Goal: Task Accomplishment & Management: Complete application form

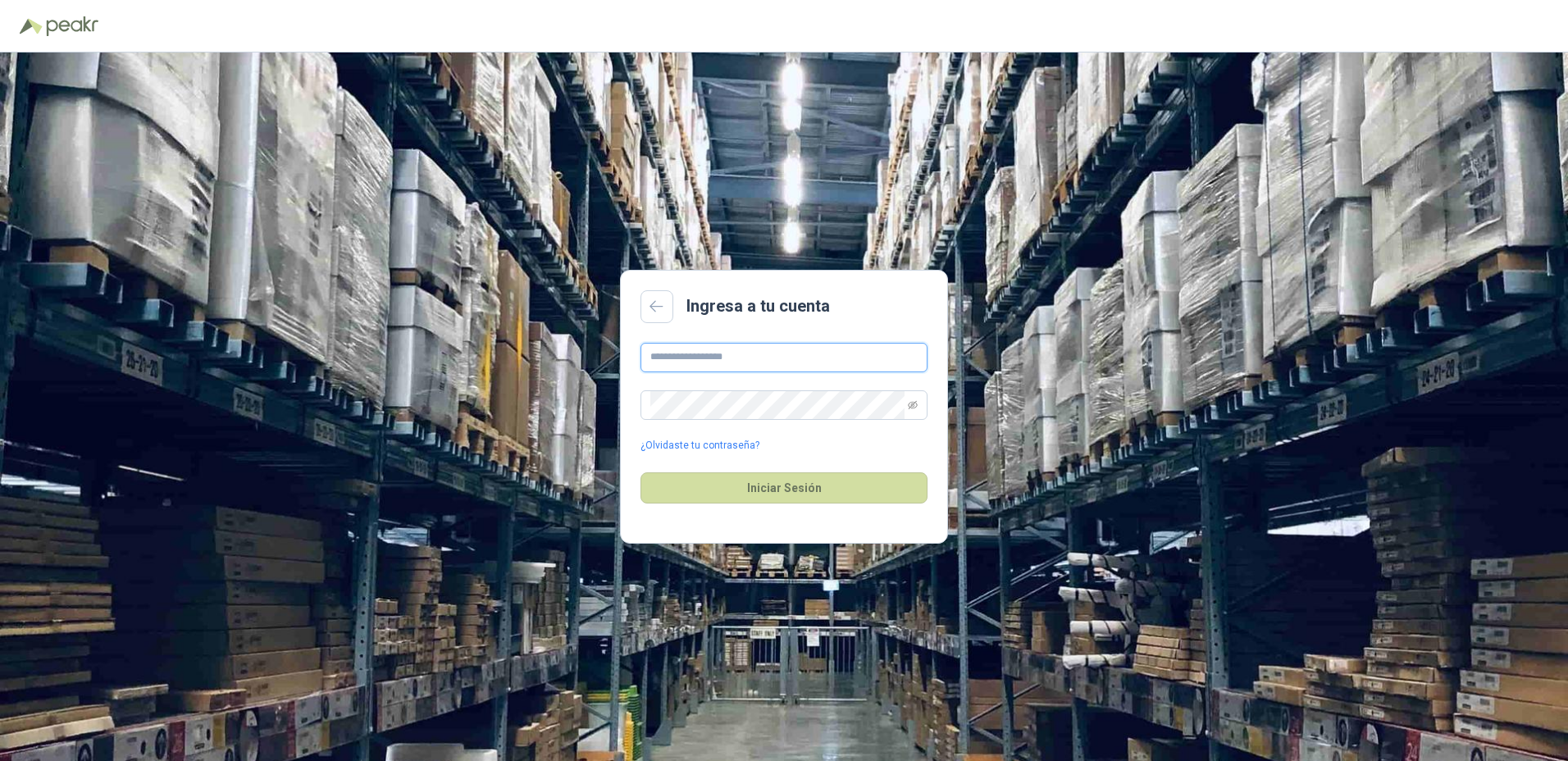
click at [812, 366] on input "text" at bounding box center [784, 358] width 287 height 30
type input "*"
click at [641, 472] on button "Iniciar Sesión" at bounding box center [784, 487] width 287 height 31
click at [734, 357] on input "**********" at bounding box center [784, 358] width 287 height 30
type input "**********"
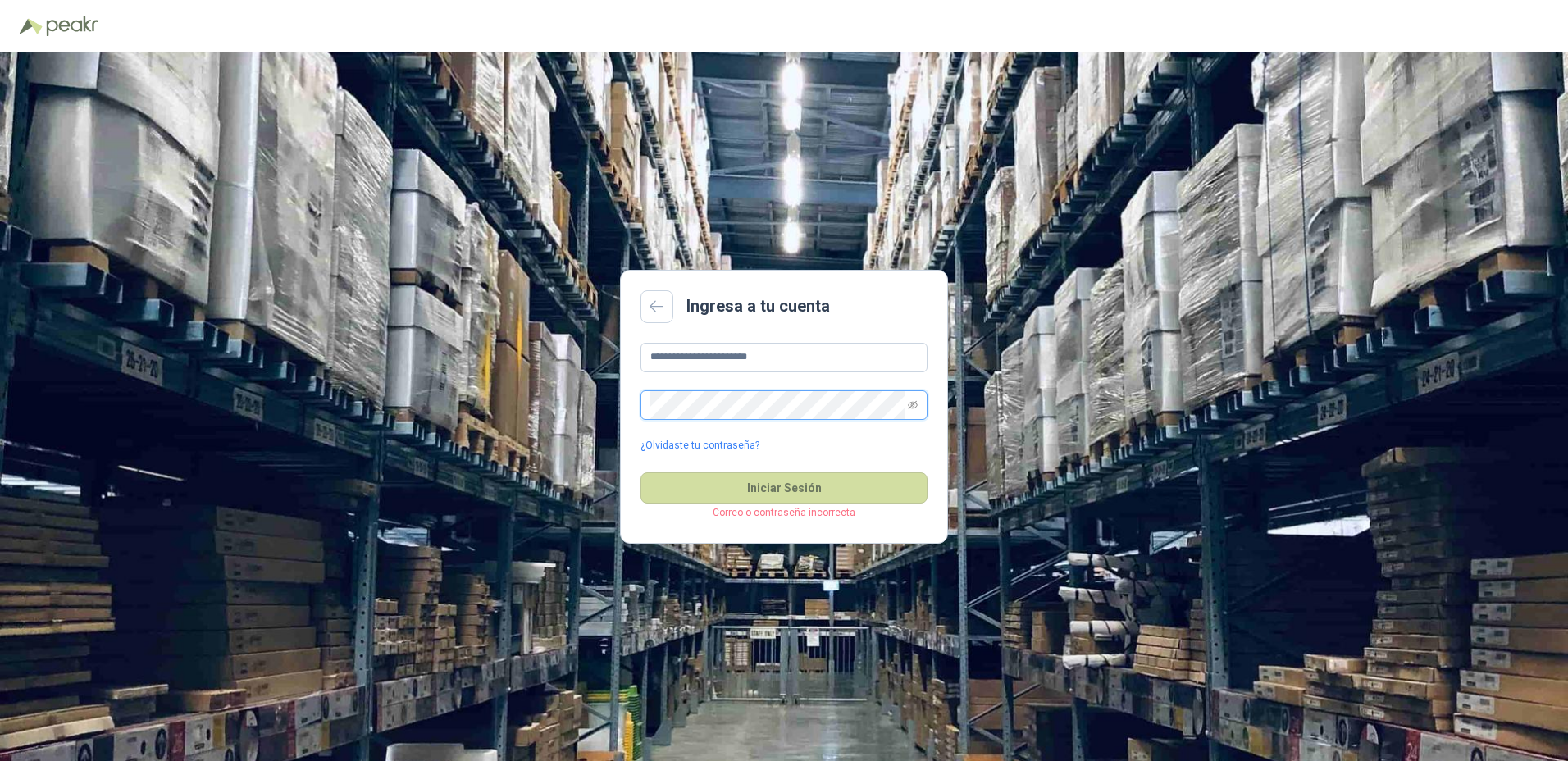
click at [641, 472] on button "Iniciar Sesión" at bounding box center [784, 487] width 287 height 31
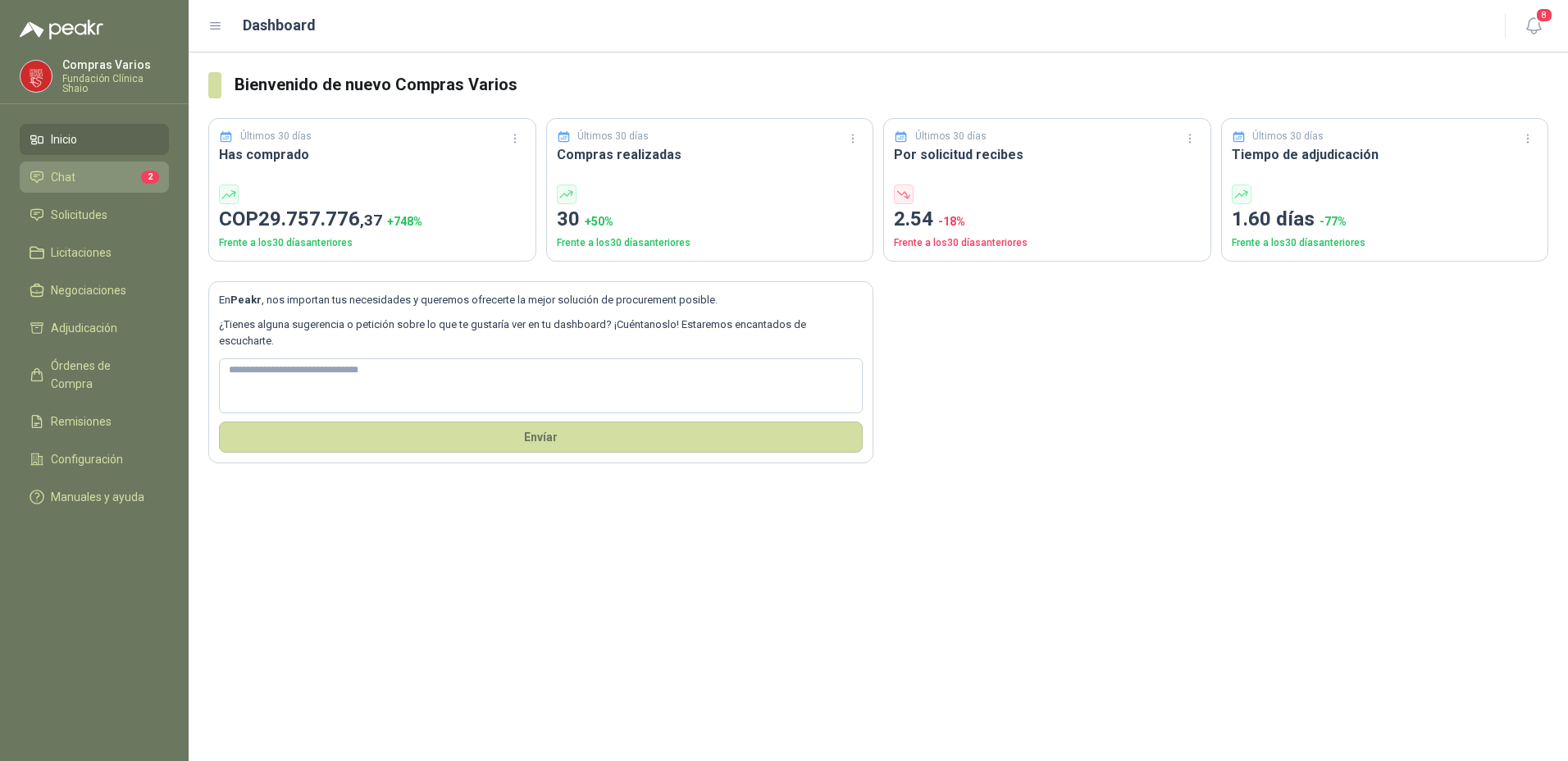
click at [48, 180] on li "Chat 2" at bounding box center [94, 176] width 130 height 18
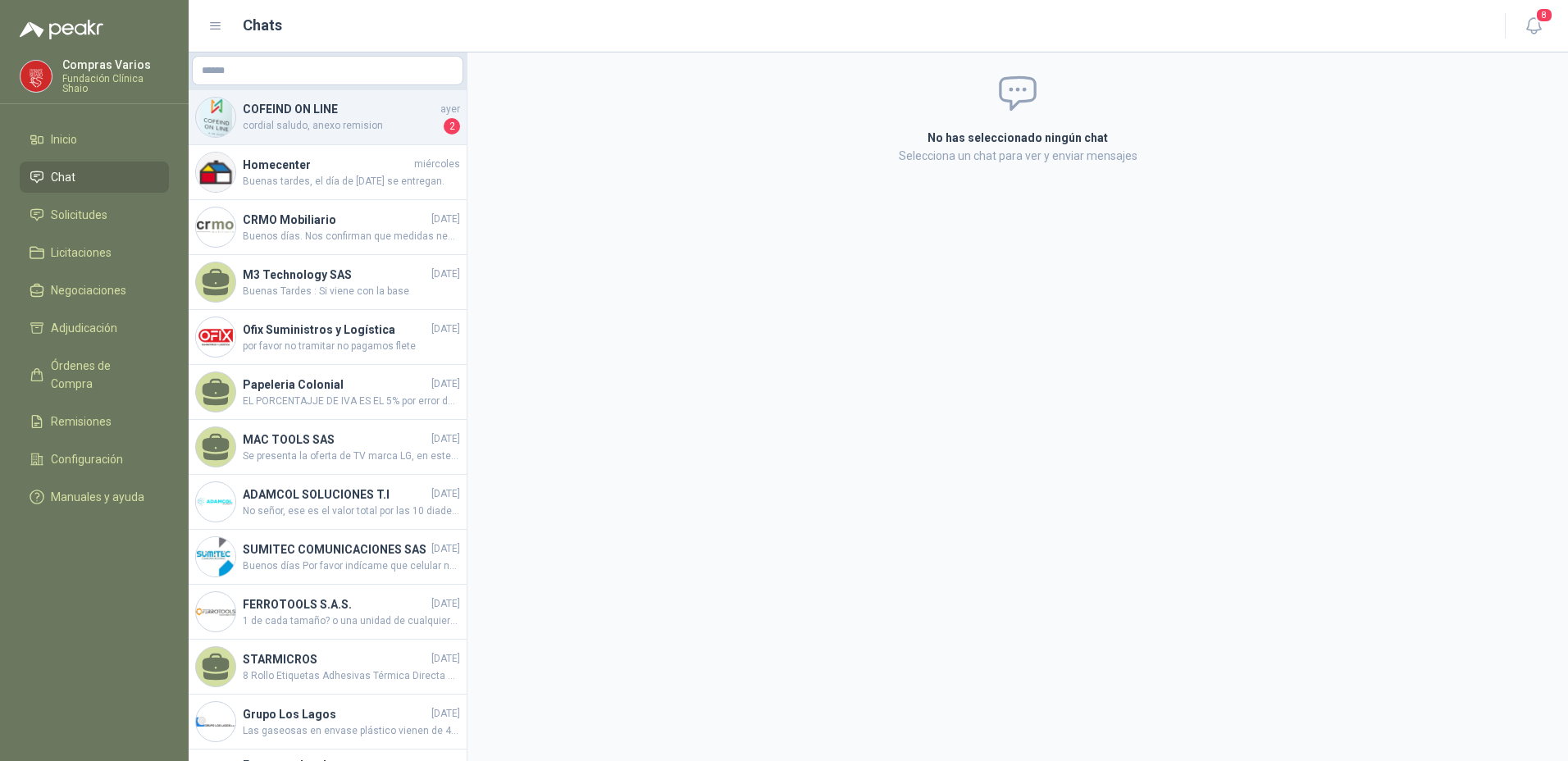
click at [299, 130] on span "cordial saludo, anexo remision" at bounding box center [341, 126] width 197 height 16
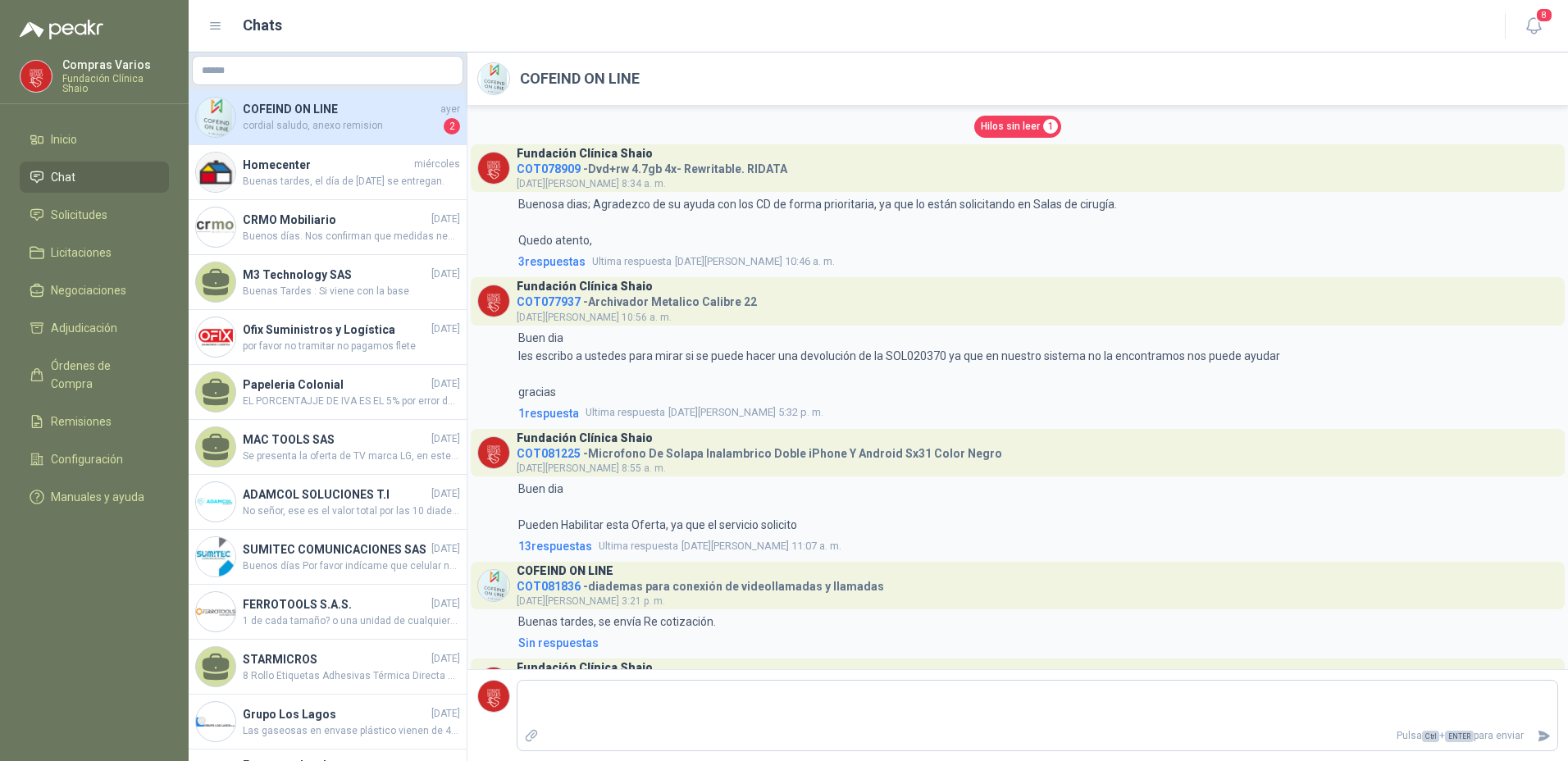
scroll to position [3909, 0]
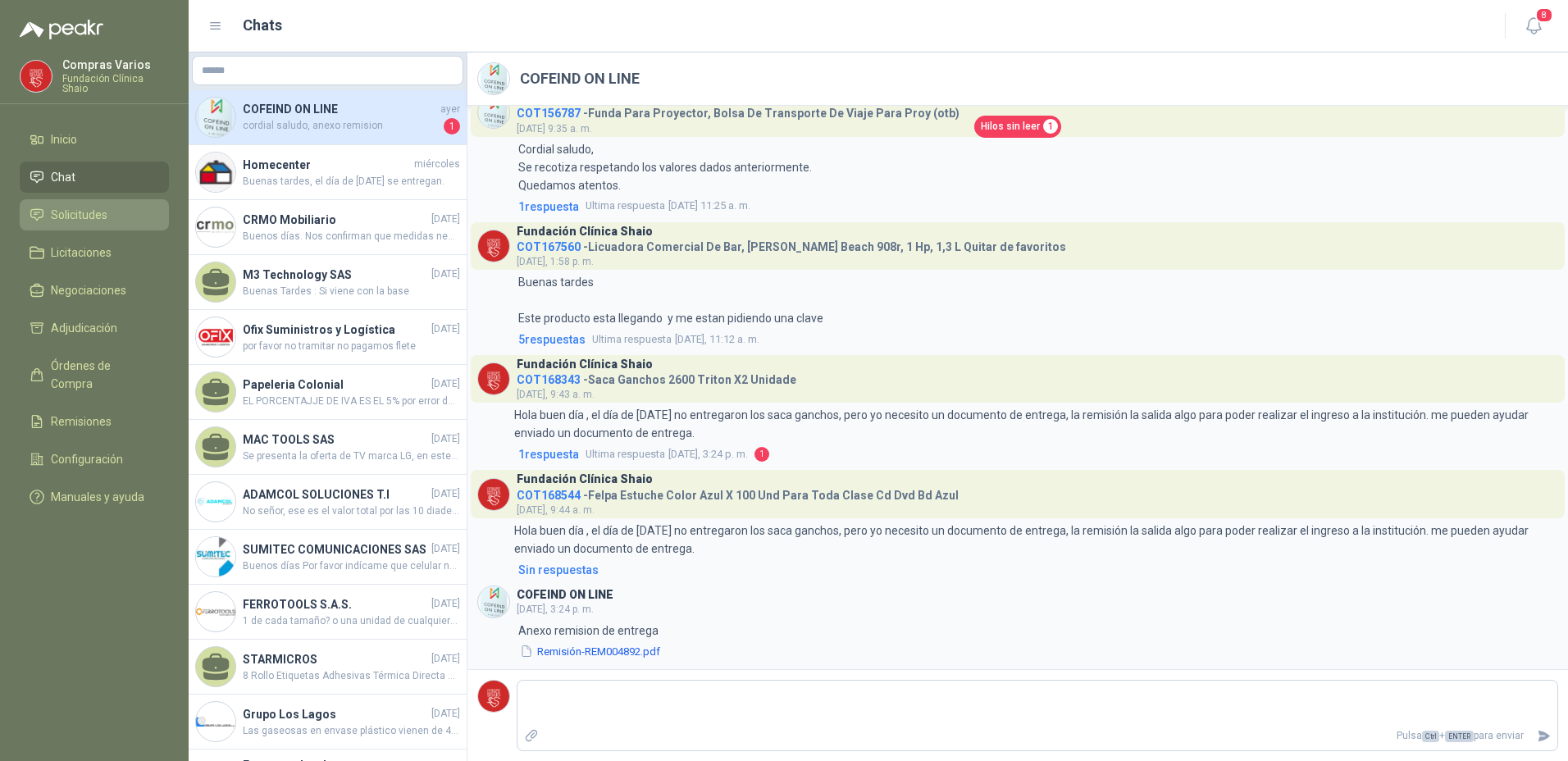
click at [91, 208] on span "Solicitudes" at bounding box center [78, 215] width 56 height 18
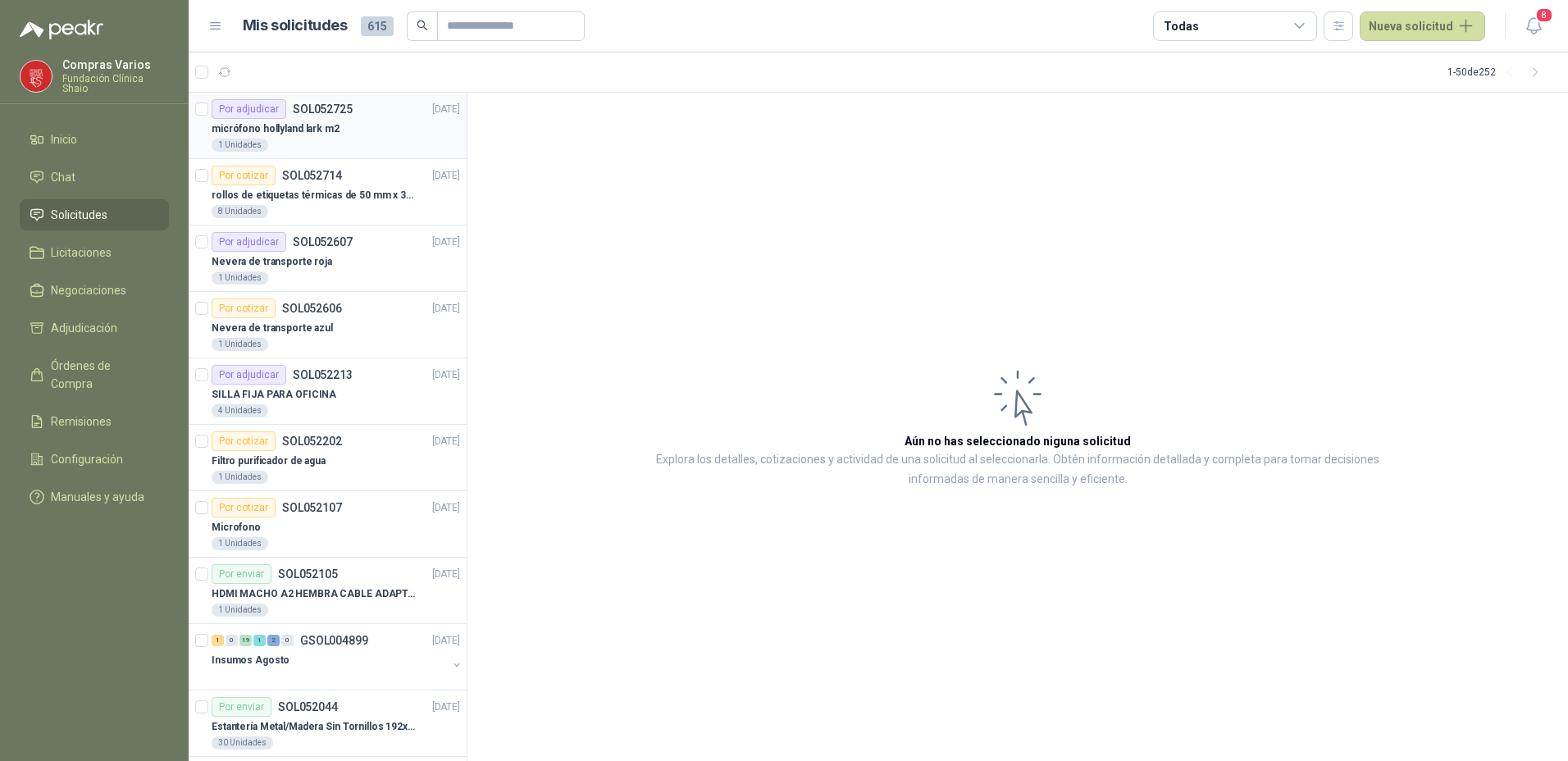
click at [246, 132] on p "micrófono hollyland lark m2" at bounding box center [275, 129] width 128 height 15
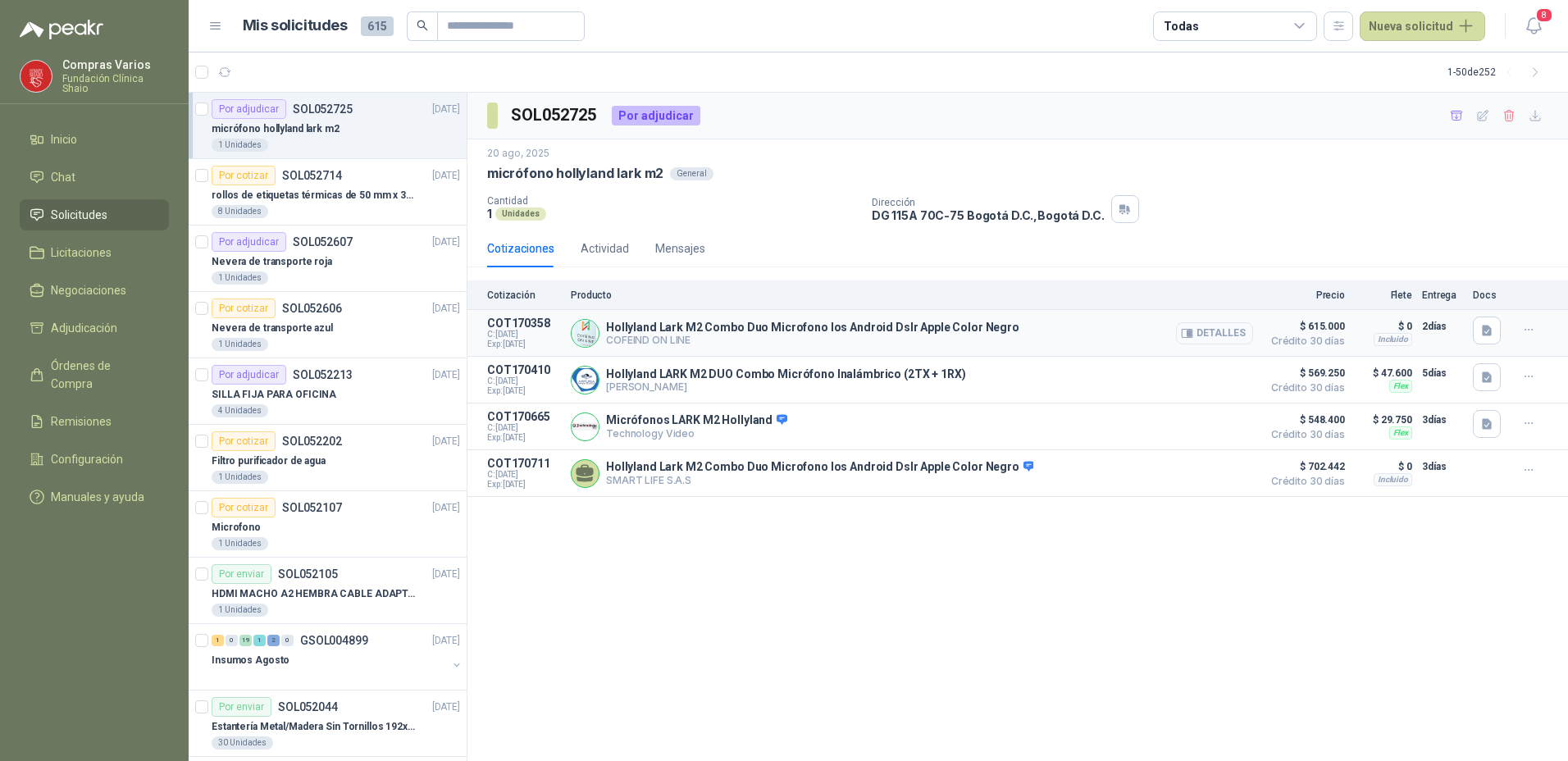
click at [1222, 332] on button "Detalles" at bounding box center [1214, 333] width 77 height 22
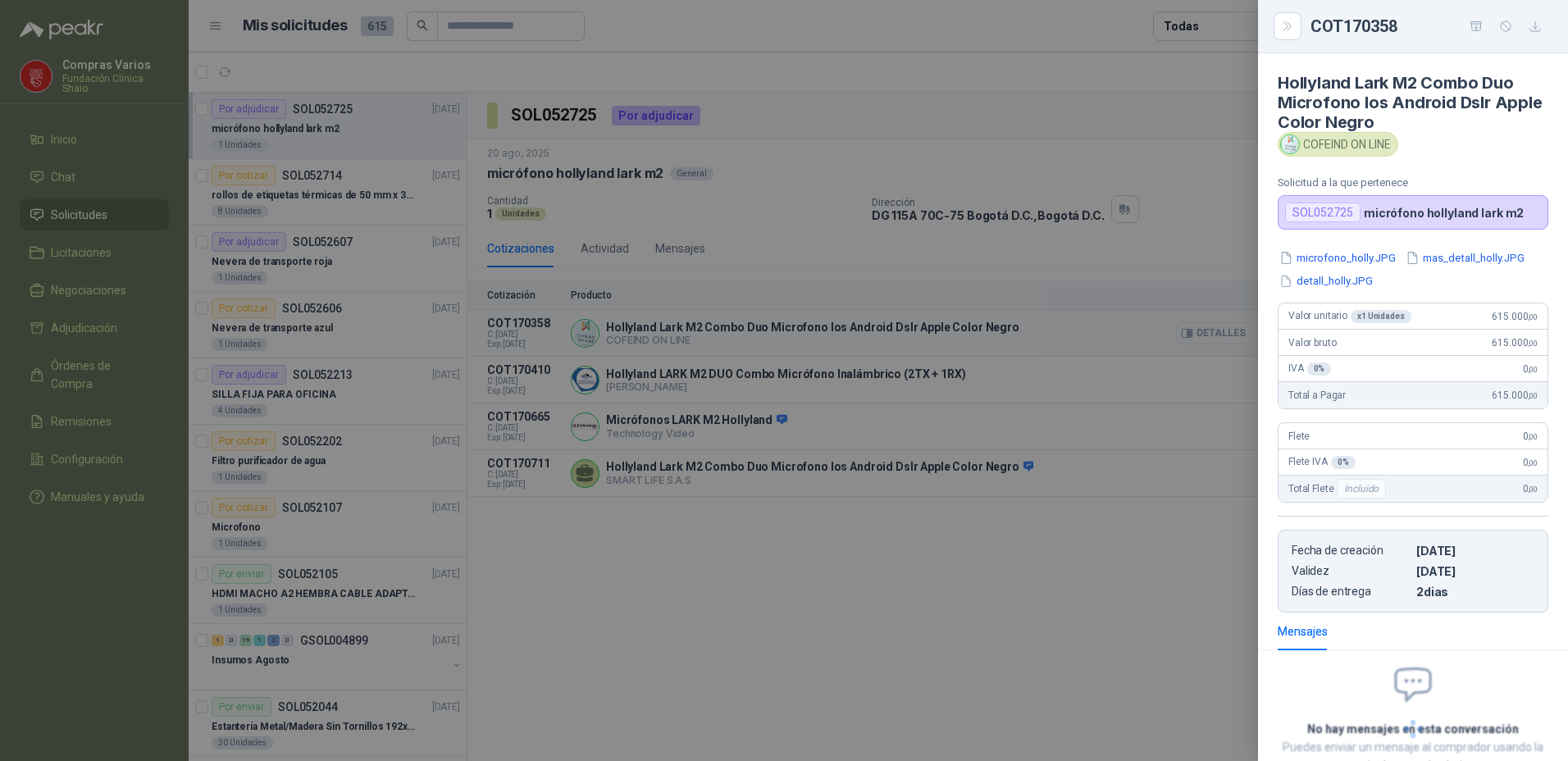
scroll to position [116, 0]
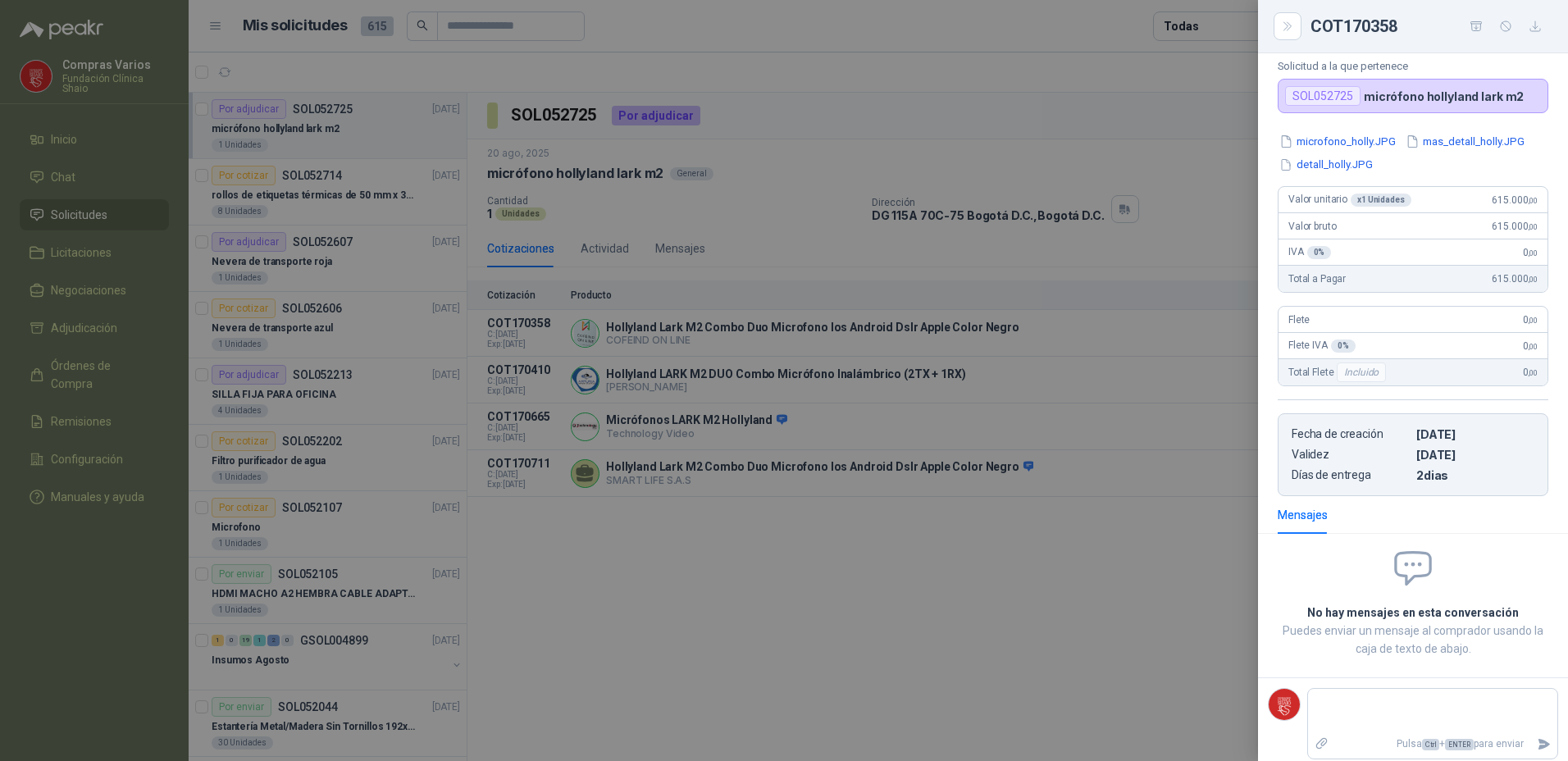
click at [1110, 625] on div at bounding box center [784, 380] width 1568 height 761
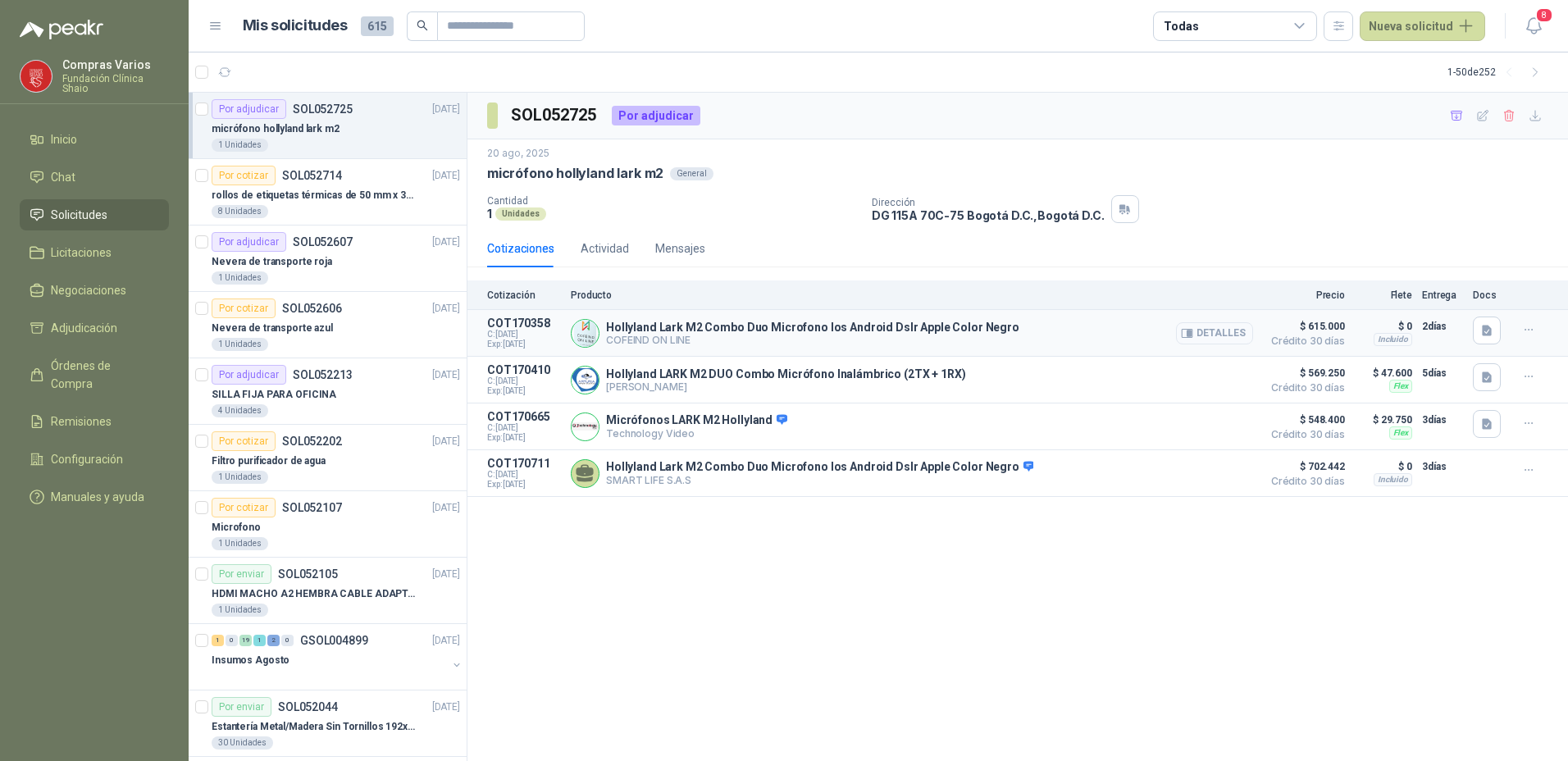
click at [1229, 332] on button "Detalles" at bounding box center [1214, 333] width 77 height 22
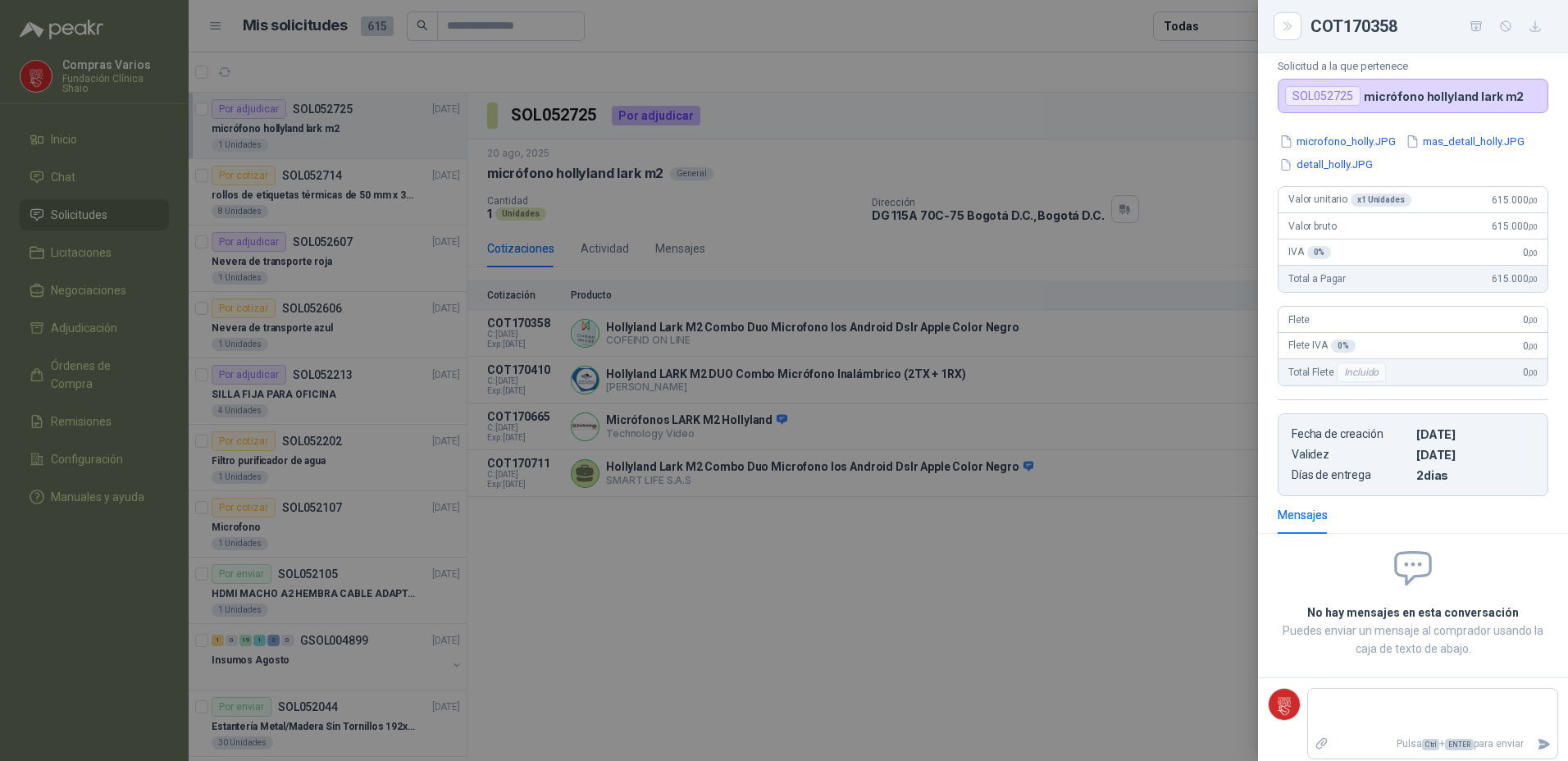
click at [1341, 127] on div "Hollyland Lark M2 Combo Duo Microfono Ios Android Dslr Apple Color Negro COFEIN…" at bounding box center [1413, 407] width 310 height 708
click at [1342, 135] on button "microfono_holly.JPG" at bounding box center [1337, 141] width 120 height 17
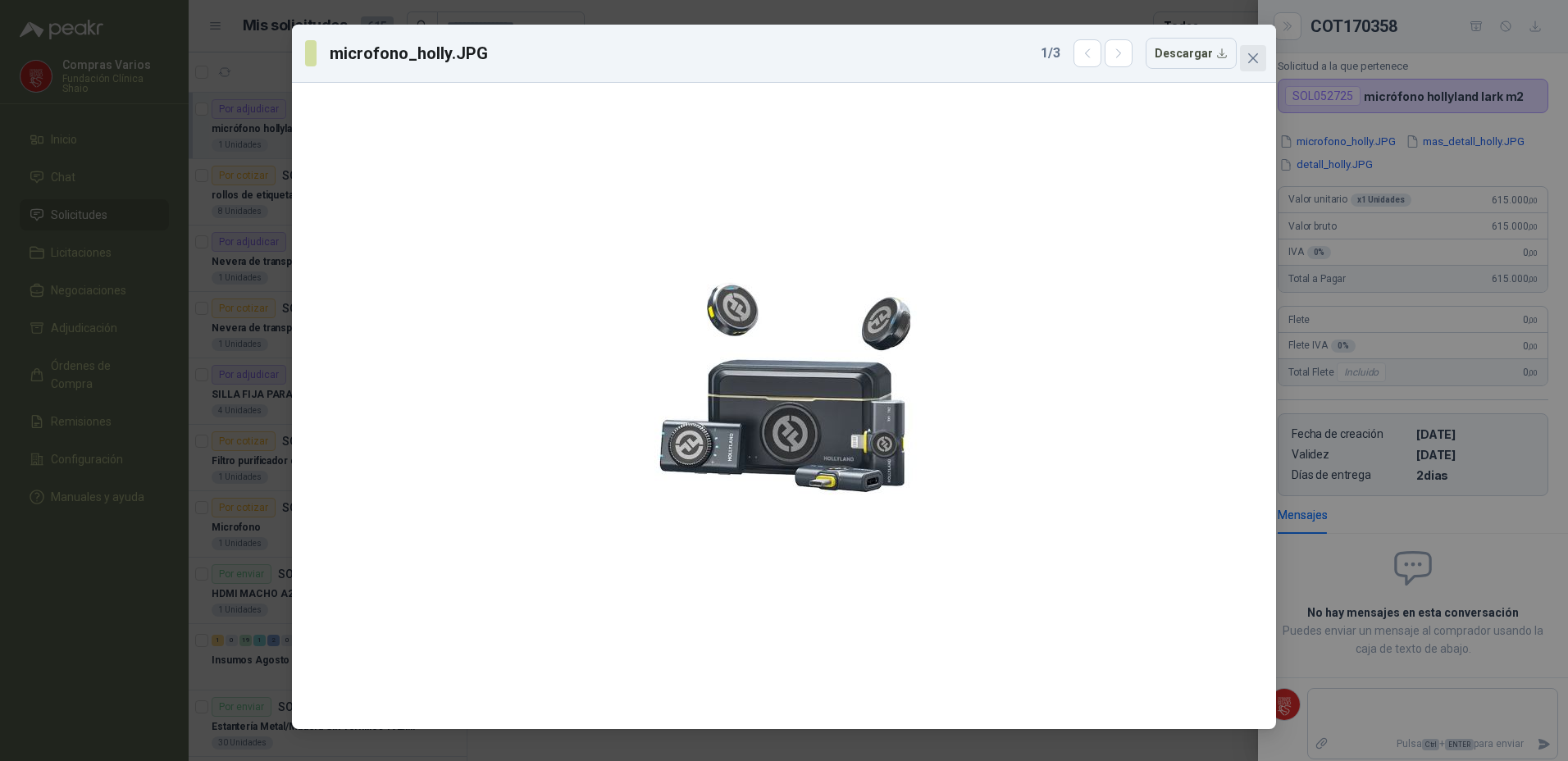
click at [1256, 53] on icon "close" at bounding box center [1252, 58] width 13 height 13
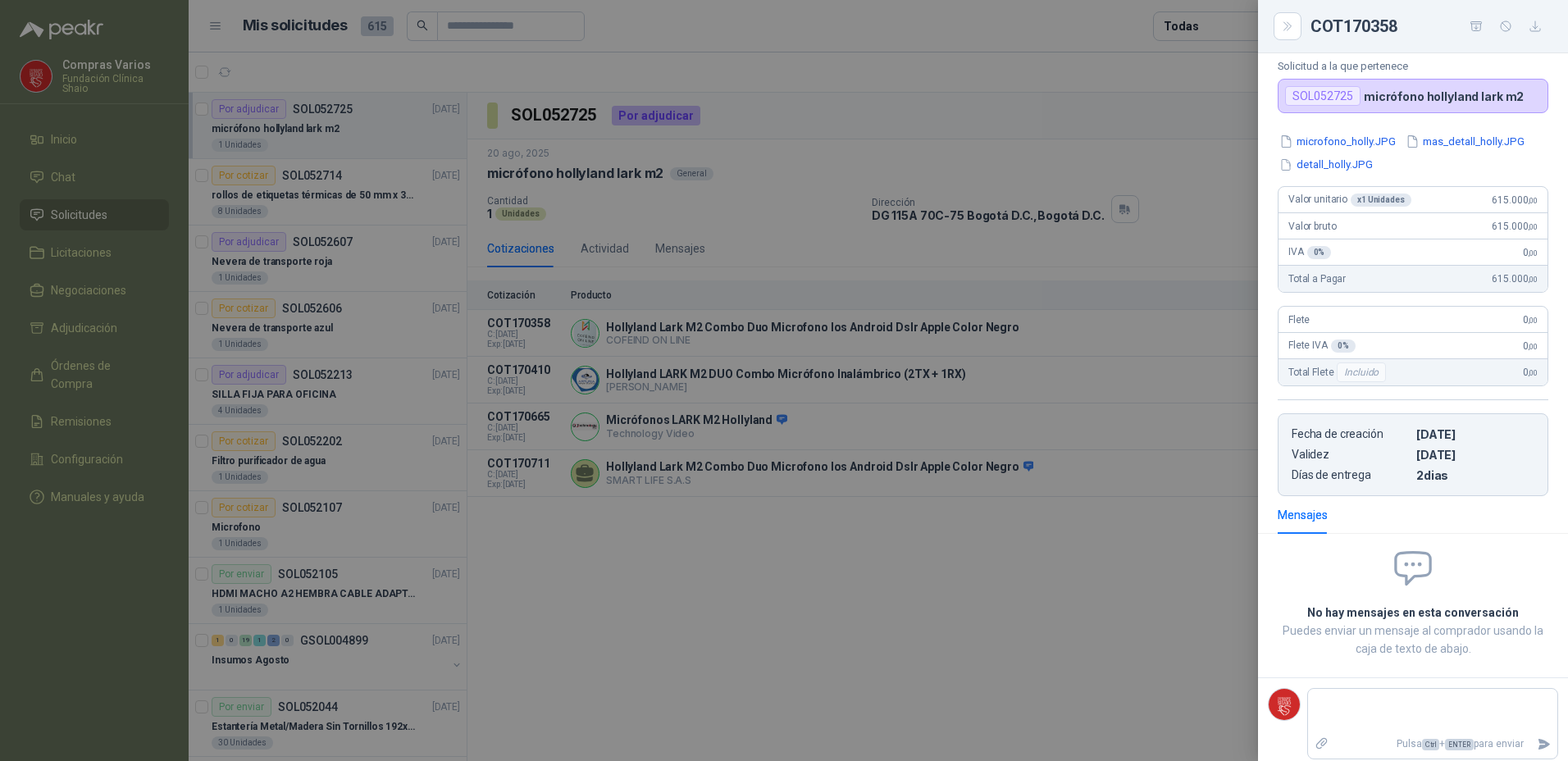
drag, startPoint x: 1084, startPoint y: 681, endPoint x: 1095, endPoint y: 604, distance: 77.8
click at [1084, 671] on div at bounding box center [784, 380] width 1568 height 761
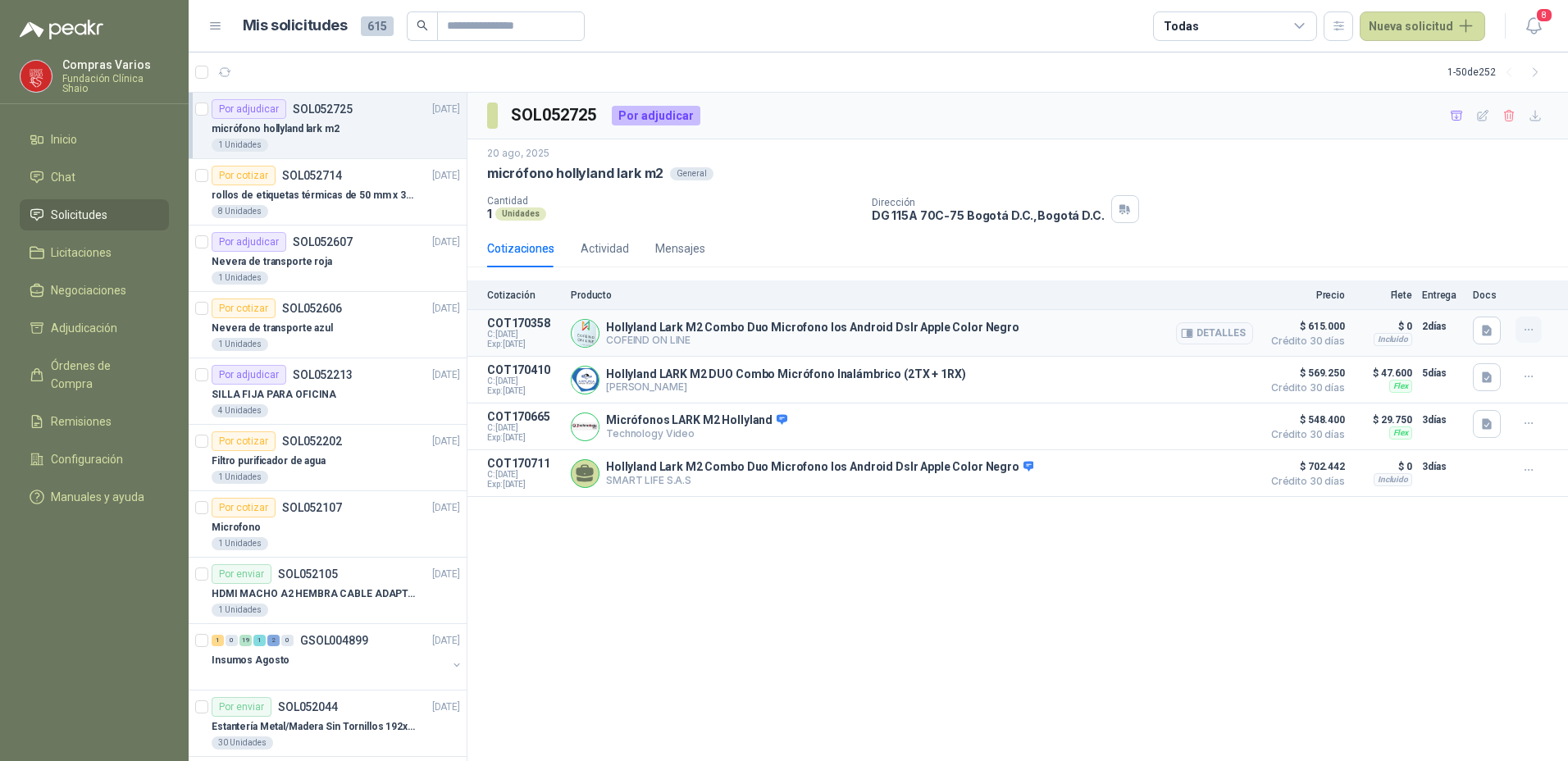
click at [1530, 325] on icon "button" at bounding box center [1529, 330] width 14 height 14
click at [1488, 266] on button "Añadir" at bounding box center [1496, 264] width 132 height 27
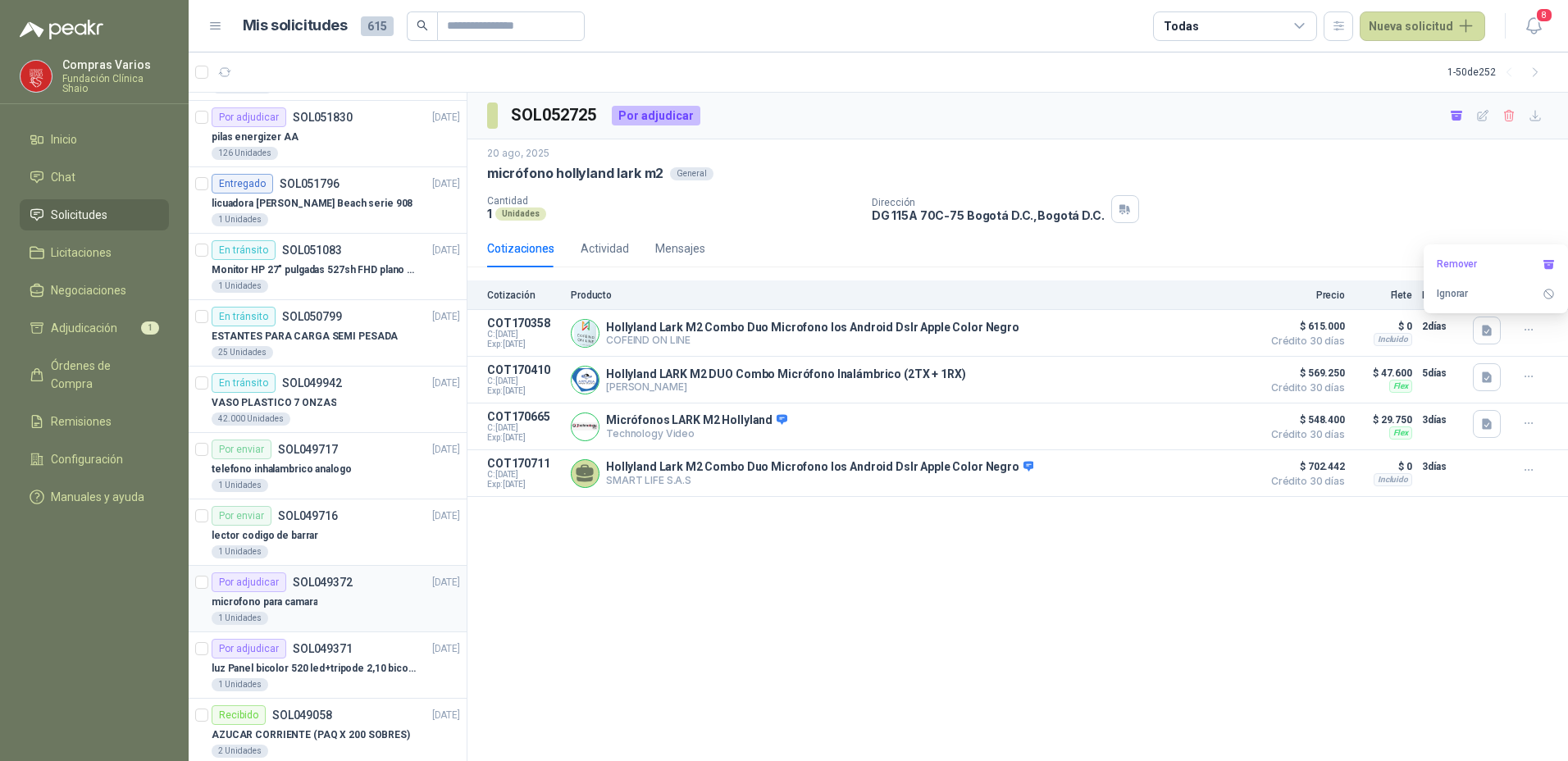
scroll to position [738, 0]
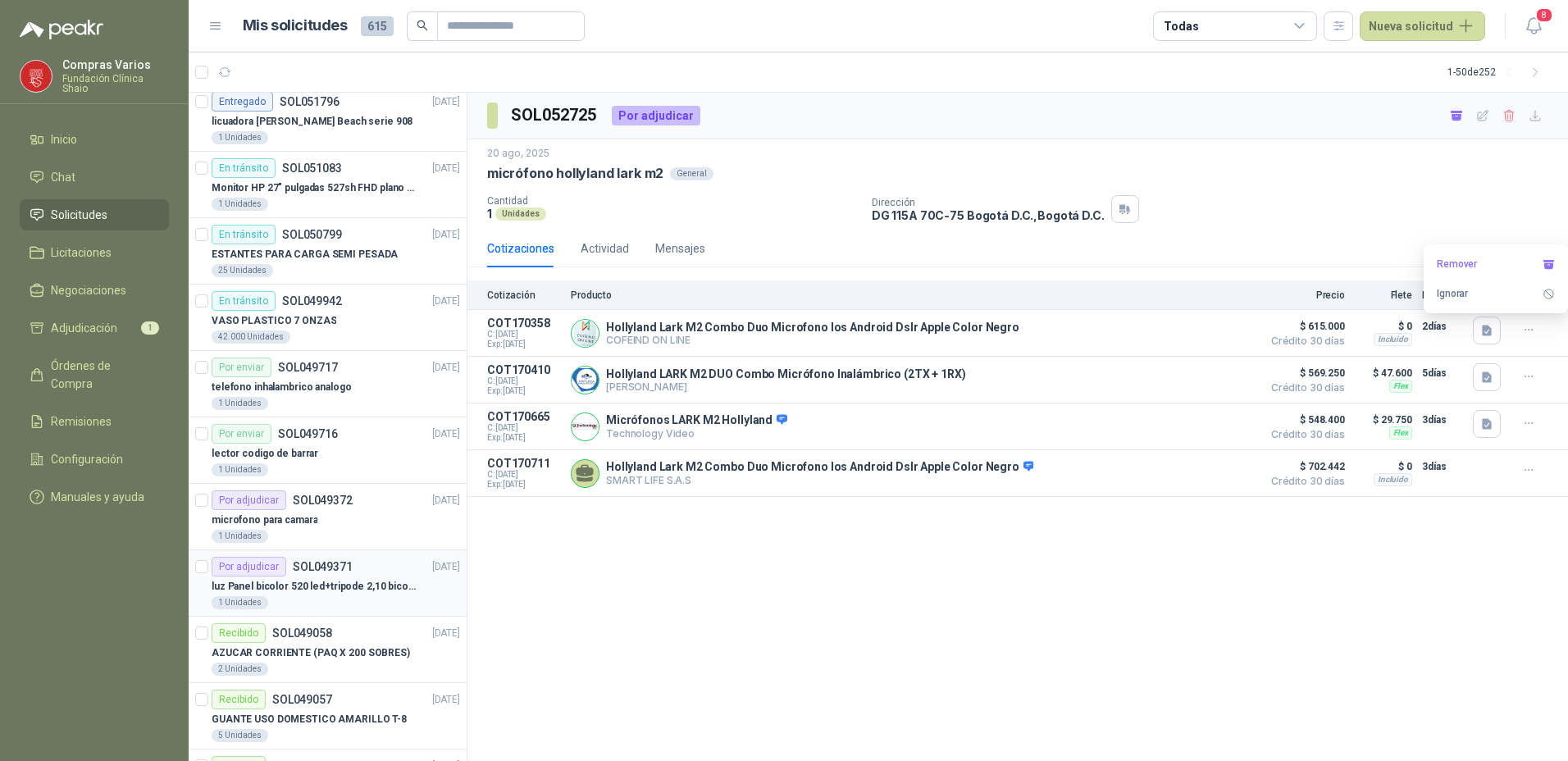
click at [346, 580] on p "luz Panel bicolor 520 led+tripode 2,10 bicolor," at bounding box center [314, 586] width 204 height 15
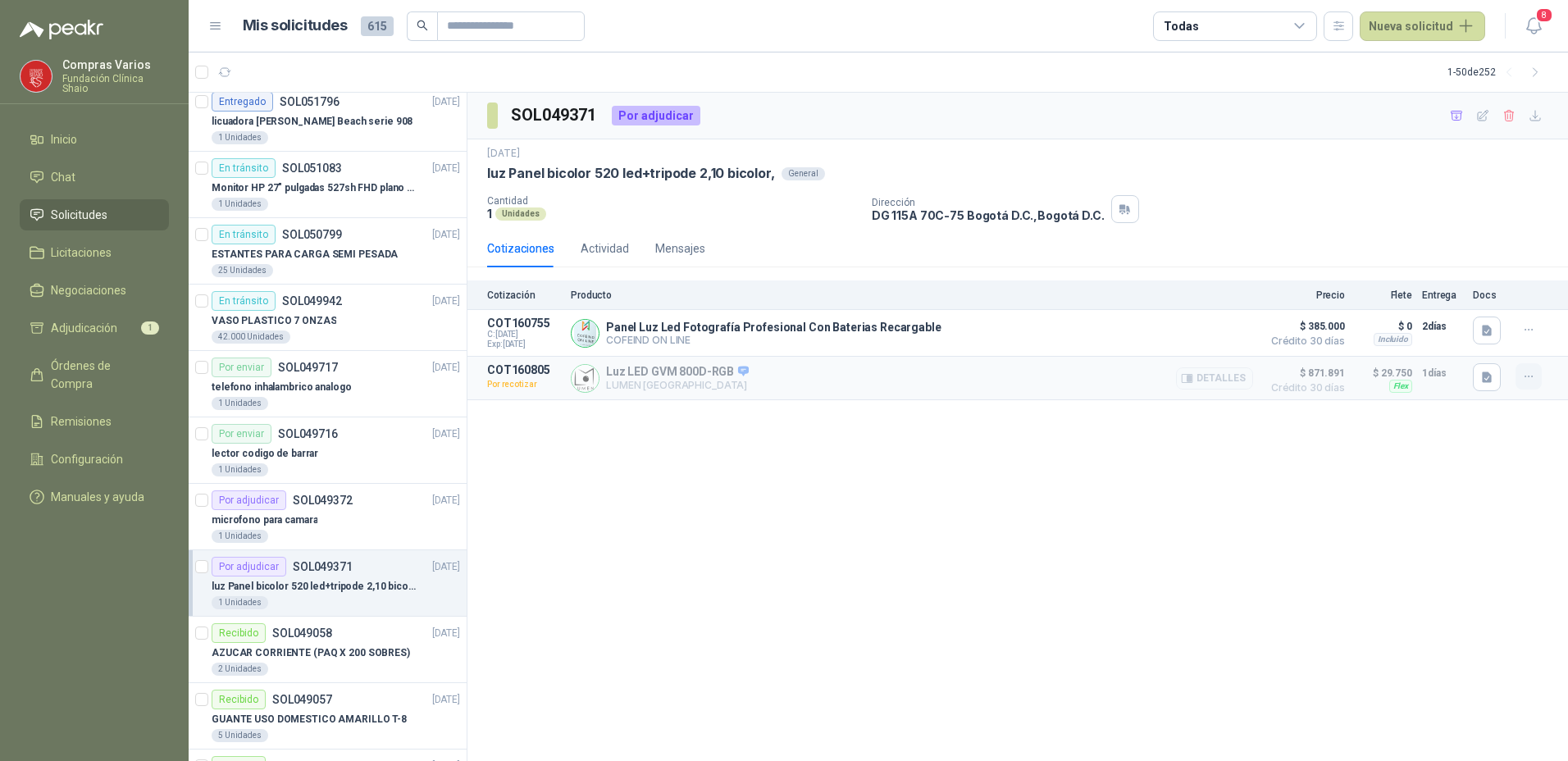
click at [1528, 374] on icon "button" at bounding box center [1529, 377] width 14 height 14
click at [1213, 410] on div "SOL049371 Por adjudicar [DATE] luz Panel bicolor 520 led+tripode 2,10 bicolor, …" at bounding box center [1017, 427] width 1100 height 669
click at [1245, 378] on button "Detalles" at bounding box center [1214, 378] width 77 height 22
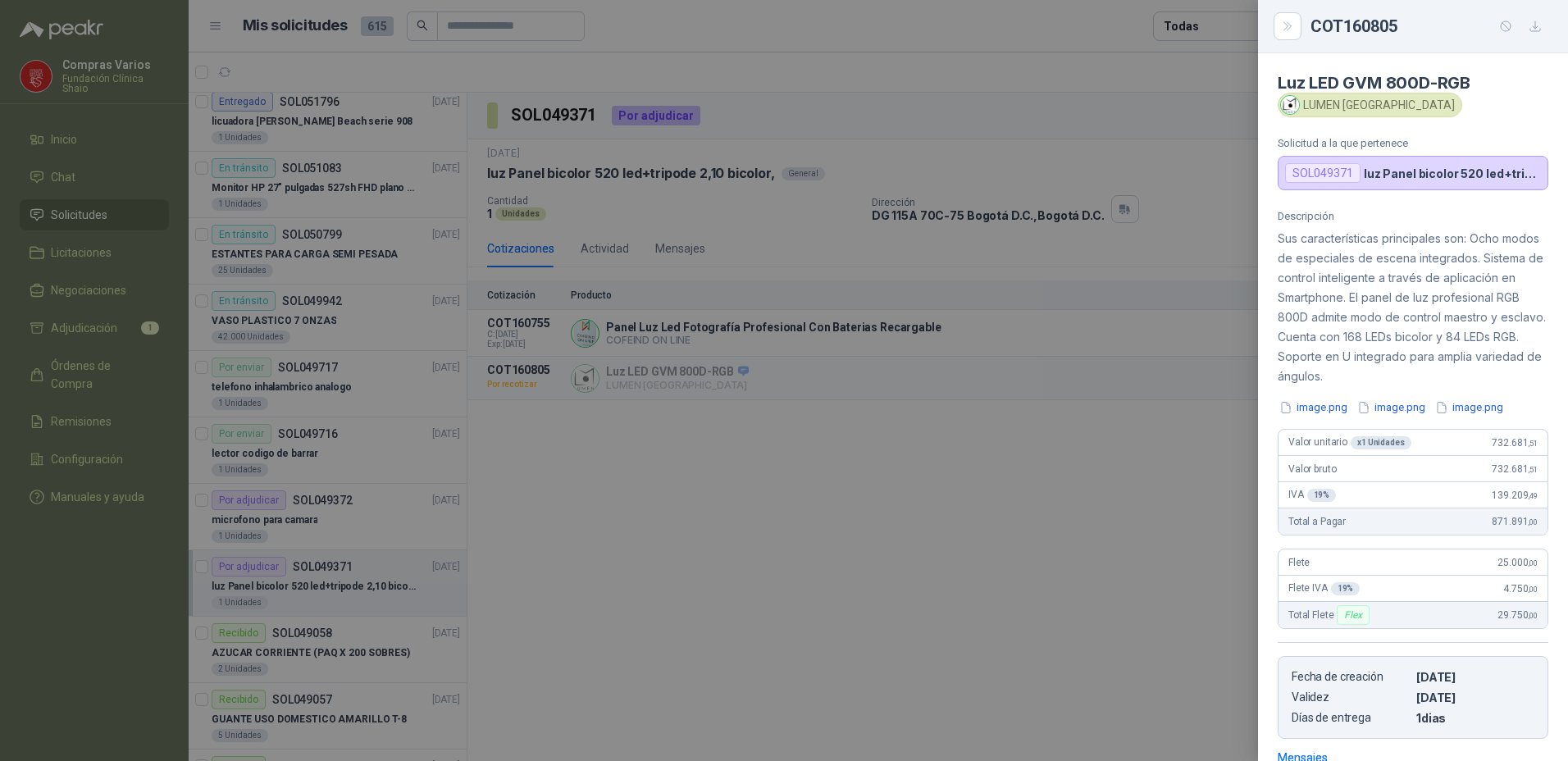
scroll to position [243, 0]
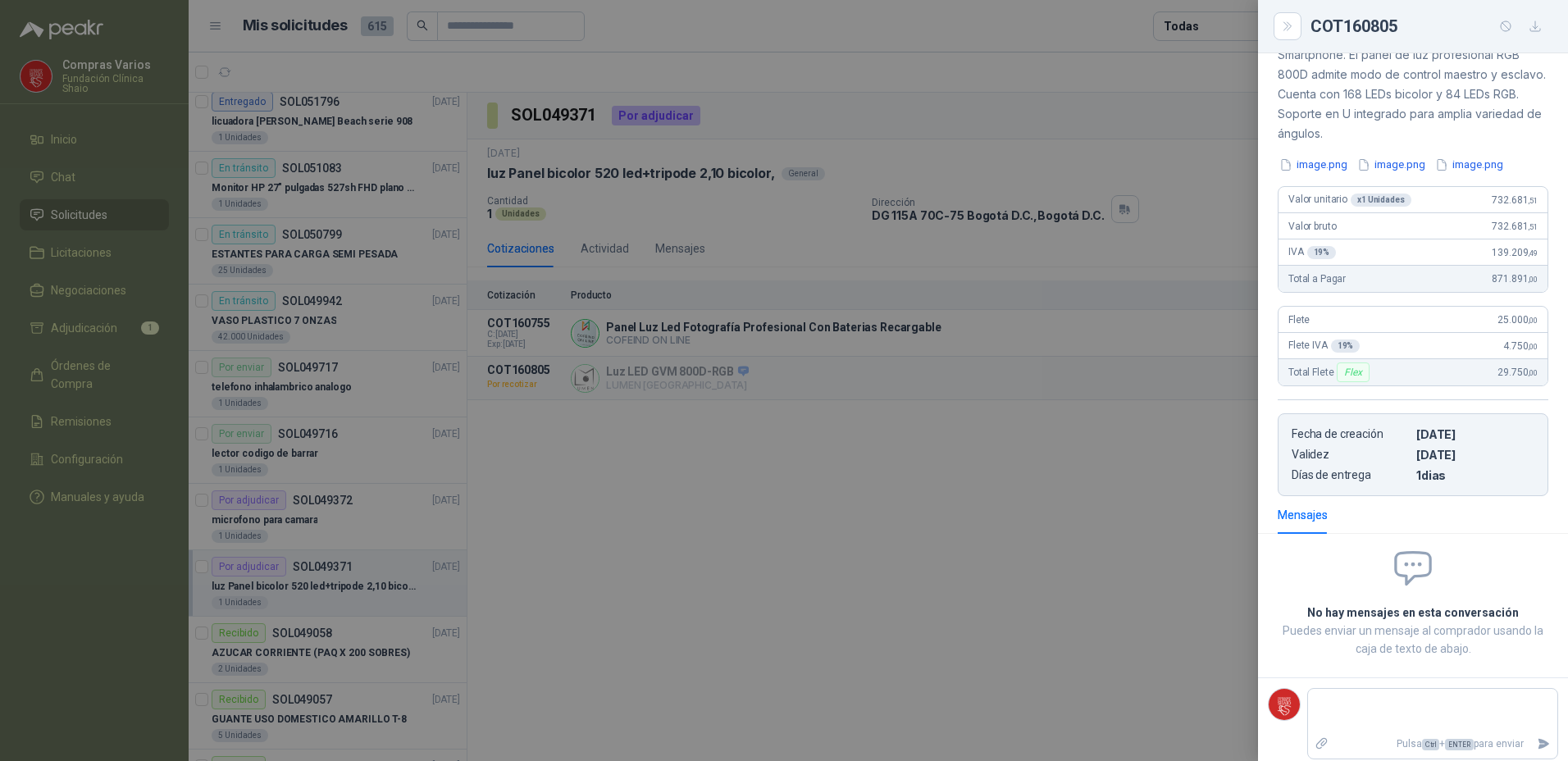
click at [1192, 503] on div at bounding box center [784, 380] width 1568 height 761
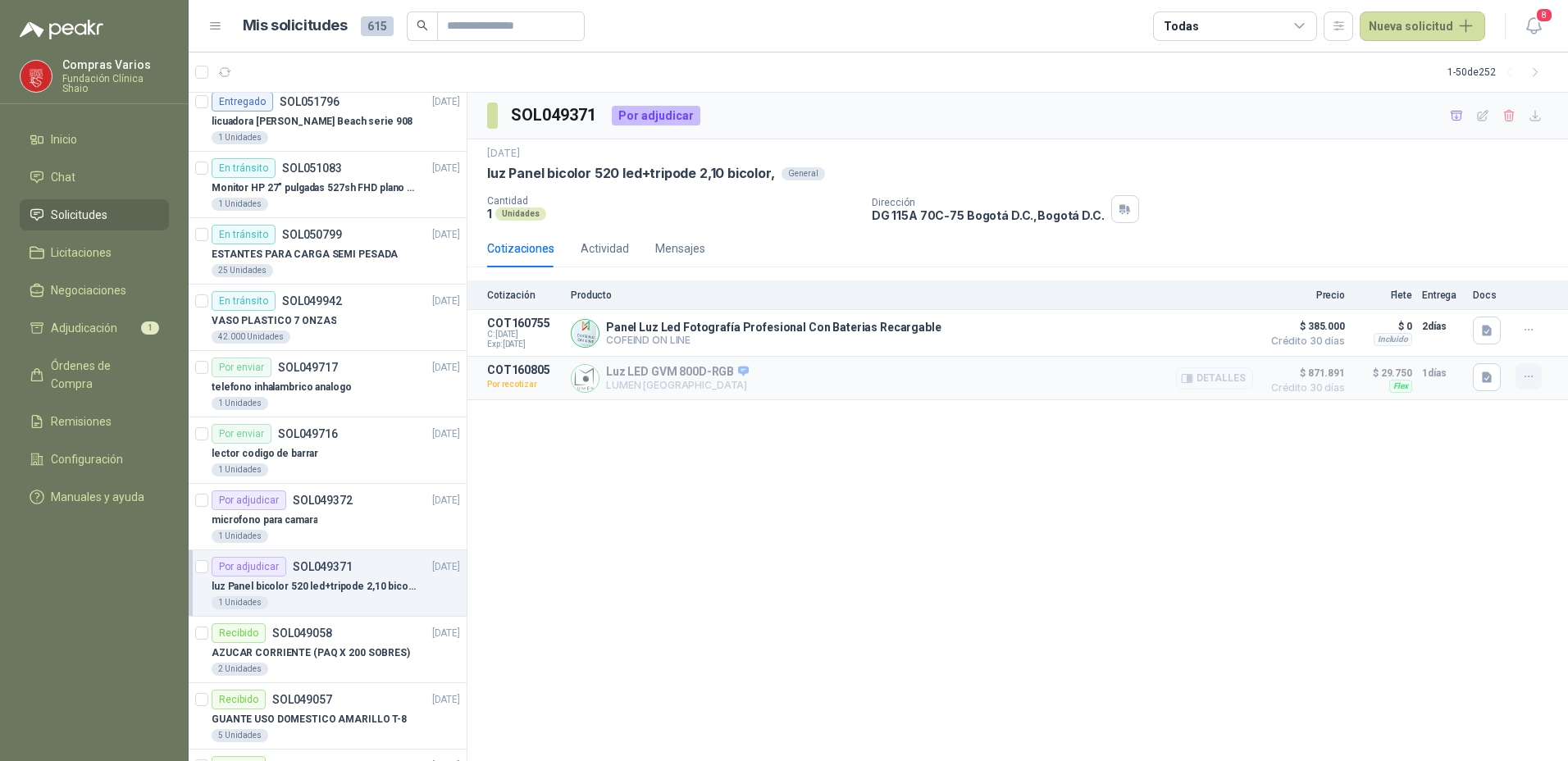
click at [1526, 381] on icon "button" at bounding box center [1529, 377] width 14 height 14
drag, startPoint x: 1374, startPoint y: 487, endPoint x: 1341, endPoint y: 449, distance: 50.3
click at [1370, 487] on div "SOL049371 Por adjudicar [DATE] luz Panel bicolor 520 led+tripode 2,10 bicolor, …" at bounding box center [1017, 427] width 1100 height 669
click at [1200, 382] on button "Detalles" at bounding box center [1214, 378] width 77 height 22
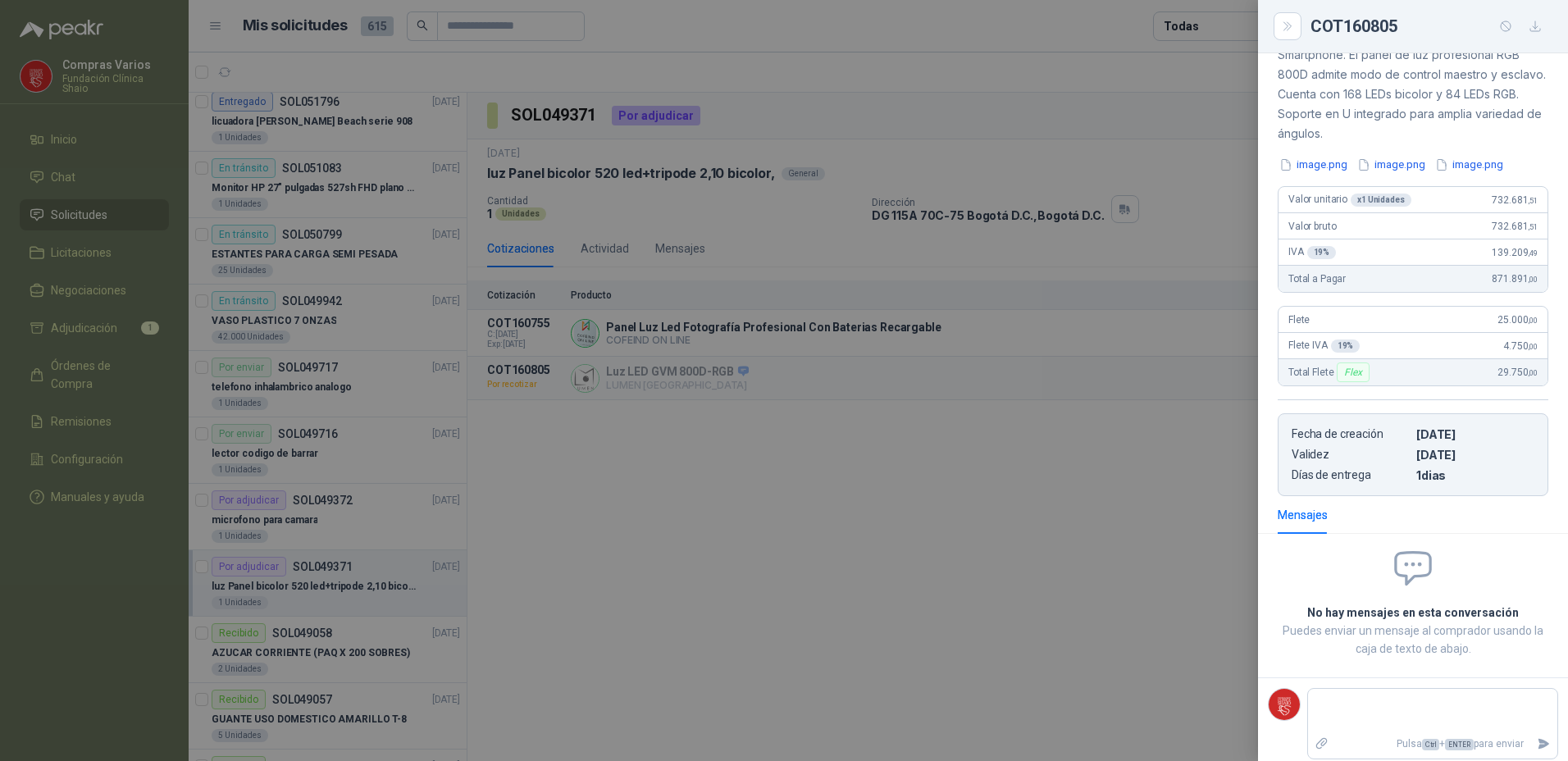
click at [1170, 492] on div at bounding box center [784, 380] width 1568 height 761
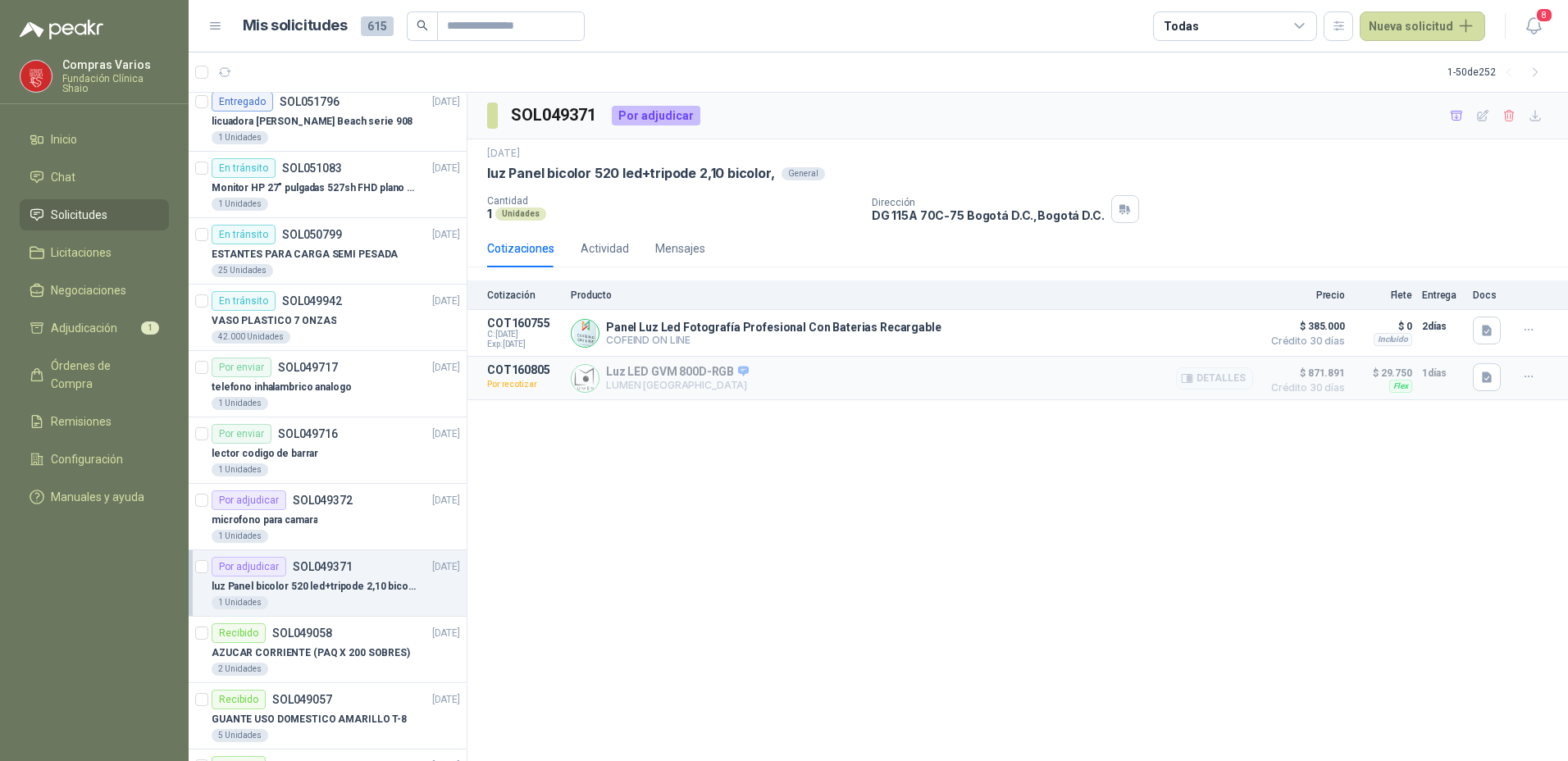
click at [672, 375] on p "Luz LED GVM 800D-RGB" at bounding box center [678, 372] width 143 height 14
click at [1476, 380] on button "button" at bounding box center [1486, 377] width 28 height 28
click at [1471, 414] on div "SOL049371 Por adjudicar [DATE] luz Panel bicolor 520 led+tripode 2,10 bicolor, …" at bounding box center [1017, 427] width 1100 height 669
click at [1518, 370] on button "button" at bounding box center [1529, 377] width 27 height 27
drag, startPoint x: 1482, startPoint y: 423, endPoint x: 936, endPoint y: 219, distance: 582.9
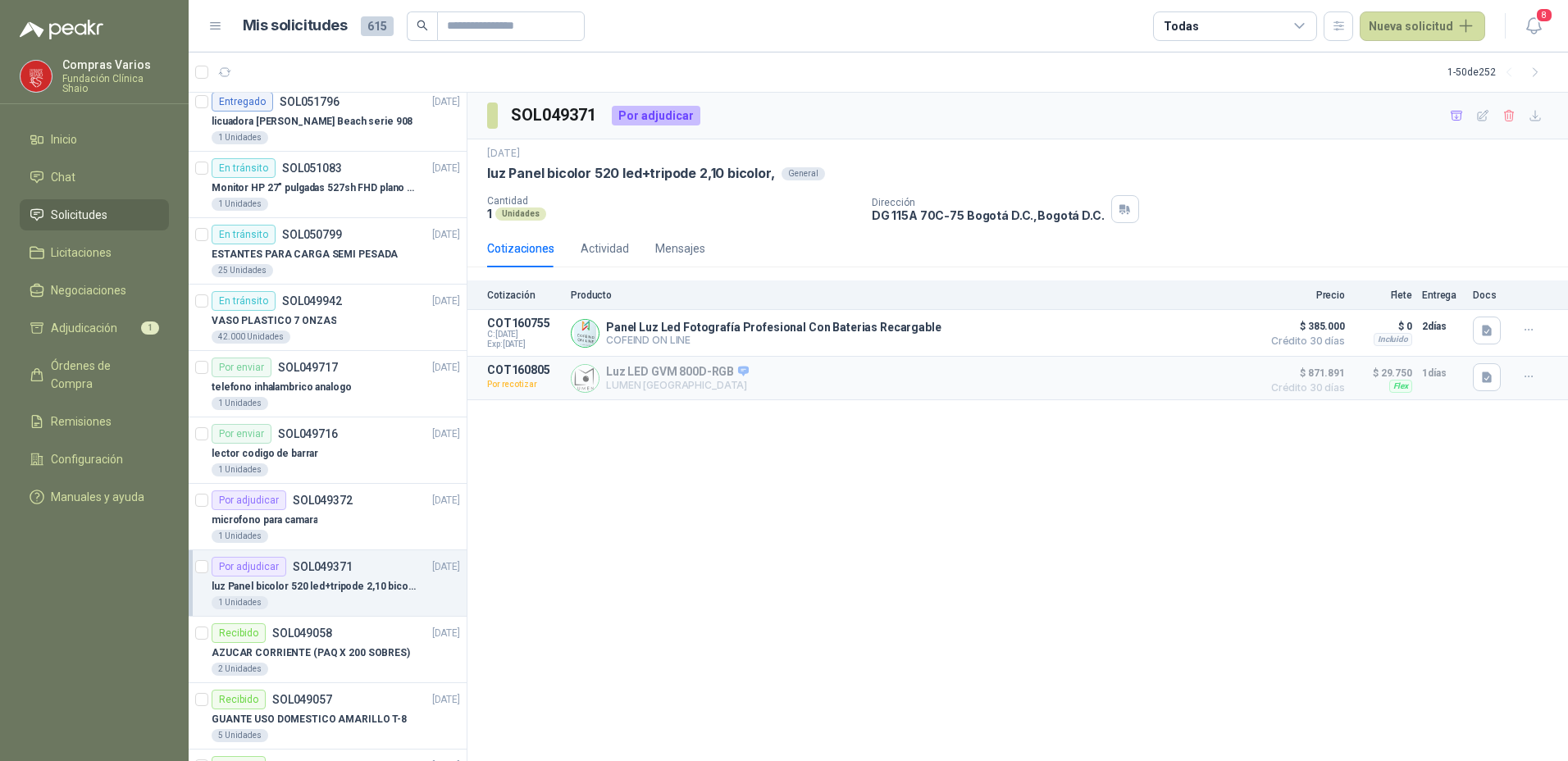
click at [1476, 421] on div "SOL049371 Por adjudicar [DATE] luz Panel bicolor 520 led+tripode 2,10 bicolor, …" at bounding box center [1017, 427] width 1100 height 669
drag, startPoint x: 493, startPoint y: 174, endPoint x: 738, endPoint y: 190, distance: 245.5
click at [738, 190] on div "[DATE] luz Panel bicolor 520 led+tripode 2,10 bicolor, General Cantidad 1 Unida…" at bounding box center [1017, 184] width 1100 height 91
copy div "luz Panel bicolor 520 led+tripode 2,10 bicolor, General Cantidad"
click at [706, 220] on div "1 Unidades" at bounding box center [673, 214] width 372 height 14
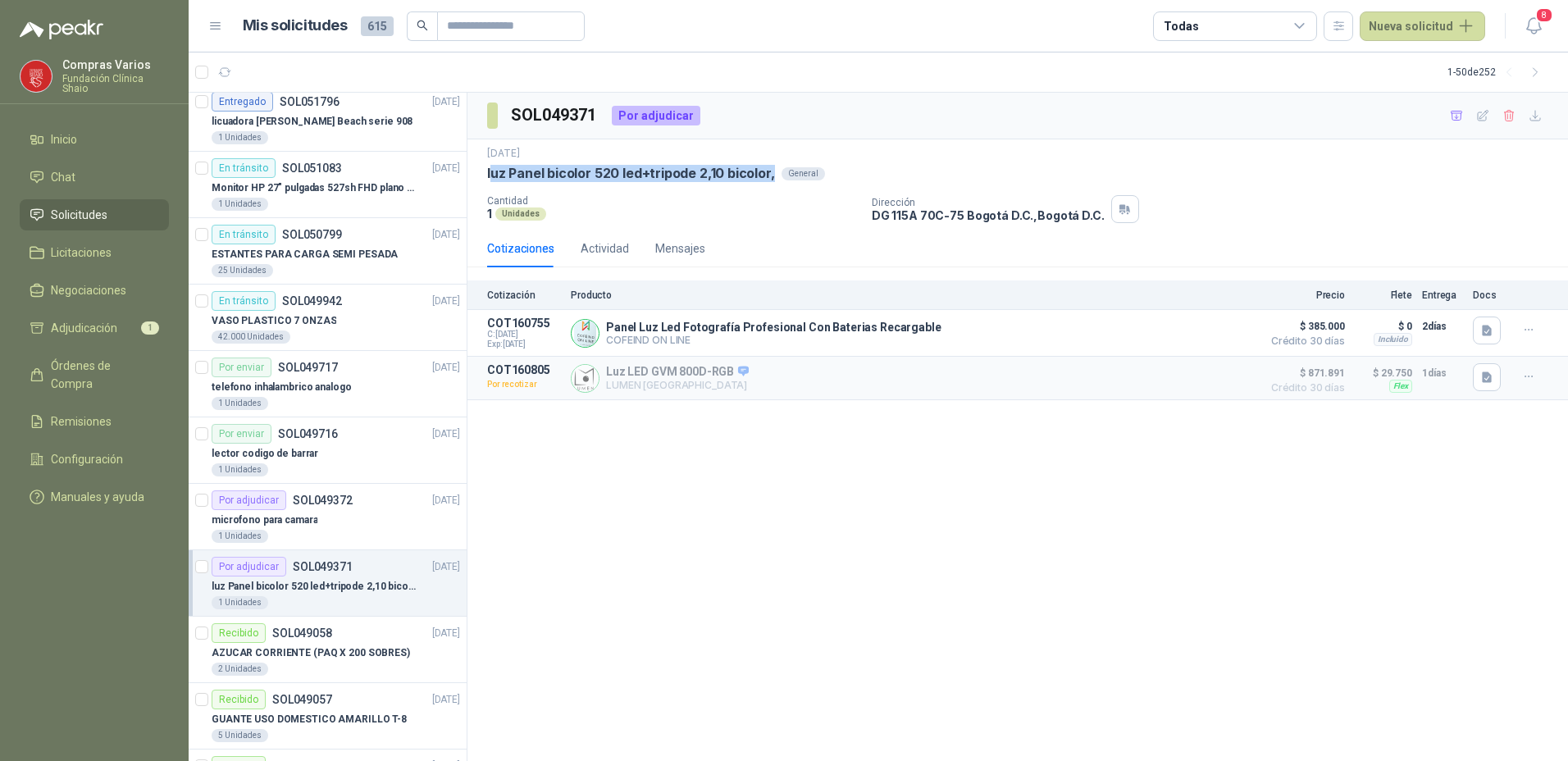
drag, startPoint x: 484, startPoint y: 163, endPoint x: 767, endPoint y: 186, distance: 283.9
click at [767, 186] on div "[DATE] luz Panel bicolor 520 led+tripode 2,10 bicolor, General Cantidad 1 Unida…" at bounding box center [1017, 184] width 1100 height 91
copy p "luz Panel bicolor 520 led+tripode 2,10 bicolor"
click at [624, 449] on div "SOL049371 Por adjudicar [DATE] luz Panel bicolor 520 led+tripode 2,10 bicolor, …" at bounding box center [1017, 427] width 1100 height 669
click at [1201, 380] on button "Detalles" at bounding box center [1214, 378] width 77 height 22
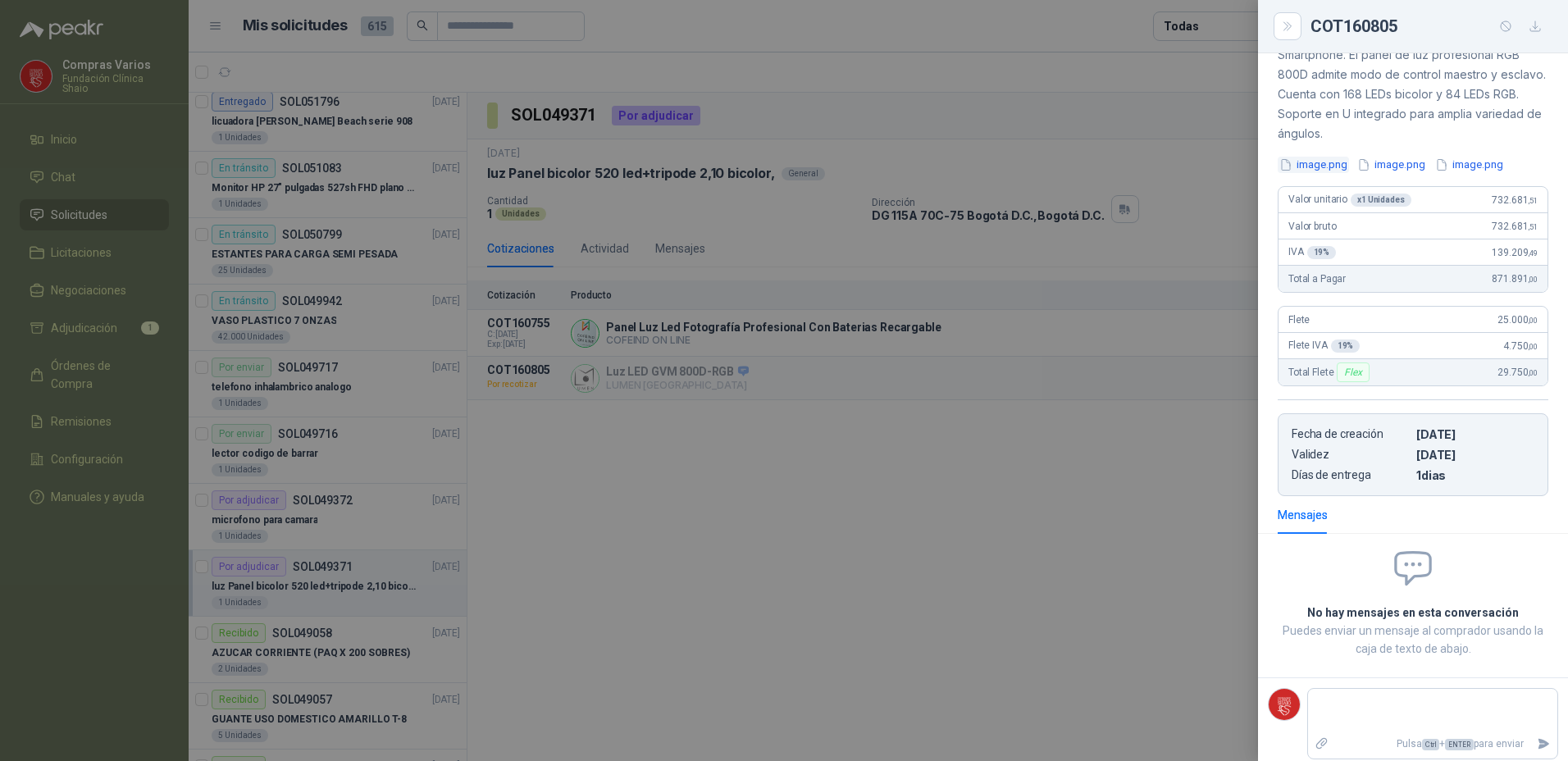
click at [1323, 164] on button "image.png" at bounding box center [1313, 165] width 71 height 17
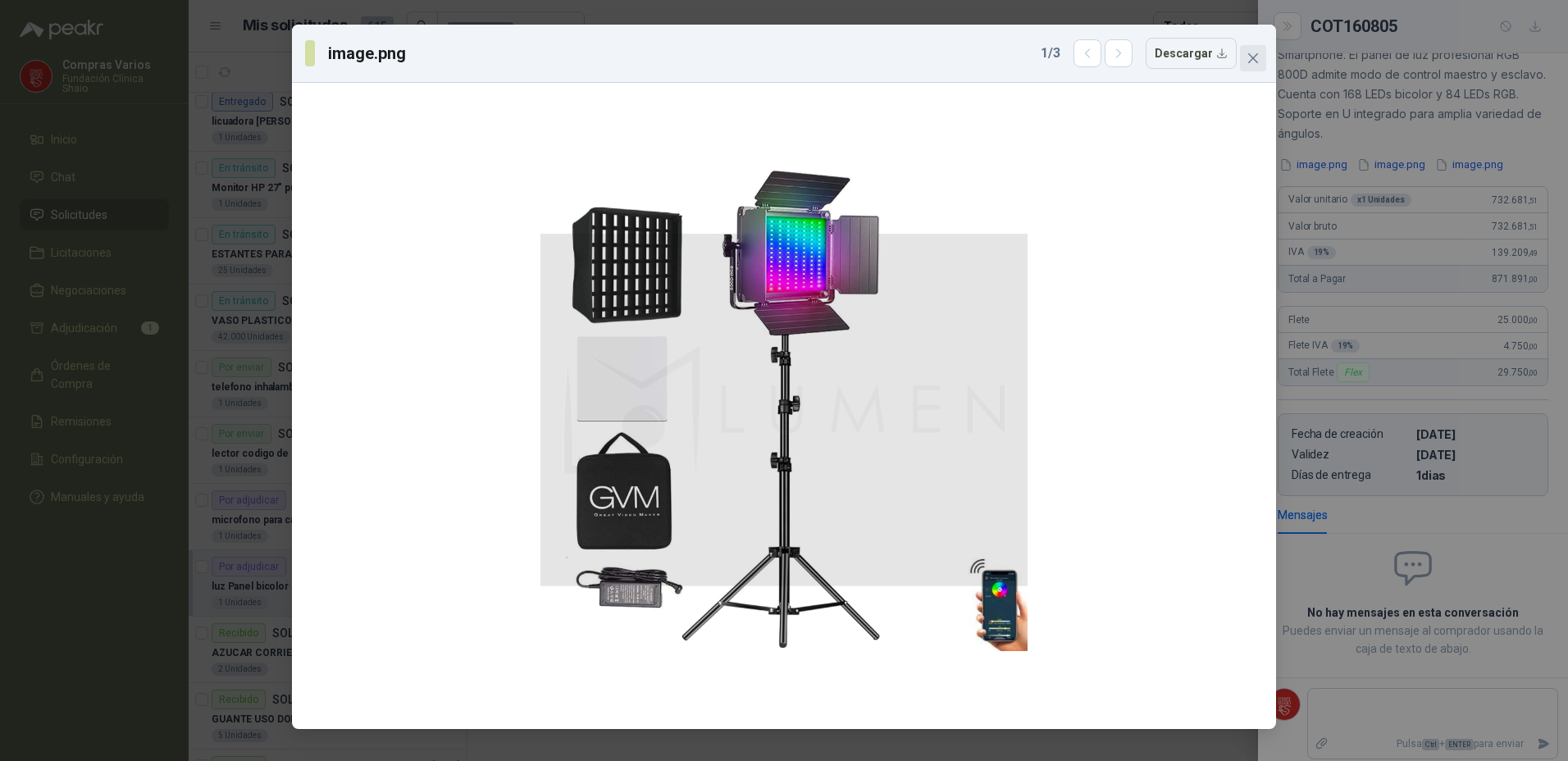
click at [1260, 59] on span "Close" at bounding box center [1253, 58] width 27 height 13
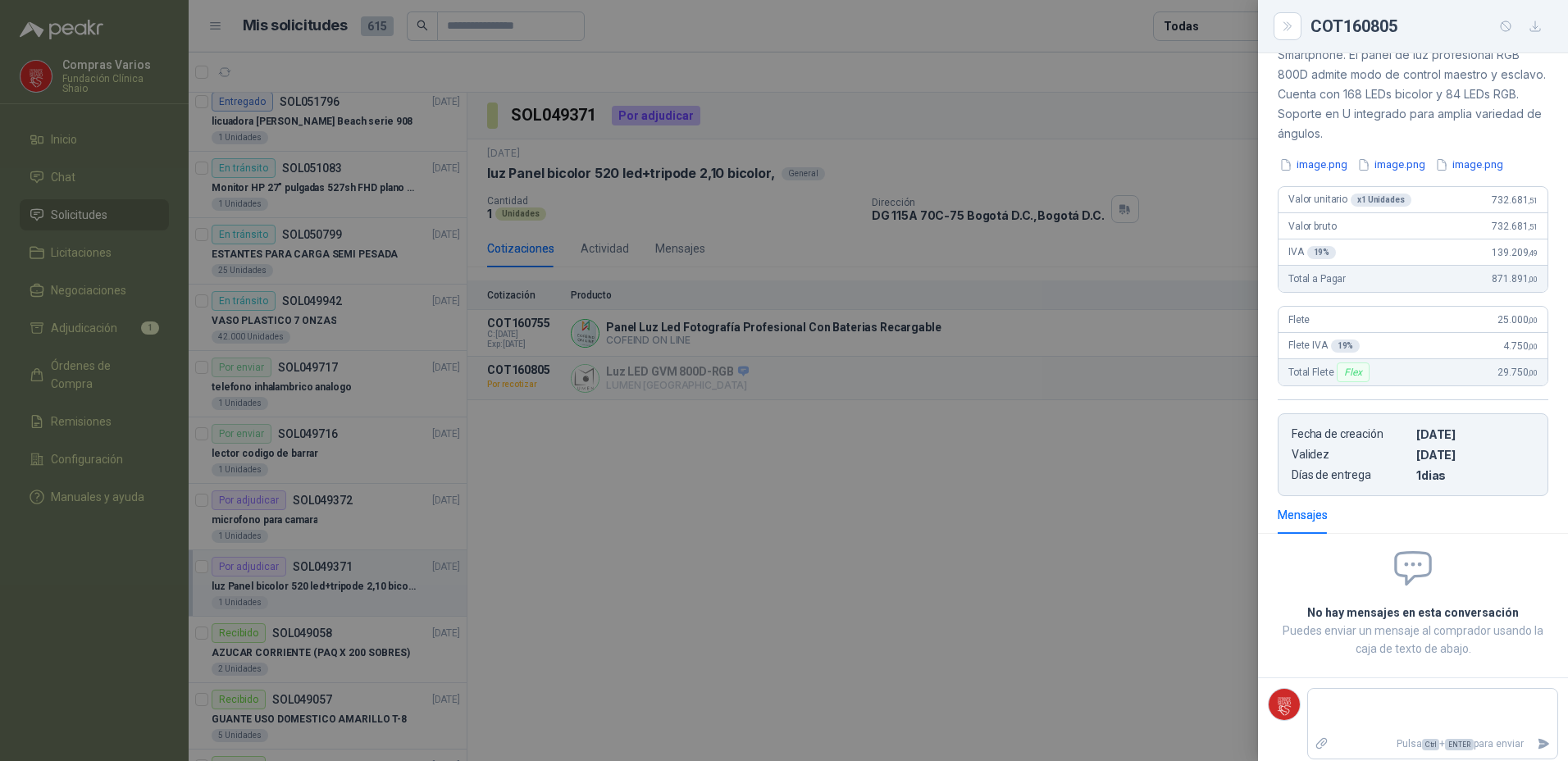
click at [658, 373] on div at bounding box center [784, 380] width 1568 height 761
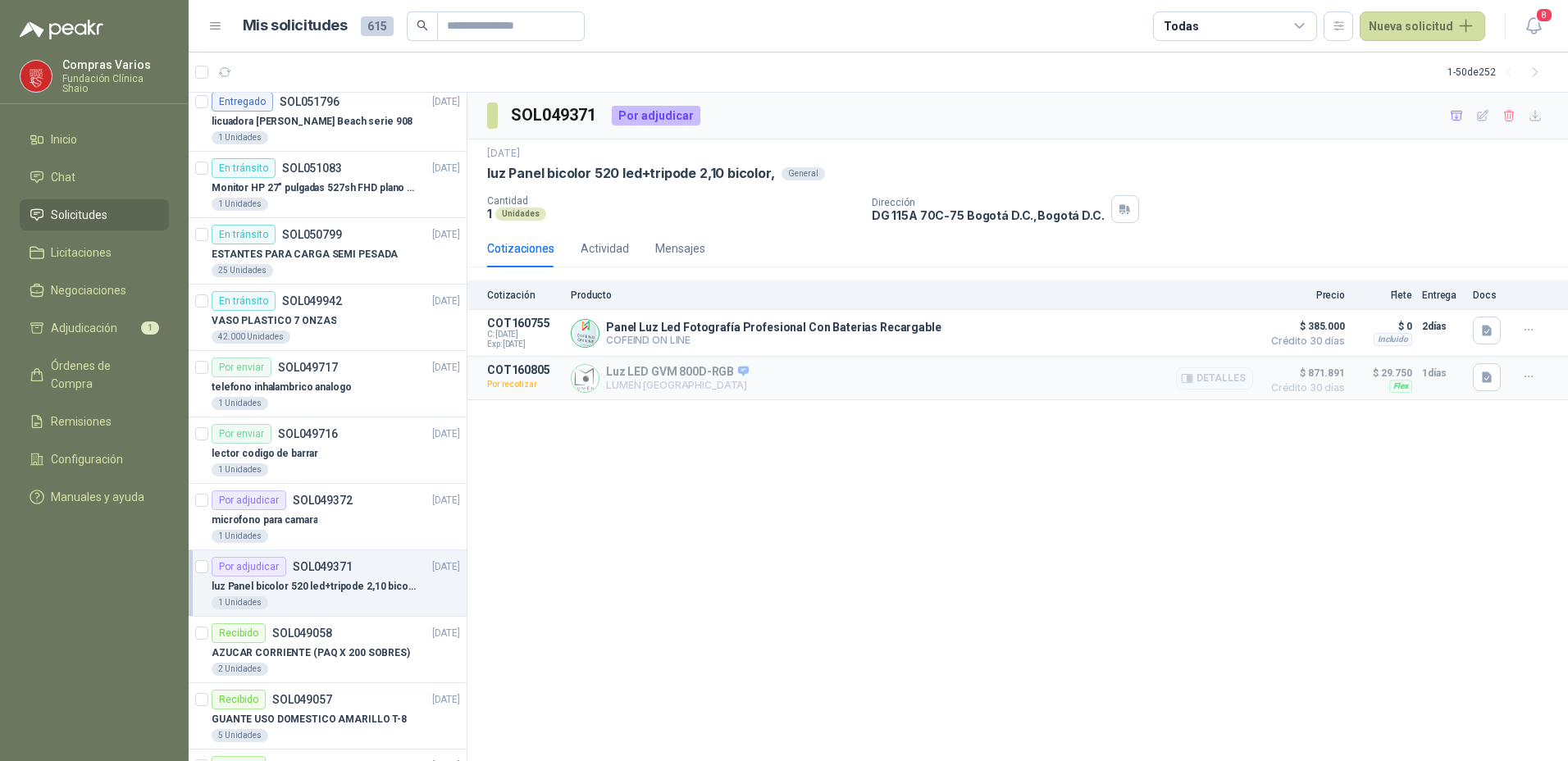
click at [661, 379] on p "Luz LED GVM 800D-RGB" at bounding box center [678, 372] width 143 height 14
drag, startPoint x: 661, startPoint y: 379, endPoint x: 616, endPoint y: 385, distance: 45.4
click at [616, 385] on p "LUMEN [GEOGRAPHIC_DATA]" at bounding box center [678, 384] width 143 height 12
drag, startPoint x: 519, startPoint y: 375, endPoint x: 966, endPoint y: 383, distance: 447.1
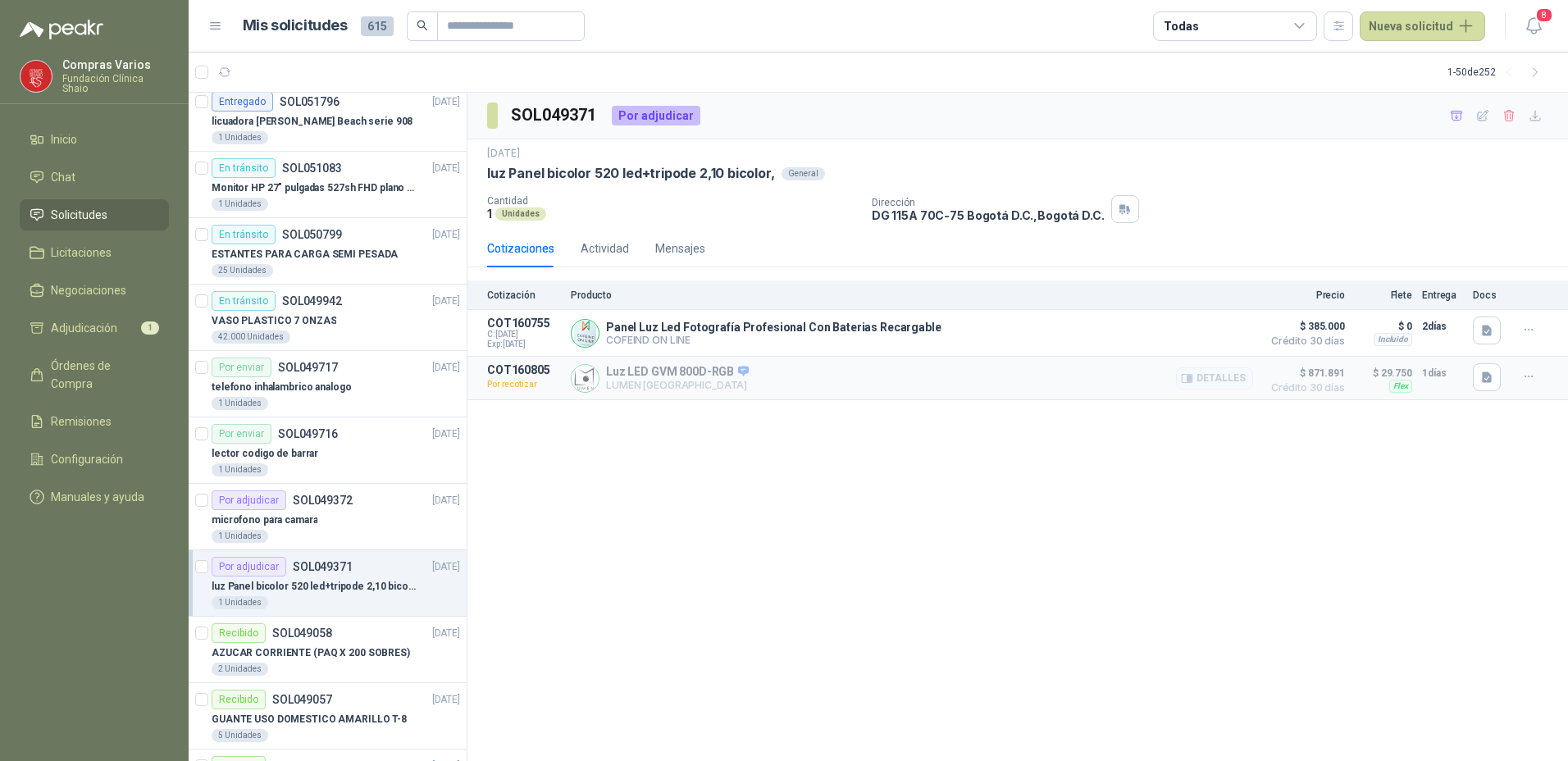
click at [525, 375] on p "COT160805" at bounding box center [523, 370] width 73 height 13
click at [1197, 374] on button "Detalles" at bounding box center [1214, 378] width 77 height 22
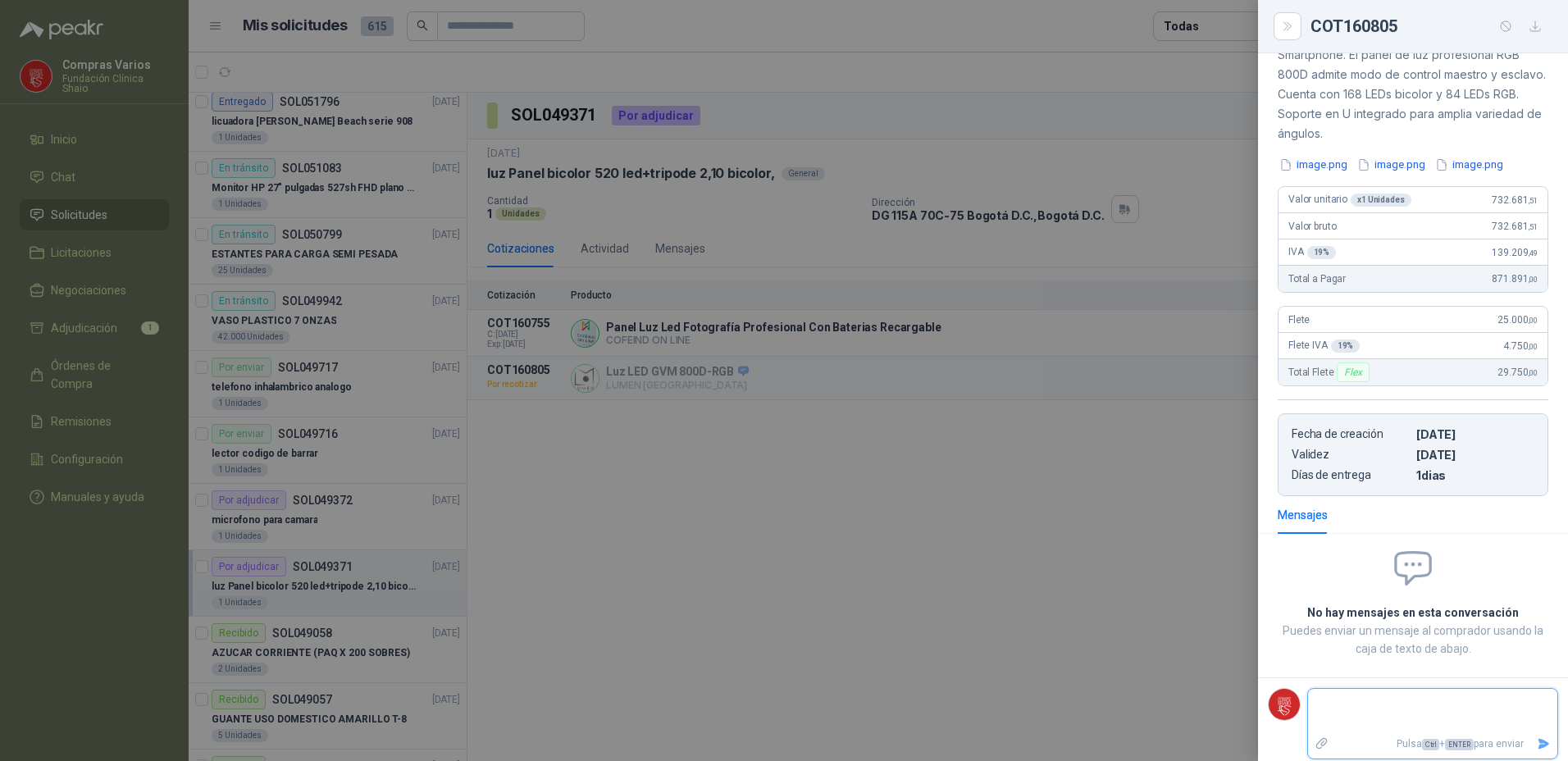
click at [1358, 693] on textarea at bounding box center [1432, 711] width 249 height 38
type textarea "*"
type textarea "**"
type textarea "***"
type textarea "**"
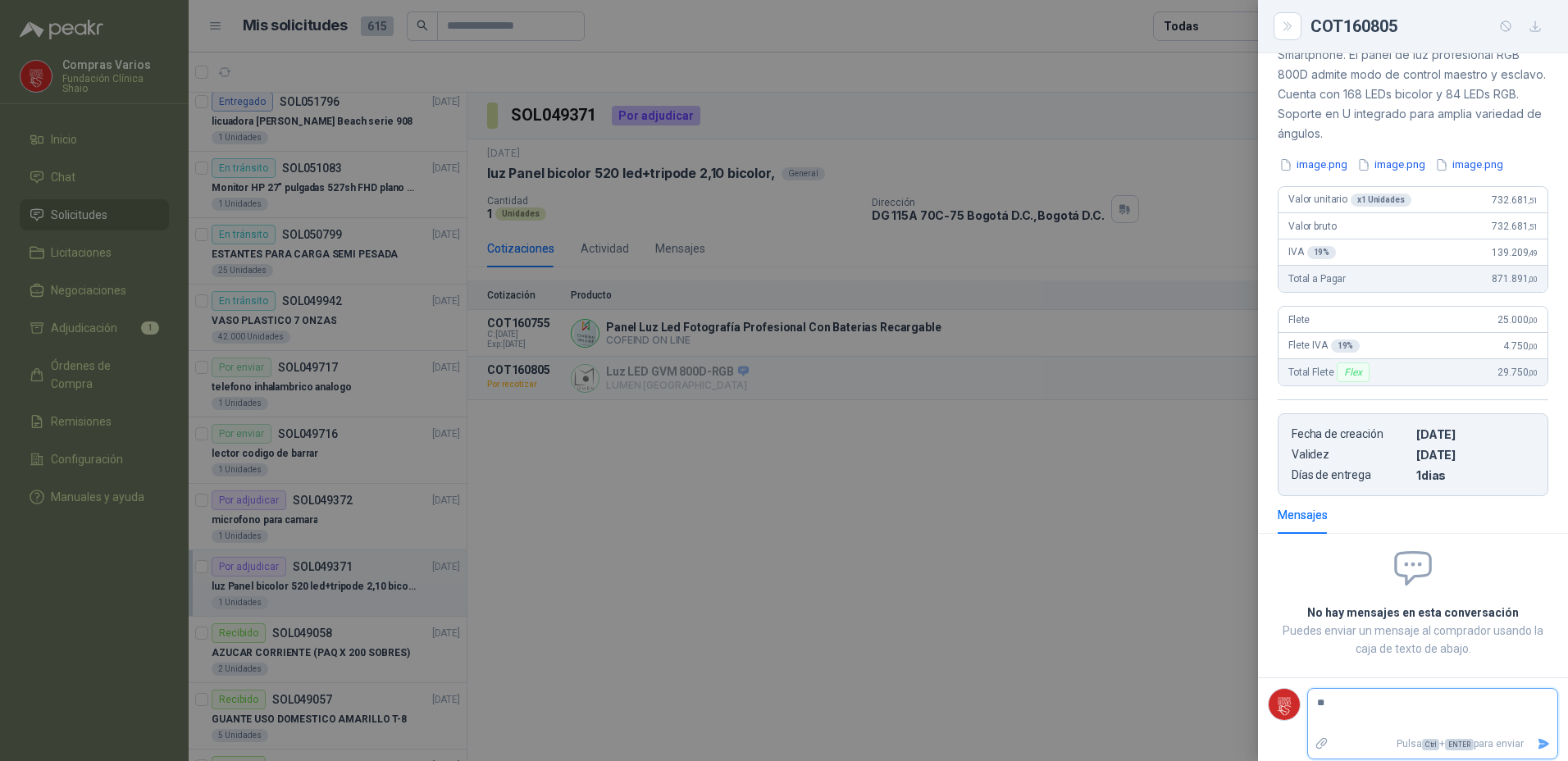
type textarea "*"
type textarea "**"
type textarea "***"
type textarea "****"
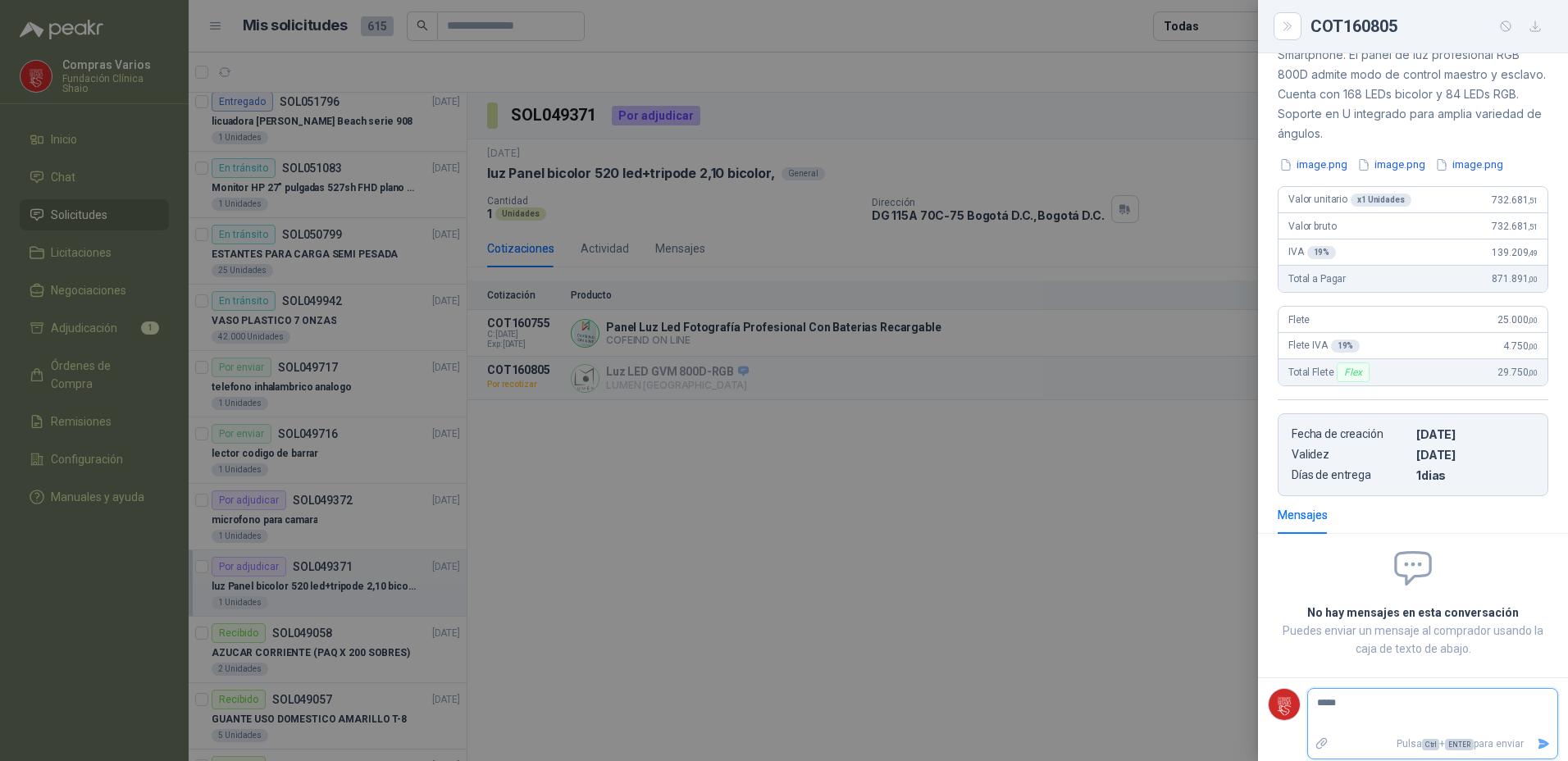
type textarea "******"
type textarea "*******"
type textarea "********"
type textarea "*******"
type textarea "******"
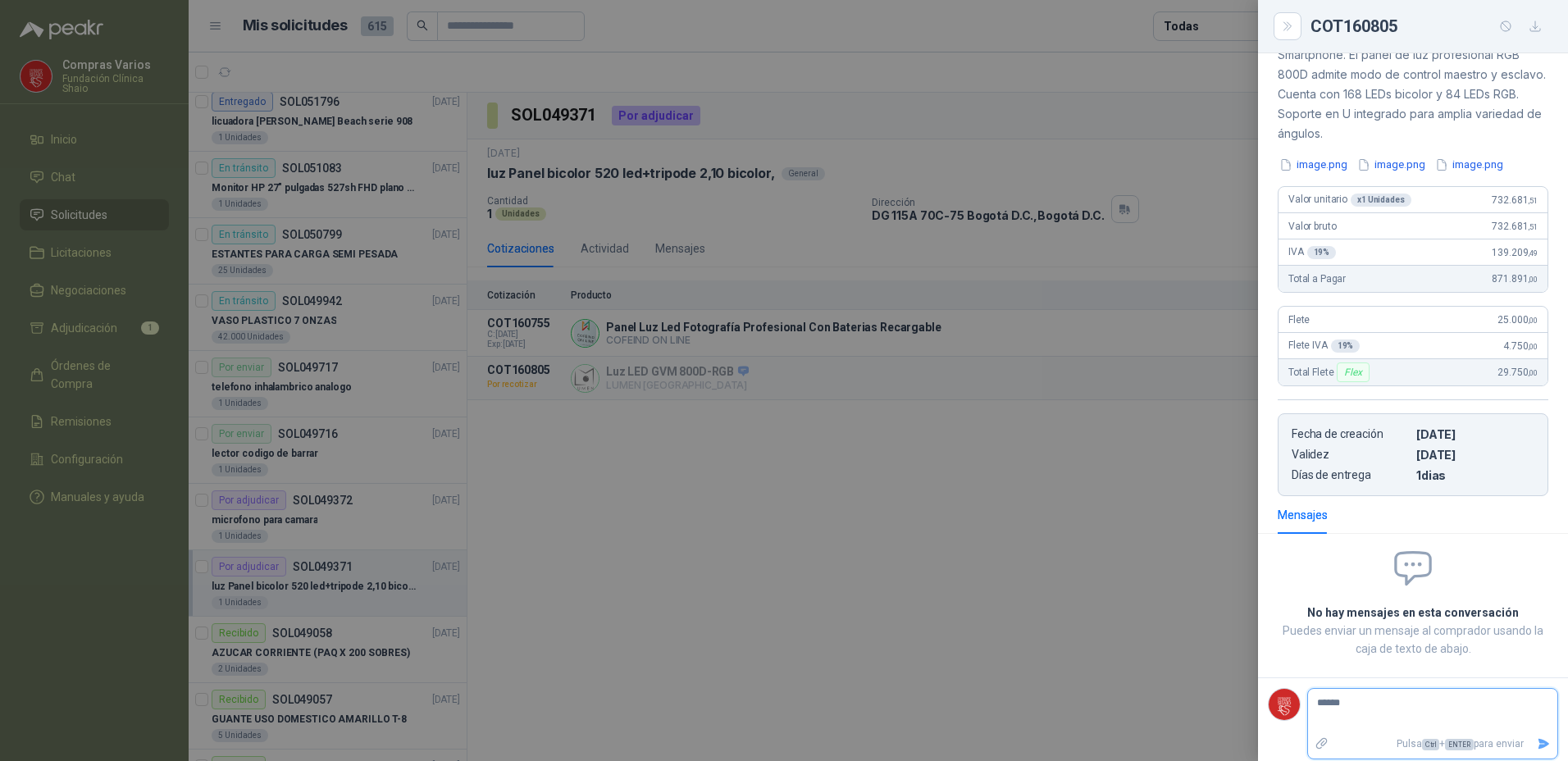
type textarea "****"
type textarea "***"
type textarea "**"
type textarea "*"
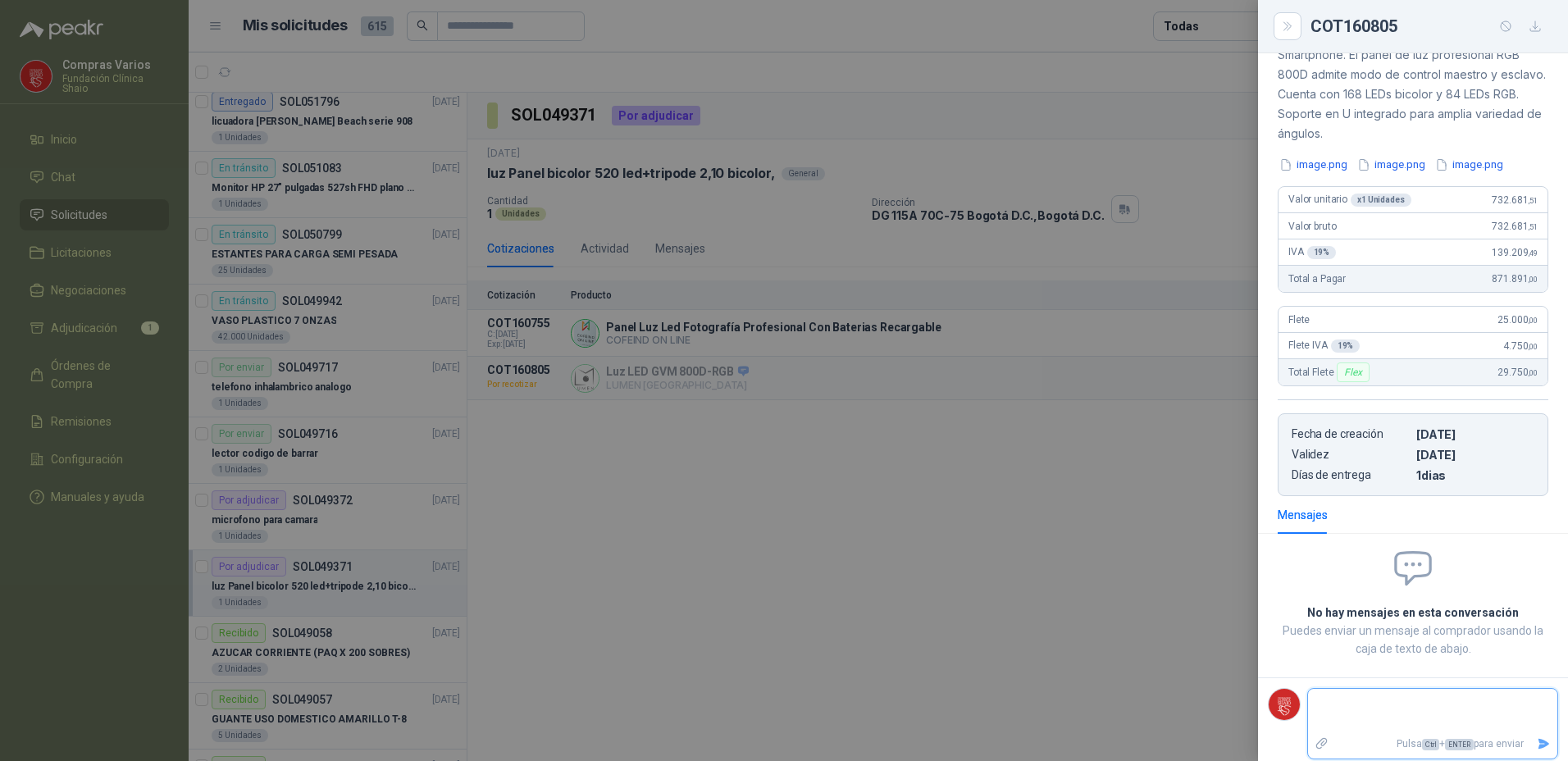
type textarea "*"
type textarea "**"
type textarea "***"
type textarea "****"
type textarea "*****"
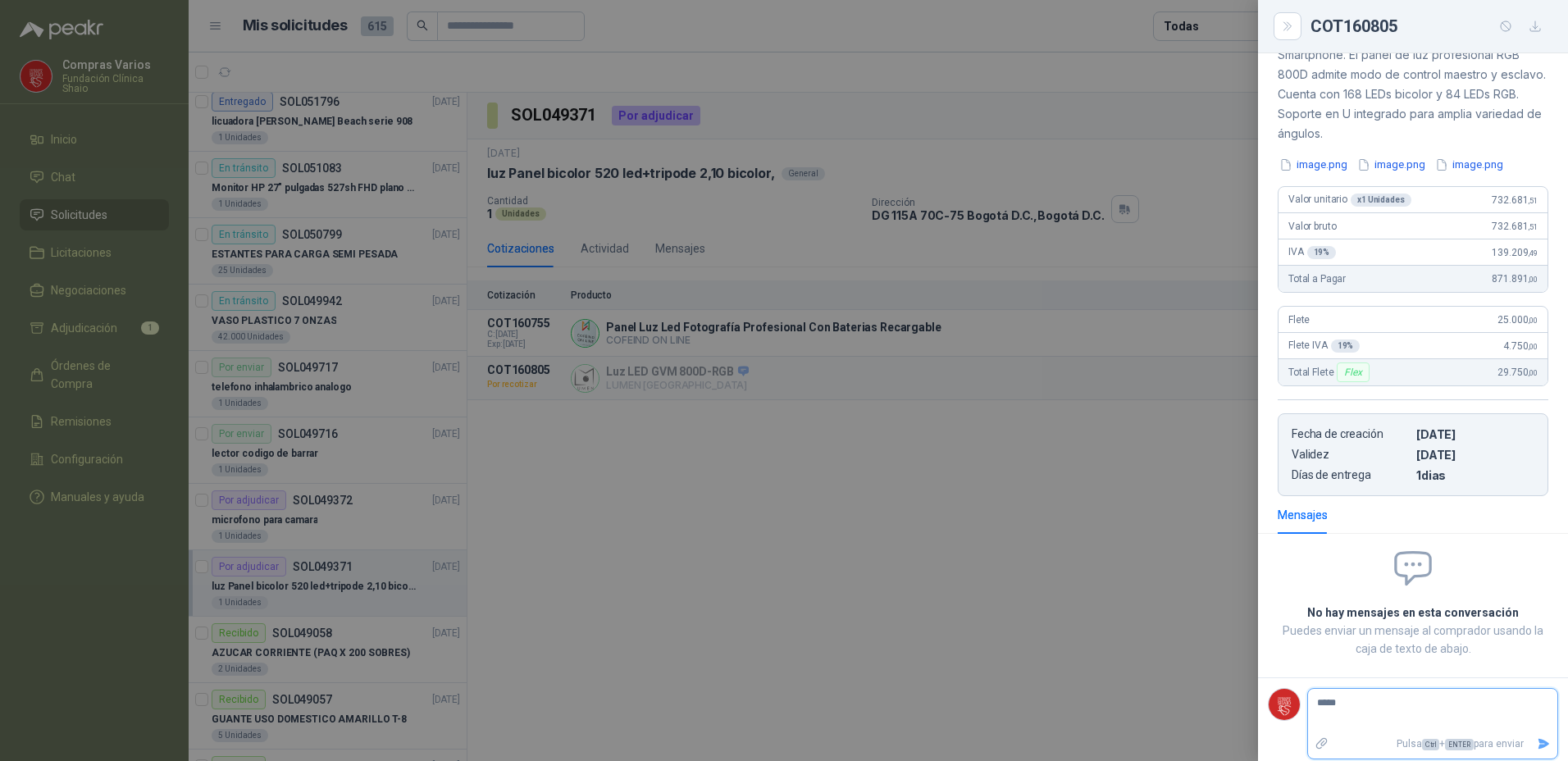
type textarea "******"
type textarea "********"
type textarea "*********"
type textarea "**********"
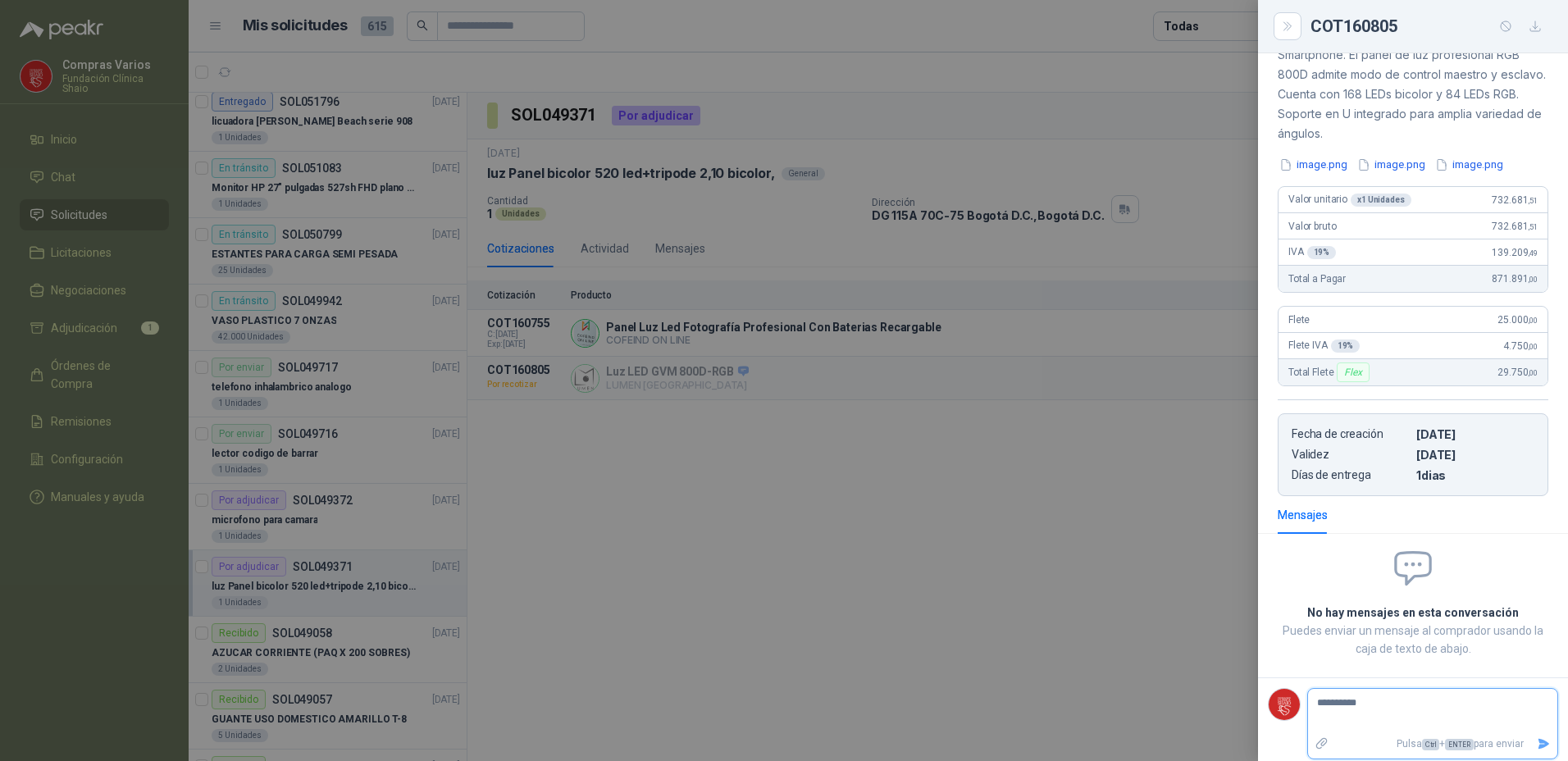
type textarea "**********"
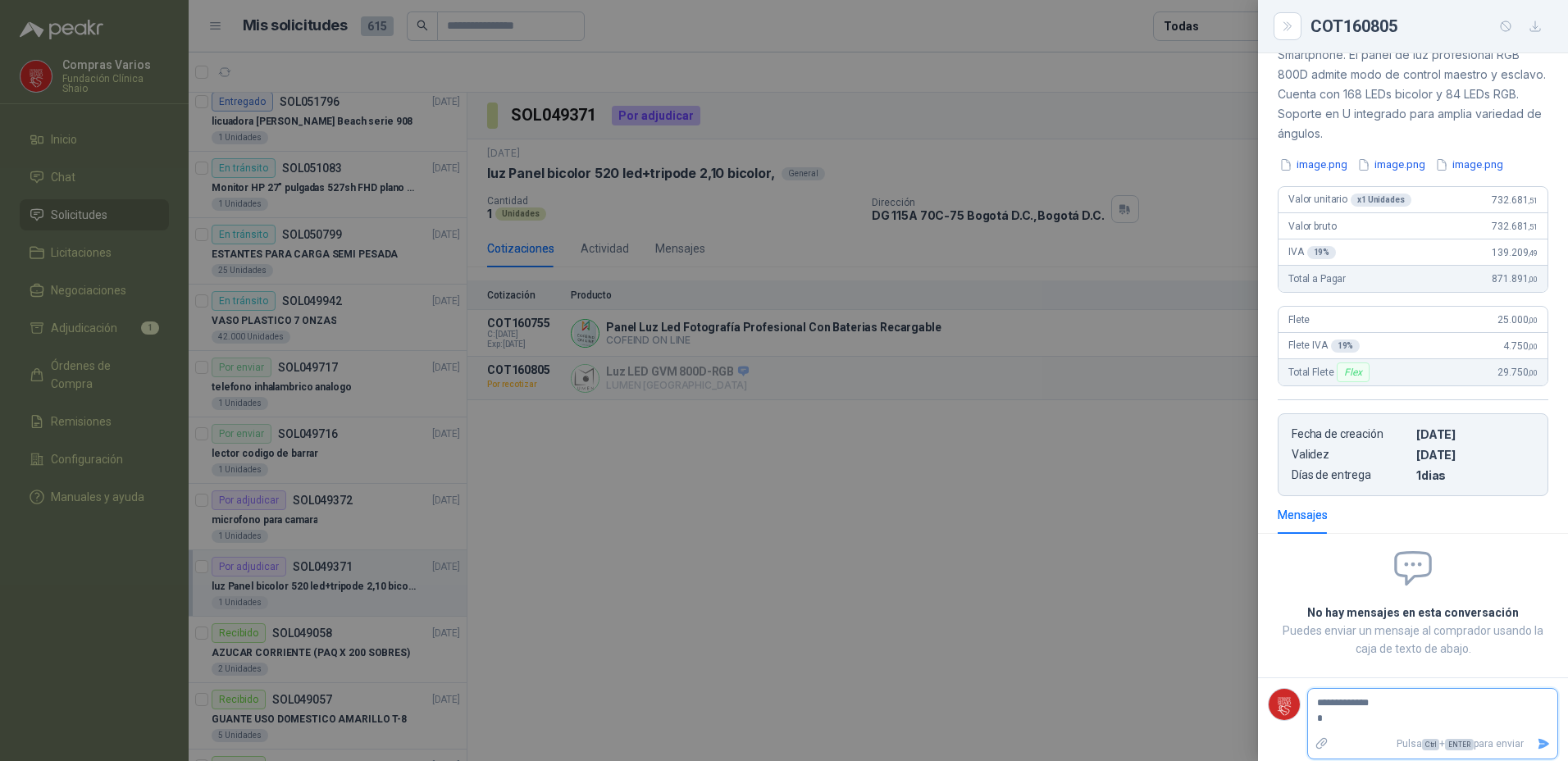
type textarea "**********"
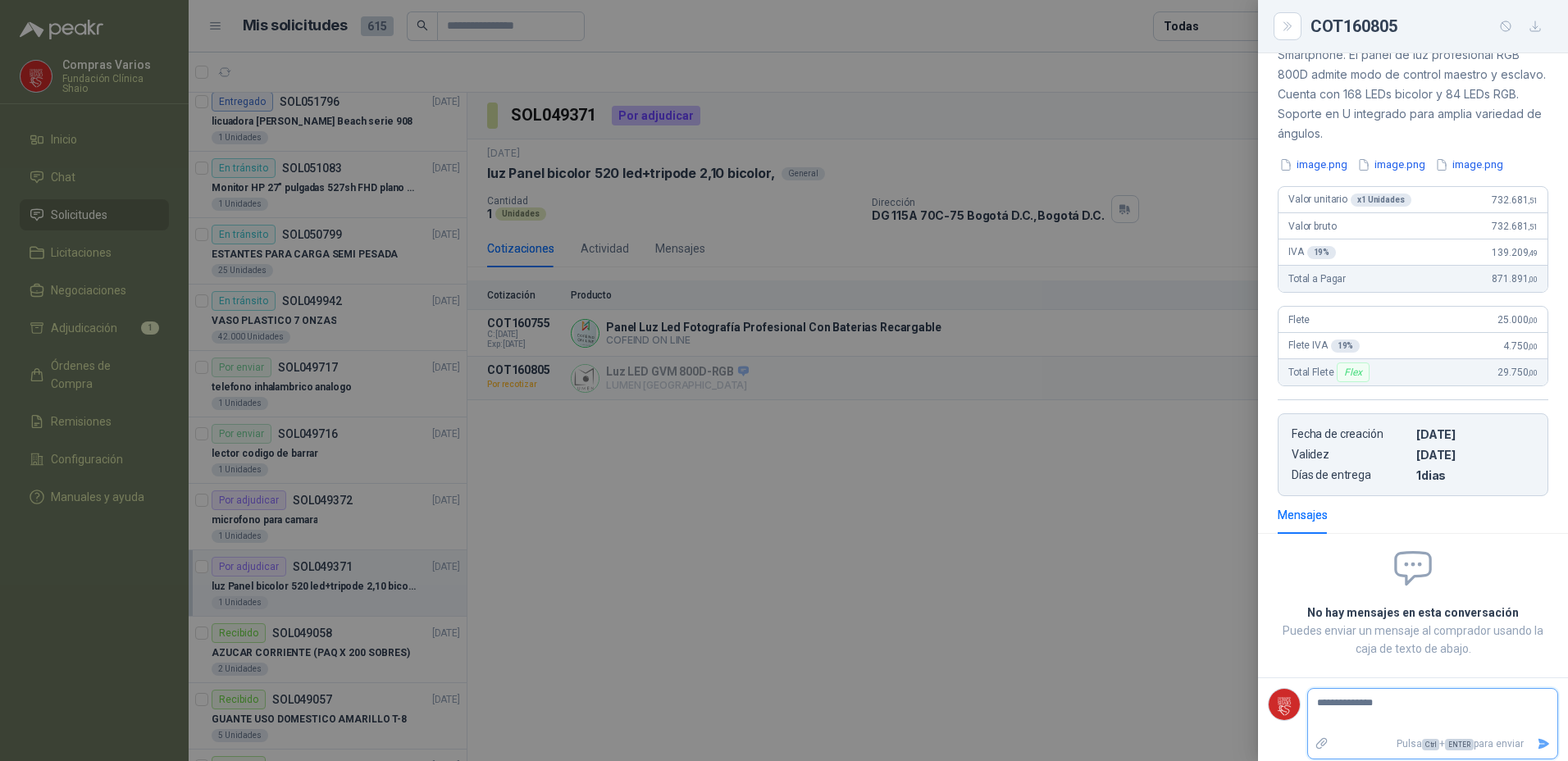
type textarea "**********"
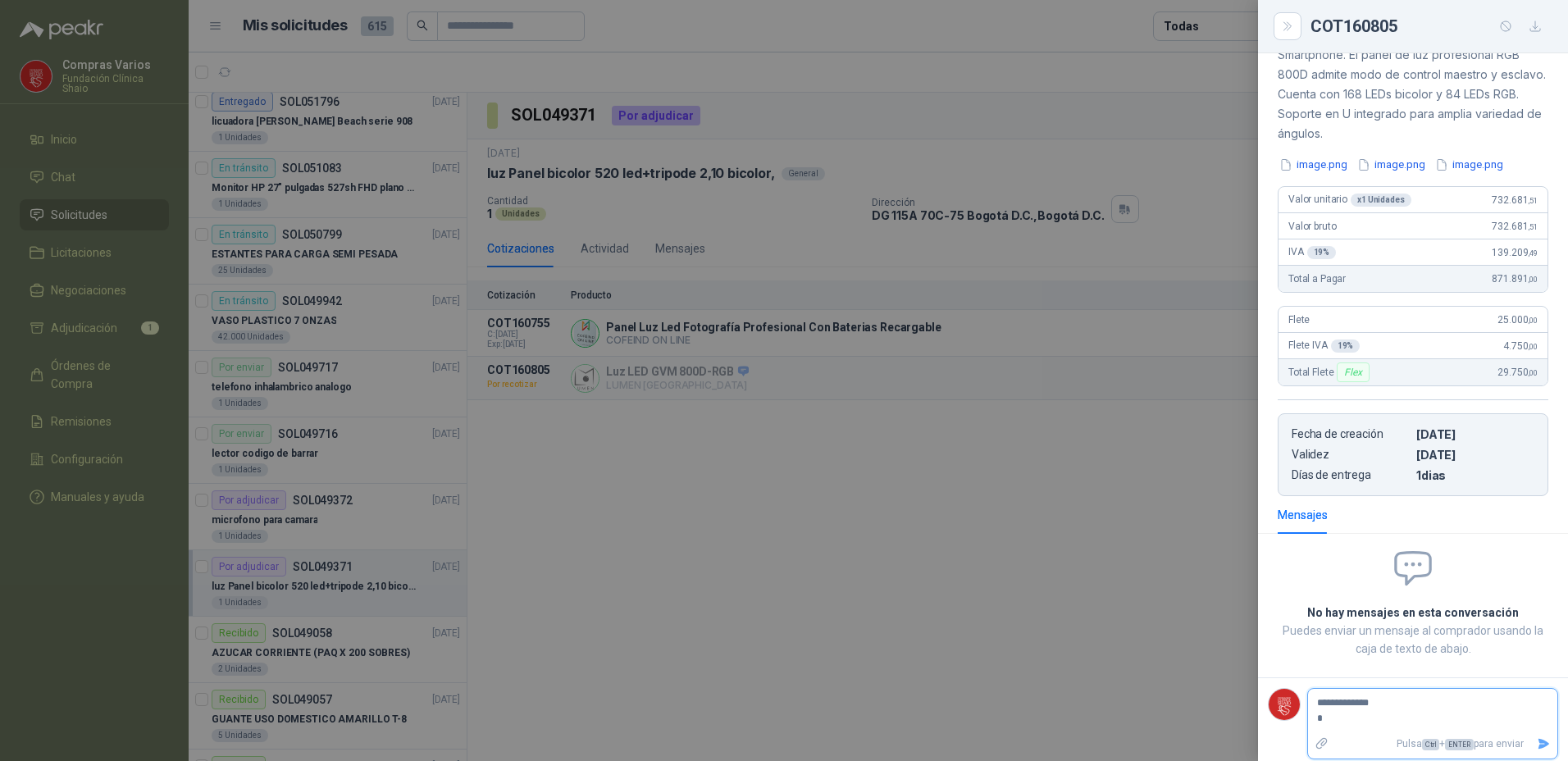
type textarea "**********"
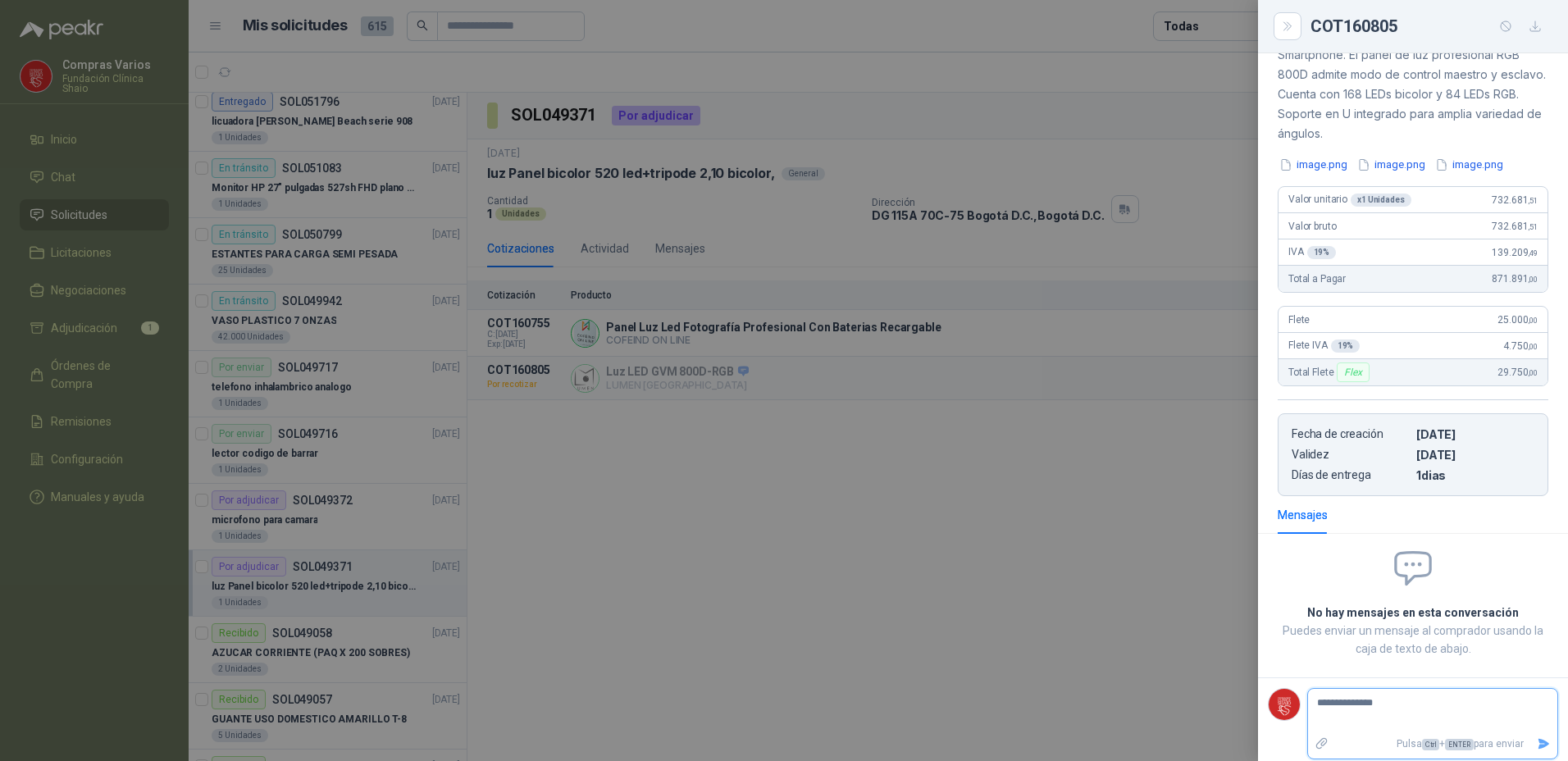
type textarea "**********"
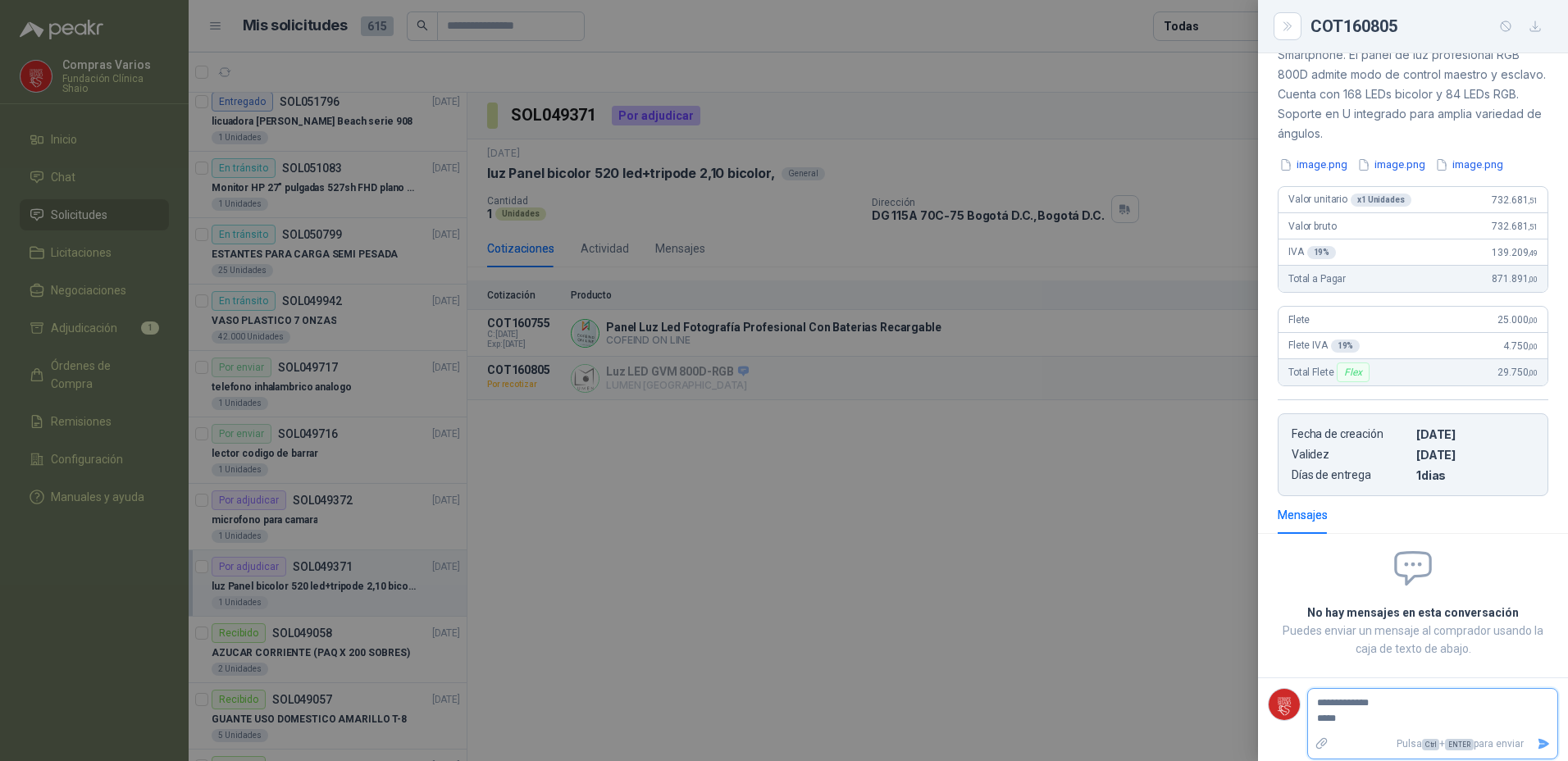
type textarea "**********"
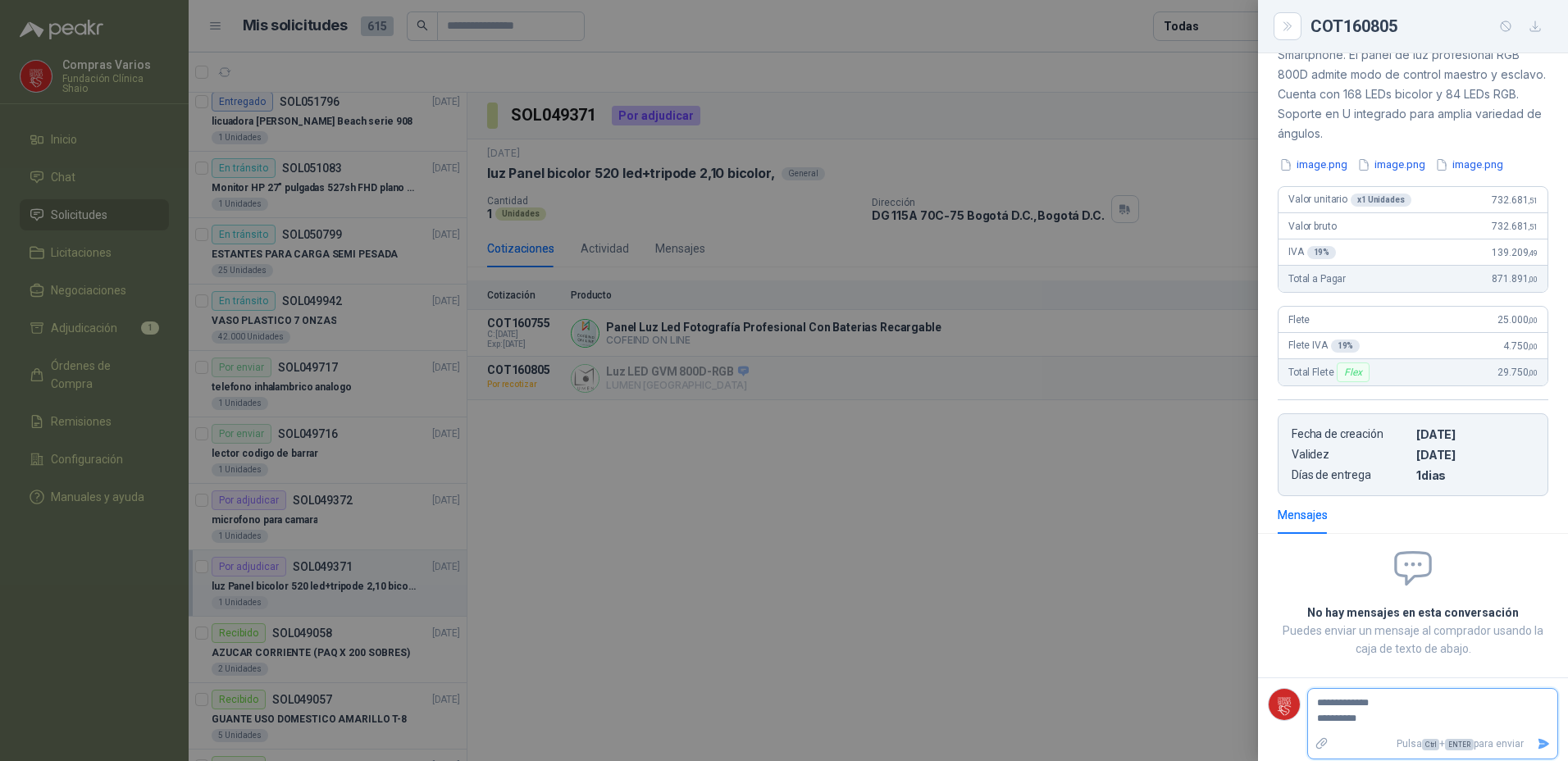
type textarea "**********"
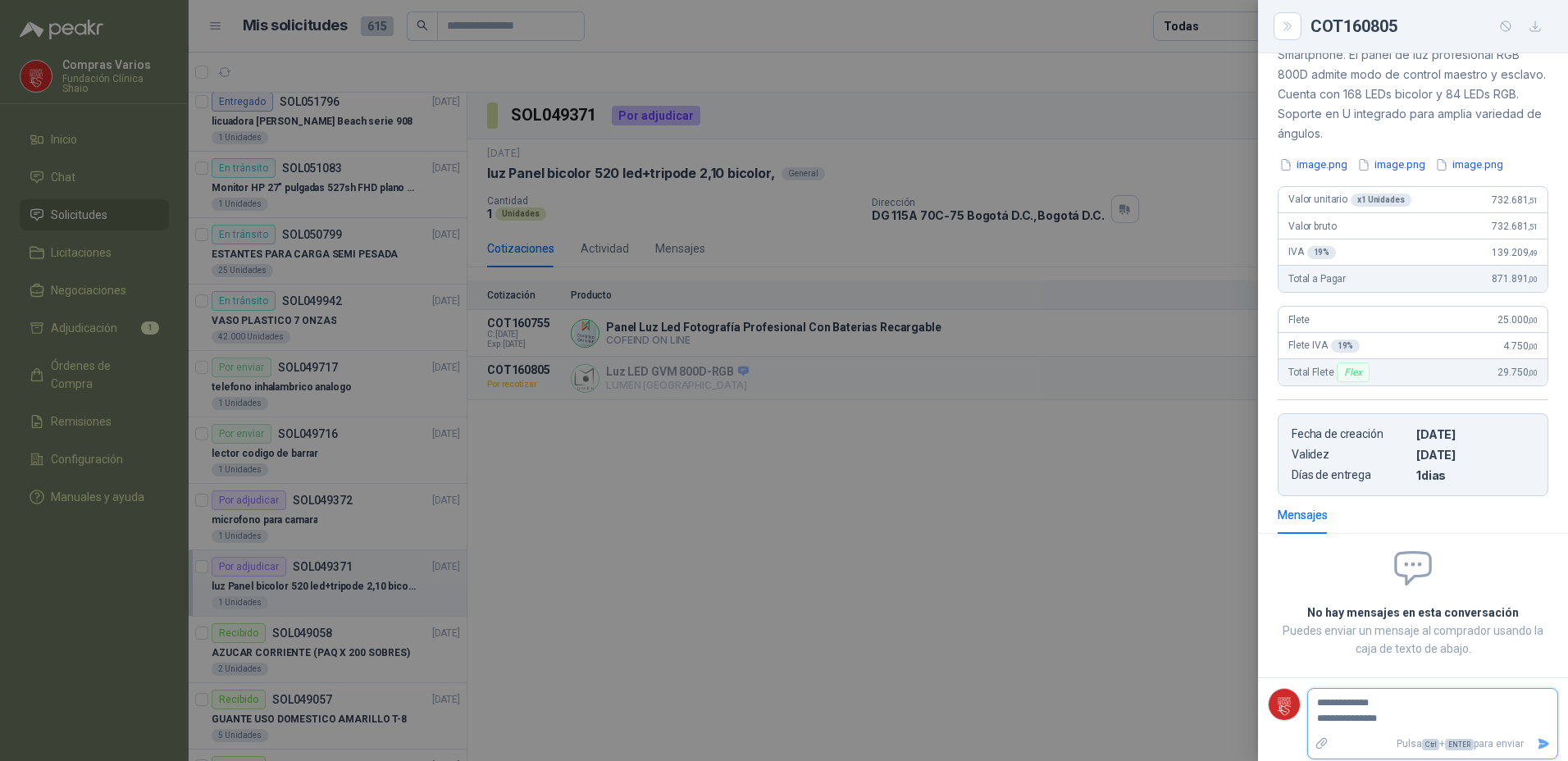
type textarea "**********"
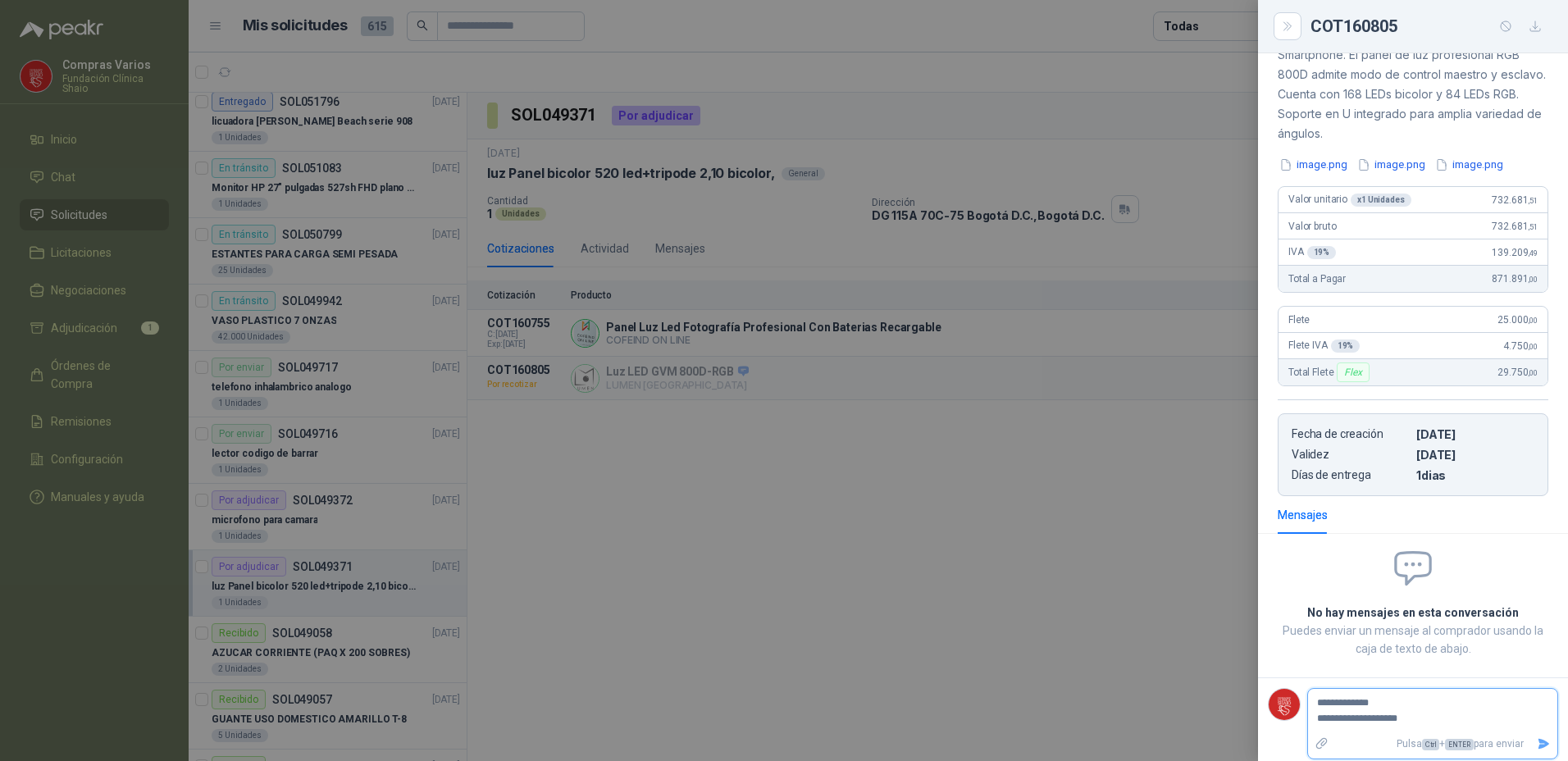
type textarea "**********"
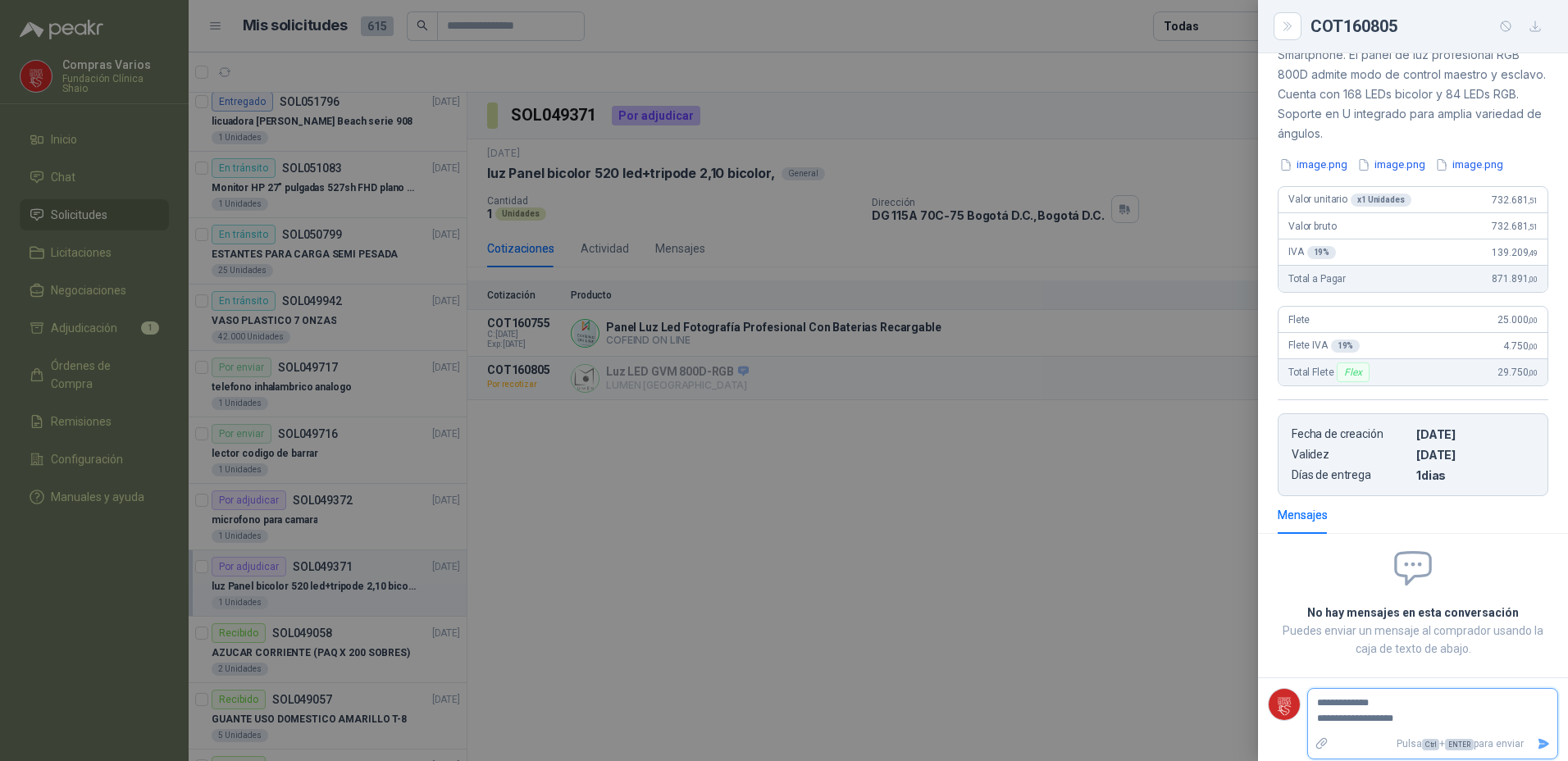
type textarea "**********"
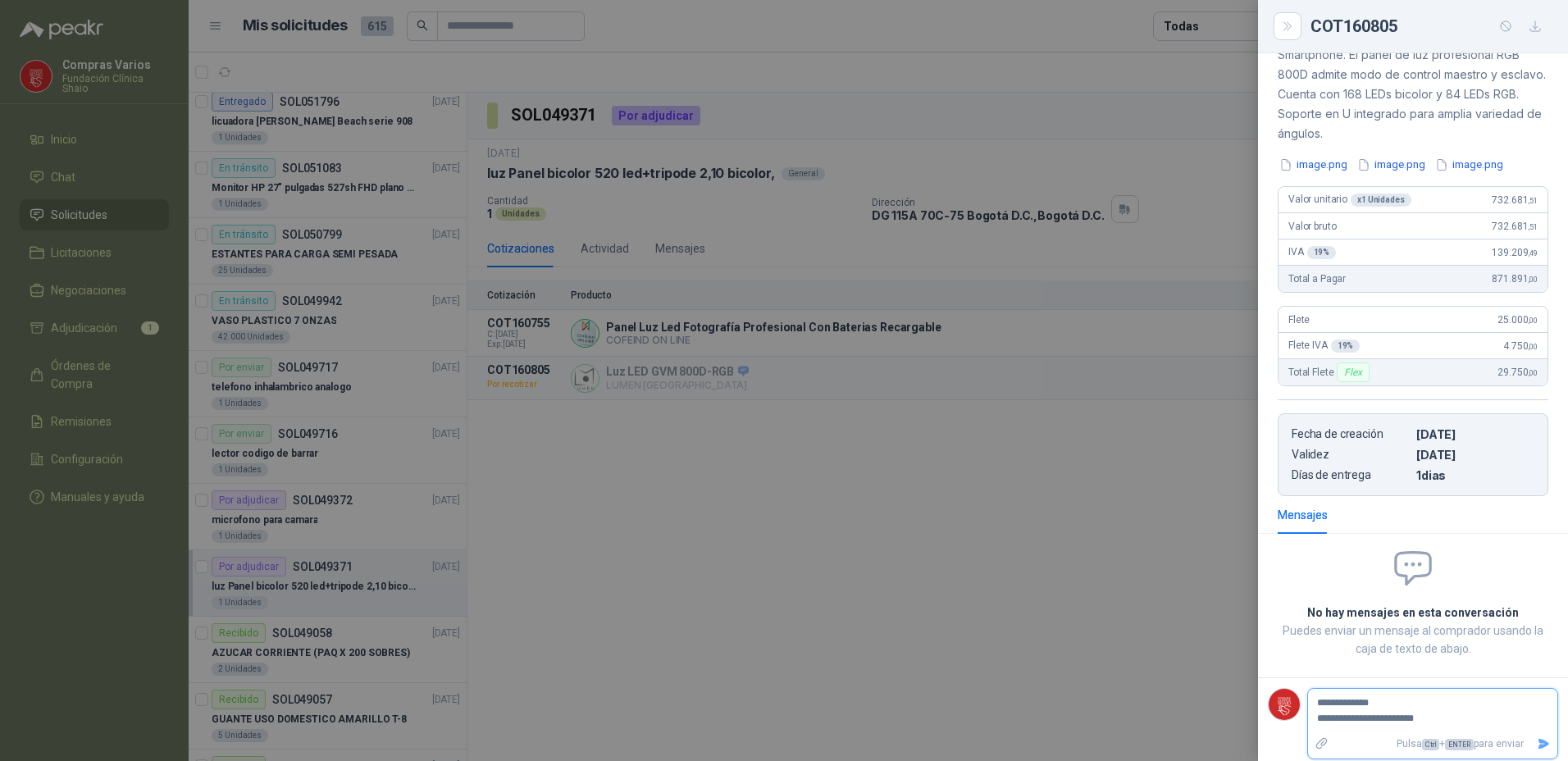
type textarea "**********"
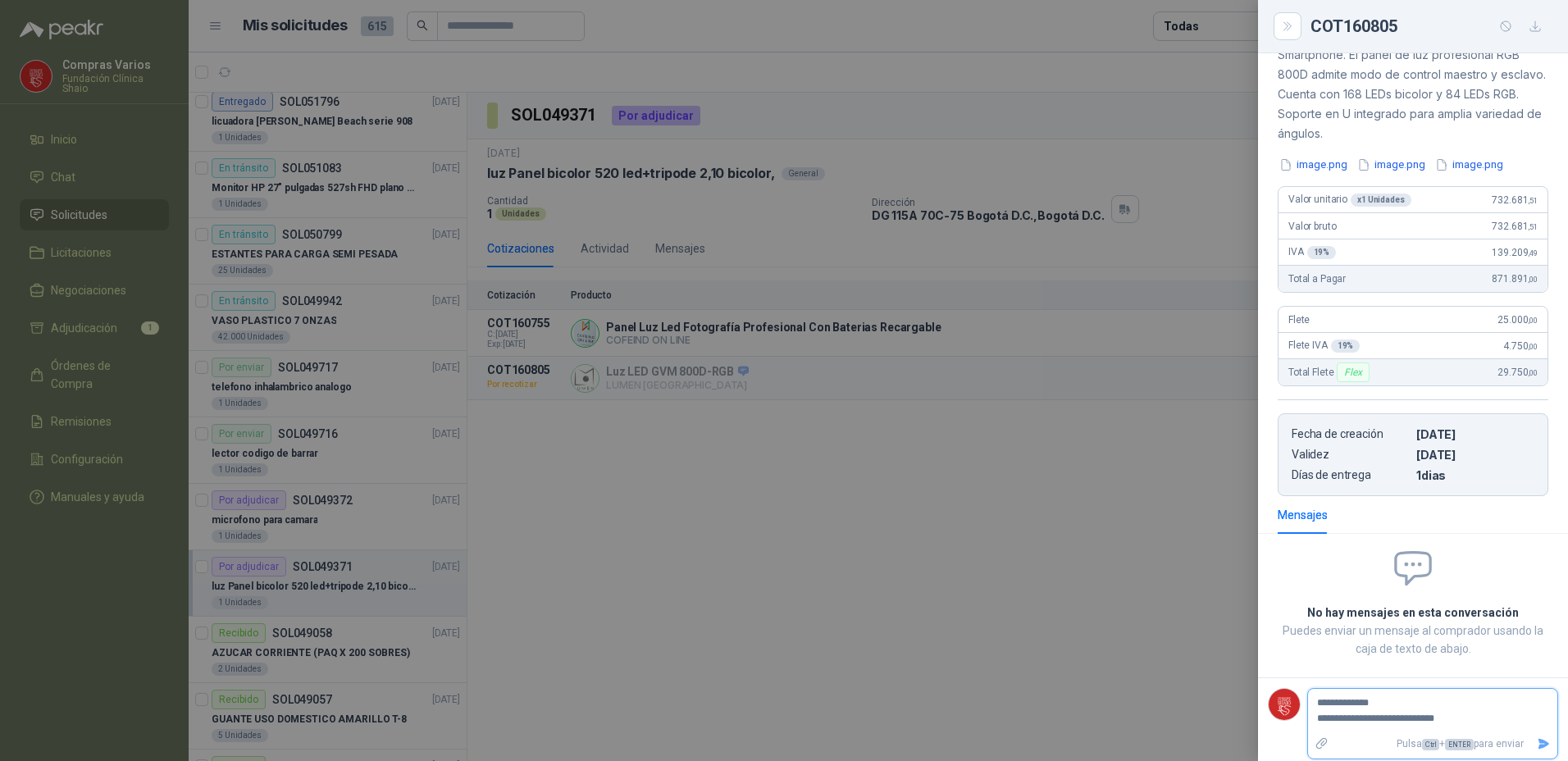
type textarea "**********"
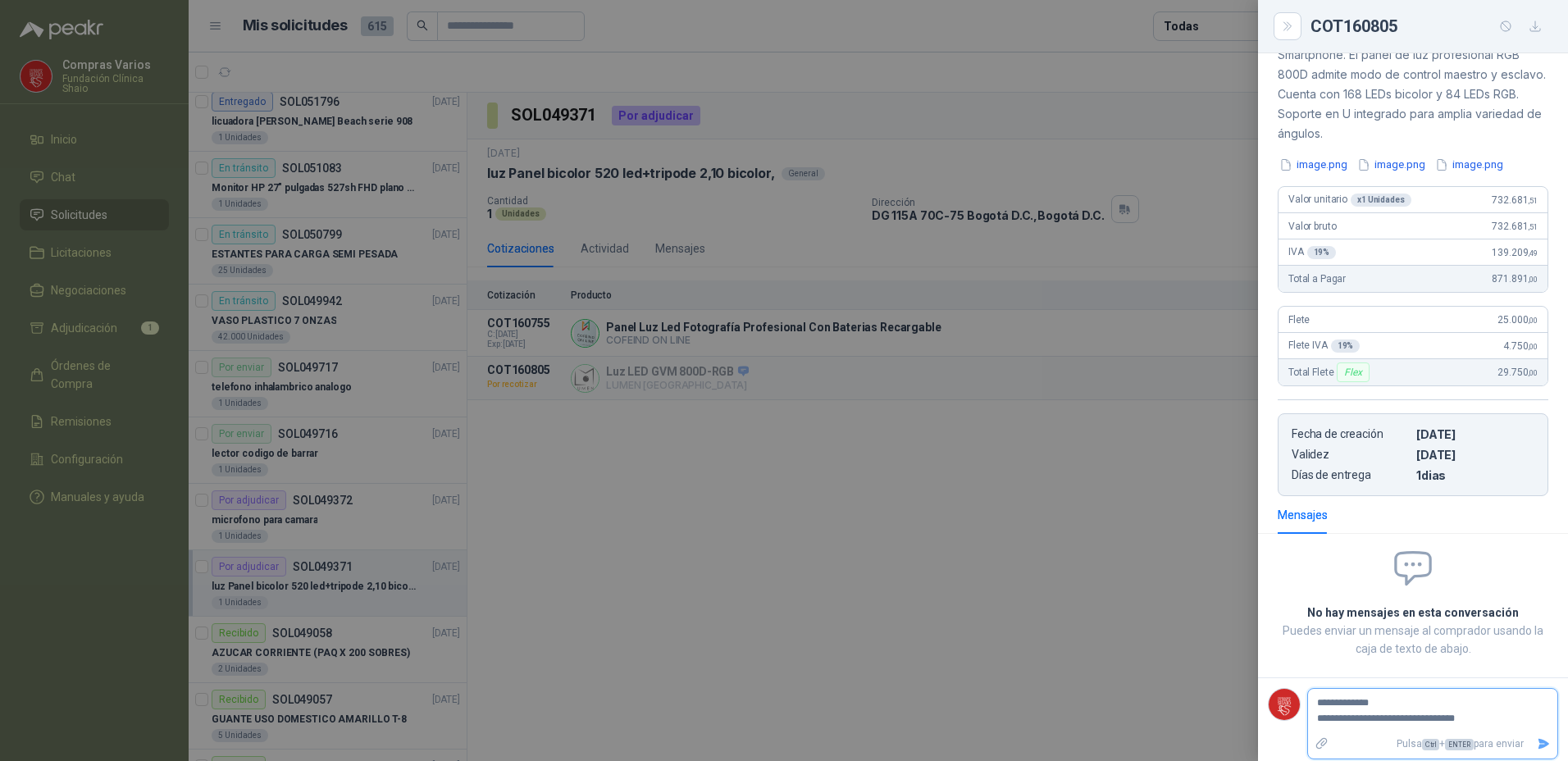
type textarea "**********"
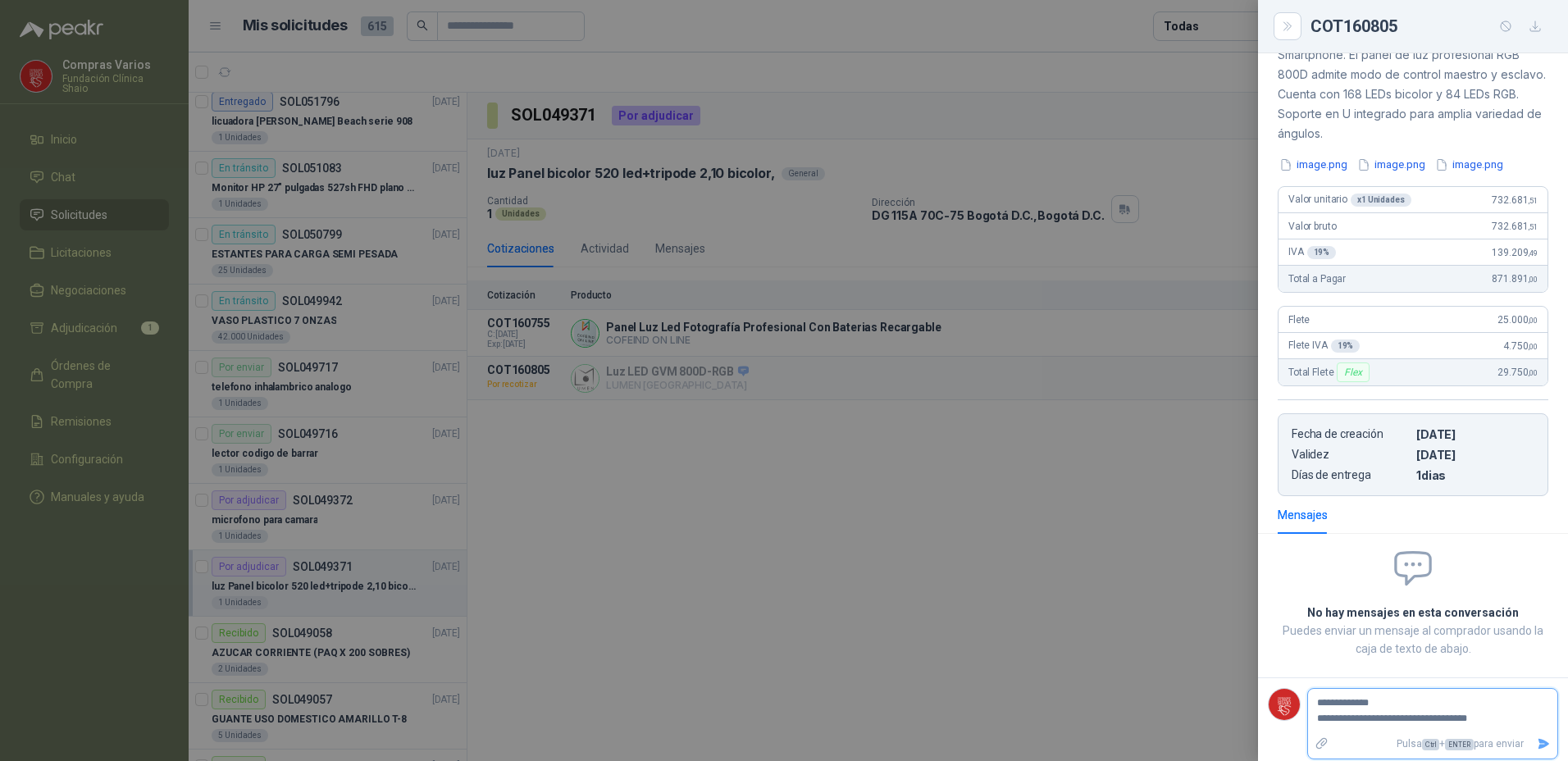
type textarea "**********"
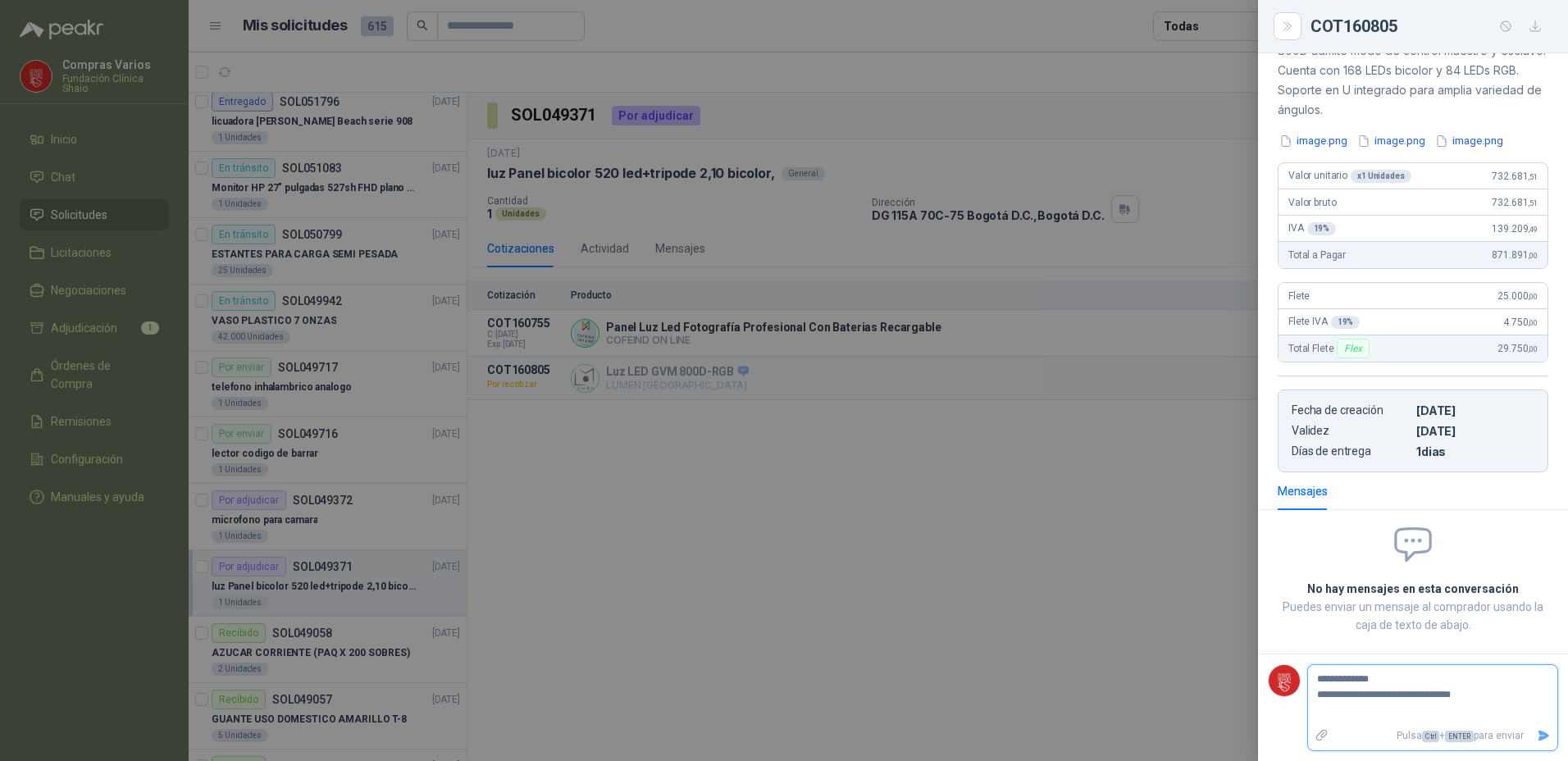
click at [1537, 730] on icon "Enviar" at bounding box center [1543, 736] width 14 height 14
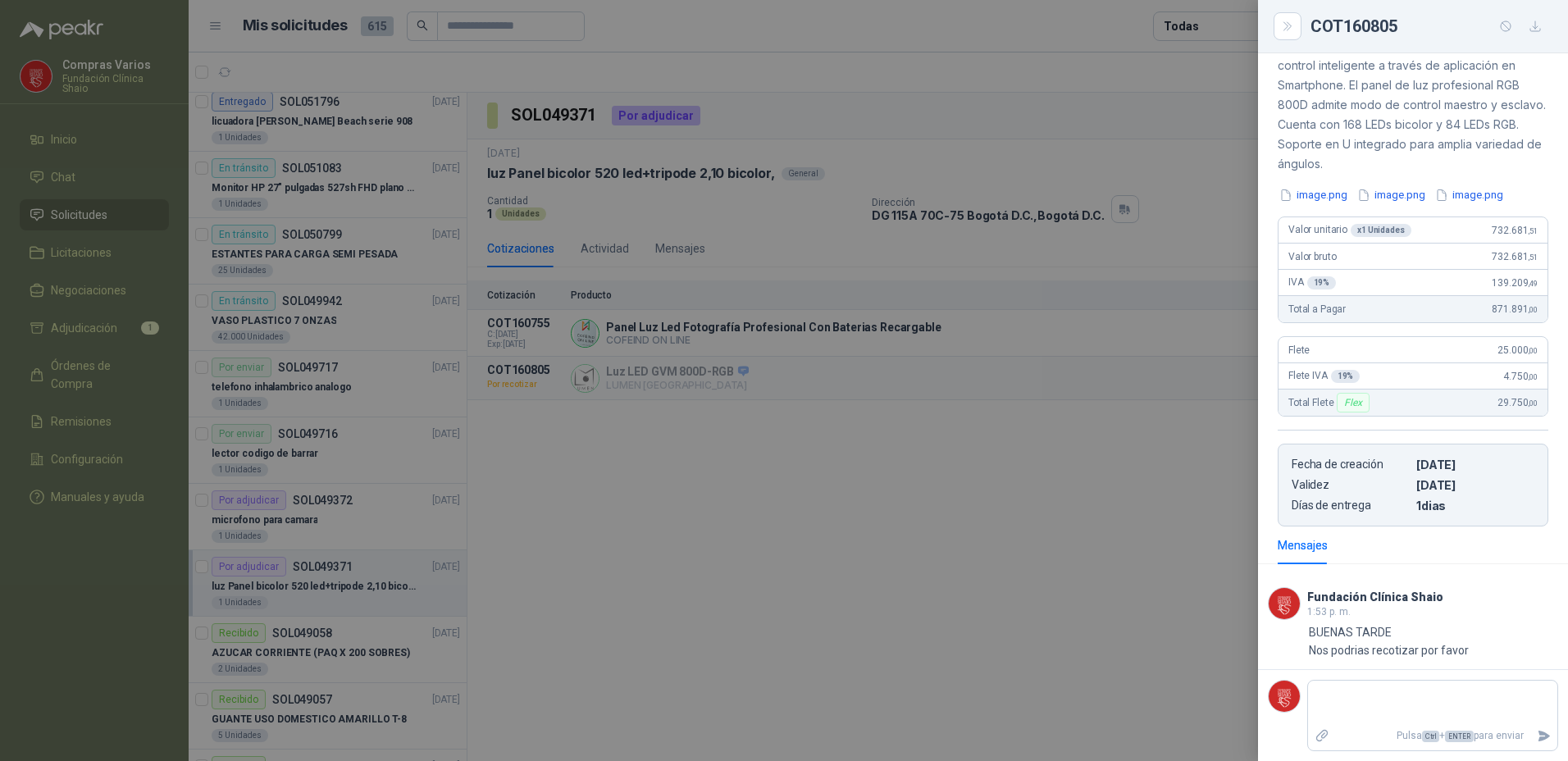
click at [78, 320] on div at bounding box center [784, 380] width 1568 height 761
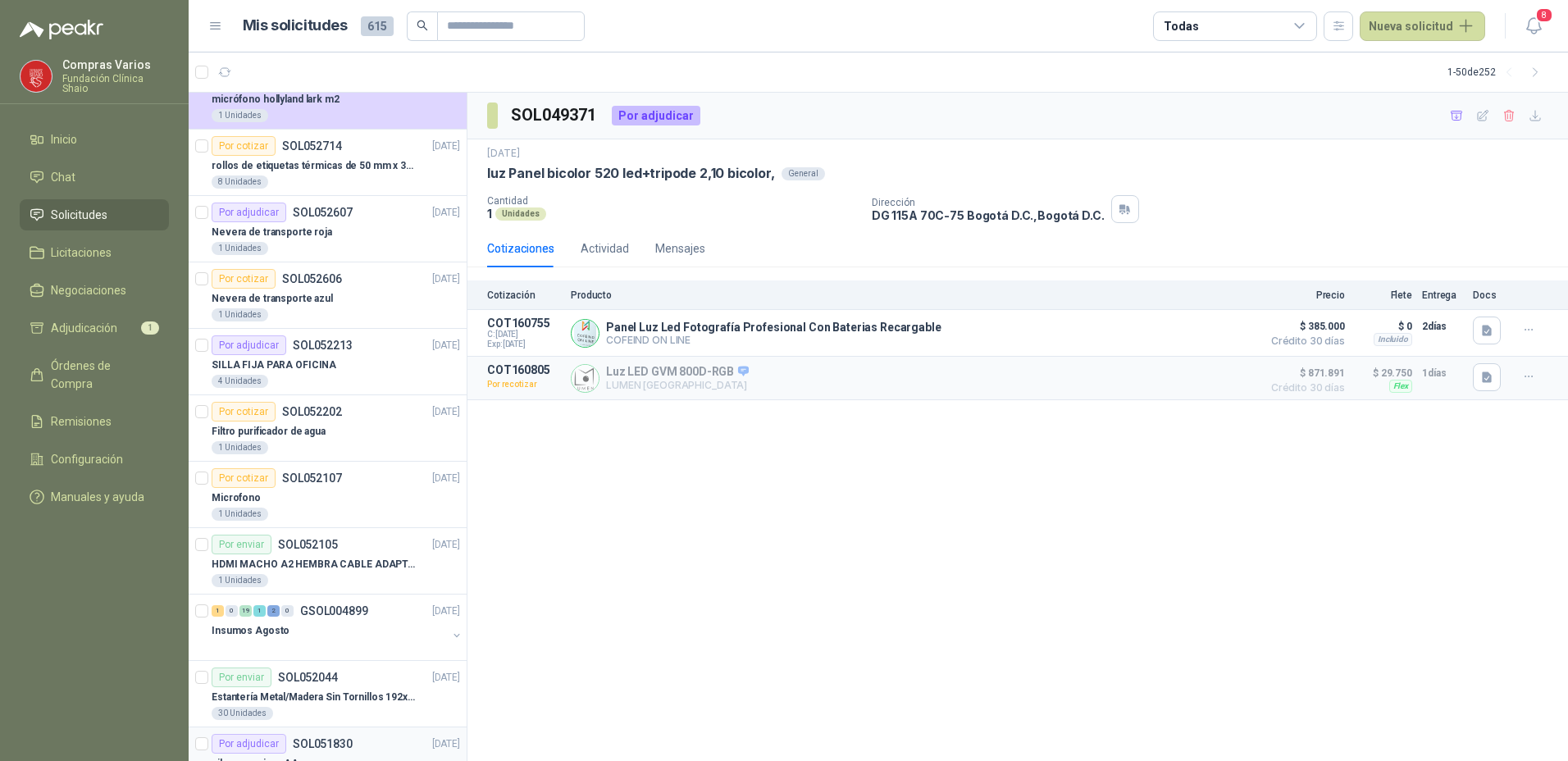
scroll to position [0, 0]
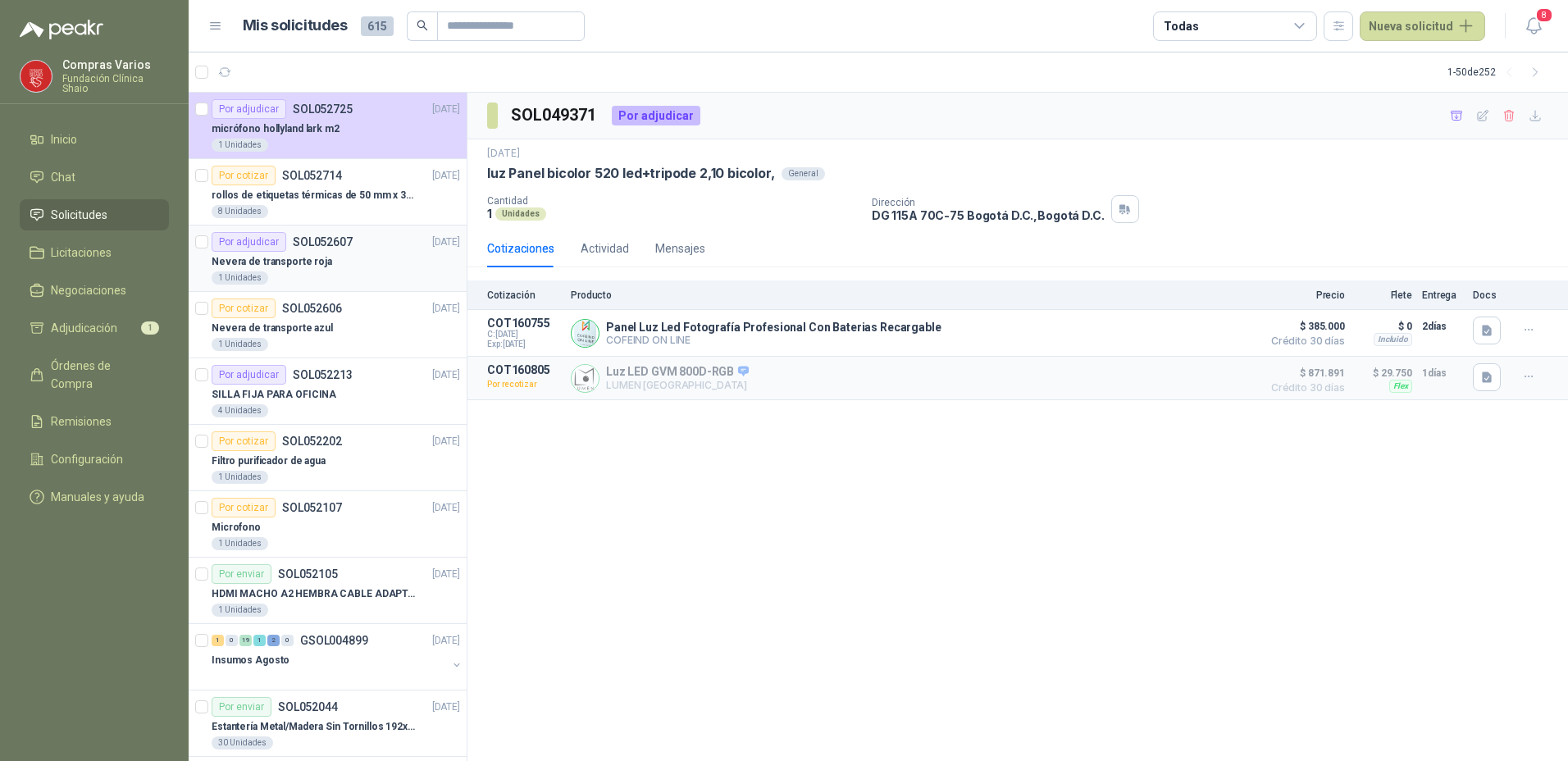
click at [294, 270] on div "Nevera de transporte roja" at bounding box center [336, 261] width 249 height 20
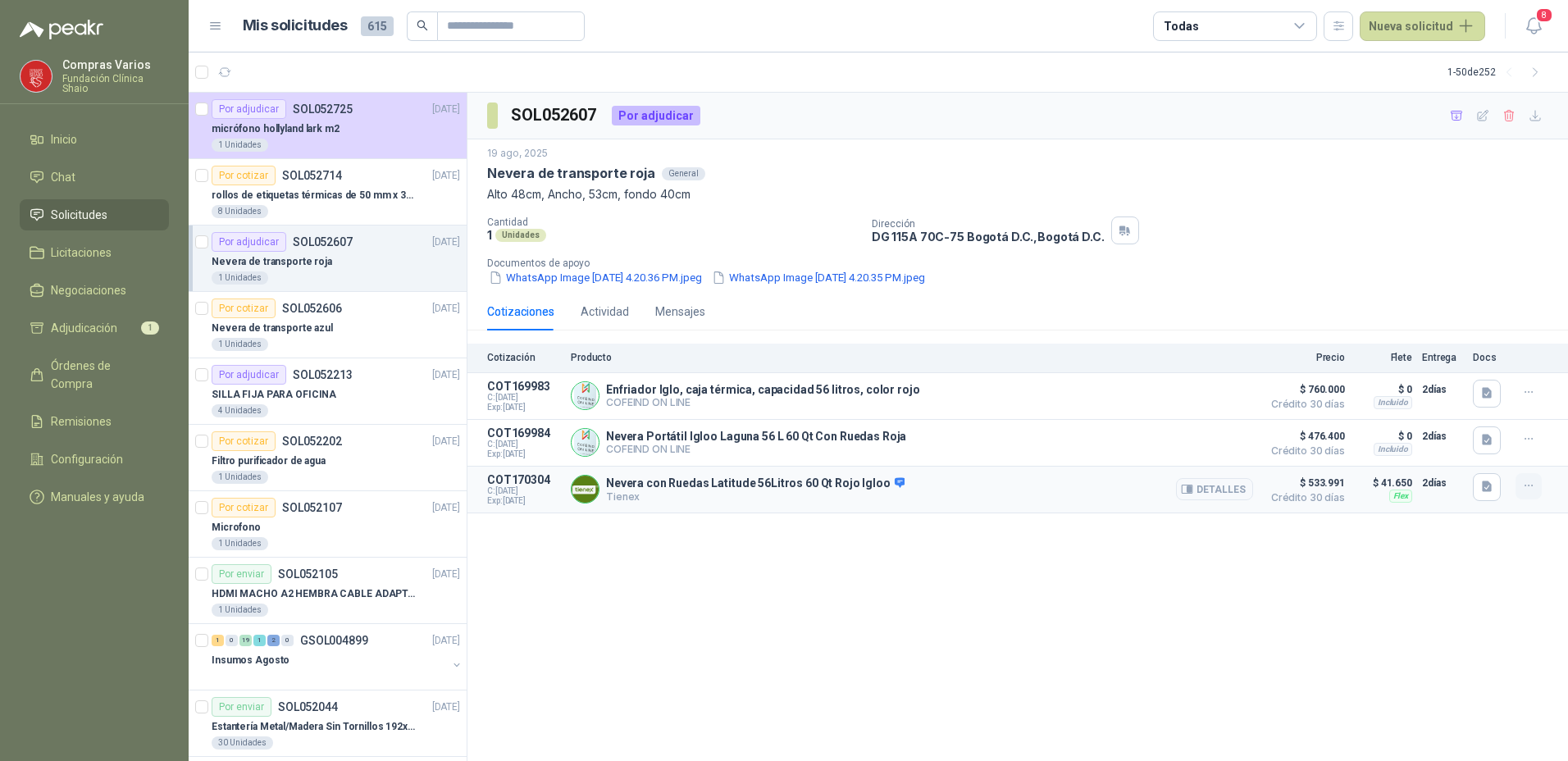
click at [1530, 487] on icon "button" at bounding box center [1529, 485] width 14 height 14
click at [1494, 417] on button "Añadir" at bounding box center [1496, 422] width 132 height 27
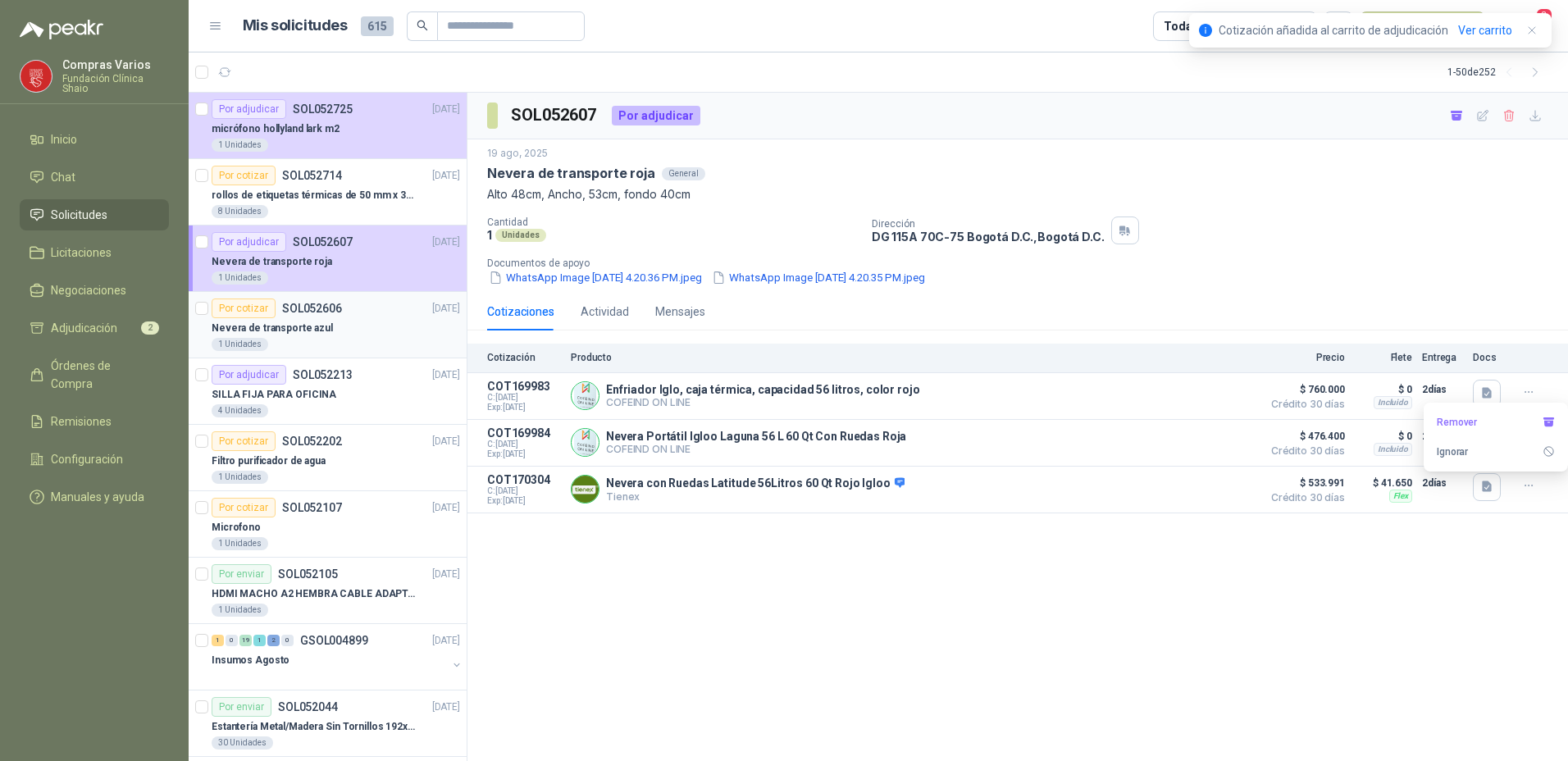
click at [309, 325] on p "Nevera de transporte azul" at bounding box center [272, 328] width 121 height 15
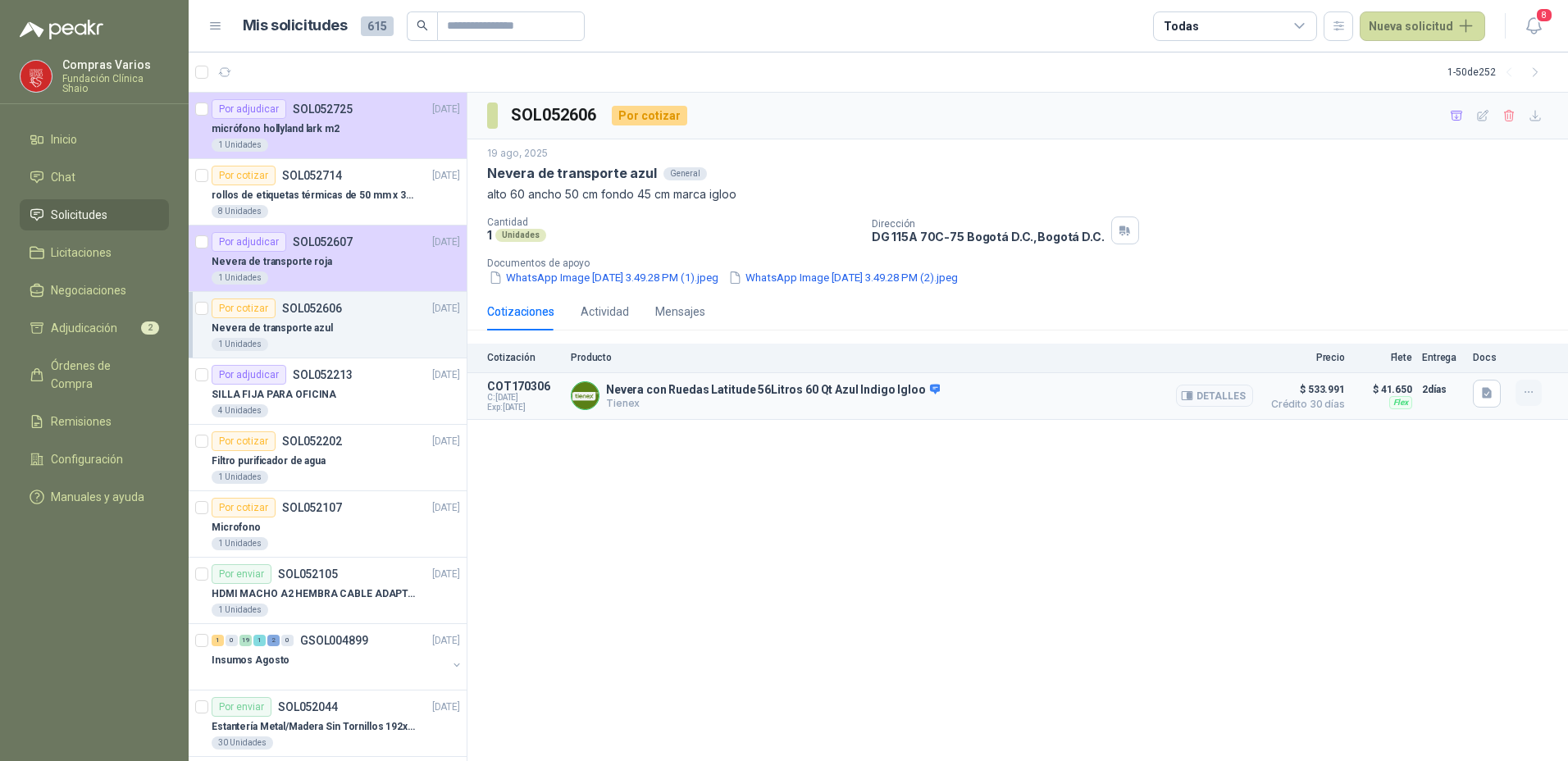
click at [1531, 391] on icon "button" at bounding box center [1529, 392] width 14 height 14
click at [1469, 323] on button "Añadir" at bounding box center [1496, 327] width 132 height 27
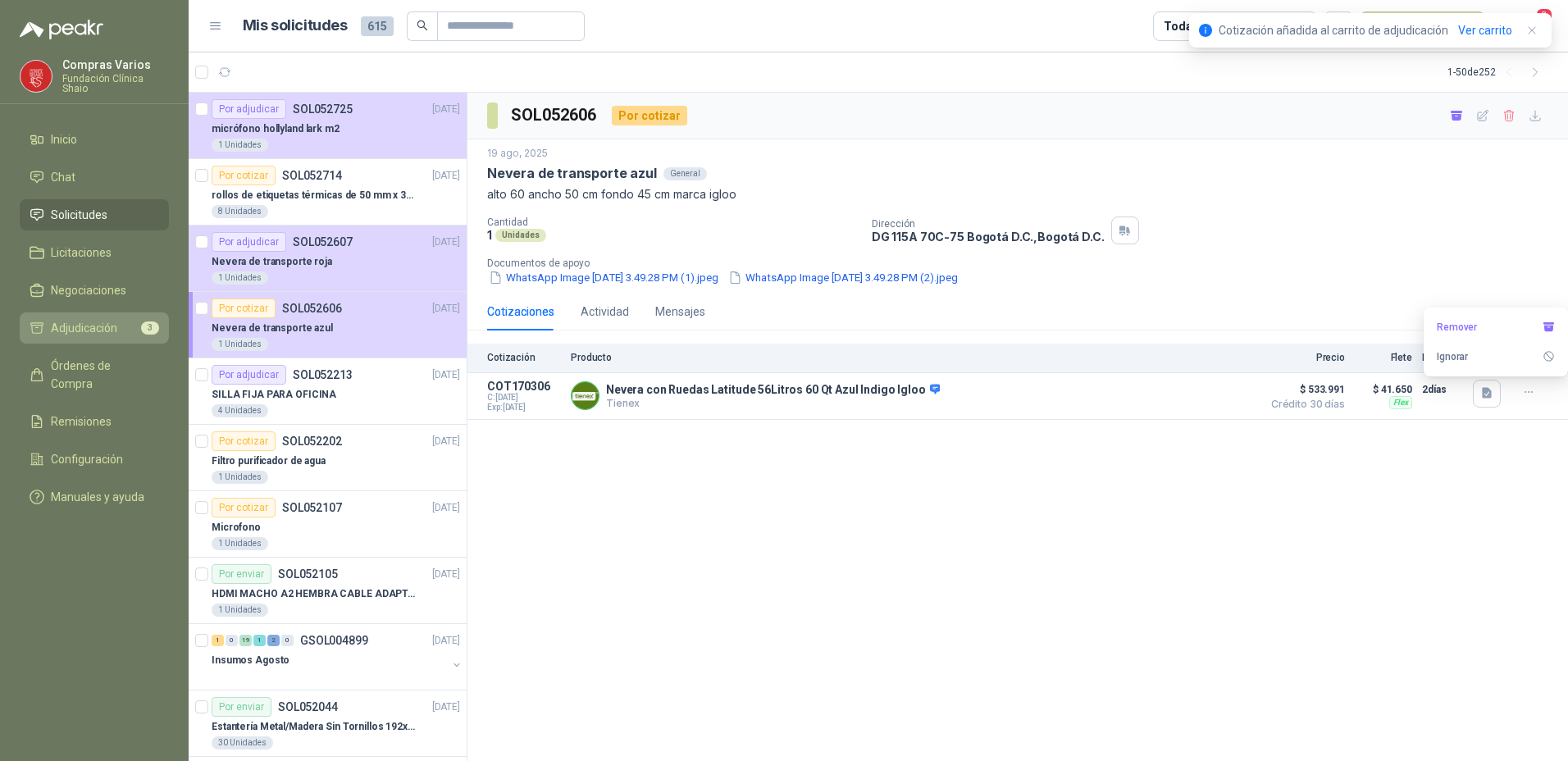
click at [55, 324] on span "Adjudicación" at bounding box center [84, 328] width 67 height 18
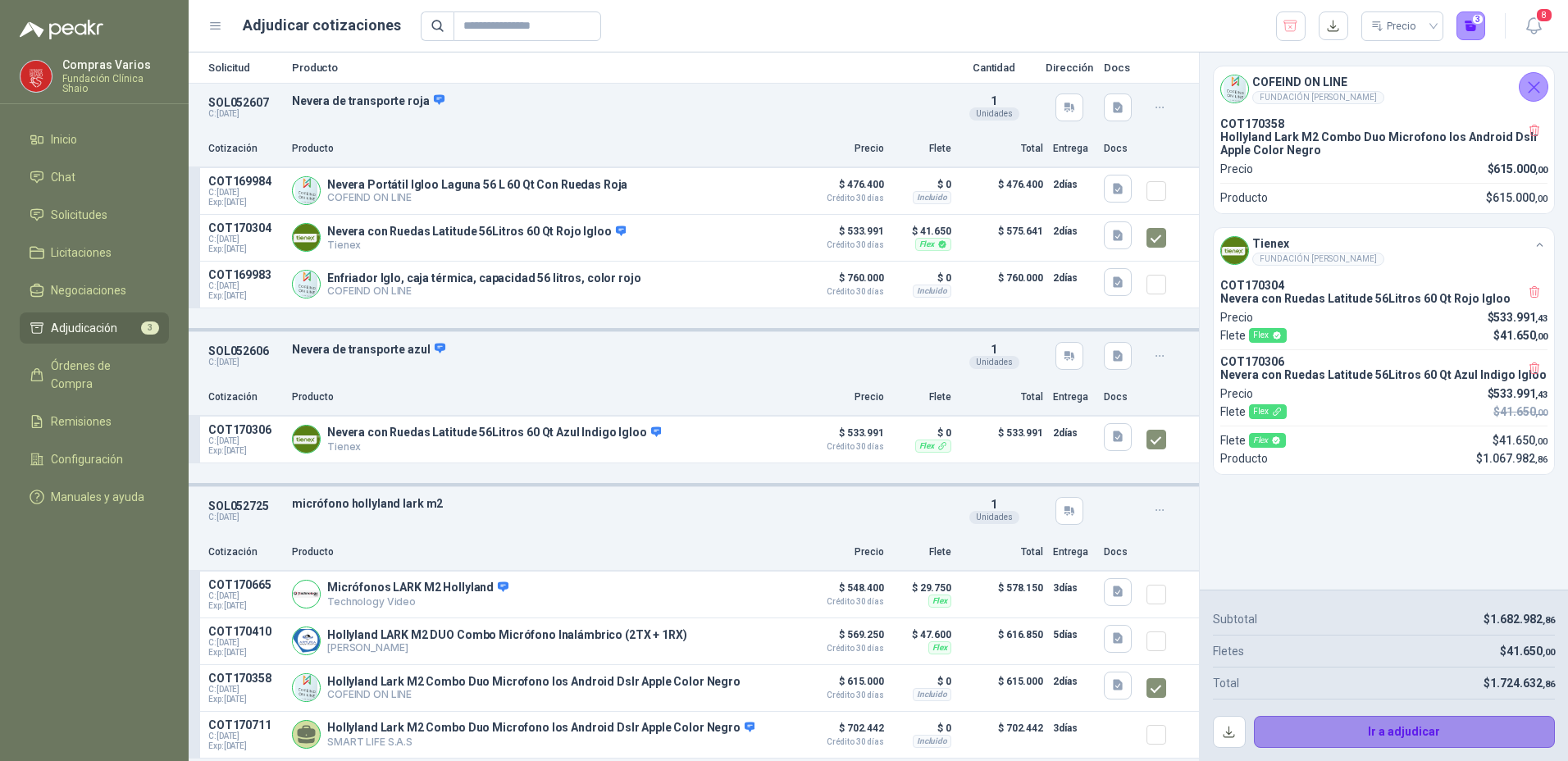
click at [1349, 727] on button "Ir a adjudicar" at bounding box center [1404, 732] width 302 height 32
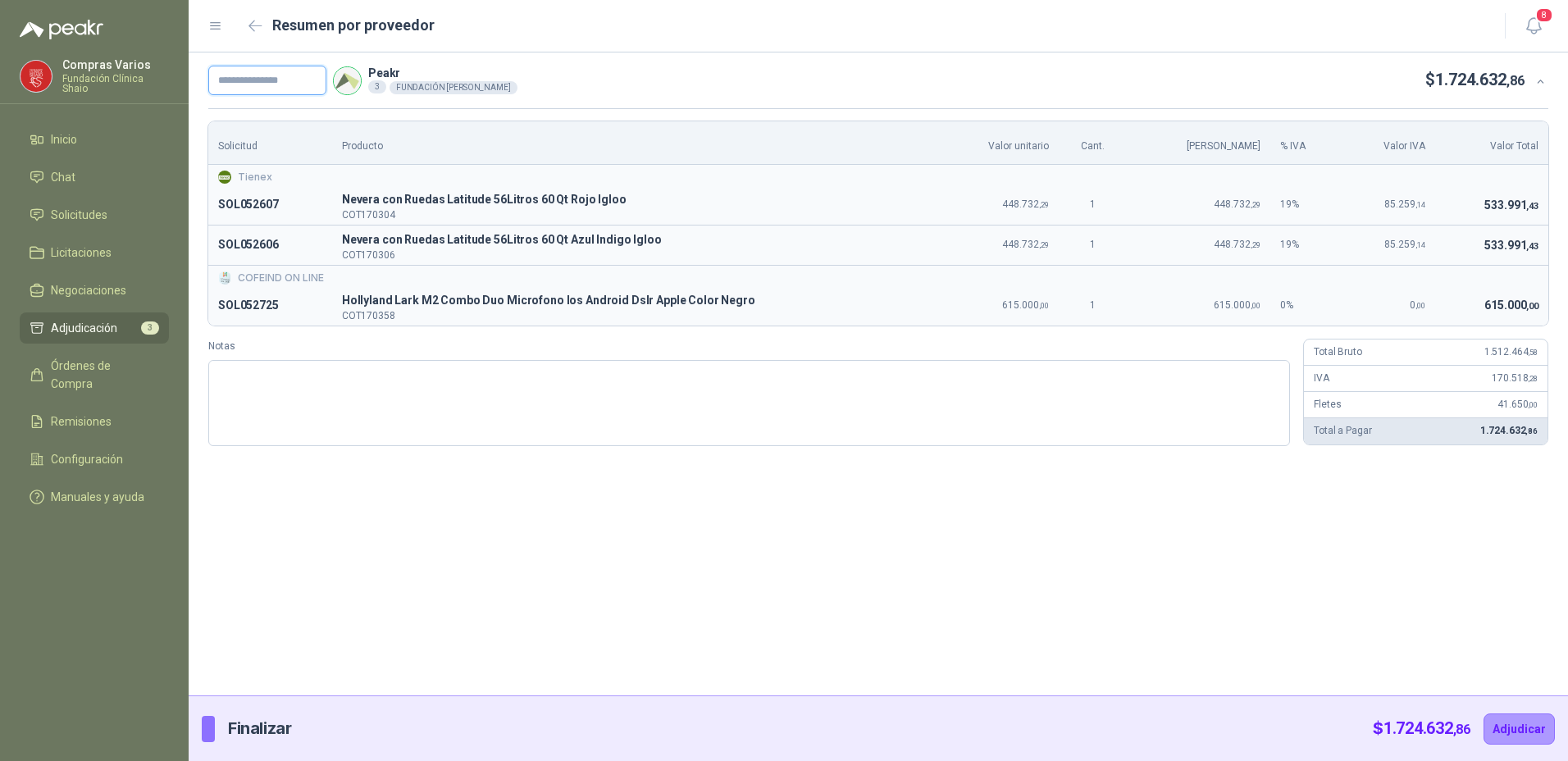
click at [255, 88] on input "text" at bounding box center [267, 80] width 118 height 30
click at [555, 298] on span "Hollyland Lark M2 Combo Duo Microfono Ios Android Dslr Apple Color Negro" at bounding box center [634, 300] width 583 height 20
drag, startPoint x: 612, startPoint y: 332, endPoint x: 1001, endPoint y: 331, distance: 389.0
click at [619, 333] on div "Solicitud Producto Valor unitario Cant. Valor Bruto % IVA Valor IVA Valor Total…" at bounding box center [878, 283] width 1340 height 325
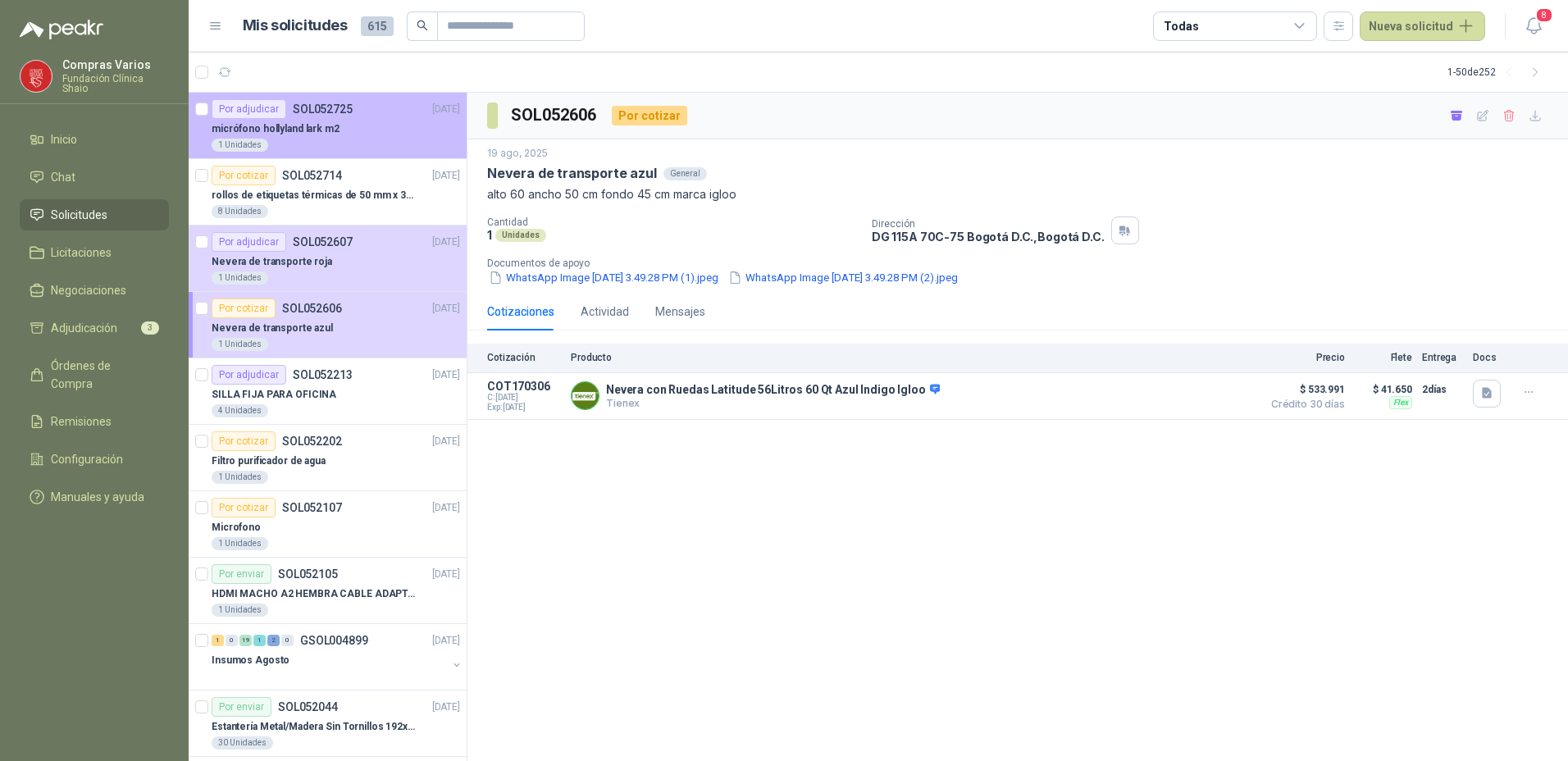
click at [431, 138] on div "micrófono hollyland lark m2" at bounding box center [336, 129] width 249 height 20
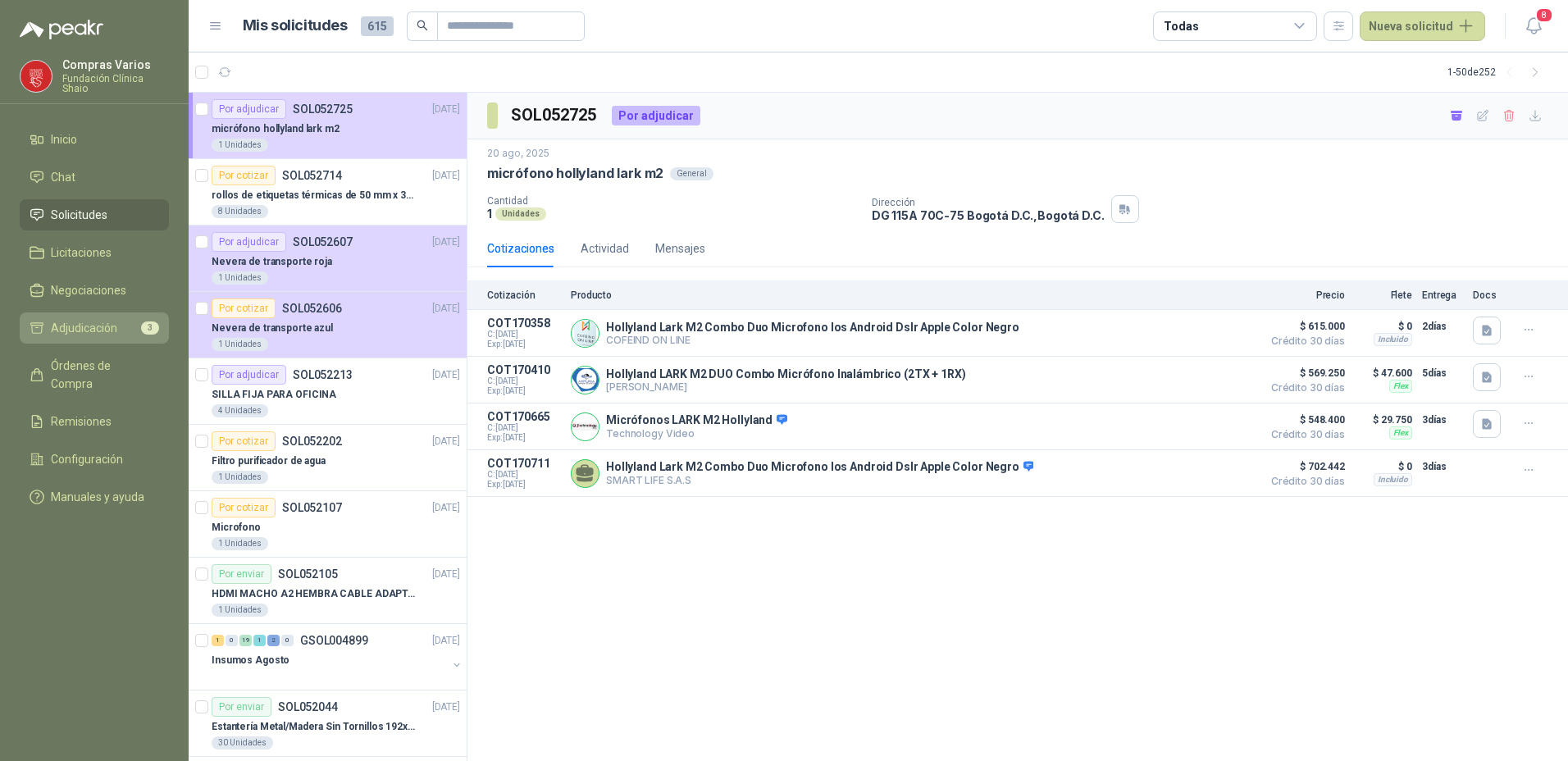
click at [79, 333] on span "Adjudicación" at bounding box center [84, 328] width 67 height 18
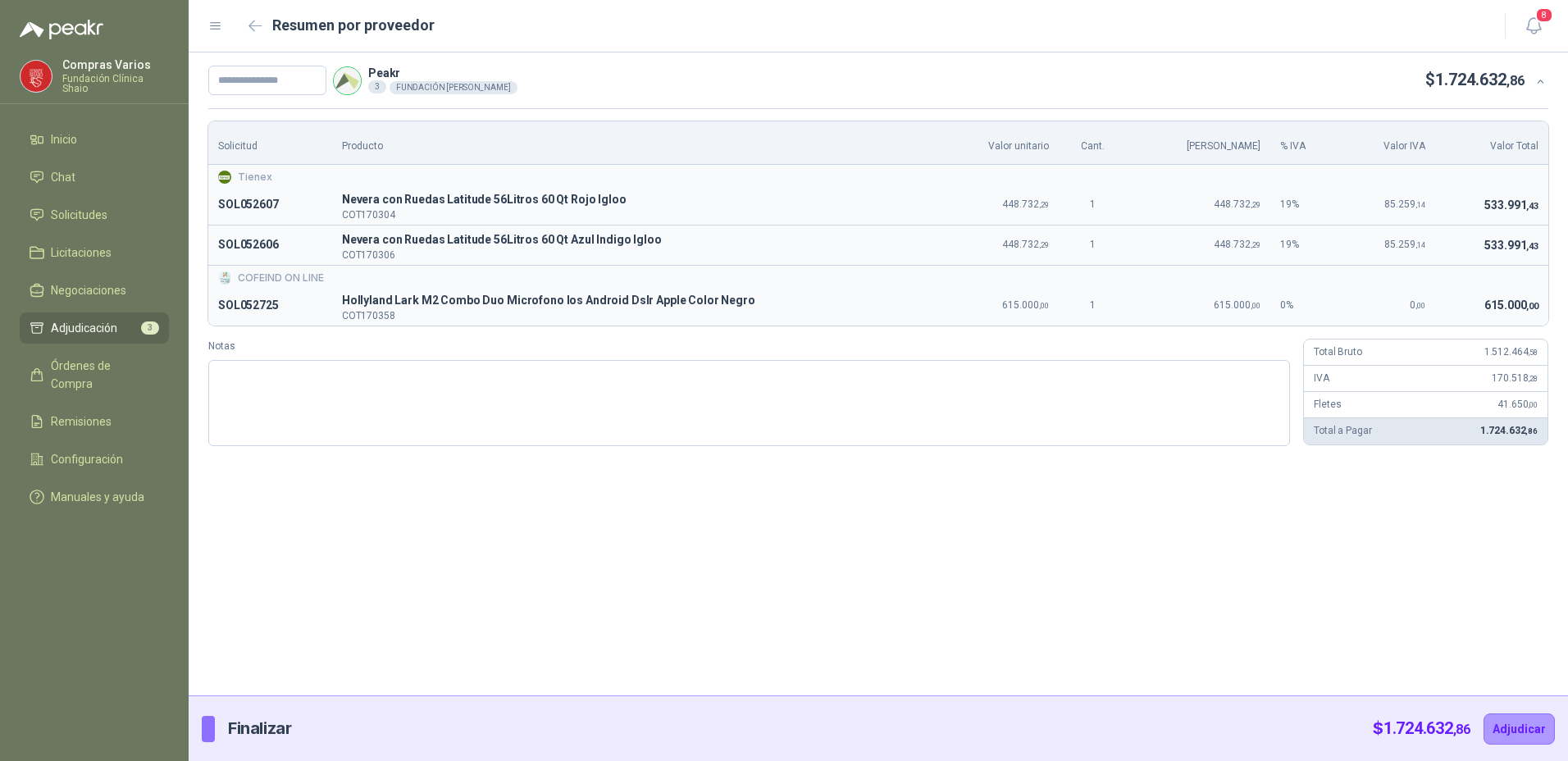
click at [1216, 297] on td "615.000 ,00" at bounding box center [1197, 305] width 144 height 39
click at [366, 292] on span "Hollyland Lark M2 Combo Duo Microfono Ios Android Dslr Apple Color Negro" at bounding box center [634, 300] width 583 height 20
click at [309, 307] on p "SOL052725" at bounding box center [270, 306] width 104 height 20
drag, startPoint x: 1101, startPoint y: 278, endPoint x: 1117, endPoint y: 284, distance: 17.1
click at [1117, 284] on div "COFEIND ON LINE" at bounding box center [878, 278] width 1320 height 15
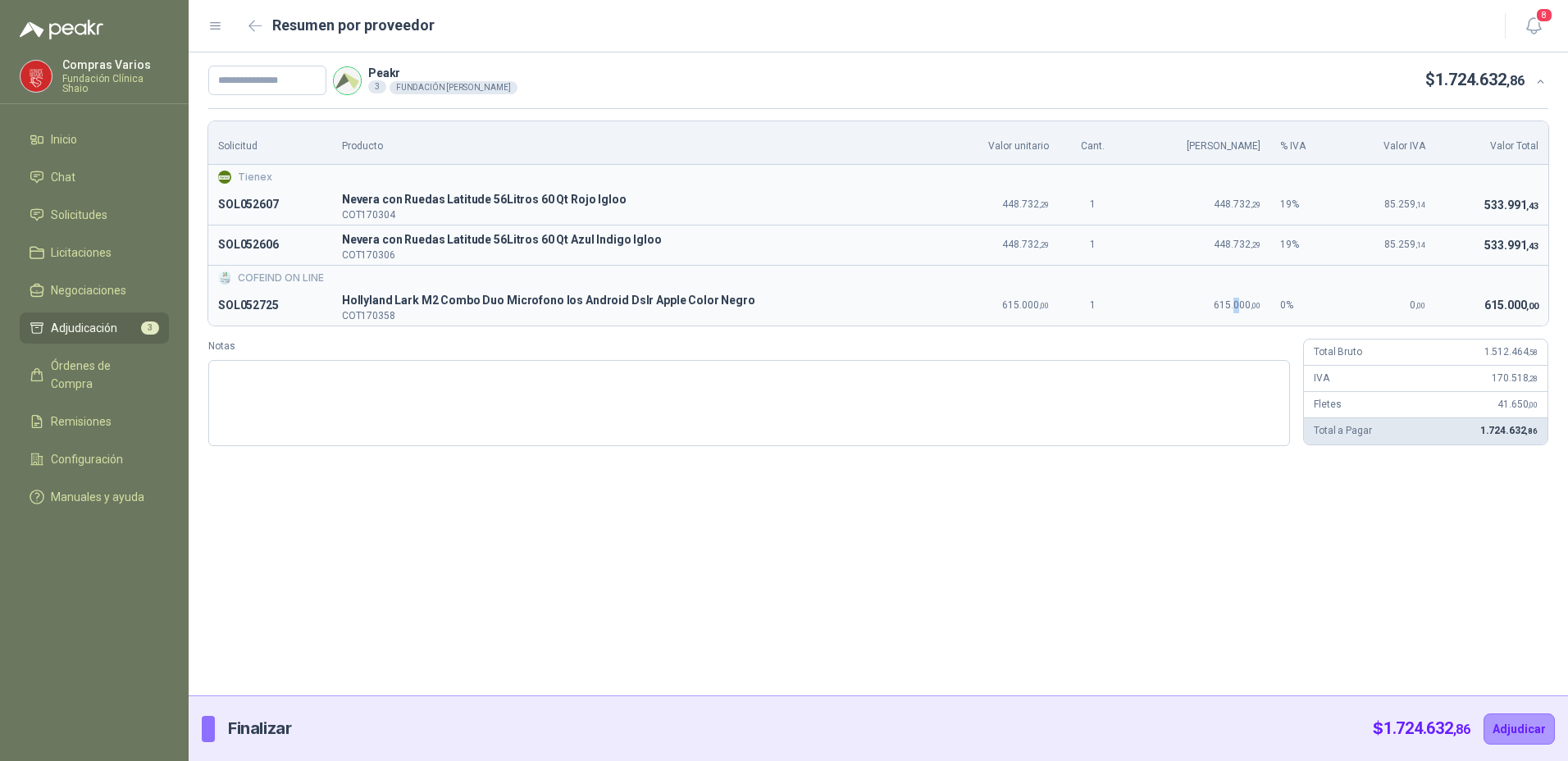
drag, startPoint x: 1117, startPoint y: 284, endPoint x: 1223, endPoint y: 297, distance: 106.8
click at [1223, 297] on td "615.000 ,00" at bounding box center [1197, 305] width 144 height 39
drag, startPoint x: 1223, startPoint y: 297, endPoint x: 1375, endPoint y: 300, distance: 152.0
click at [1375, 300] on td "0 ,00" at bounding box center [1388, 305] width 95 height 39
click at [1449, 276] on div "COFEIND ON LINE" at bounding box center [878, 278] width 1320 height 15
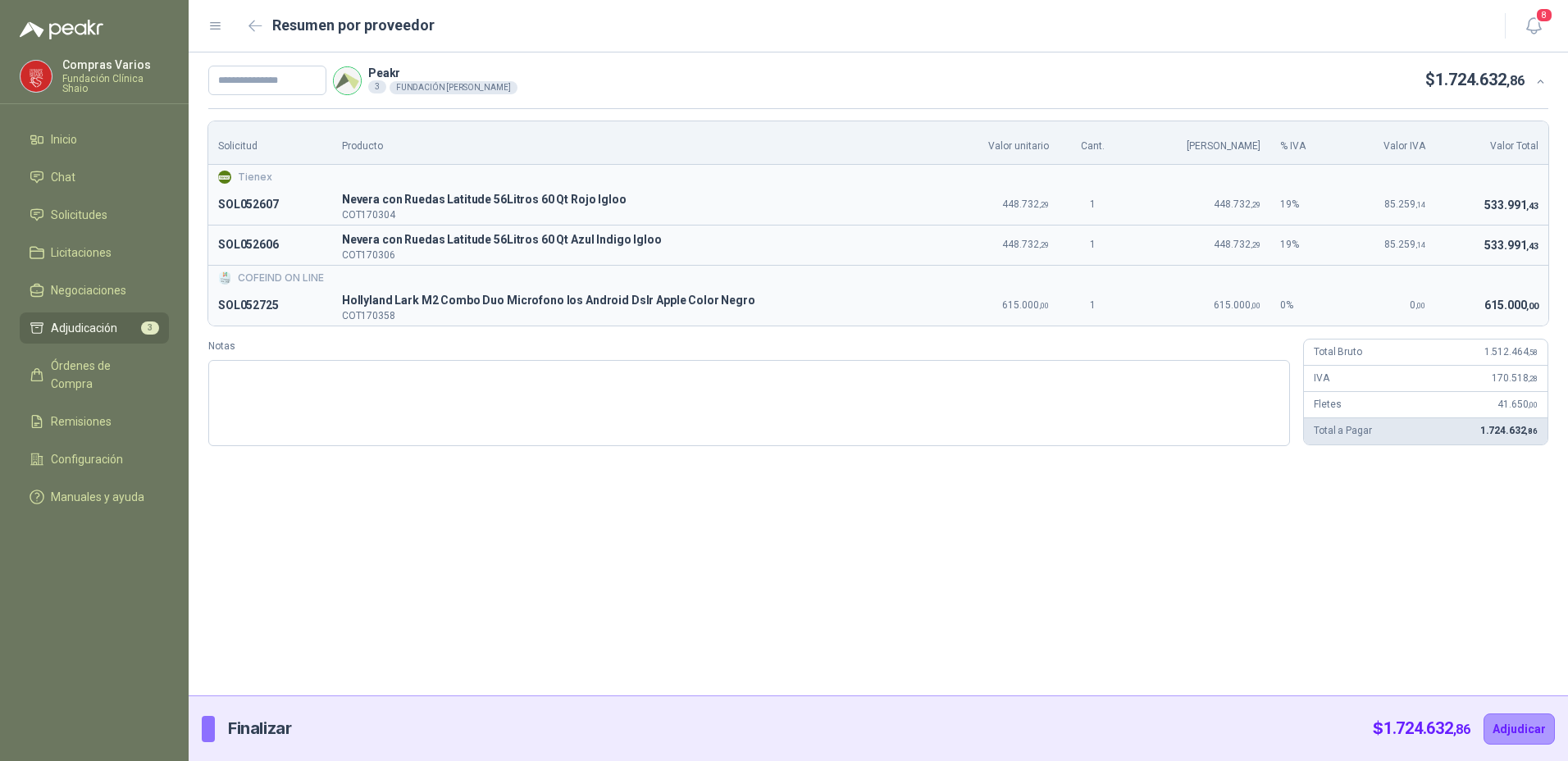
click at [1480, 277] on div "COFEIND ON LINE" at bounding box center [878, 278] width 1320 height 15
click at [1542, 83] on icon at bounding box center [1539, 81] width 12 height 12
click at [1511, 735] on button "Adjudicar" at bounding box center [1518, 729] width 71 height 31
click at [1510, 728] on button "Adjudicar" at bounding box center [1518, 729] width 71 height 31
click at [312, 109] on div "Solicitud Producto Valor unitario Cant. Valor Bruto % IVA Valor IVA Valor Total…" at bounding box center [878, 284] width 1379 height 351
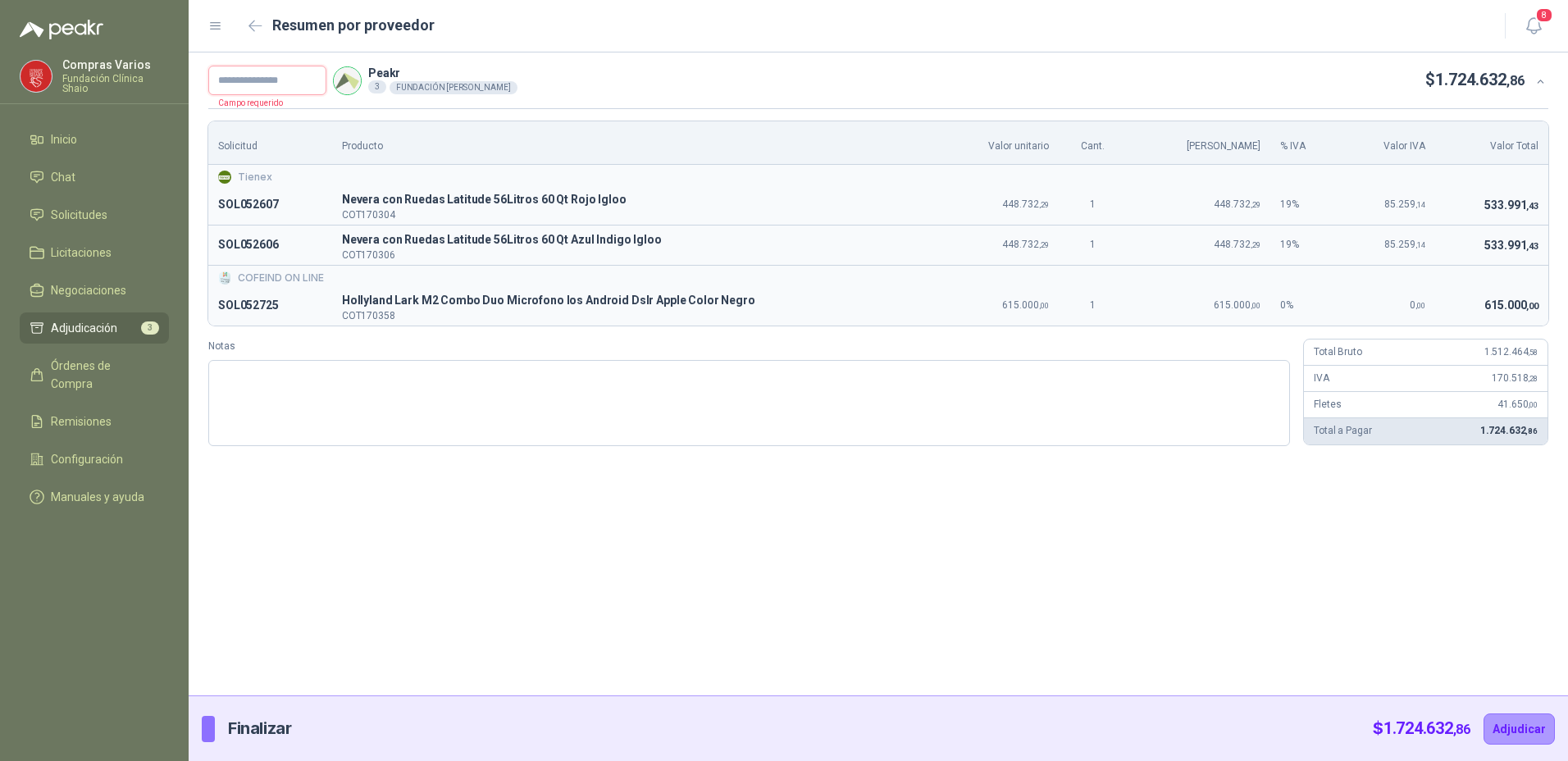
click at [255, 79] on input "text" at bounding box center [267, 80] width 118 height 30
click at [1512, 734] on button "Adjudicar" at bounding box center [1518, 729] width 71 height 31
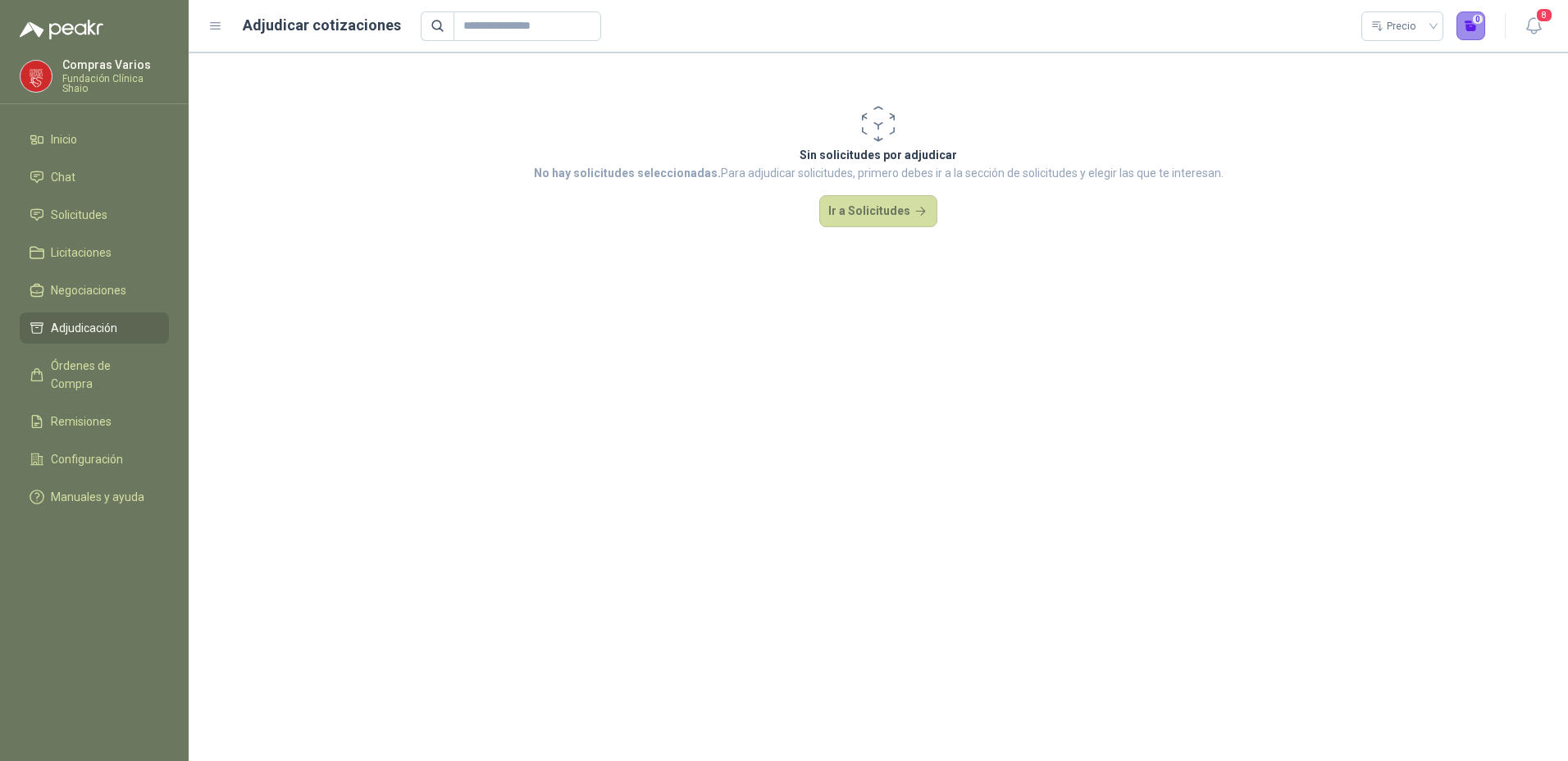
click at [1476, 23] on button "0" at bounding box center [1471, 26] width 30 height 30
click at [75, 325] on span "Adjudicación" at bounding box center [84, 328] width 67 height 18
click at [73, 321] on span "Adjudicación" at bounding box center [84, 328] width 67 height 18
click at [68, 325] on span "Adjudicación" at bounding box center [84, 328] width 67 height 18
click at [78, 213] on span "Solicitudes" at bounding box center [78, 215] width 56 height 18
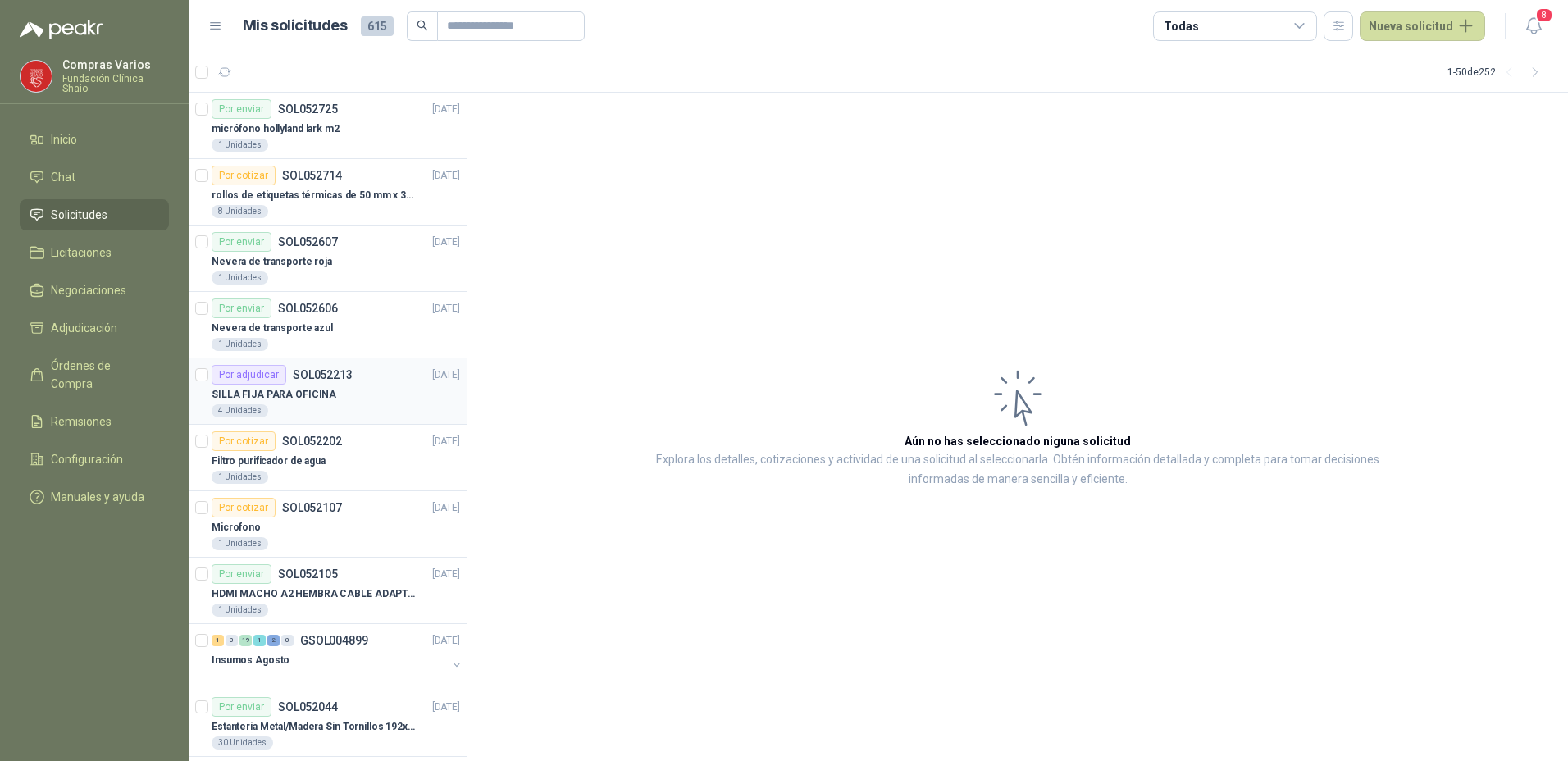
click at [349, 397] on div "SILLA FIJA PARA OFICINA" at bounding box center [336, 394] width 249 height 20
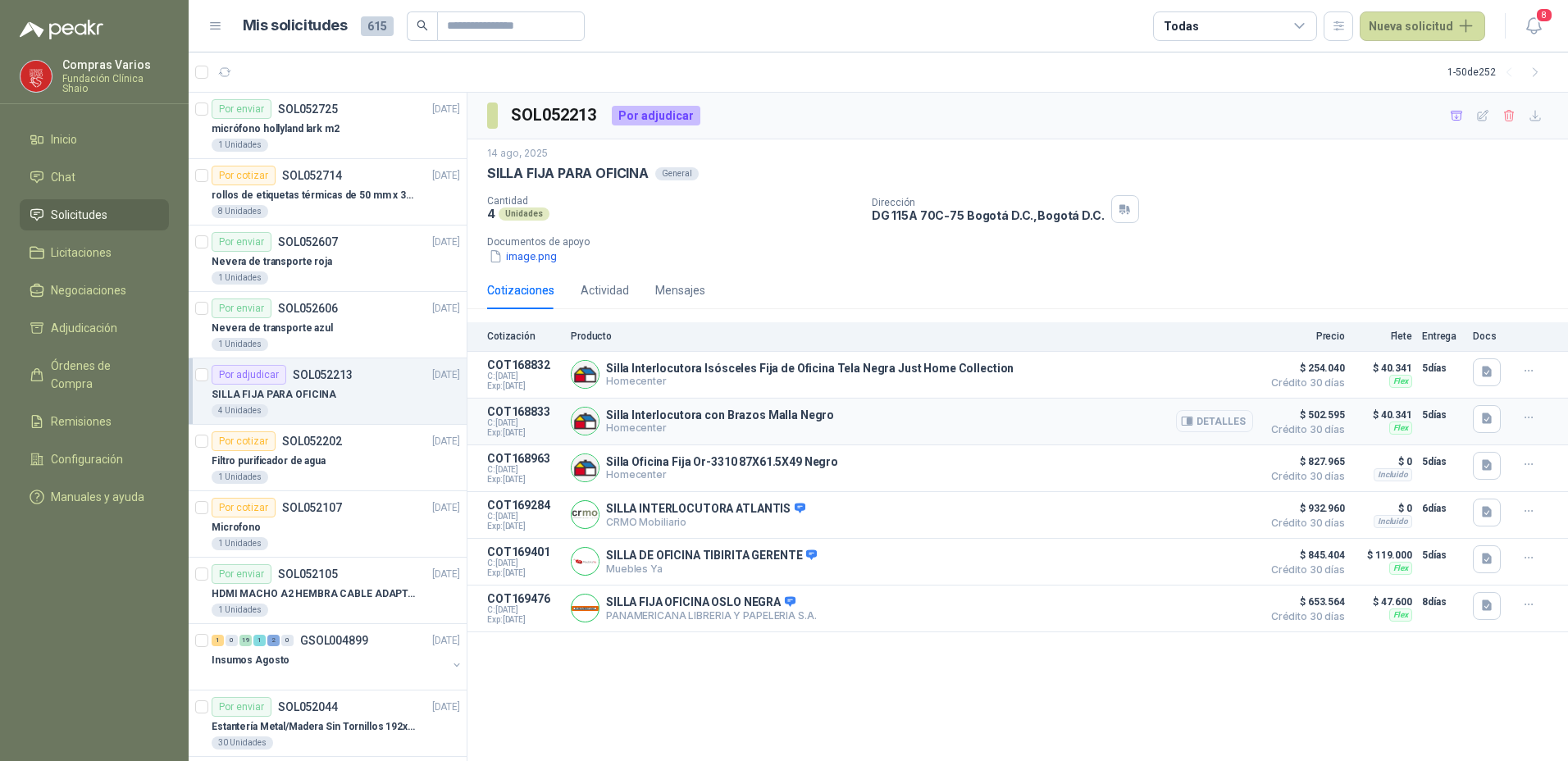
click at [1238, 428] on button "Detalles" at bounding box center [1214, 421] width 77 height 22
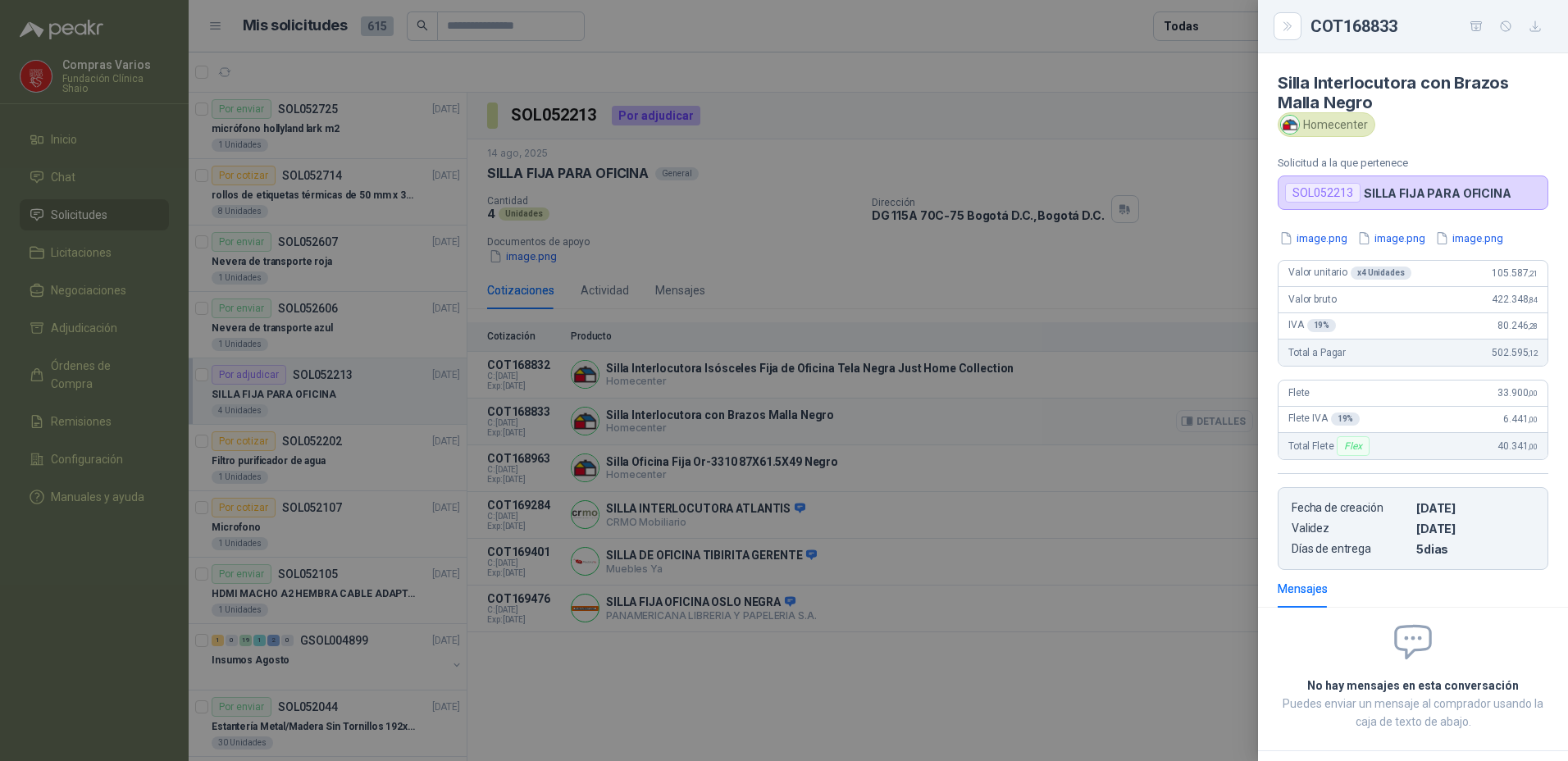
scroll to position [73, 0]
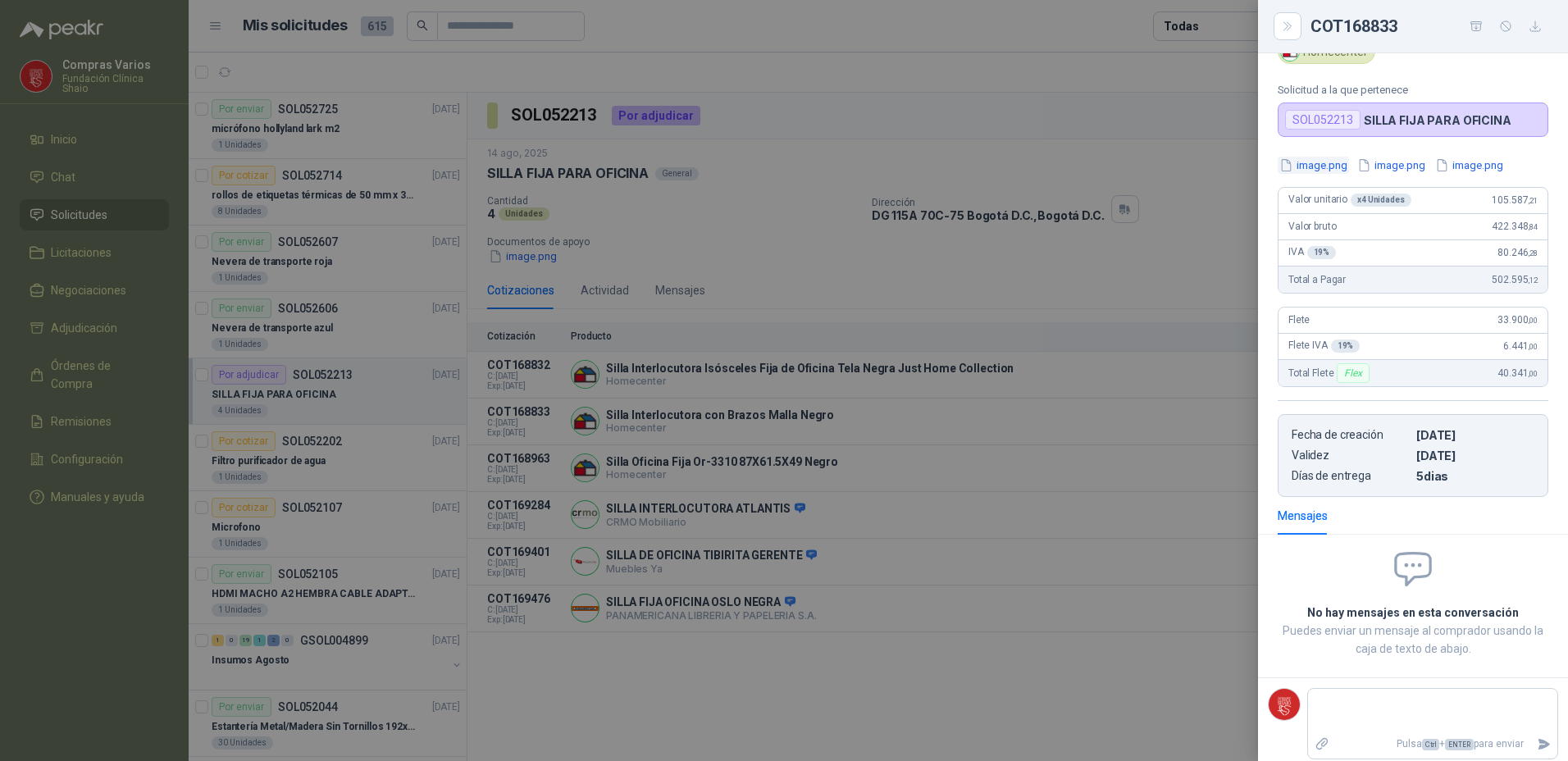
click at [1323, 167] on button "image.png" at bounding box center [1313, 165] width 71 height 17
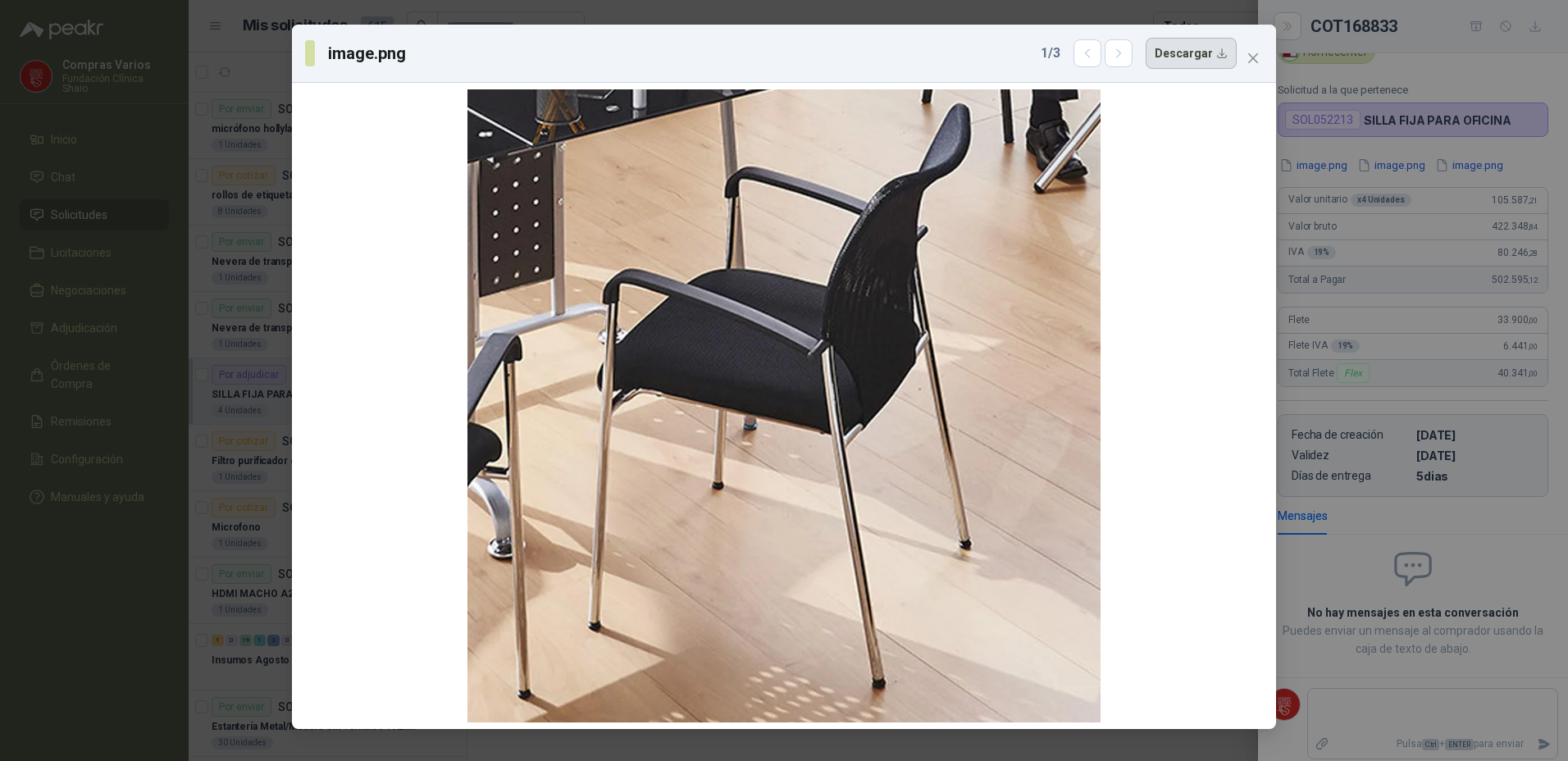
click at [1175, 50] on button "Descargar" at bounding box center [1191, 53] width 91 height 31
click at [58, 421] on div "image.png 1 / 3 Descargar" at bounding box center [784, 380] width 1568 height 761
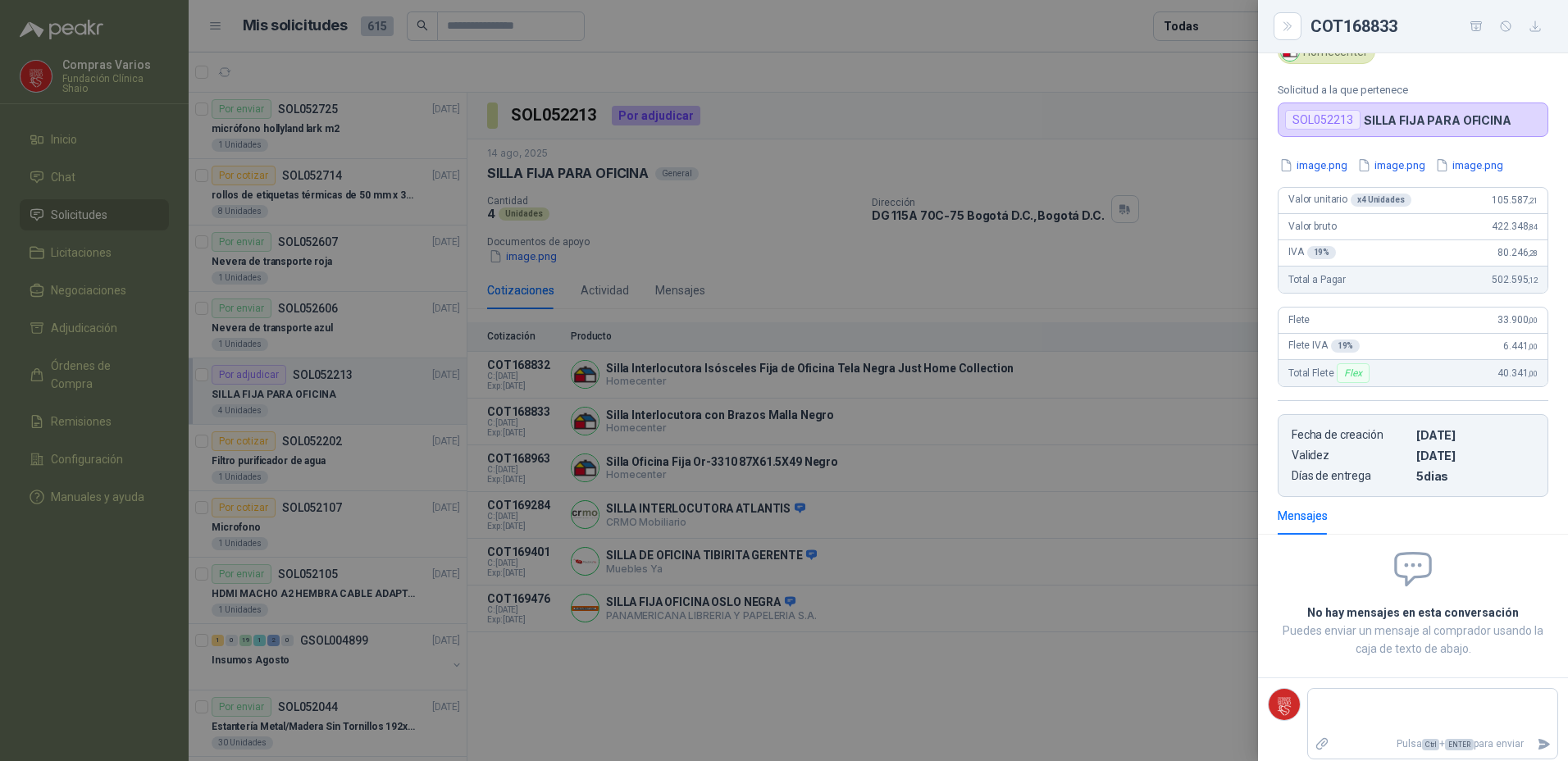
click at [731, 461] on div at bounding box center [784, 380] width 1568 height 761
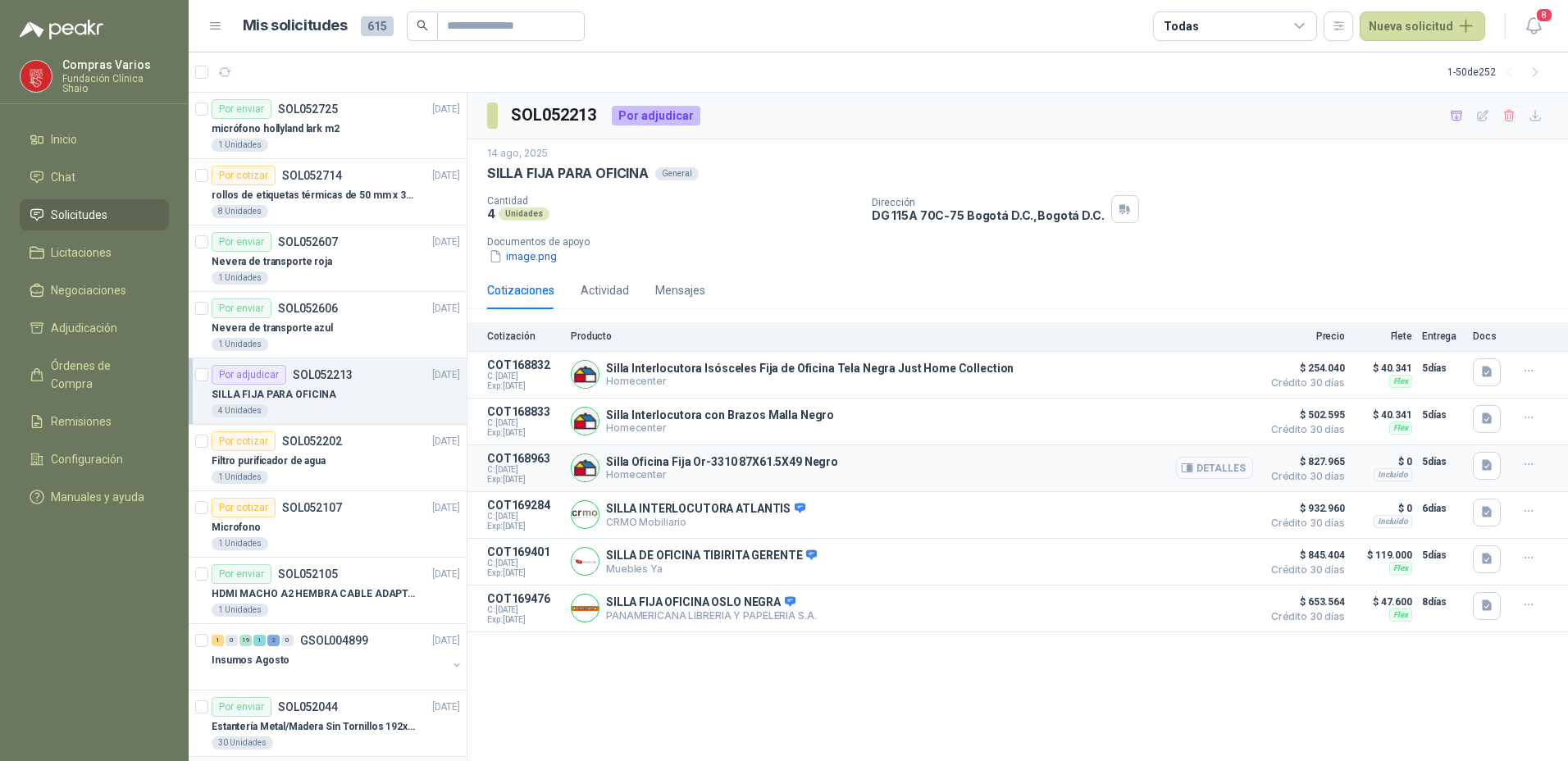
click at [1234, 466] on button "Detalles" at bounding box center [1214, 467] width 77 height 22
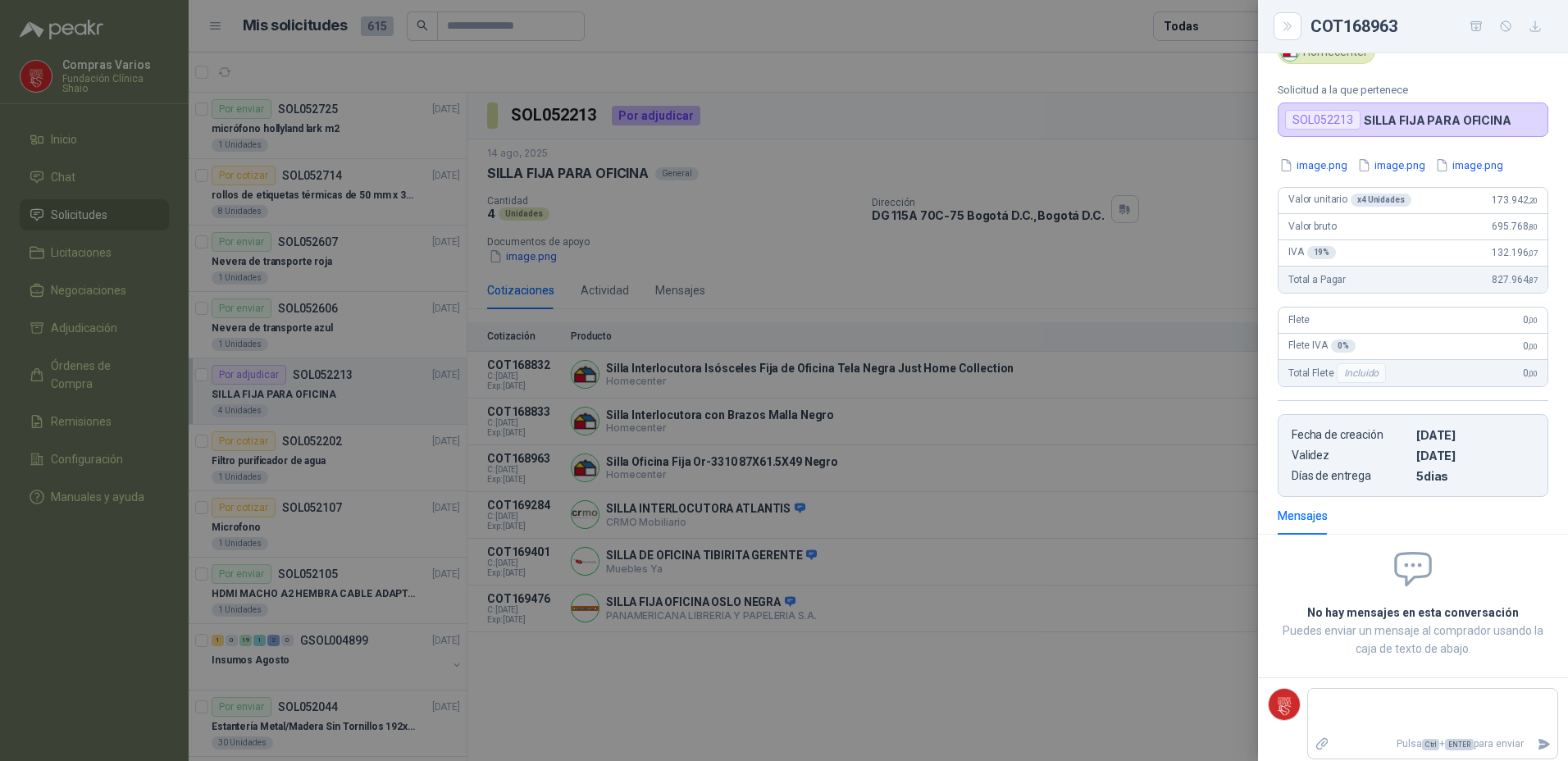
click at [1309, 155] on div "Silla Oficina Fija Or-3310 87X61.5X49 Negro Homecenter Solicitud a la que perte…" at bounding box center [1413, 407] width 310 height 708
click at [1309, 161] on button "image.png" at bounding box center [1313, 165] width 71 height 17
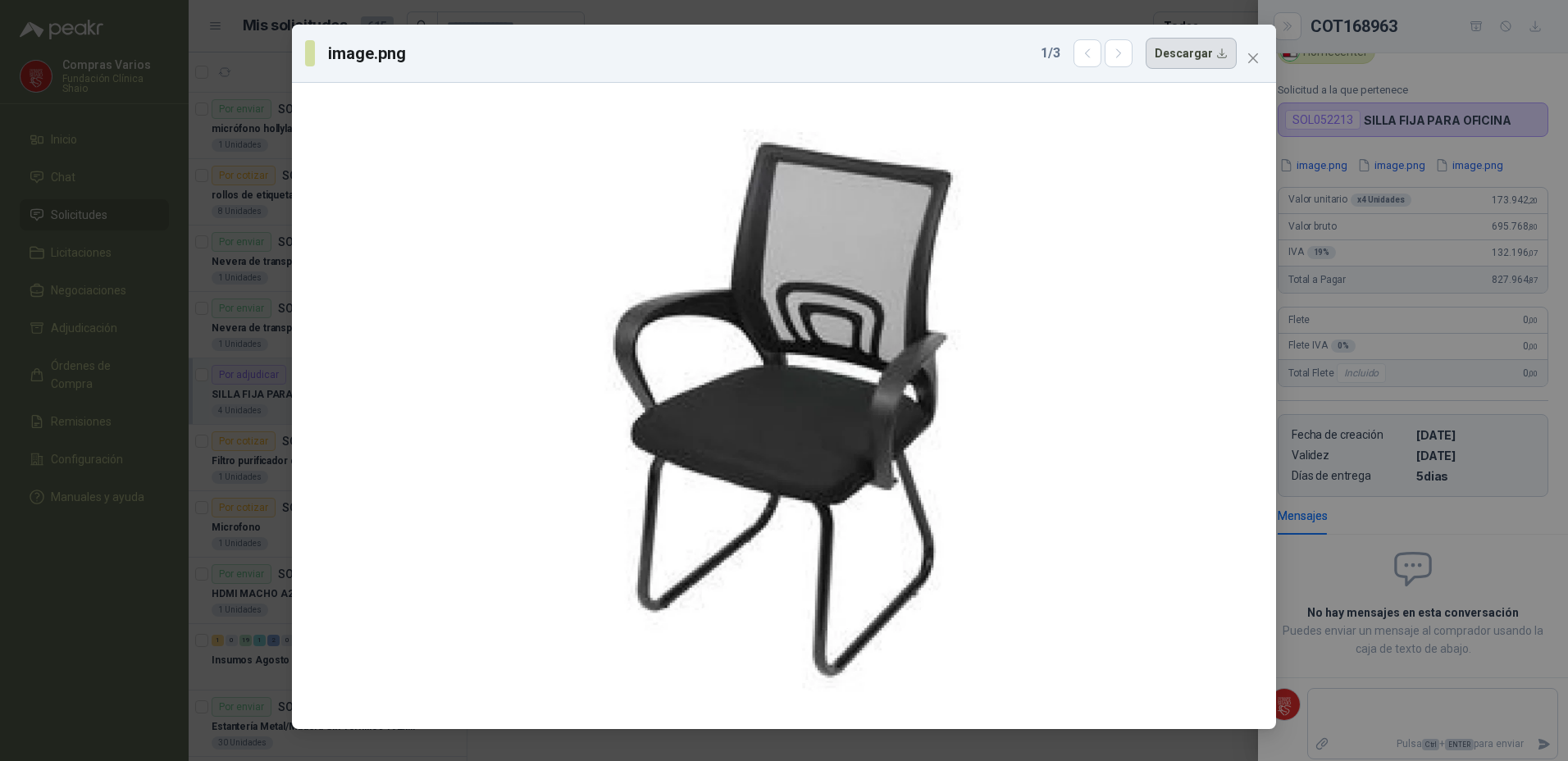
click at [1190, 53] on button "Descargar" at bounding box center [1191, 53] width 91 height 31
click at [30, 591] on div "image.png 1 / 3 Descargar" at bounding box center [784, 380] width 1568 height 761
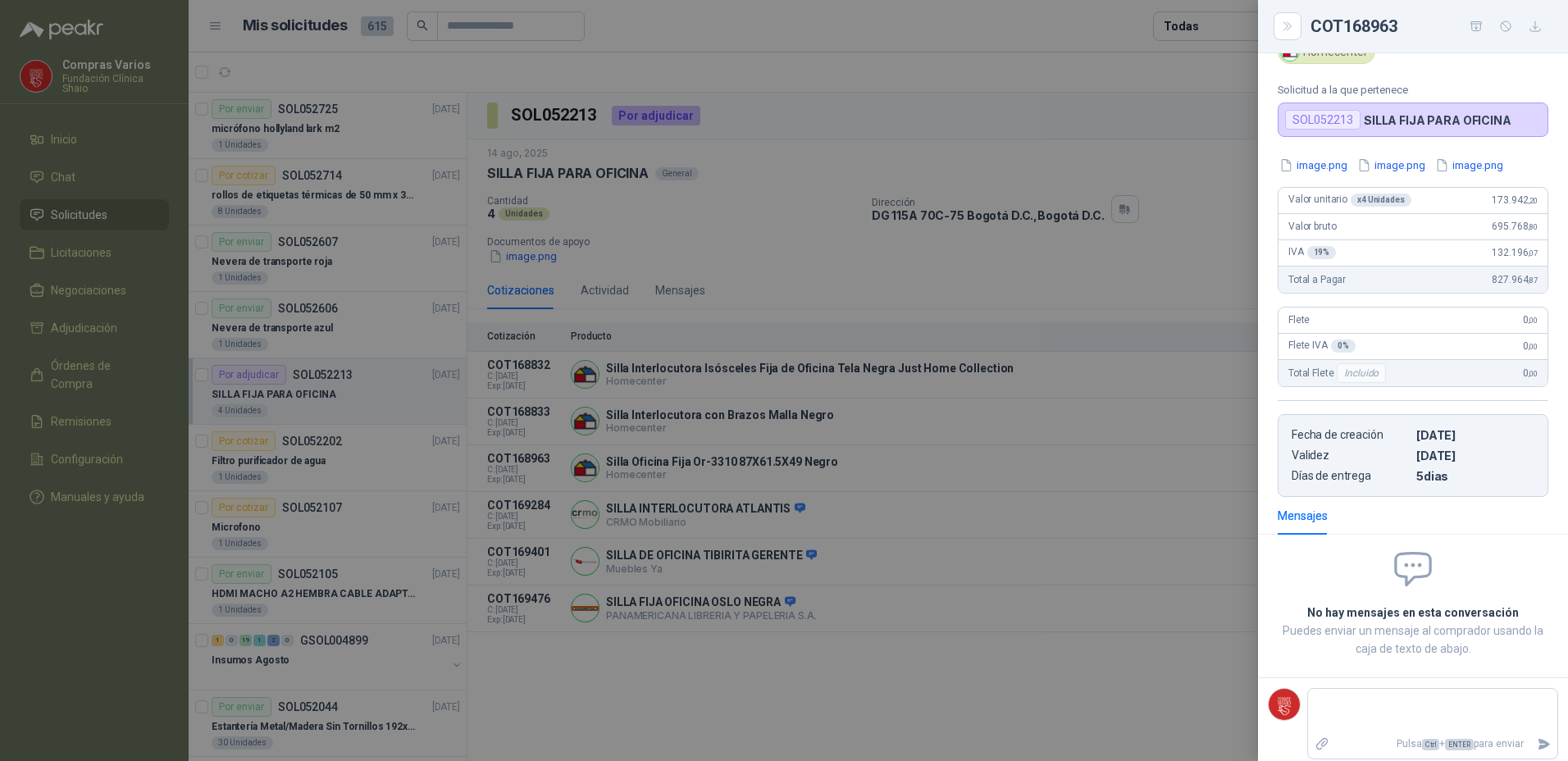
click at [890, 725] on div at bounding box center [784, 380] width 1568 height 761
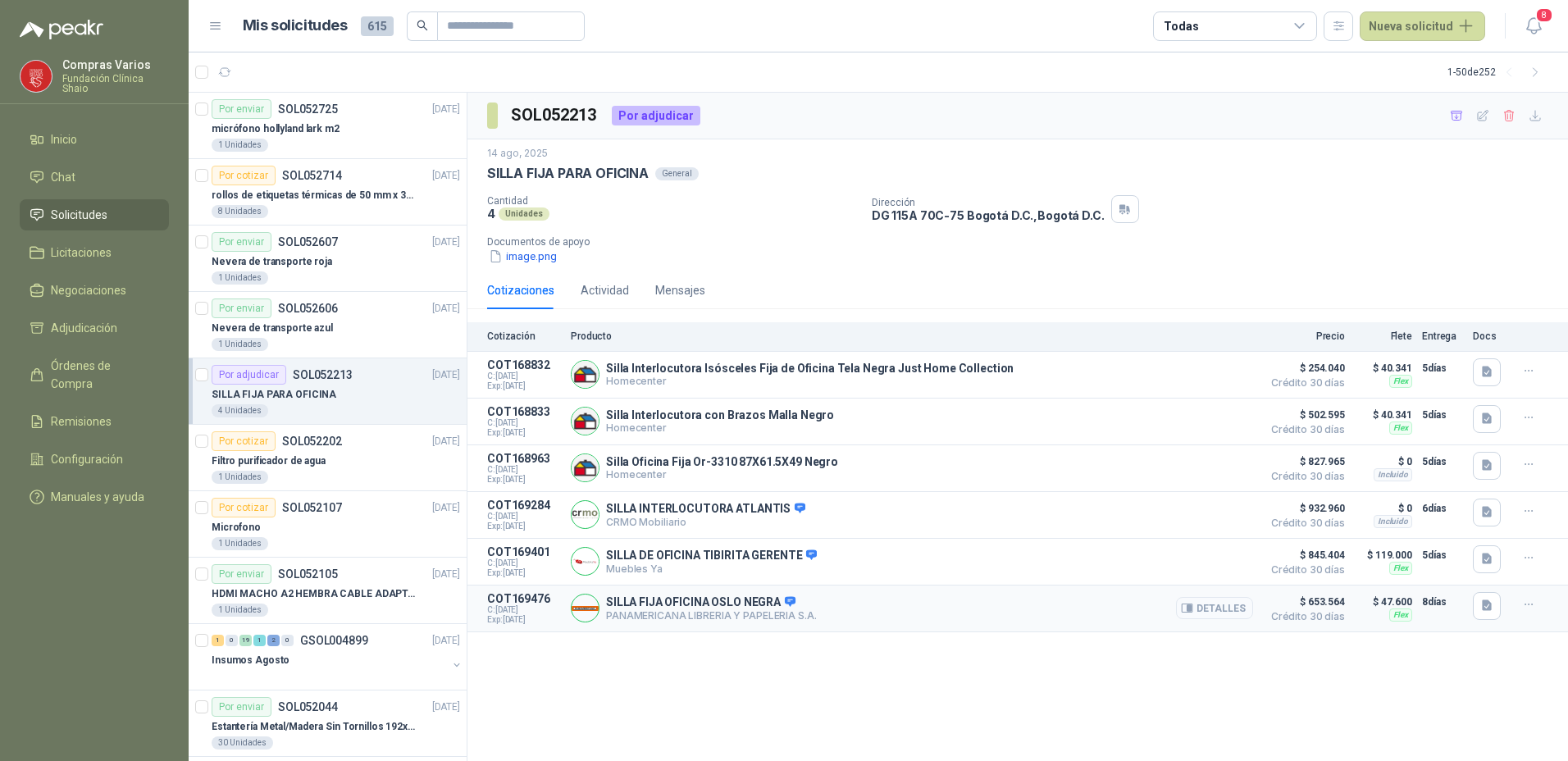
click at [1211, 605] on button "Detalles" at bounding box center [1214, 607] width 77 height 22
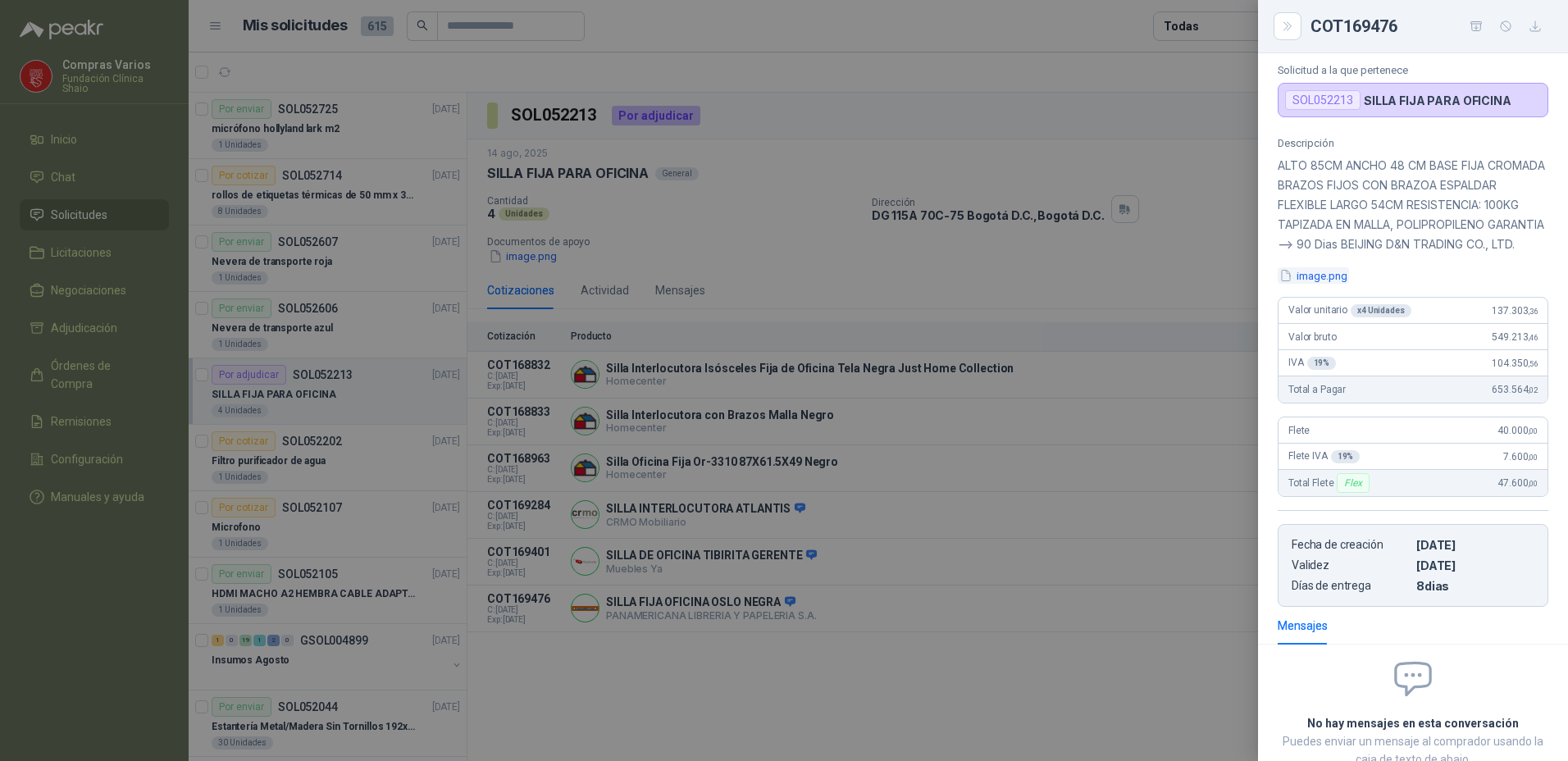
click at [1303, 284] on button "image.png" at bounding box center [1313, 276] width 71 height 17
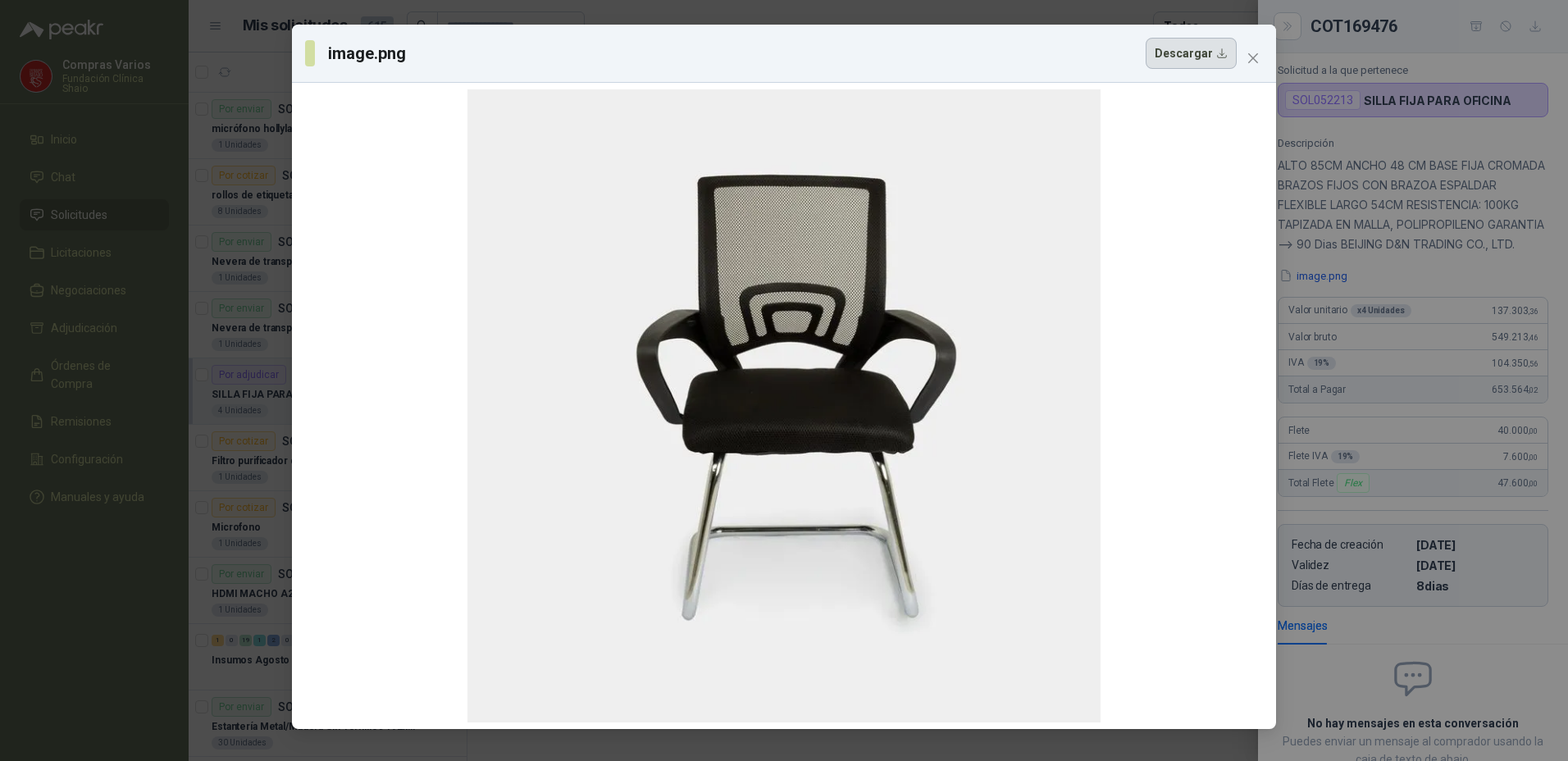
click at [1195, 50] on button "Descargar" at bounding box center [1191, 53] width 91 height 31
click at [62, 572] on div "image.png Descargar" at bounding box center [784, 380] width 1568 height 761
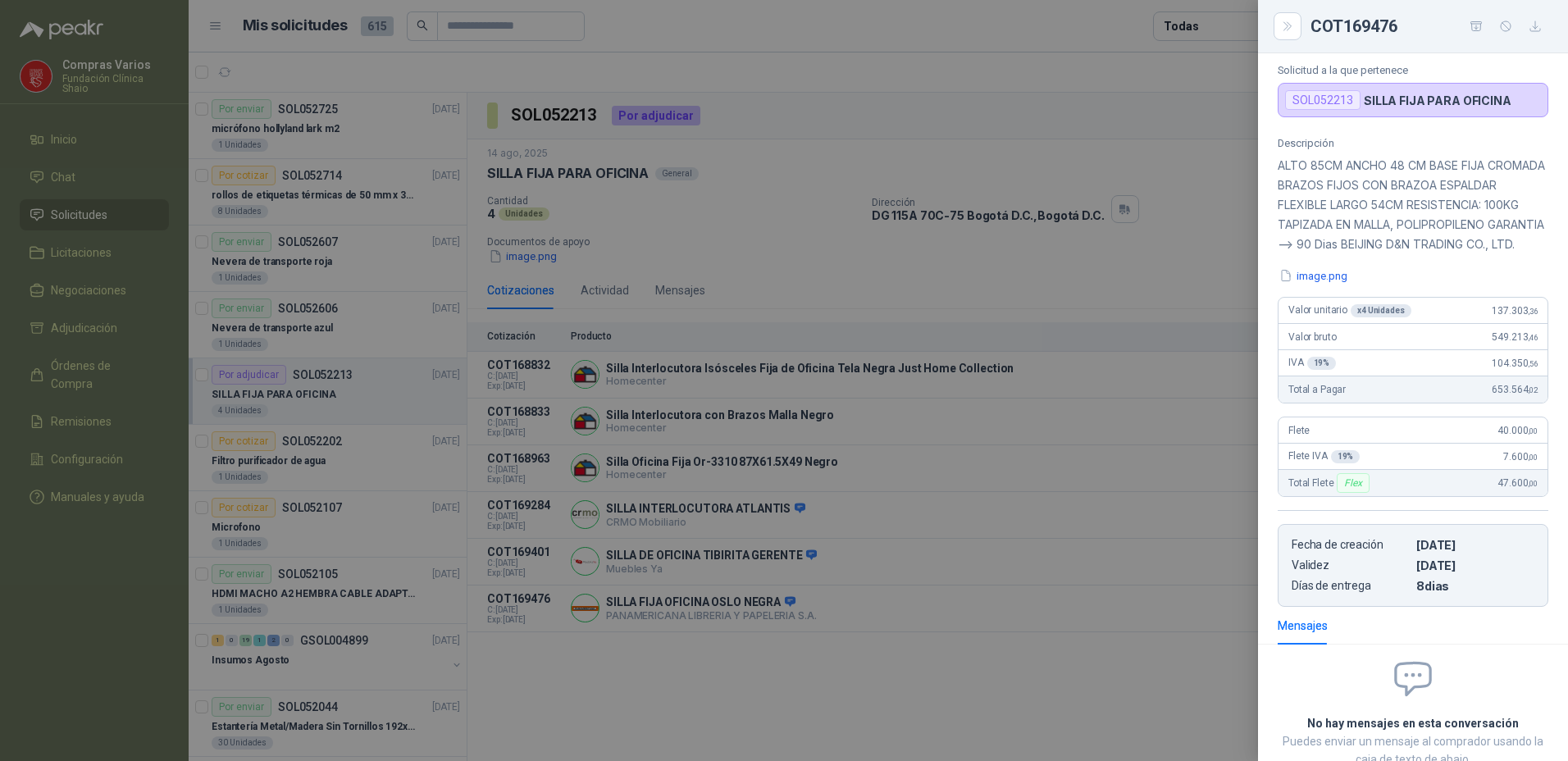
click at [73, 617] on div at bounding box center [784, 380] width 1568 height 761
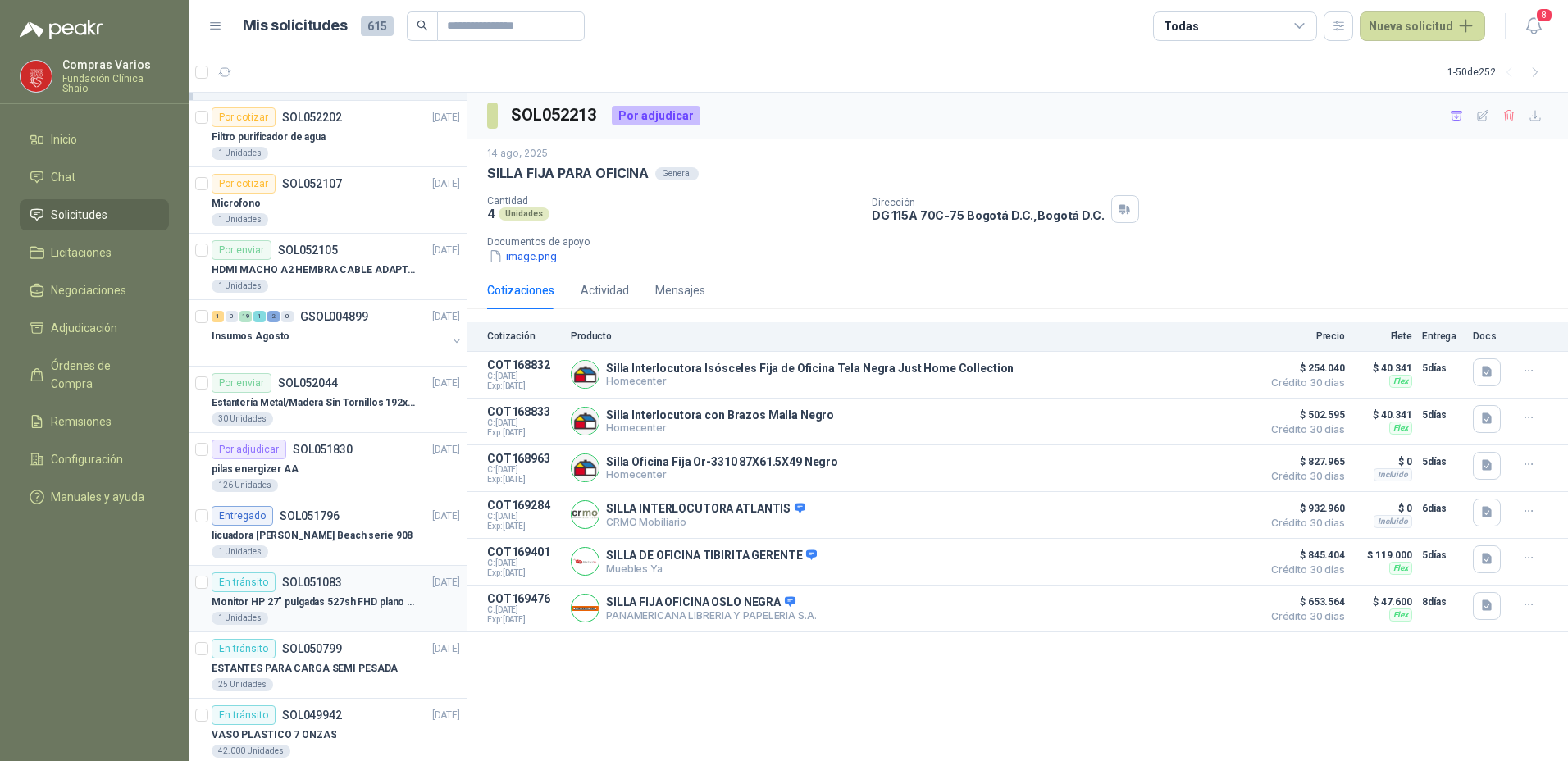
scroll to position [328, 0]
click at [351, 470] on div "pilas energizer AA" at bounding box center [336, 464] width 249 height 20
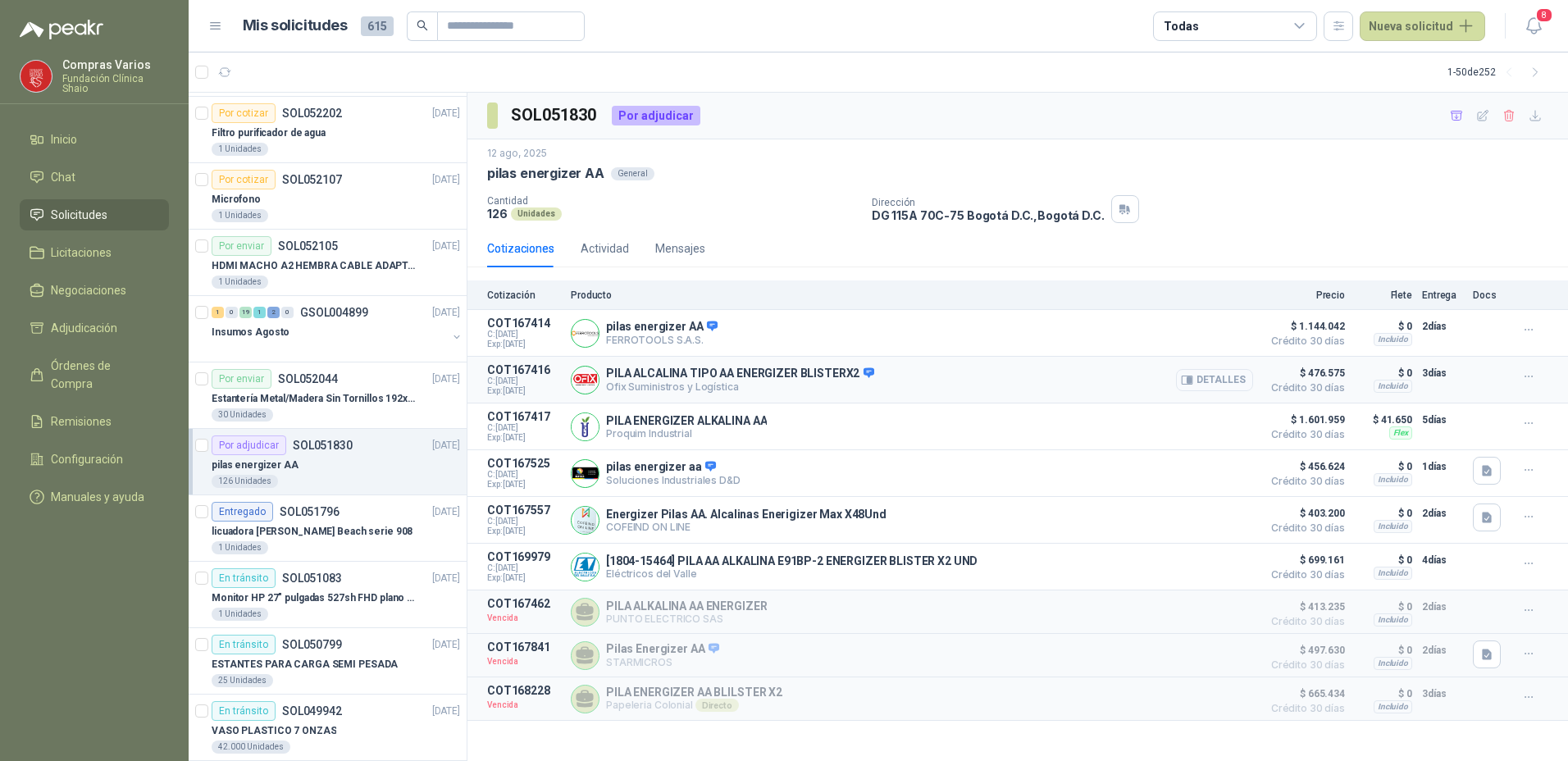
click at [1205, 387] on button "Detalles" at bounding box center [1214, 380] width 77 height 22
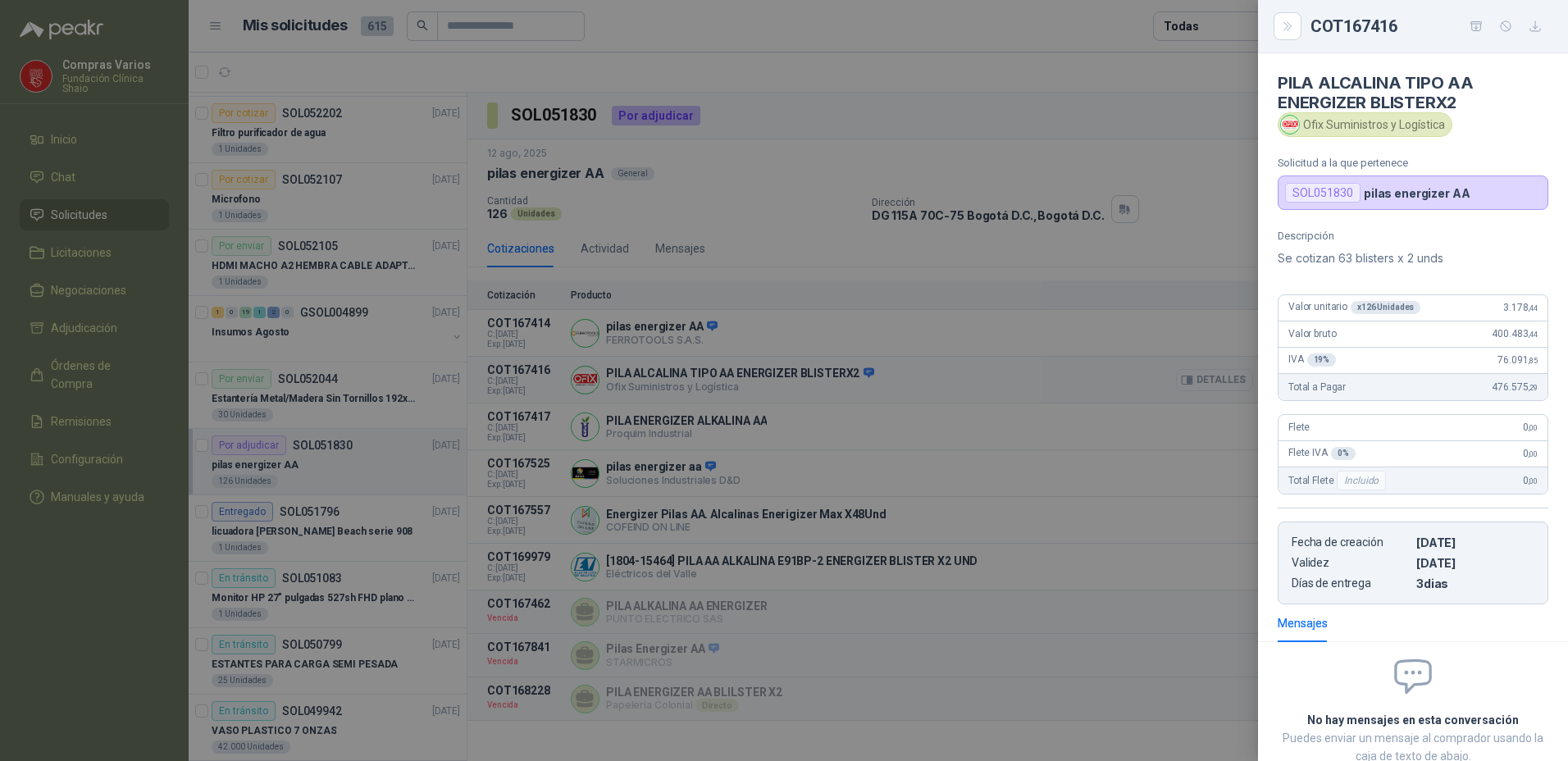
scroll to position [108, 0]
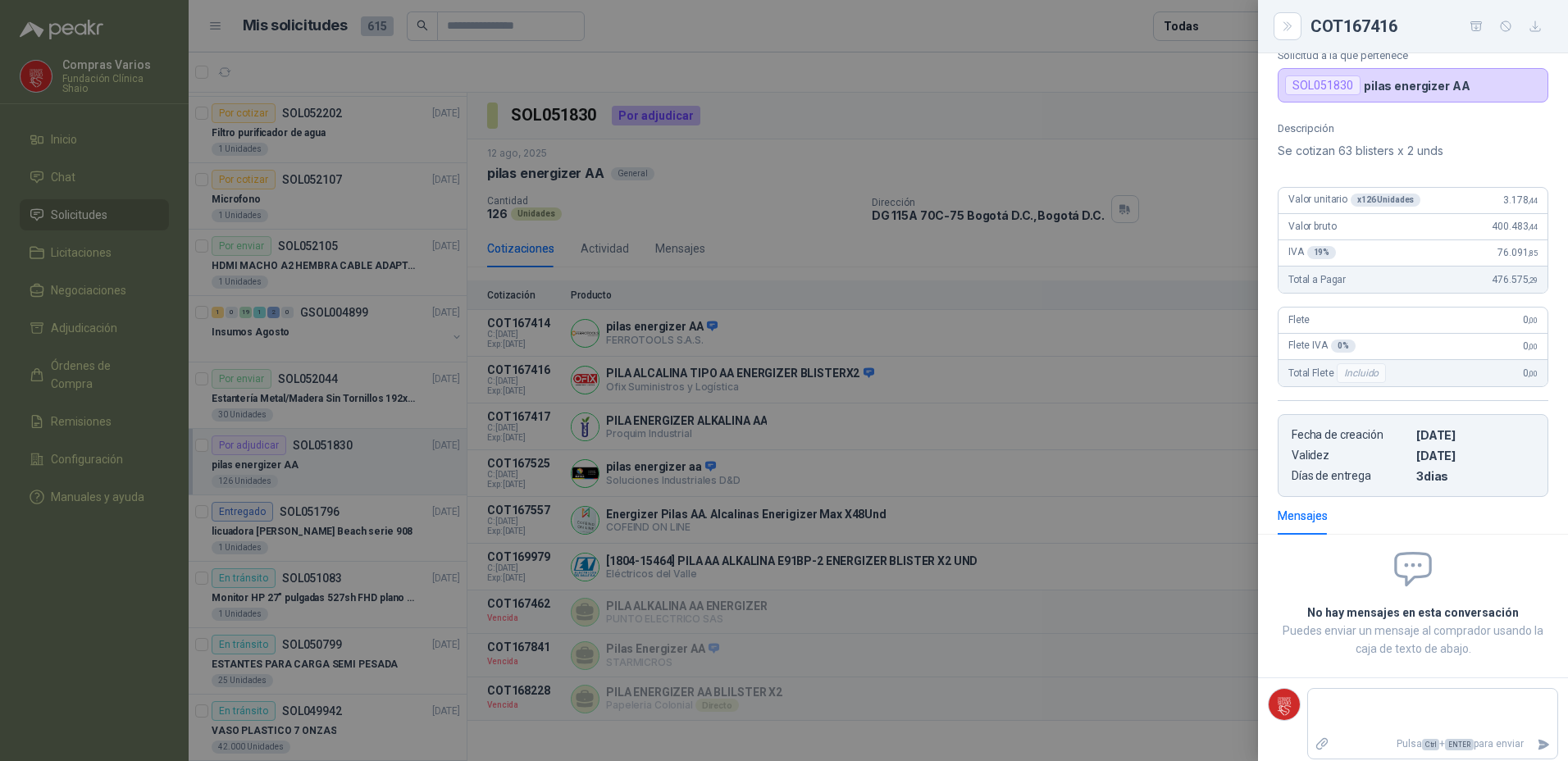
click at [1068, 374] on div at bounding box center [784, 380] width 1568 height 761
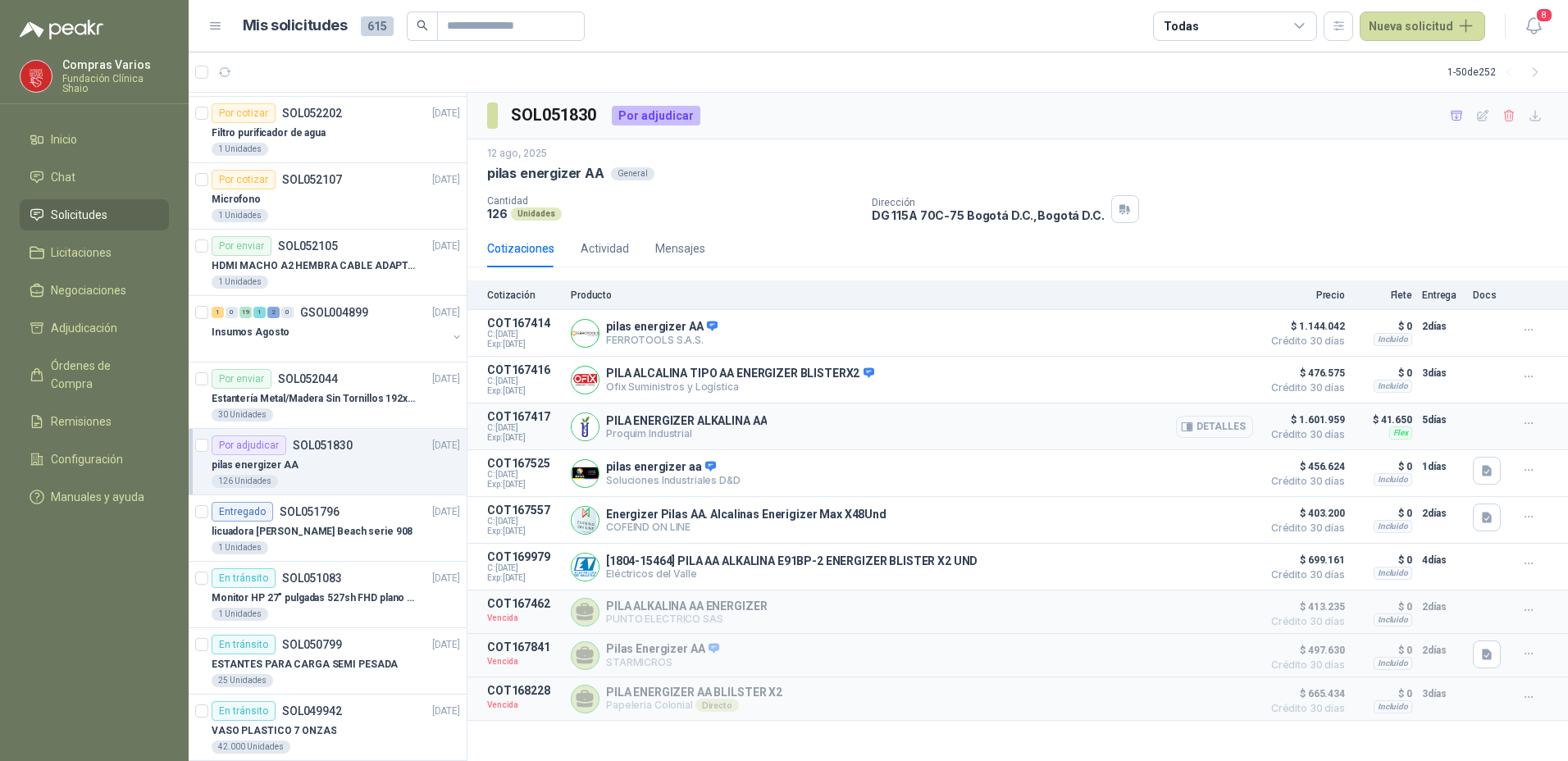
click at [1198, 432] on button "Detalles" at bounding box center [1214, 426] width 77 height 22
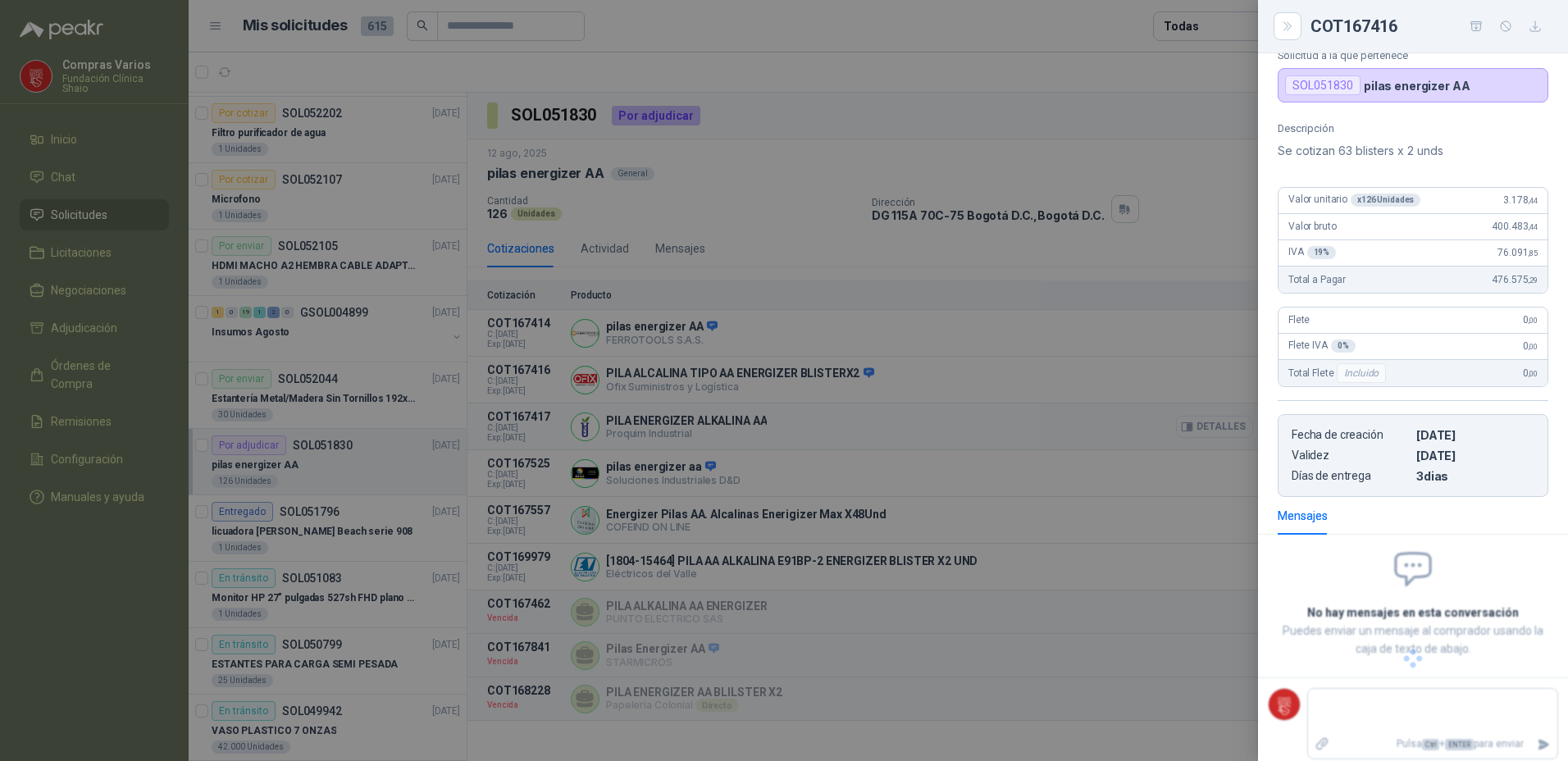
scroll to position [44, 0]
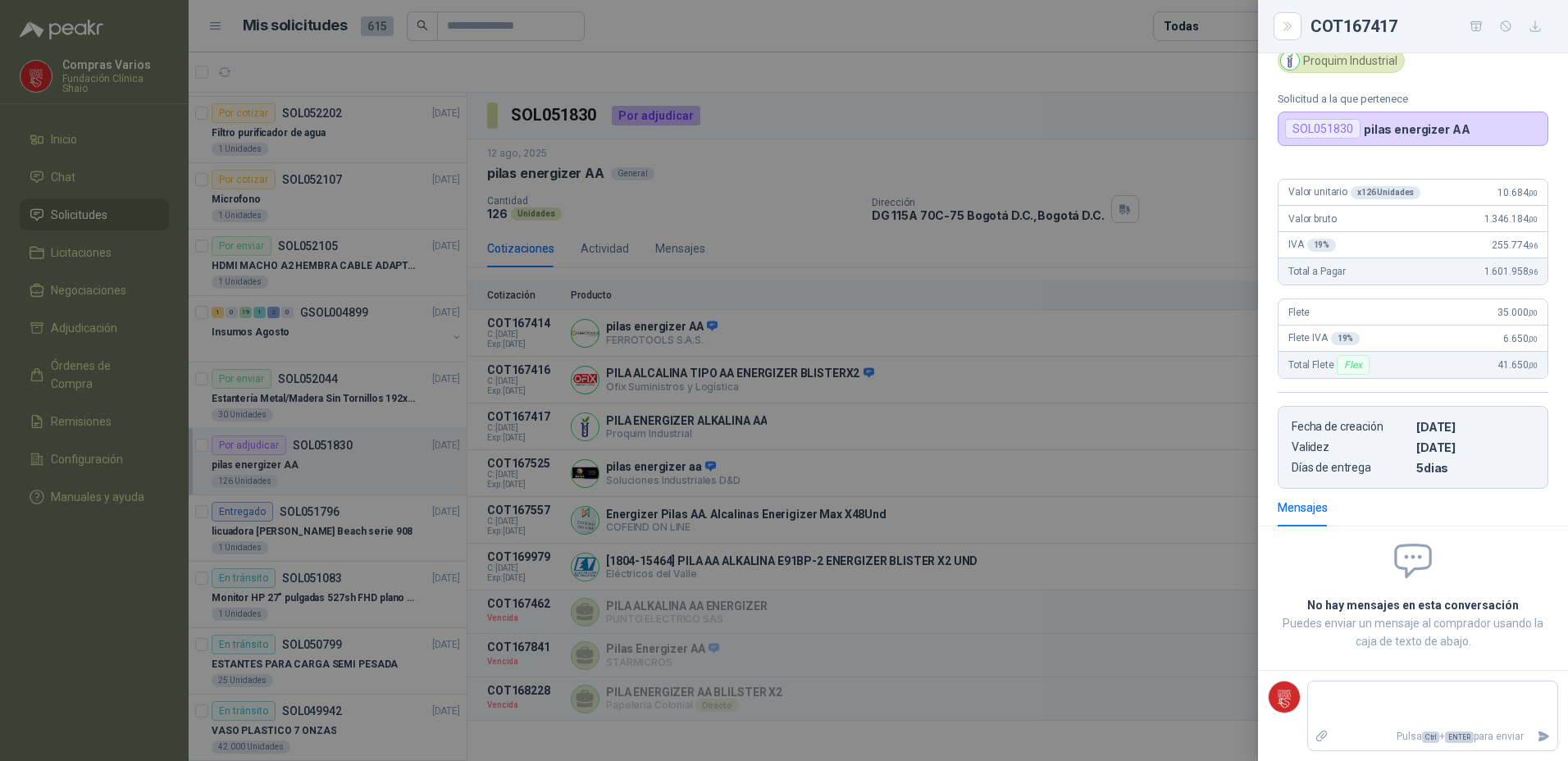
click at [1198, 431] on div at bounding box center [784, 380] width 1568 height 761
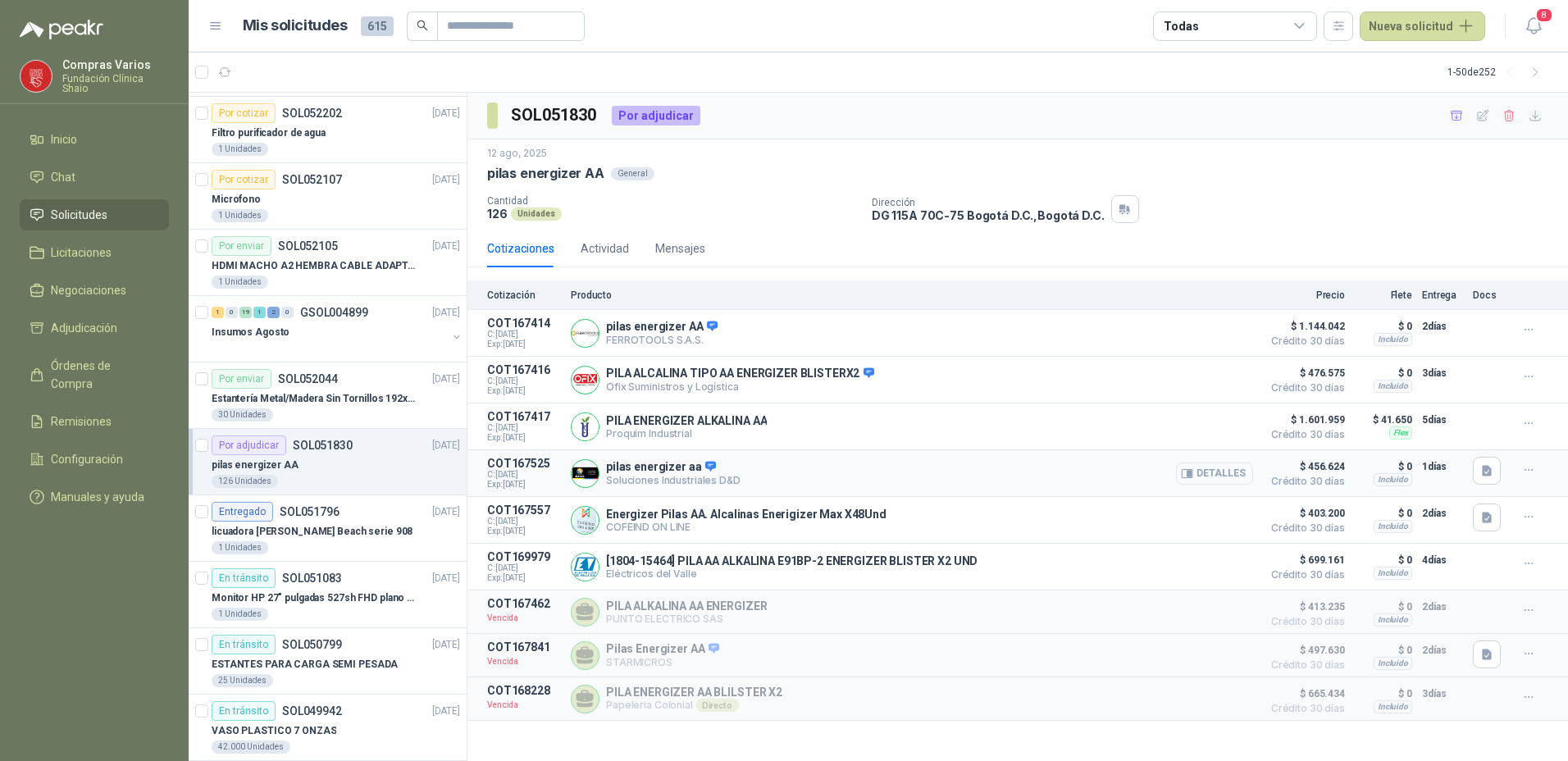
click at [1227, 472] on button "Detalles" at bounding box center [1214, 473] width 77 height 22
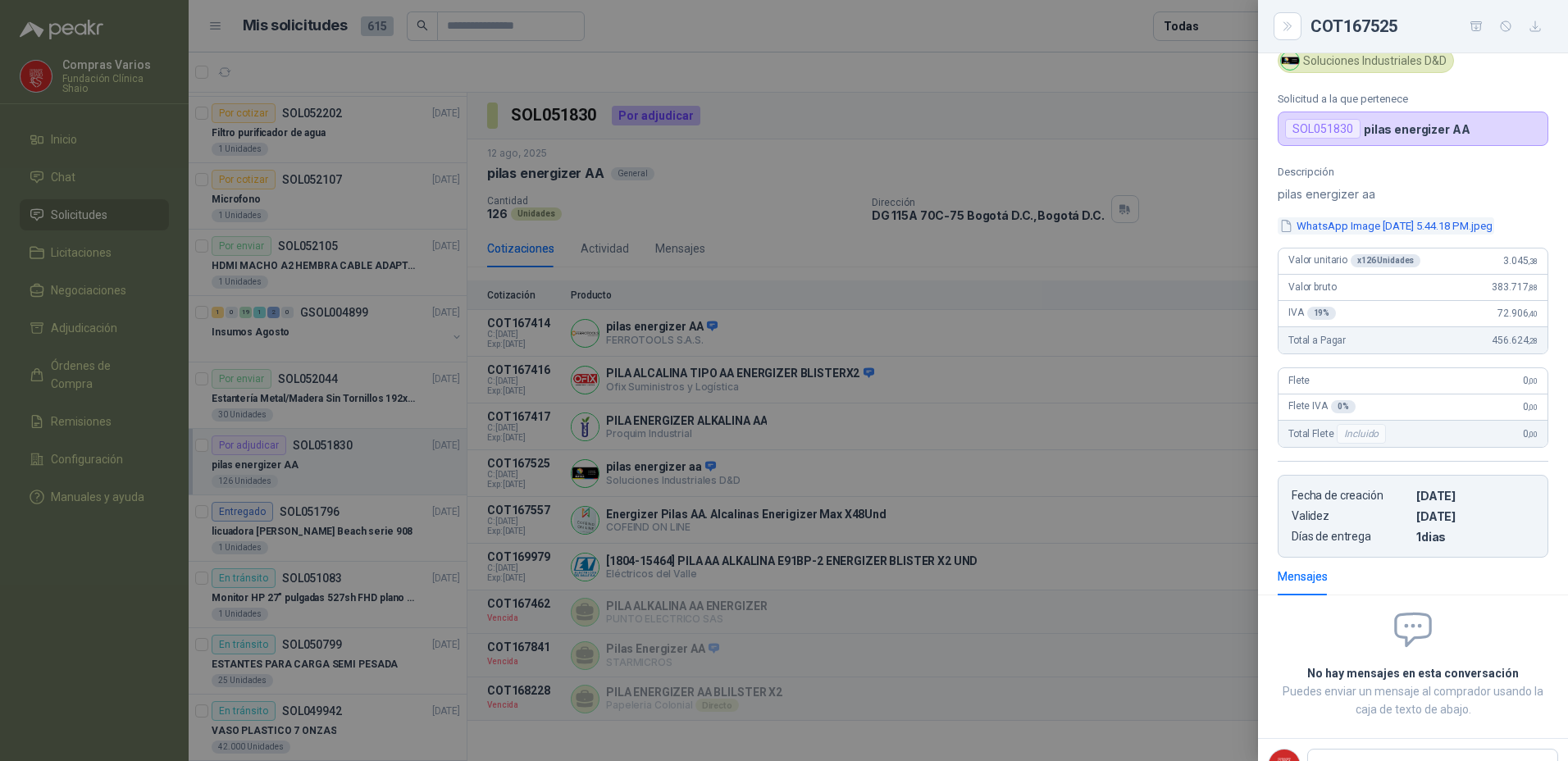
click at [1350, 225] on button "WhatsApp Image [DATE] 5.44.18 PM.jpeg" at bounding box center [1385, 226] width 216 height 17
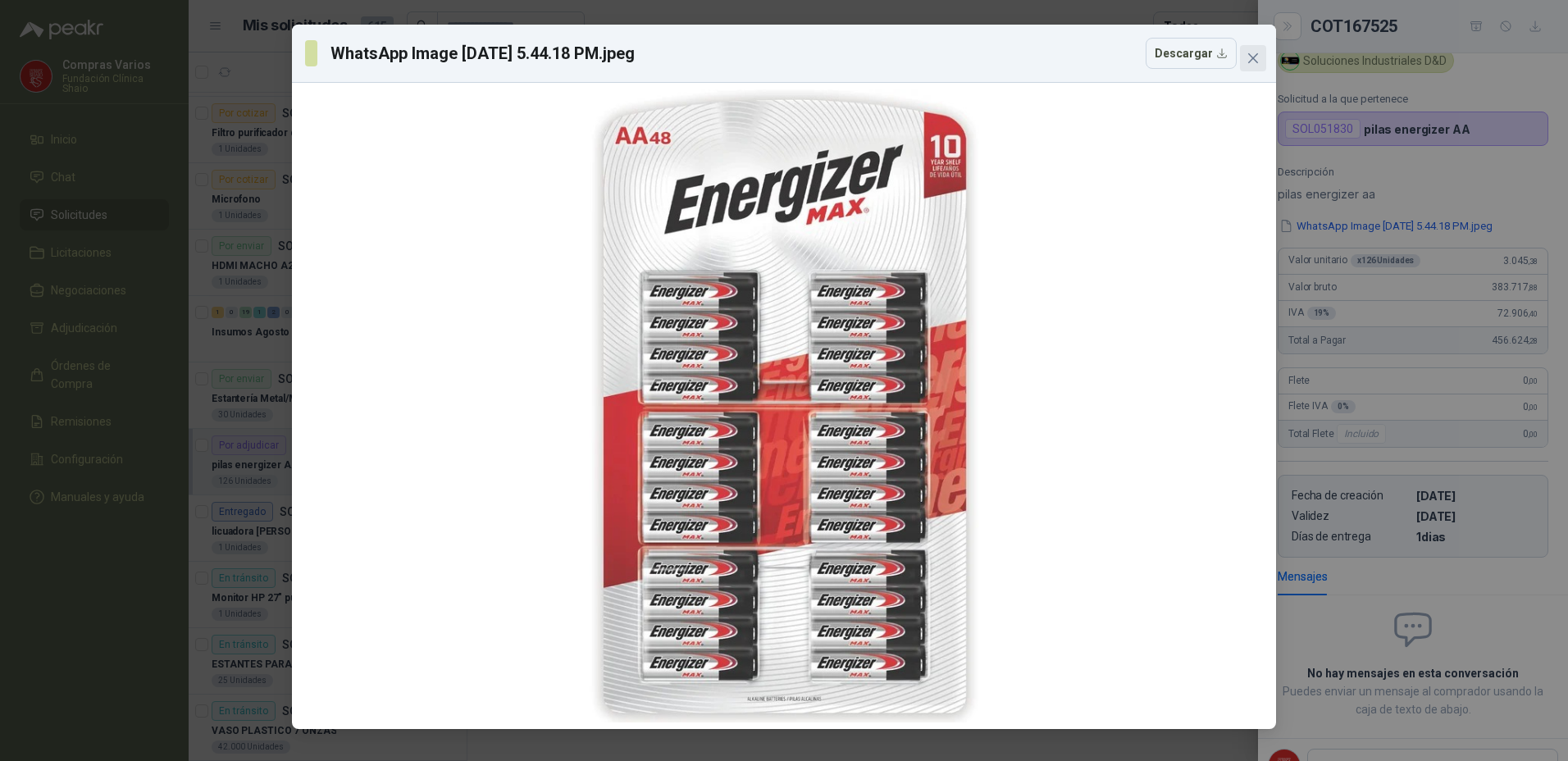
click at [1245, 56] on span "Close" at bounding box center [1253, 58] width 27 height 13
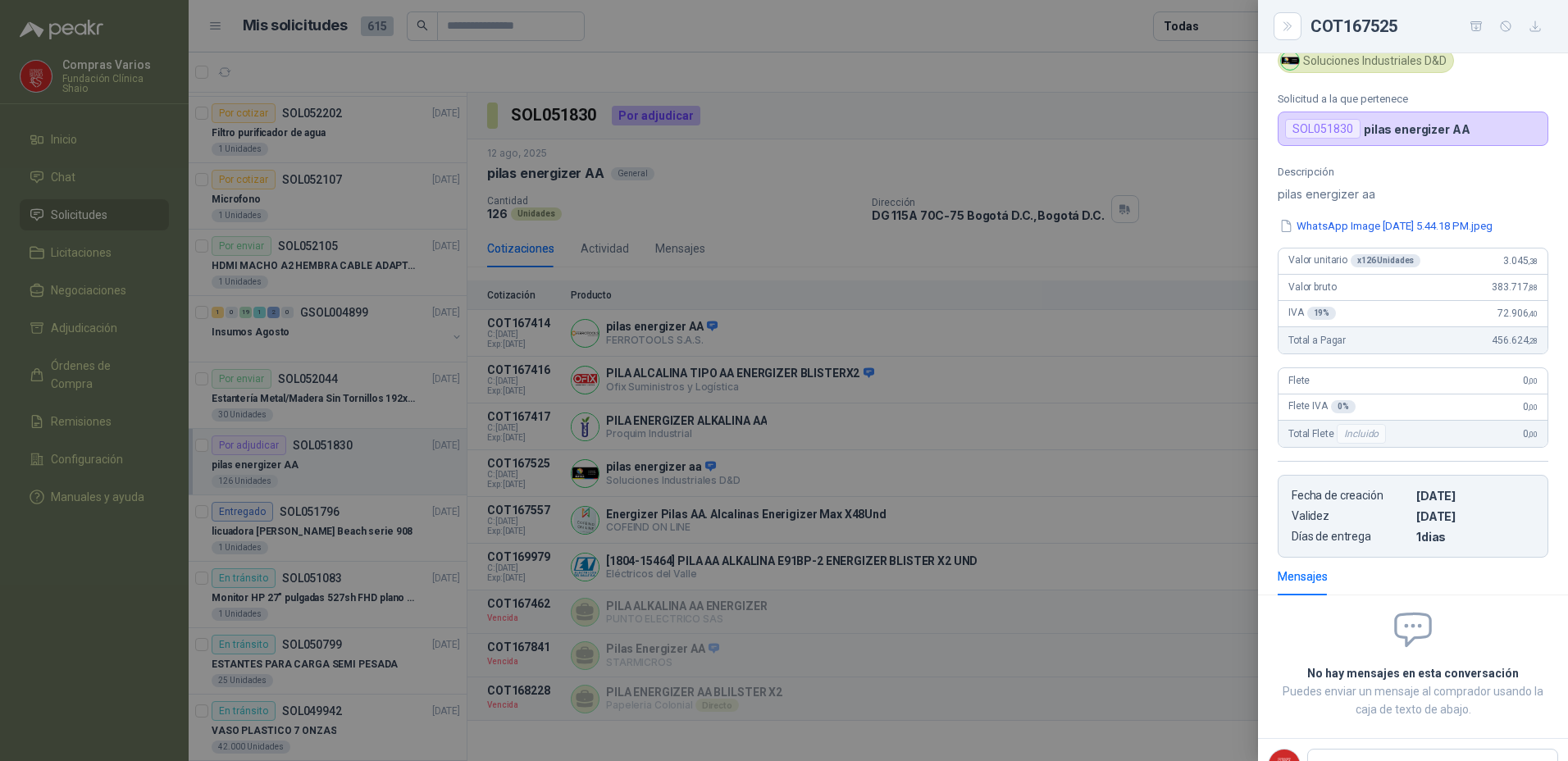
click at [1007, 464] on div at bounding box center [784, 380] width 1568 height 761
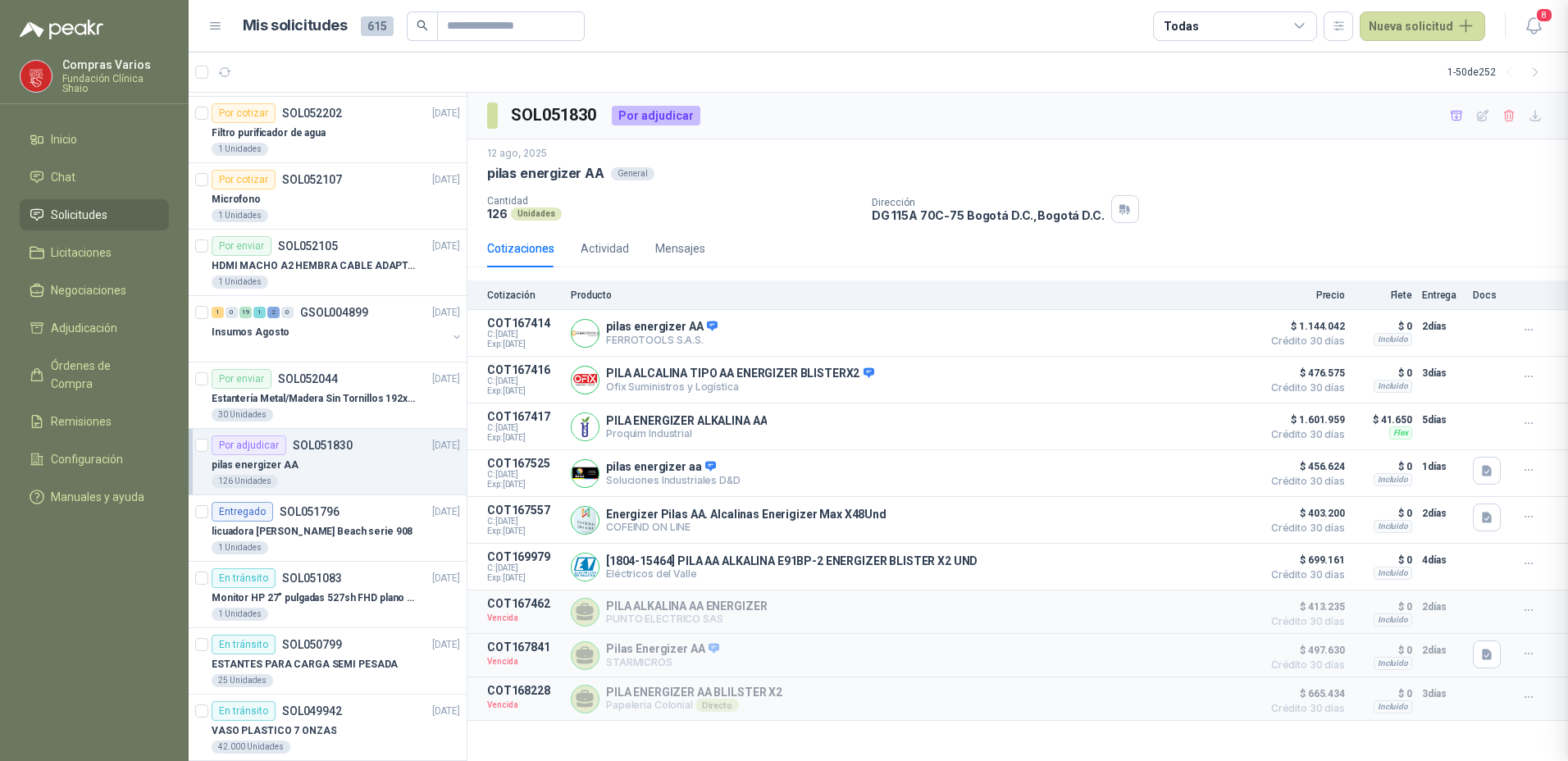
scroll to position [53, 0]
click at [1189, 474] on icon "button" at bounding box center [1187, 473] width 12 height 12
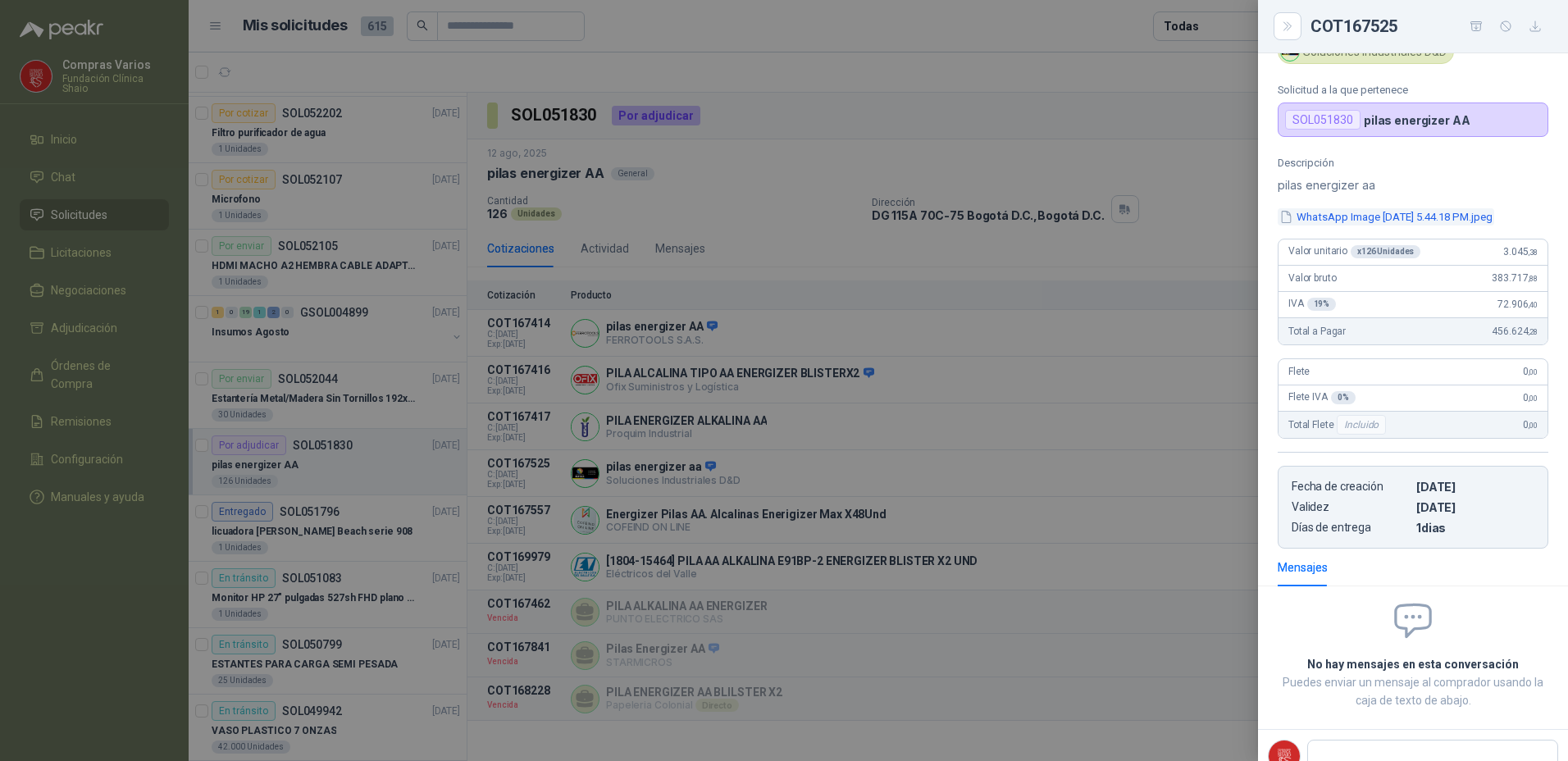
click at [1396, 211] on div "Descripción pilas energizer aa WhatsApp Image [DATE] 5.44.18 PM.jpeg Valor unit…" at bounding box center [1413, 352] width 310 height 392
drag, startPoint x: 1396, startPoint y: 211, endPoint x: 1389, endPoint y: 217, distance: 9.2
click at [1389, 217] on button "WhatsApp Image [DATE] 5.44.18 PM.jpeg" at bounding box center [1385, 216] width 216 height 17
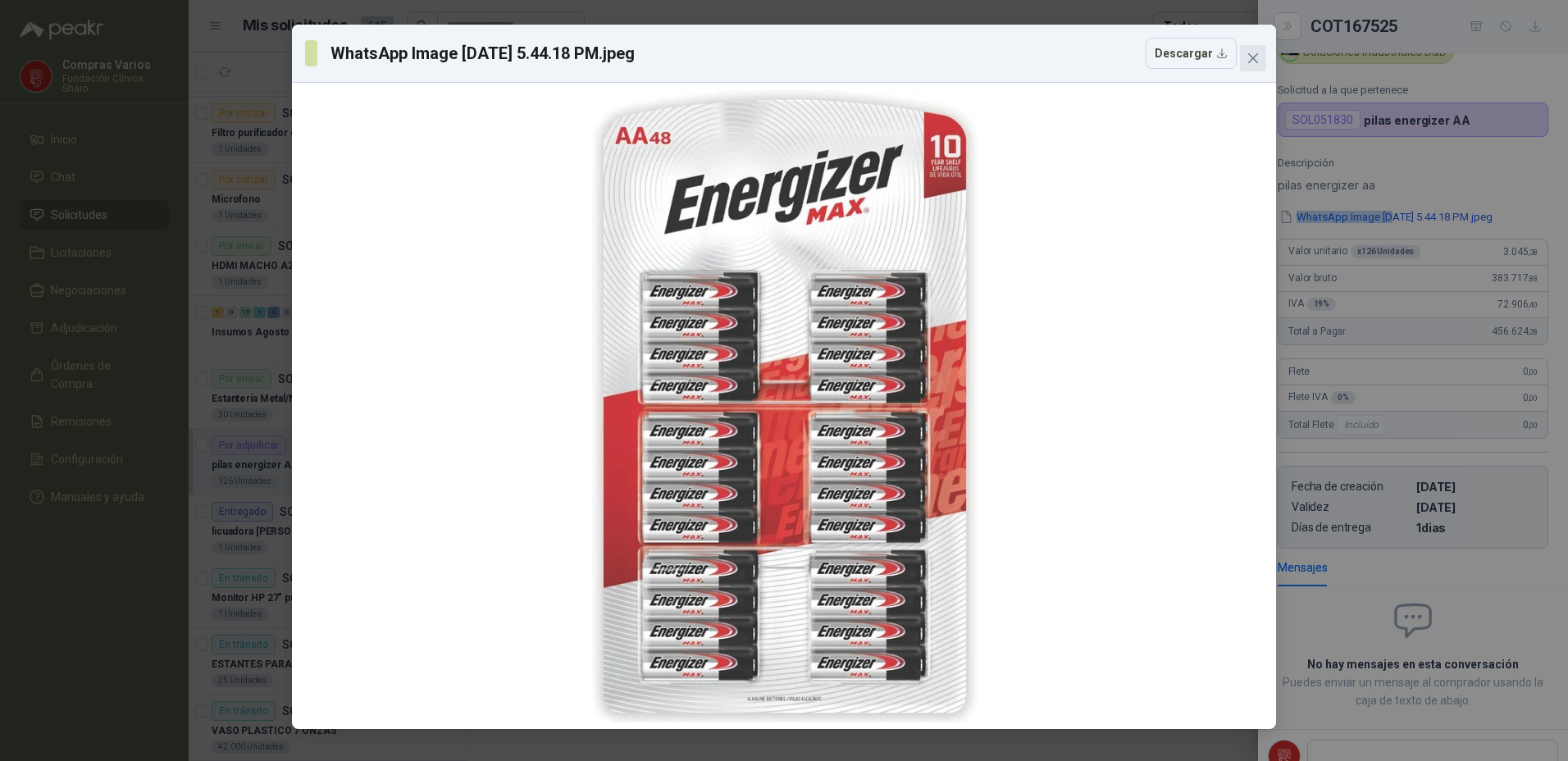
click at [1245, 51] on span "Close" at bounding box center [1253, 58] width 27 height 13
click at [1245, 51] on div "WhatsApp Image [DATE] 5.44.18 PM.jpeg Descargar" at bounding box center [784, 380] width 1568 height 761
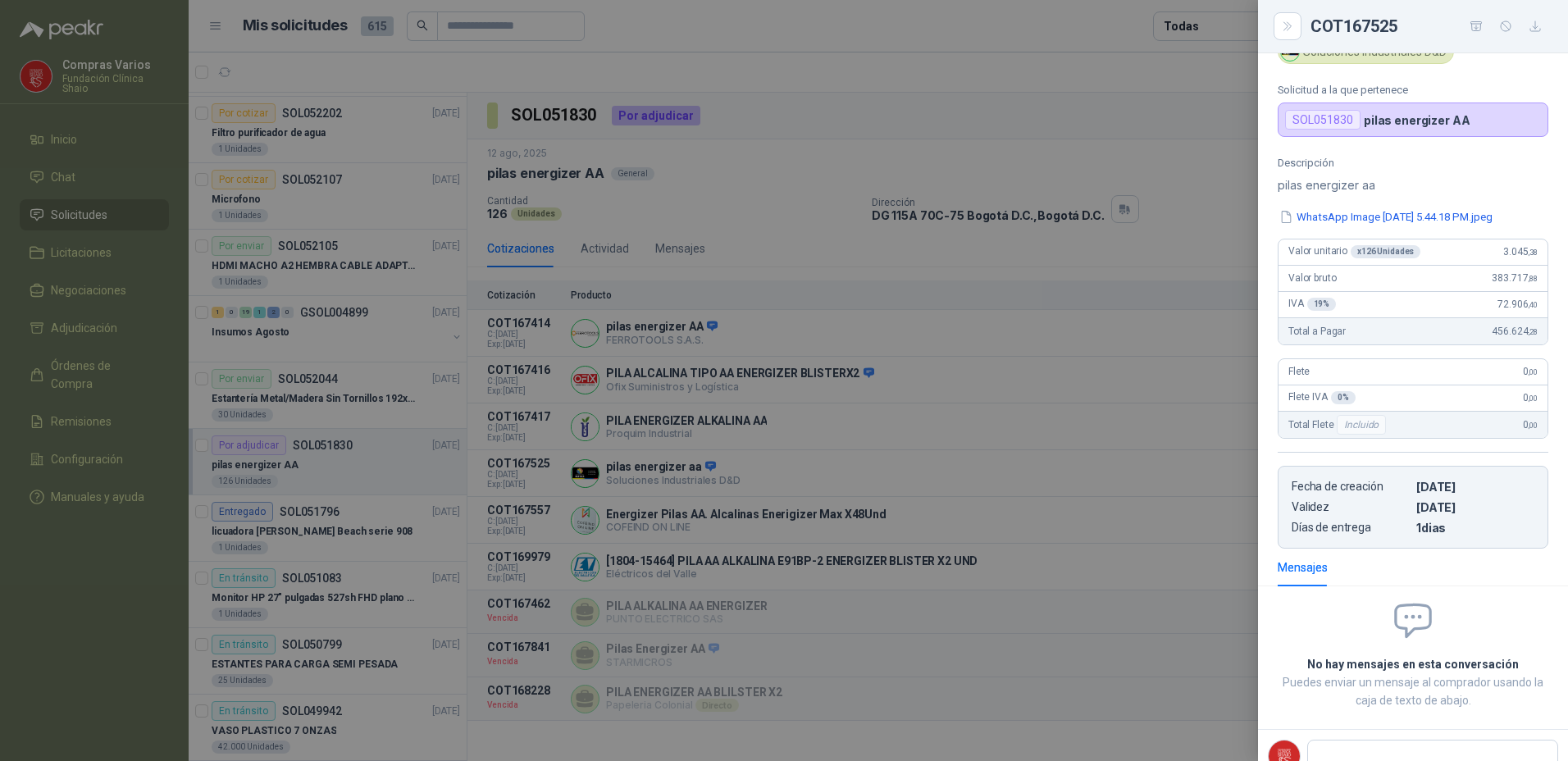
click at [1149, 504] on div at bounding box center [784, 380] width 1568 height 761
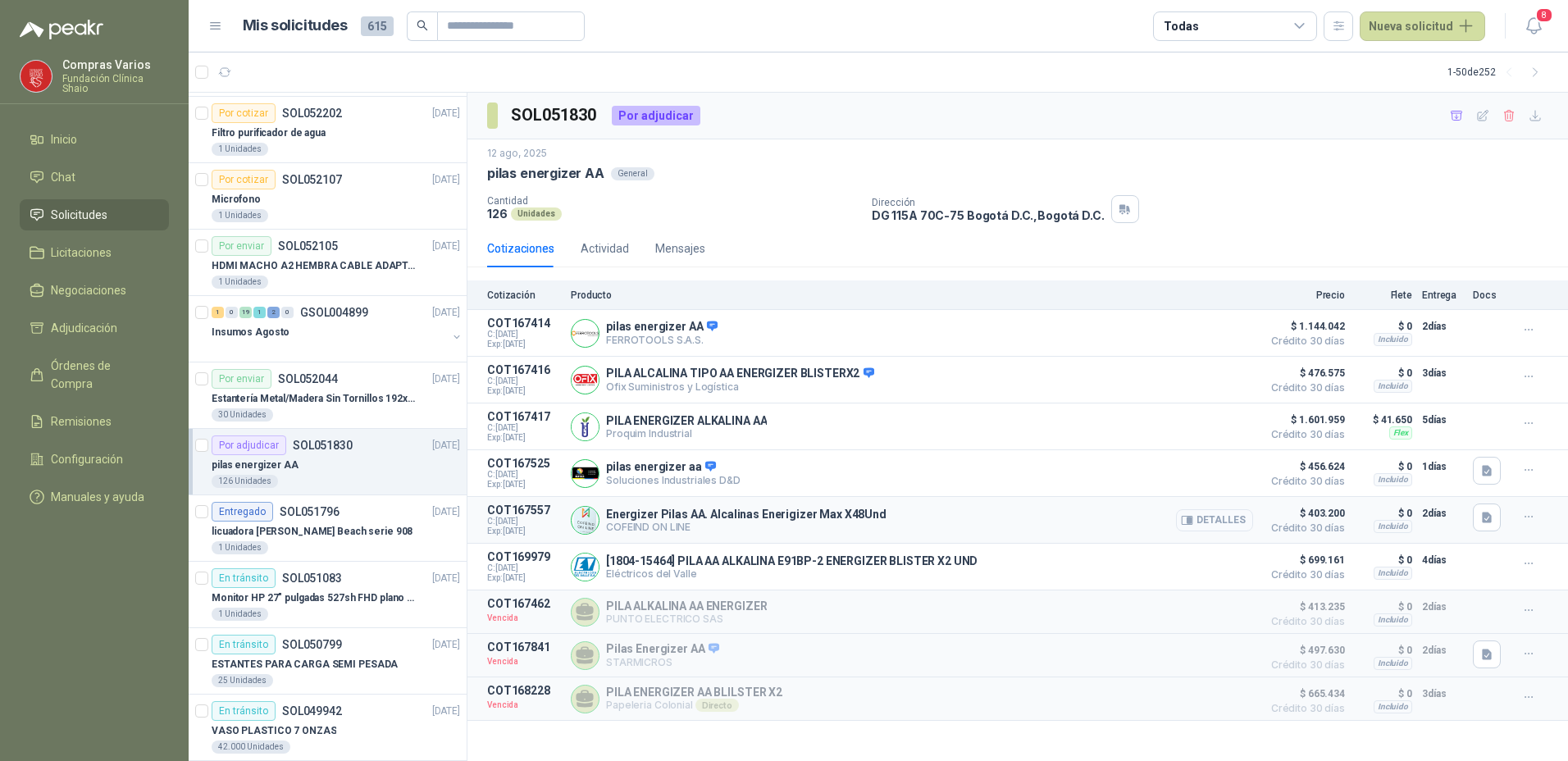
click at [1229, 524] on button "Detalles" at bounding box center [1214, 520] width 77 height 22
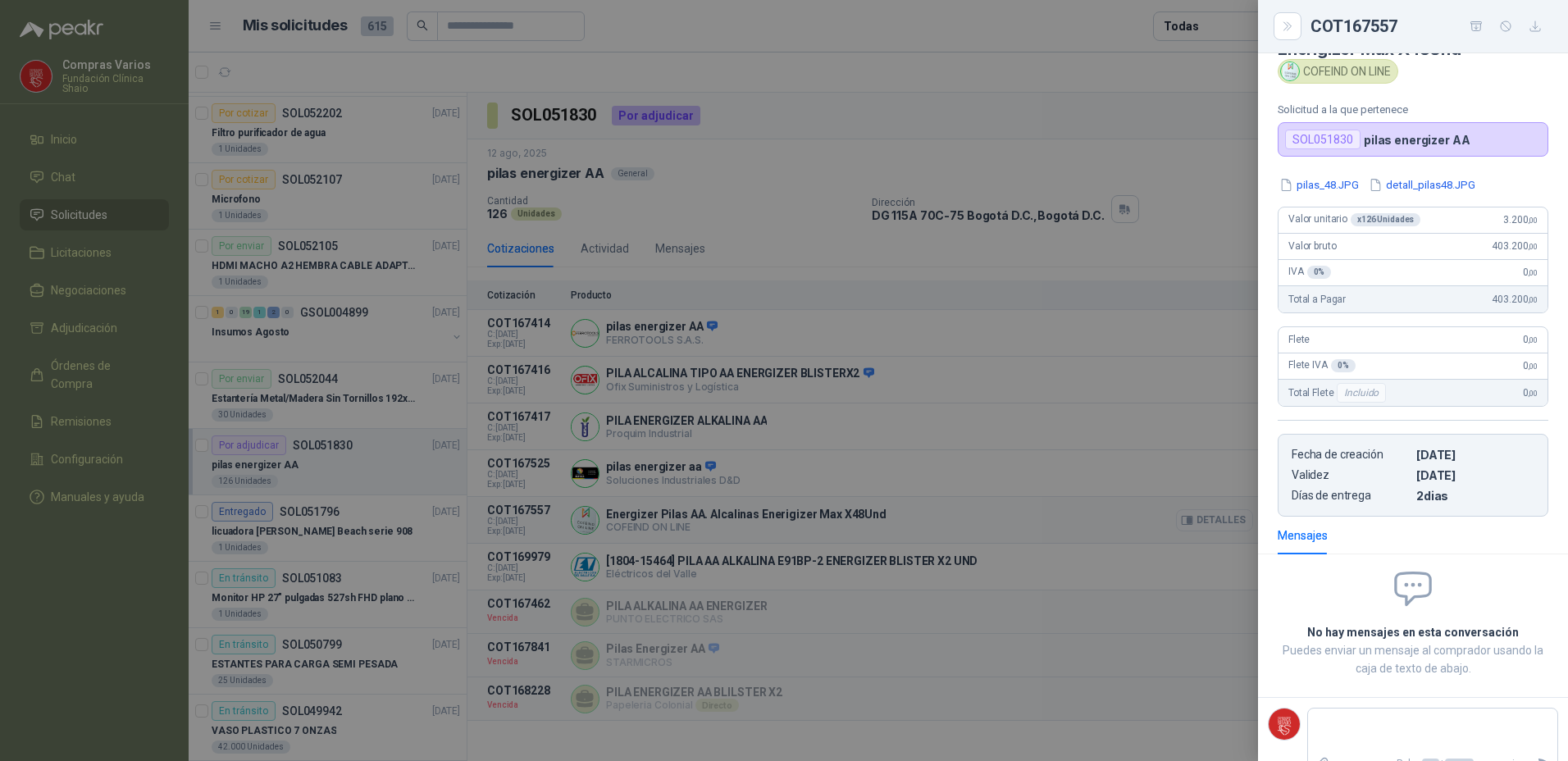
scroll to position [73, 0]
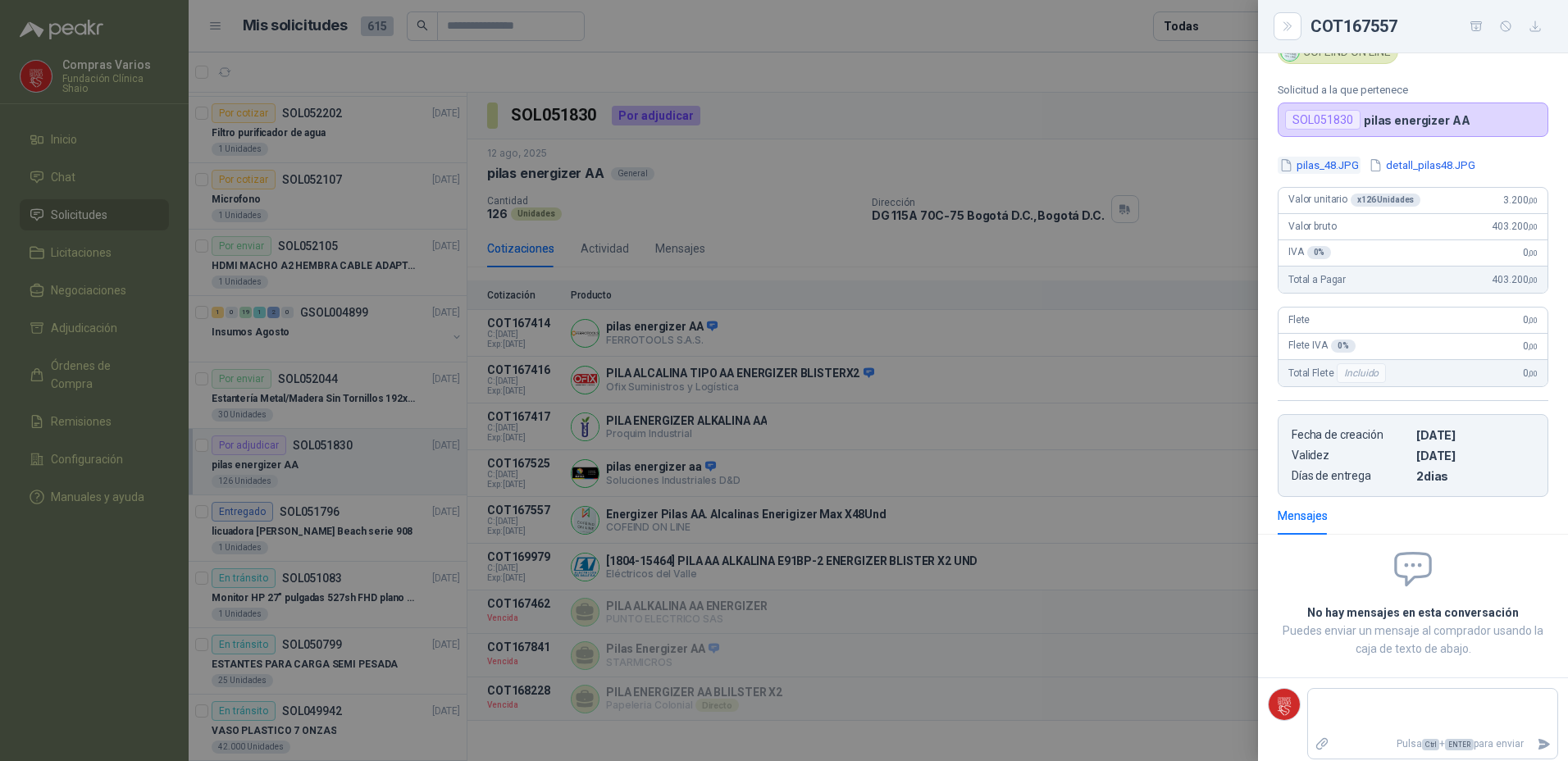
click at [1310, 166] on button "pilas_48.JPG" at bounding box center [1318, 165] width 83 height 17
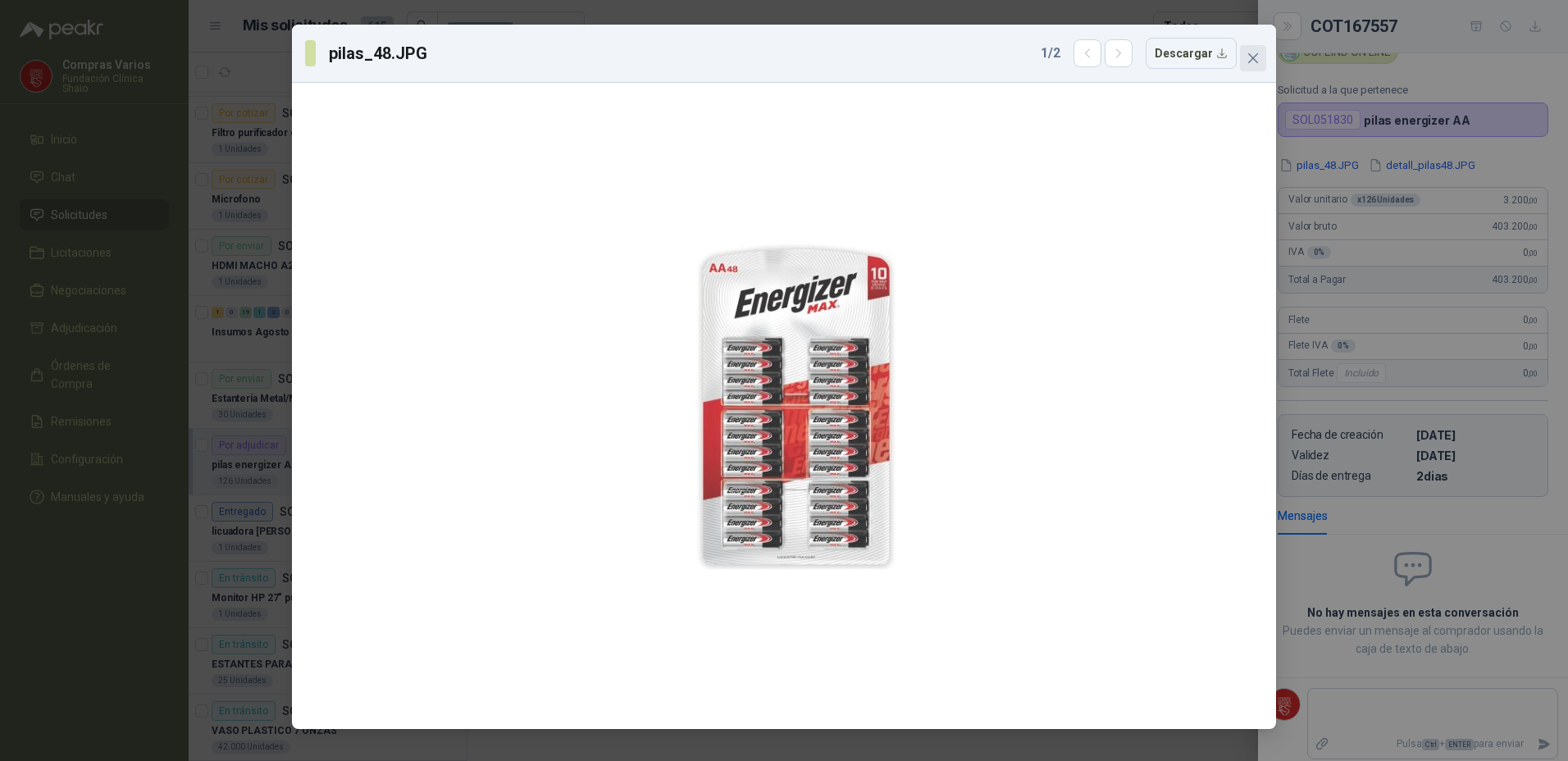
click at [1265, 51] on button "Close" at bounding box center [1253, 58] width 27 height 27
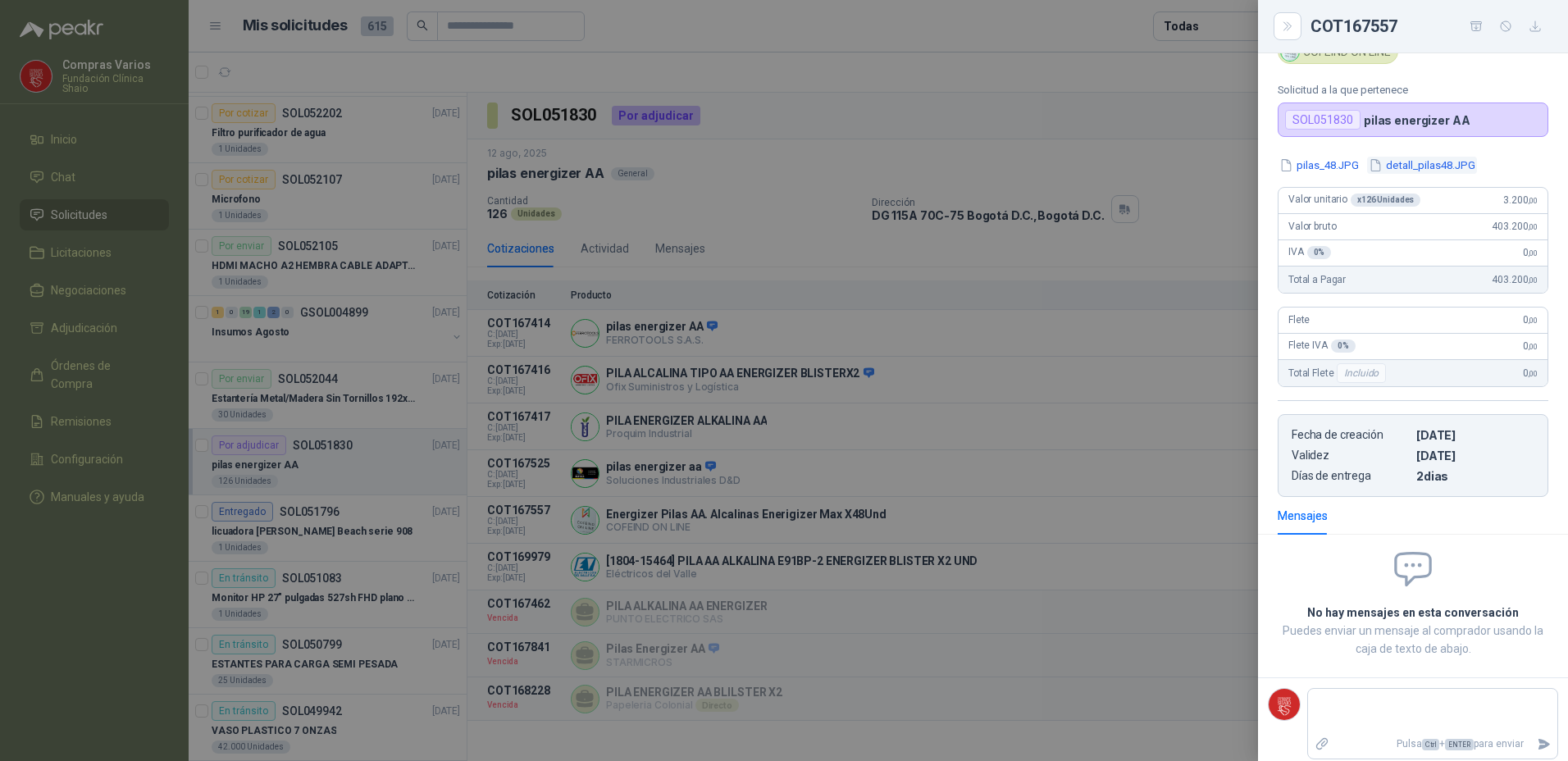
click at [1395, 158] on button "detall_pilas48.JPG" at bounding box center [1421, 165] width 110 height 17
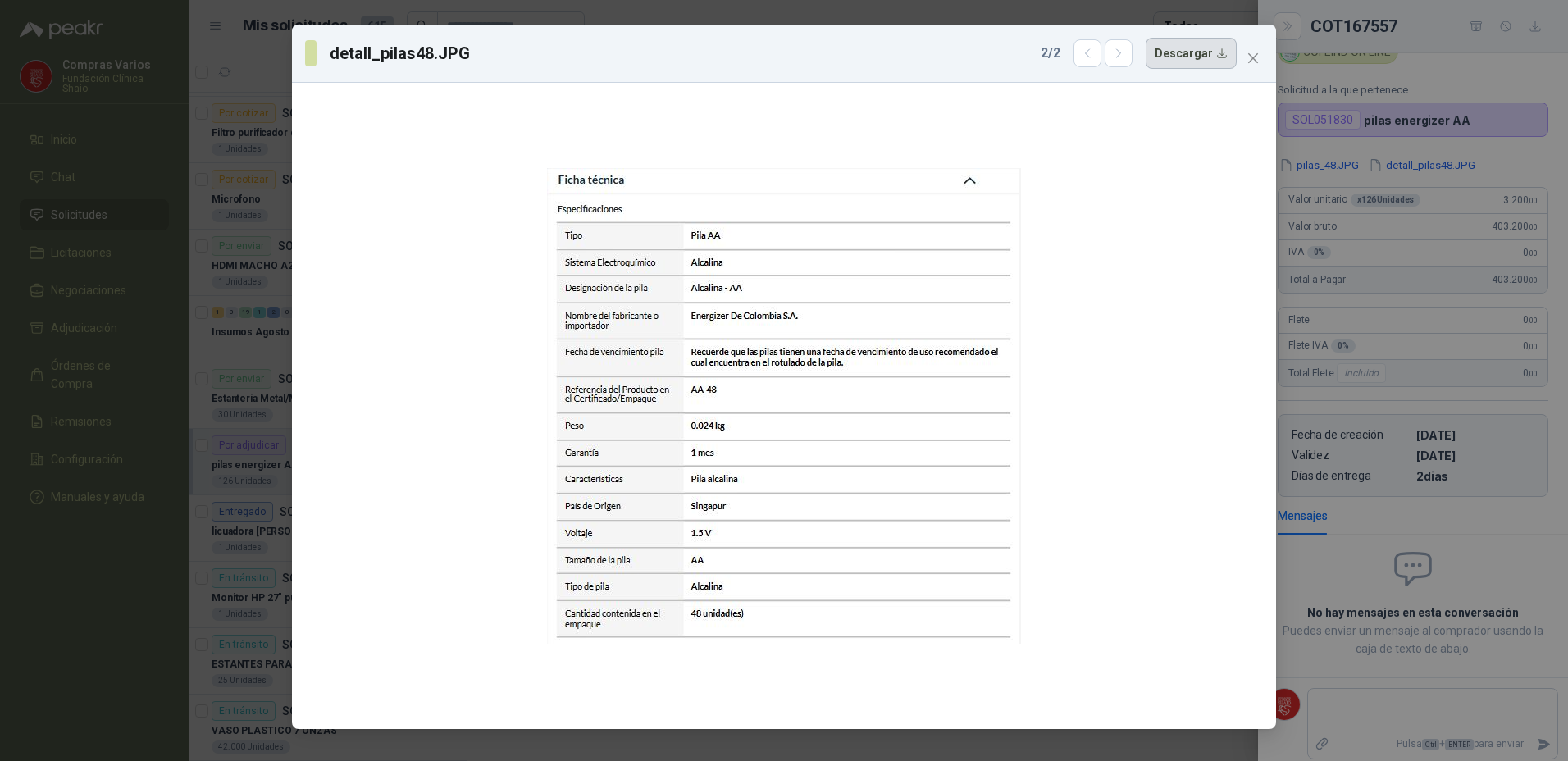
click at [1234, 41] on button "Descargar" at bounding box center [1191, 53] width 91 height 31
click at [1029, 434] on div at bounding box center [784, 406] width 970 height 633
click at [1177, 56] on button "Descargar" at bounding box center [1191, 53] width 91 height 31
click at [1151, 384] on div at bounding box center [784, 406] width 970 height 633
click at [1328, 161] on div "detall_pilas48.JPG 2 / 2 Descargar" at bounding box center [784, 380] width 1568 height 761
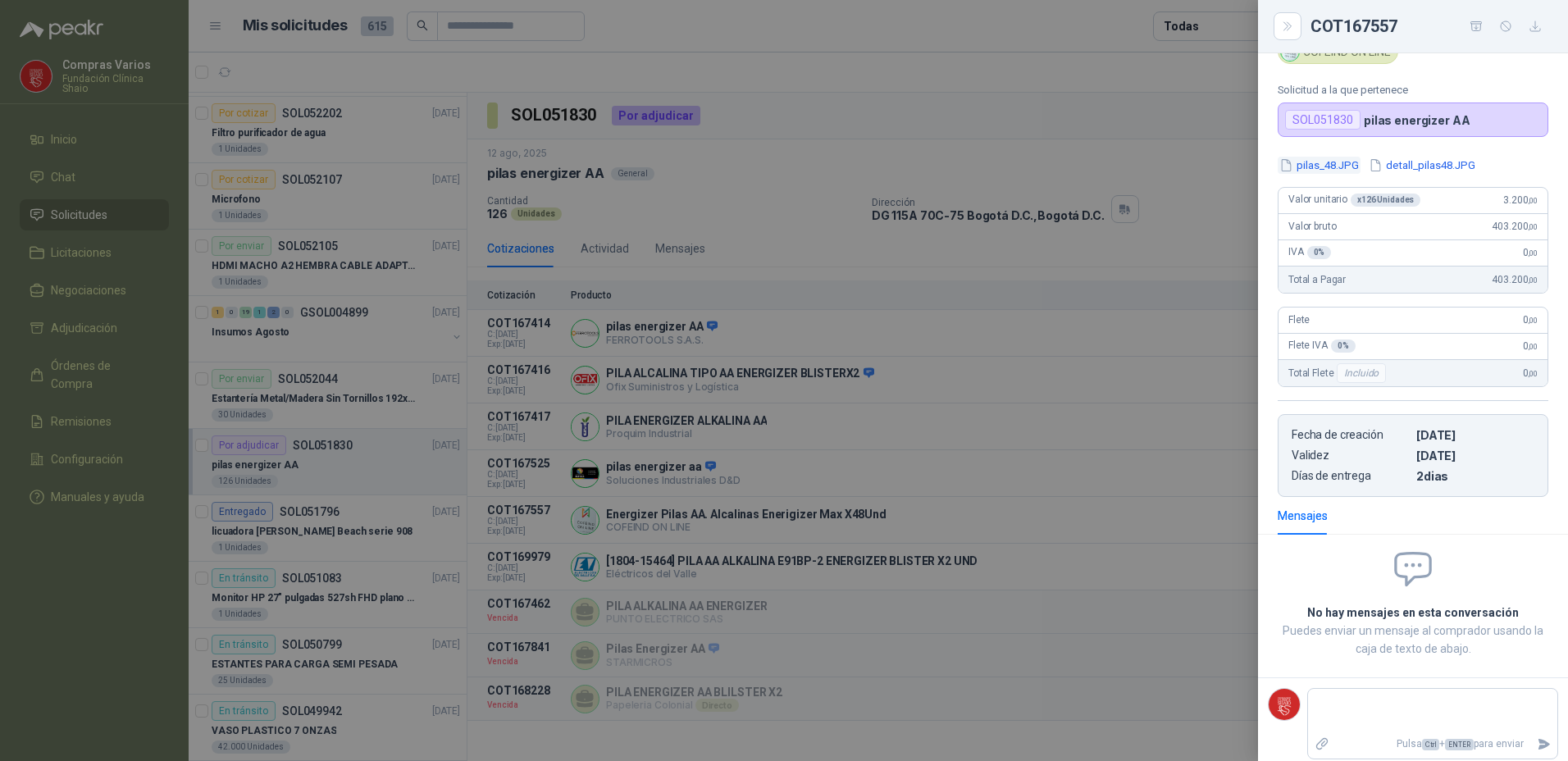
click at [1332, 172] on button "pilas_48.JPG" at bounding box center [1318, 165] width 83 height 17
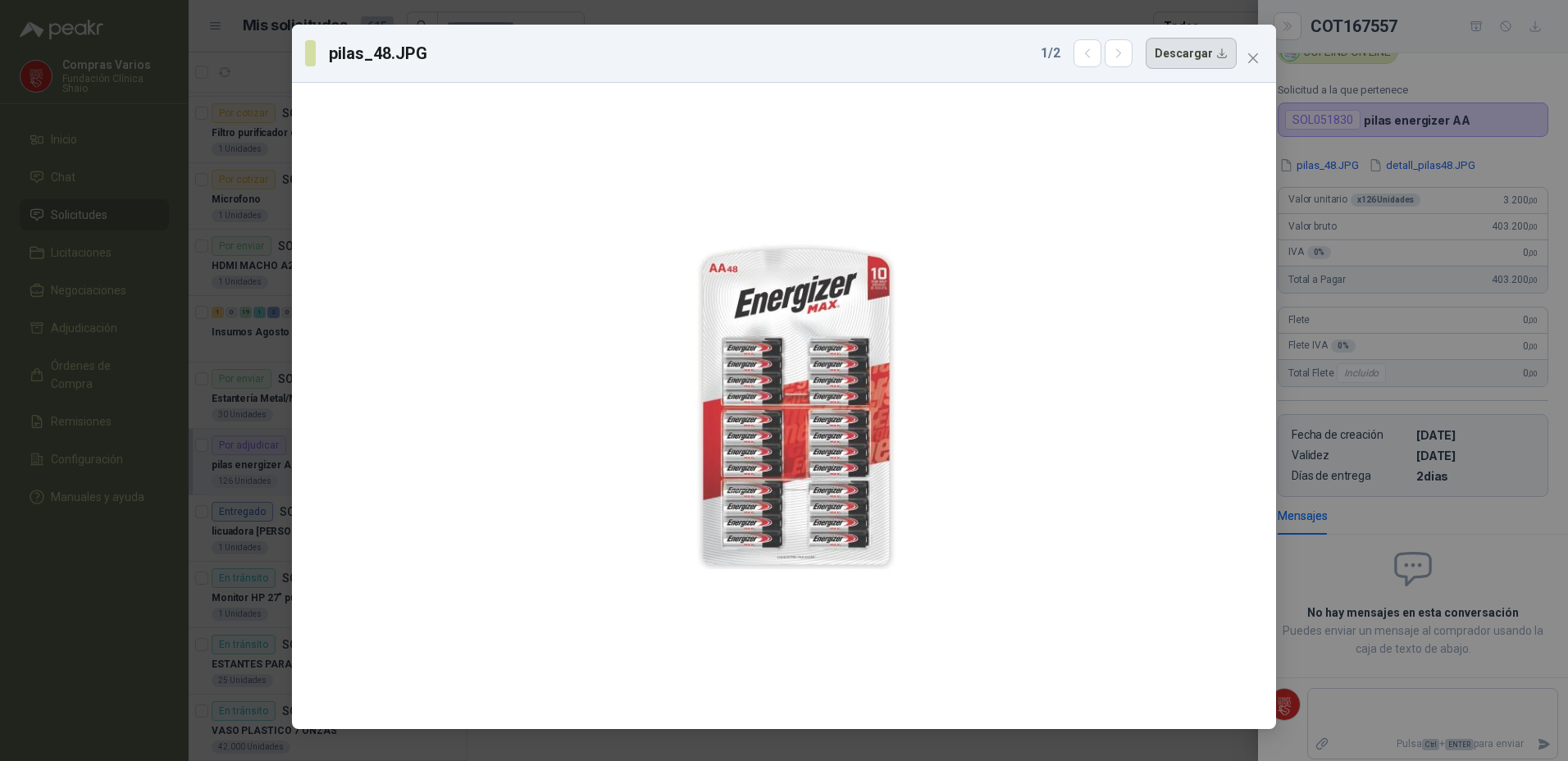
click at [1198, 45] on button "Descargar" at bounding box center [1191, 53] width 91 height 31
click at [1039, 476] on div at bounding box center [784, 406] width 970 height 633
click at [1263, 66] on button "Close" at bounding box center [1253, 58] width 27 height 27
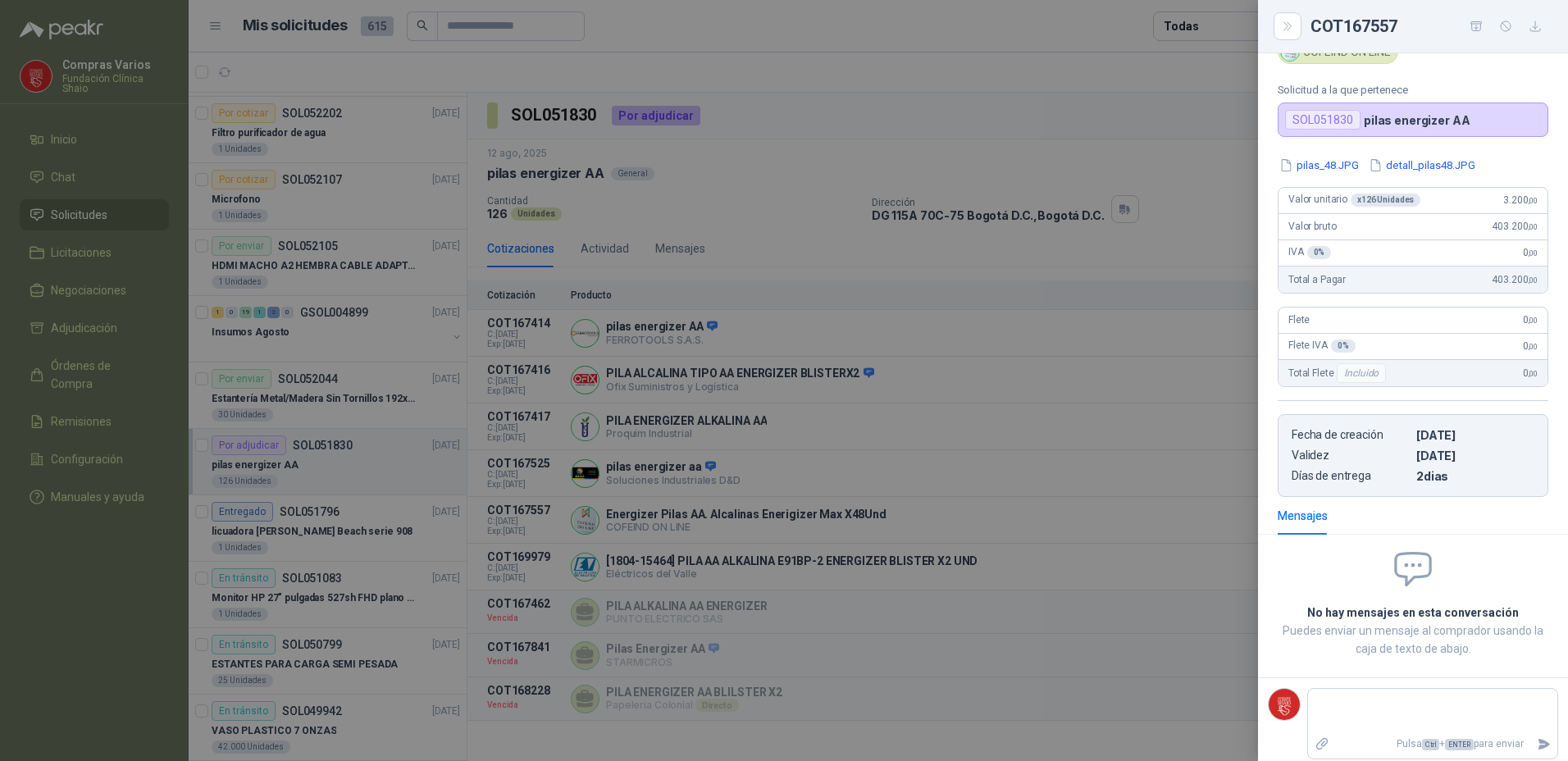
click at [1051, 435] on div at bounding box center [784, 380] width 1568 height 761
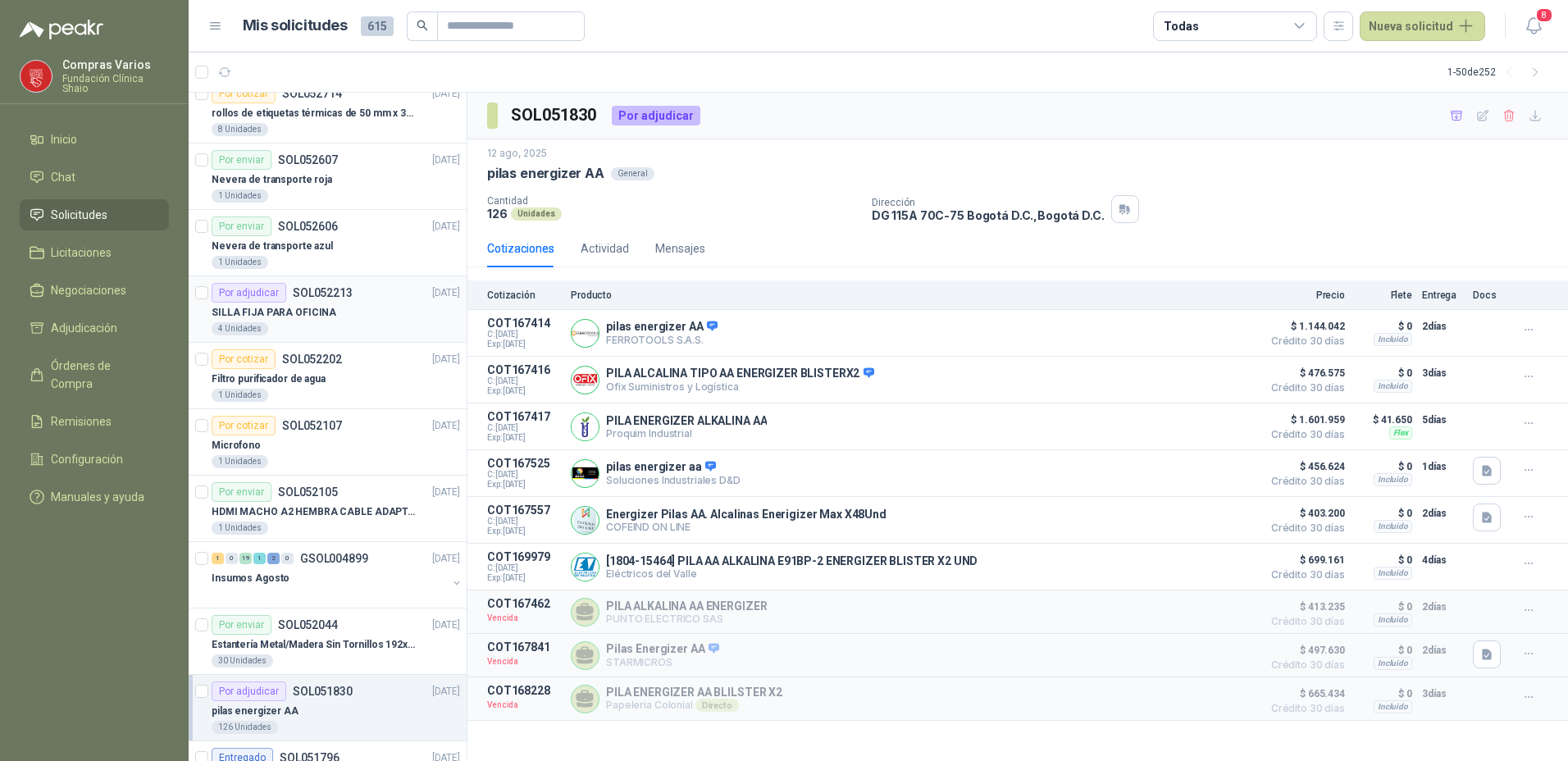
scroll to position [0, 0]
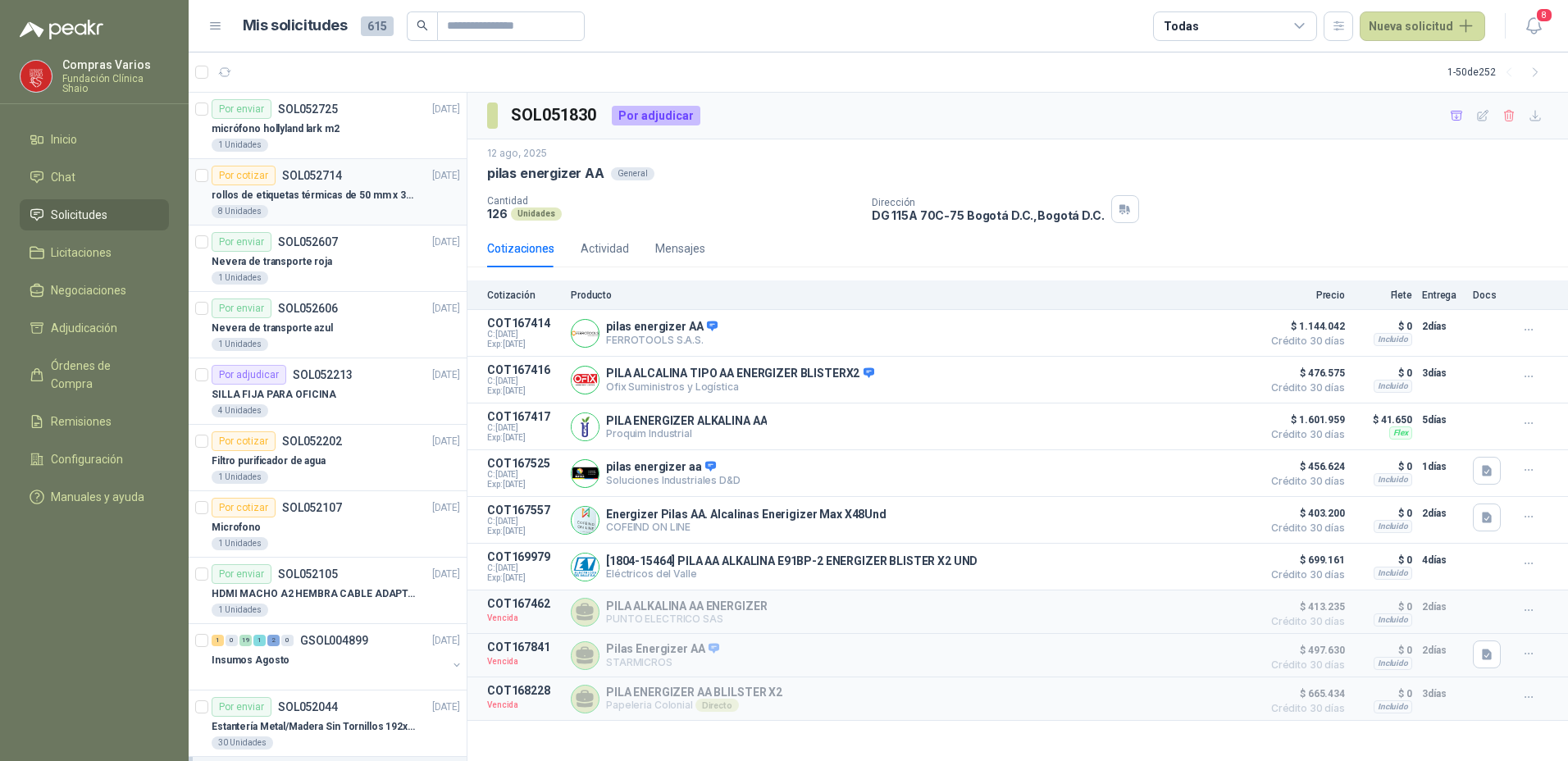
click at [332, 191] on p "rollos de etiquetas térmicas de 50 mm x 30 mm" at bounding box center [314, 195] width 204 height 15
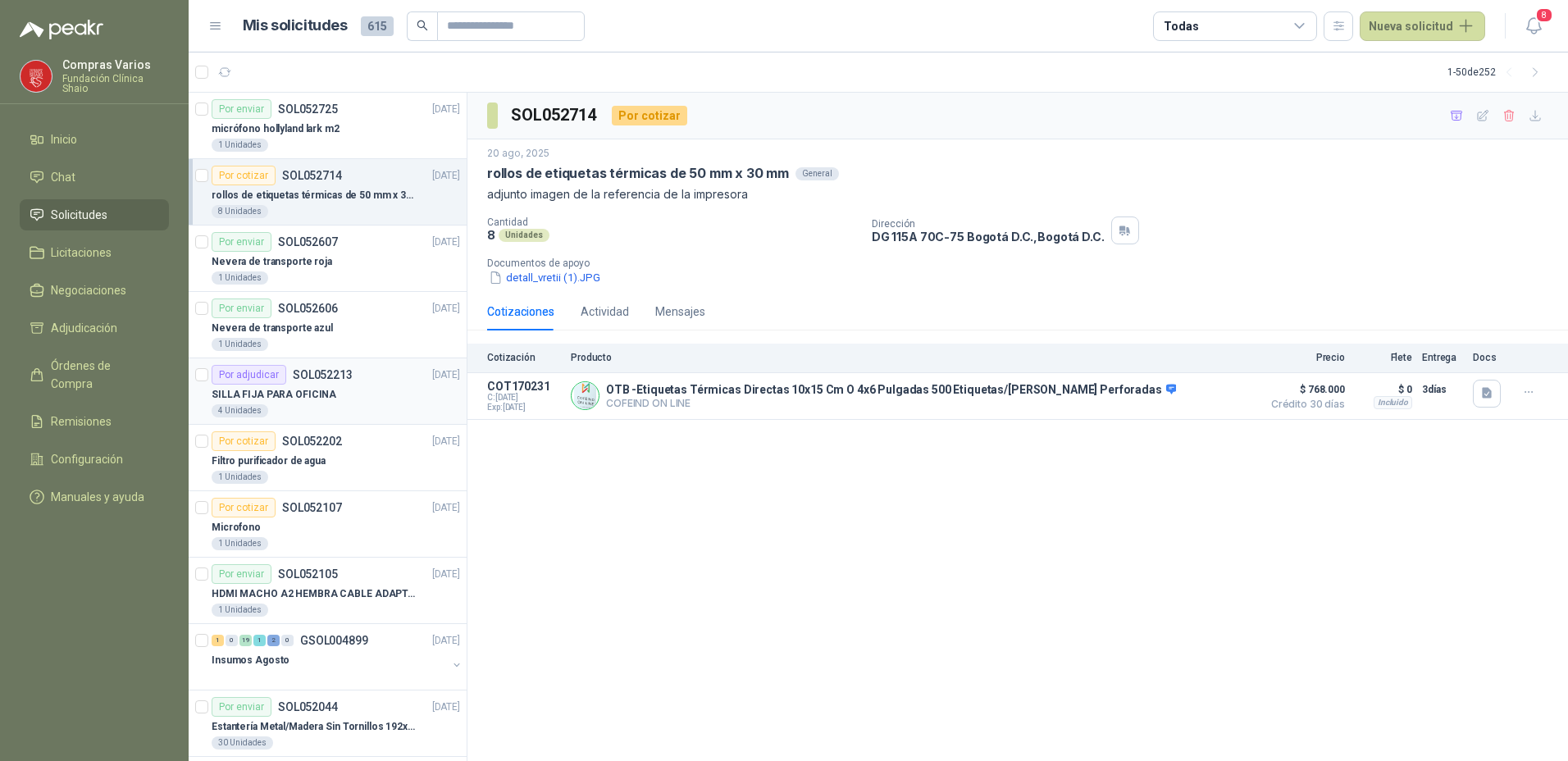
click at [306, 393] on p "SILLA FIJA PARA OFICINA" at bounding box center [274, 395] width 125 height 15
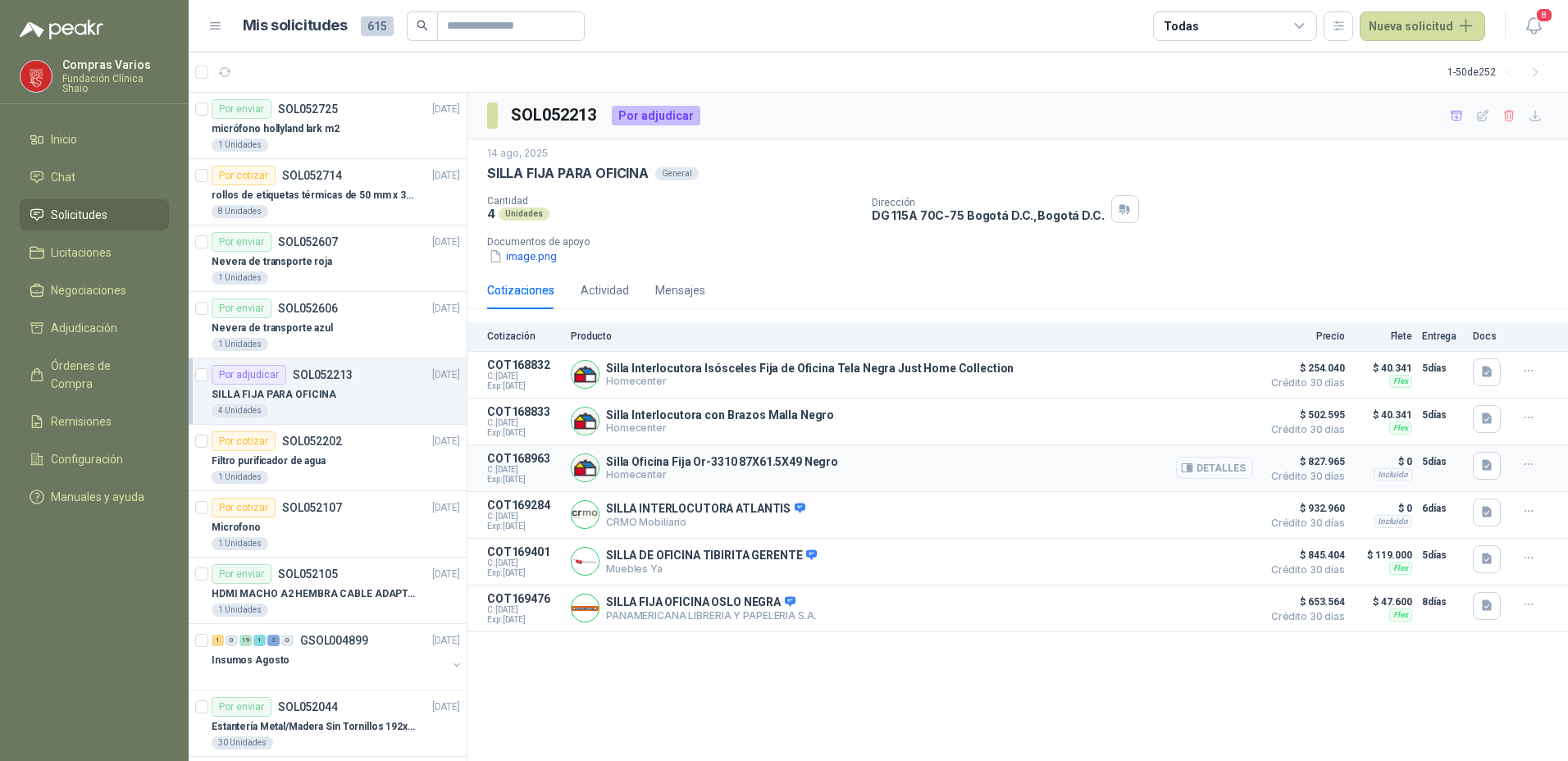
click at [1213, 473] on button "Detalles" at bounding box center [1214, 467] width 77 height 22
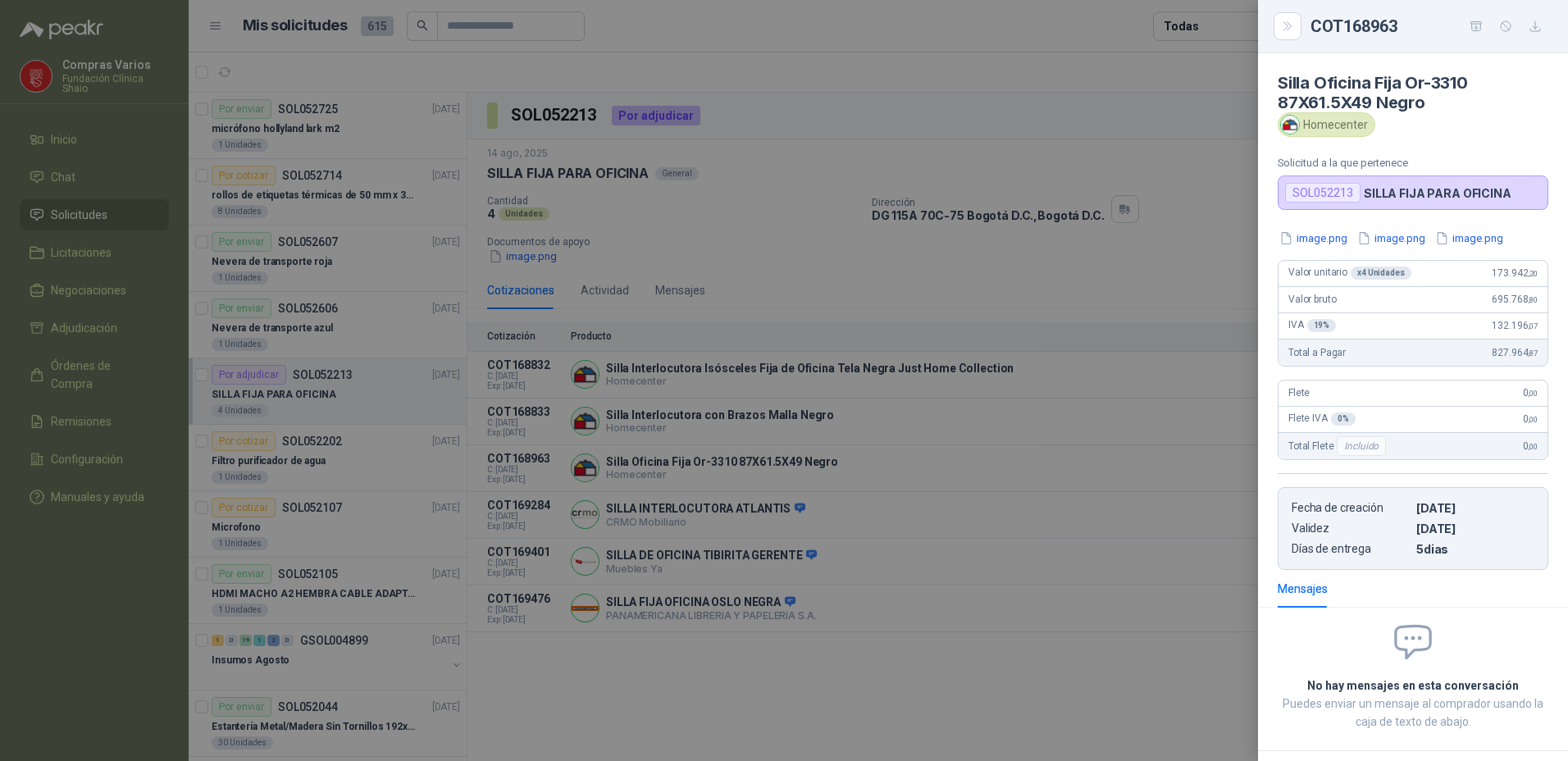
scroll to position [73, 0]
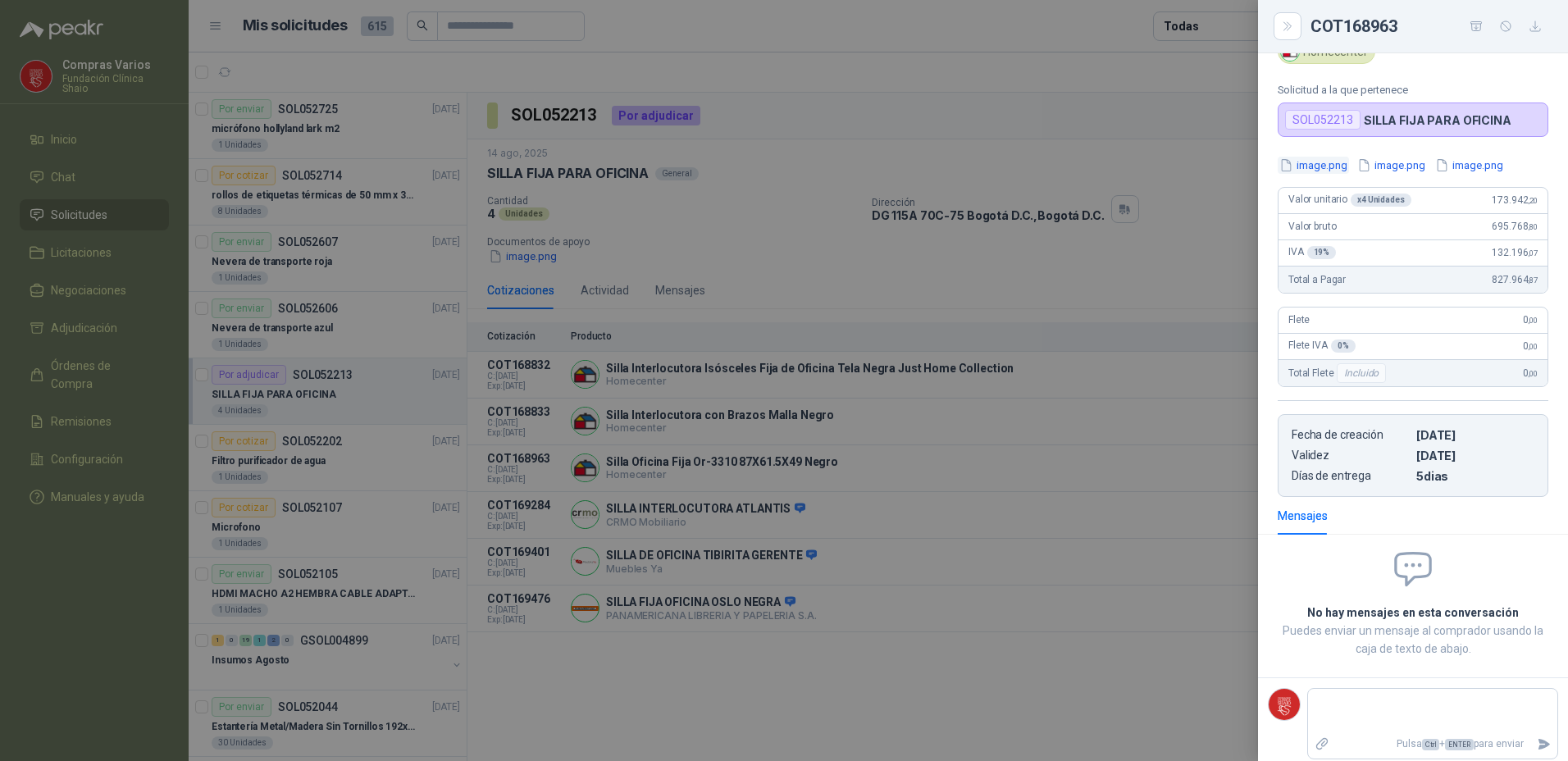
click at [1318, 163] on button "image.png" at bounding box center [1313, 165] width 71 height 17
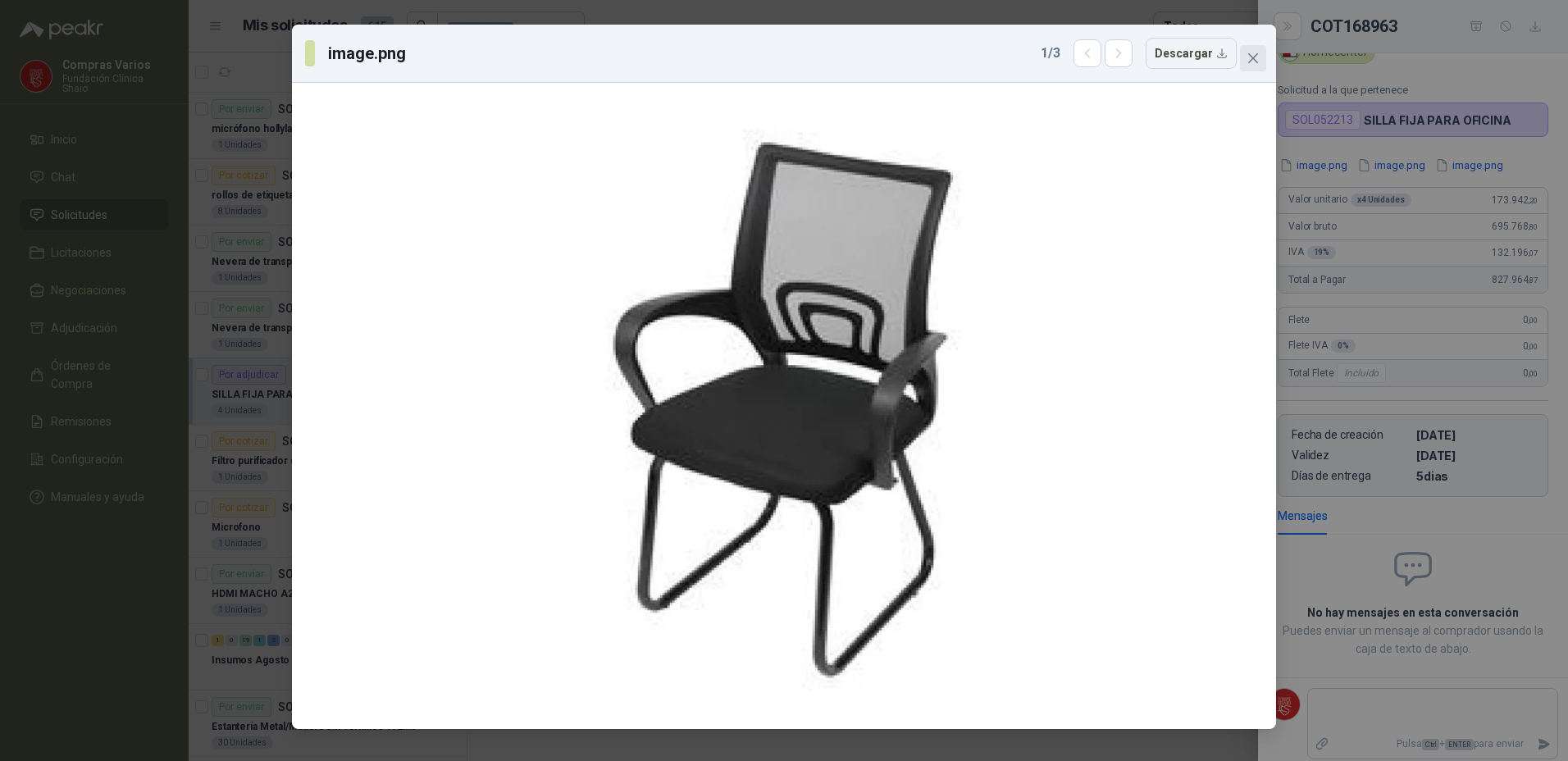
click at [1252, 63] on icon "close" at bounding box center [1252, 58] width 13 height 13
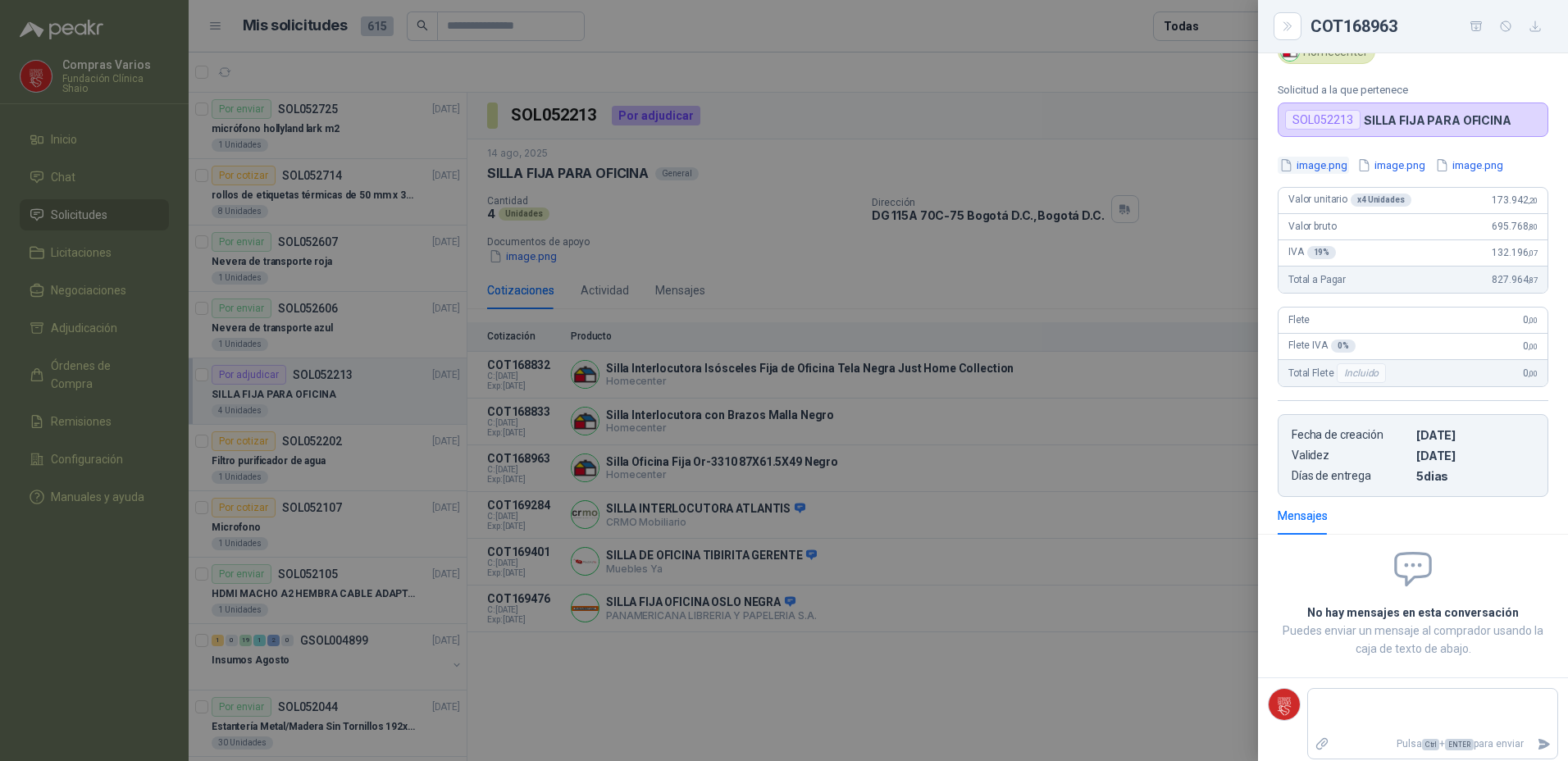
click at [1311, 167] on button "image.png" at bounding box center [1313, 165] width 71 height 17
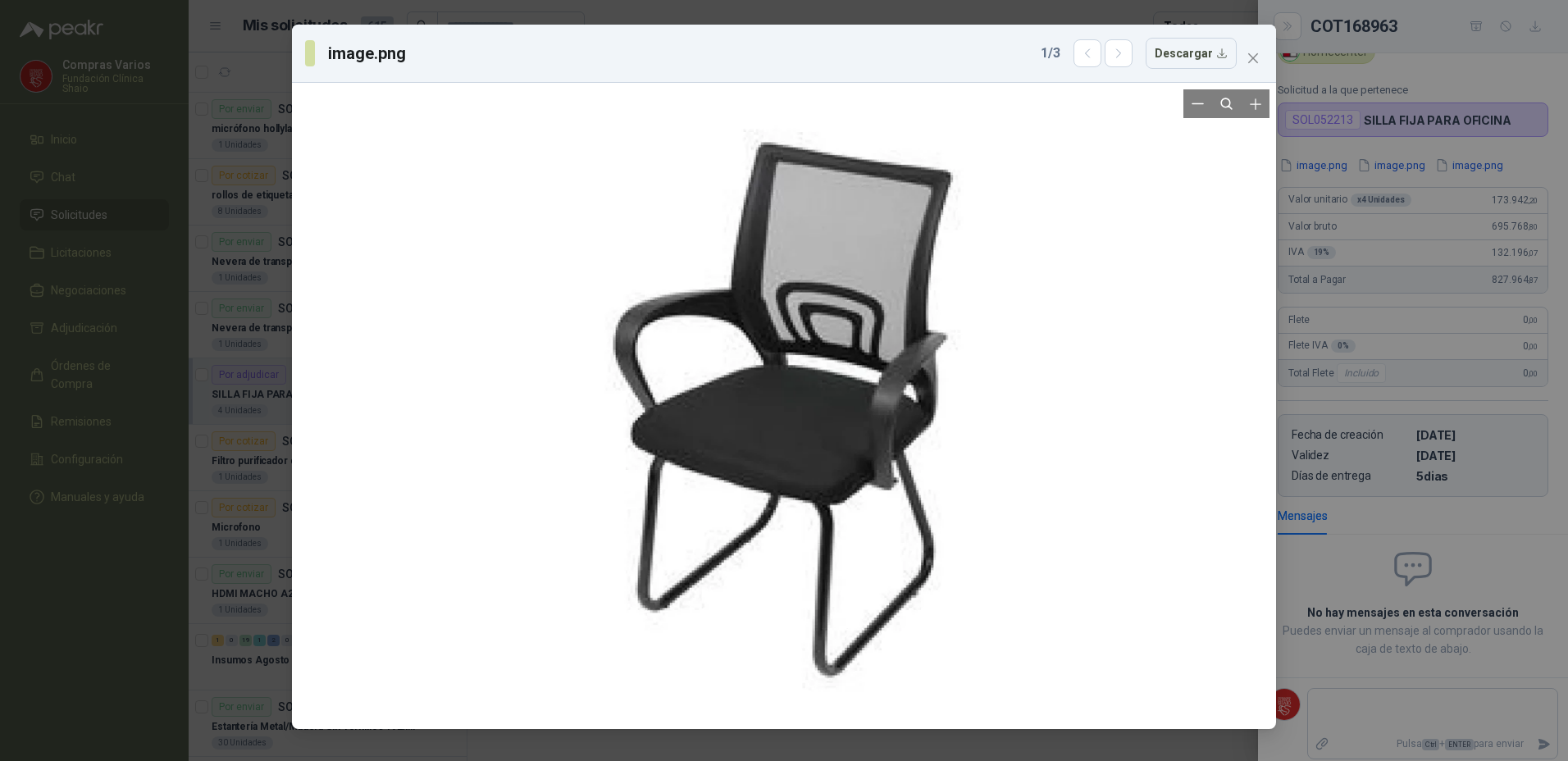
drag, startPoint x: 723, startPoint y: 263, endPoint x: 581, endPoint y: 496, distance: 272.9
click at [581, 496] on div at bounding box center [784, 406] width 633 height 633
click at [859, 294] on div at bounding box center [784, 406] width 633 height 633
click at [738, 141] on div at bounding box center [784, 406] width 633 height 633
click at [1248, 50] on button "Close" at bounding box center [1253, 58] width 27 height 27
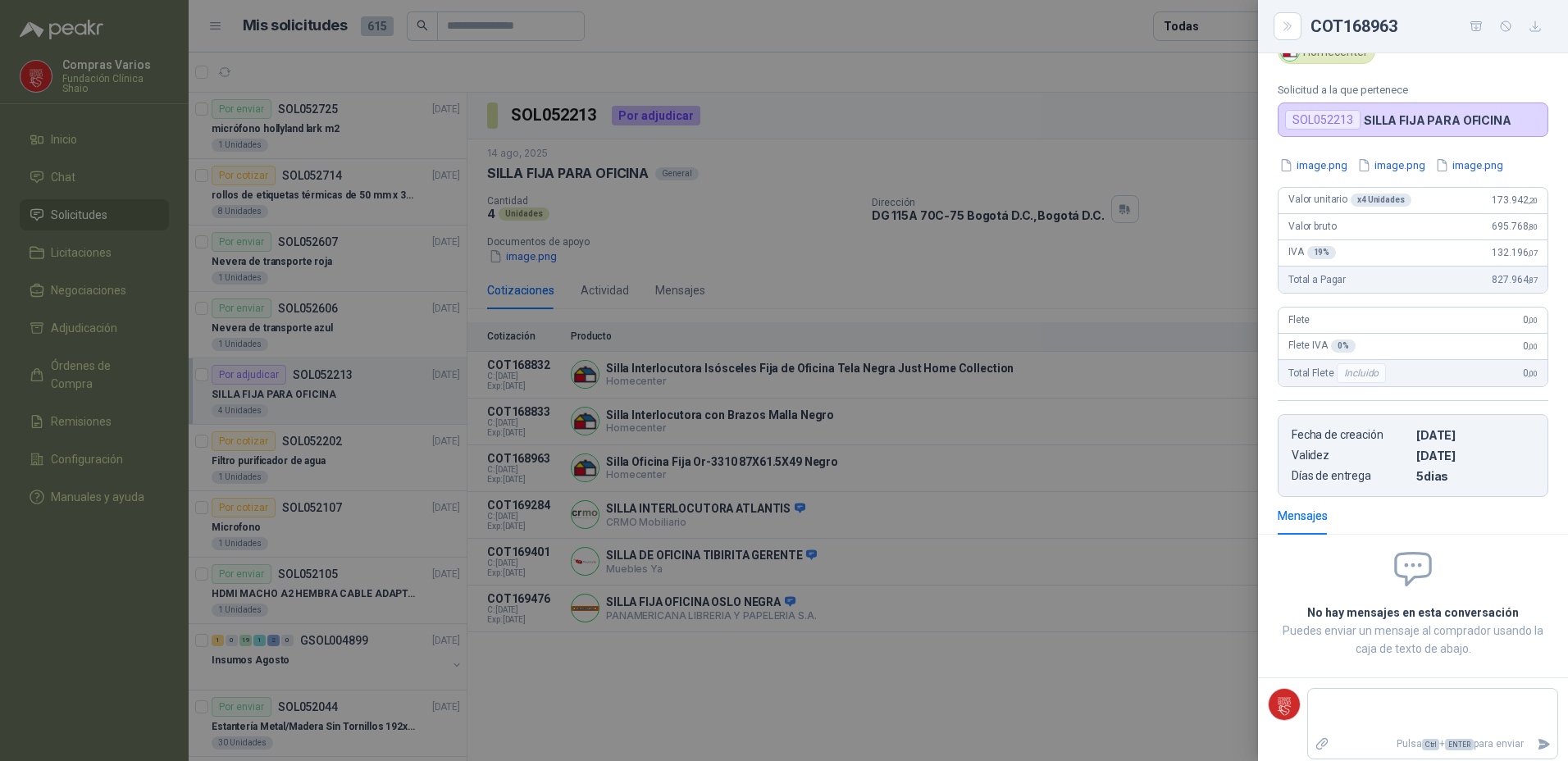
click at [850, 420] on div at bounding box center [784, 380] width 1568 height 761
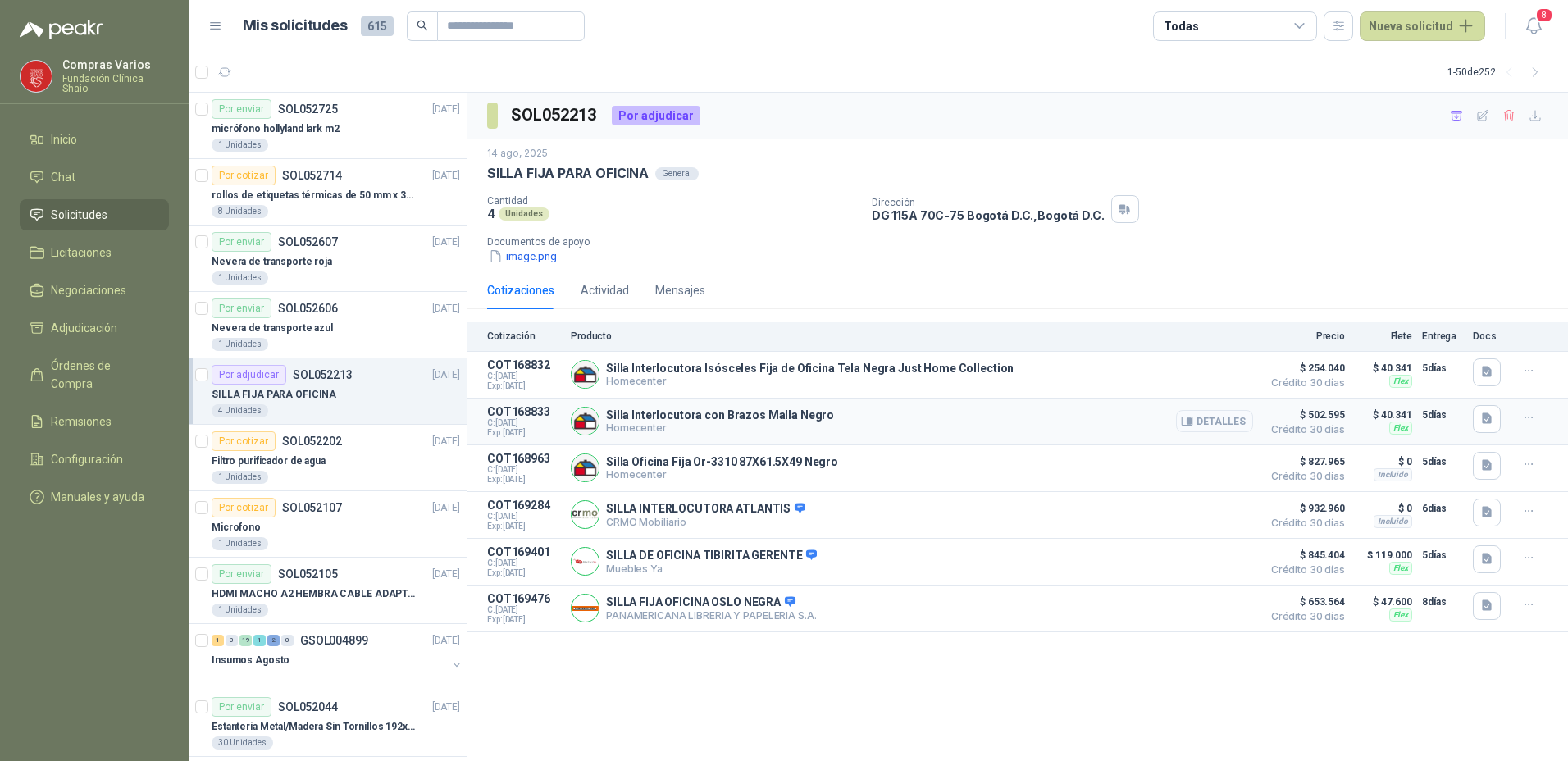
click at [1222, 419] on button "Detalles" at bounding box center [1214, 421] width 77 height 22
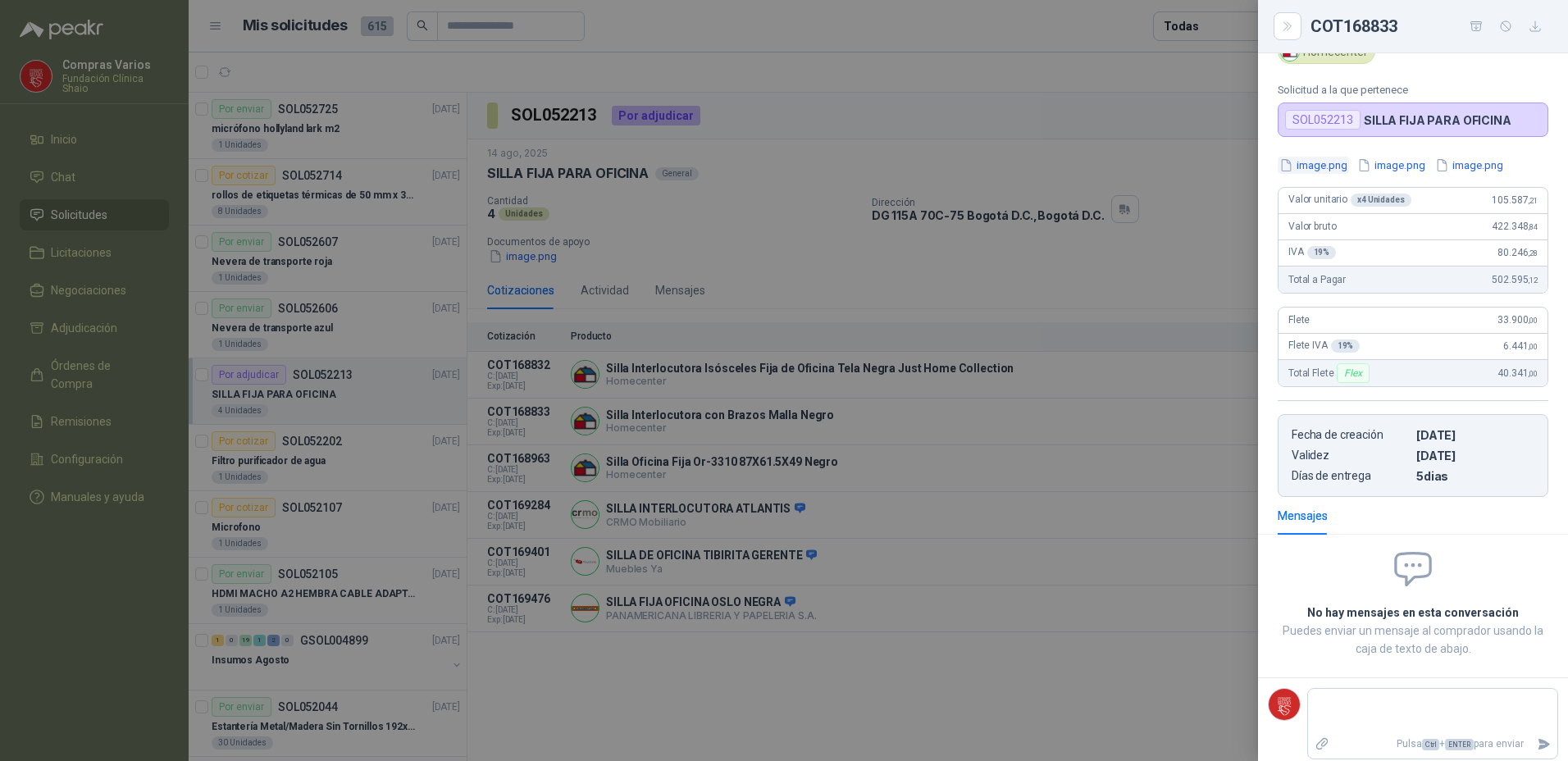
click at [1329, 158] on button "image.png" at bounding box center [1313, 165] width 71 height 17
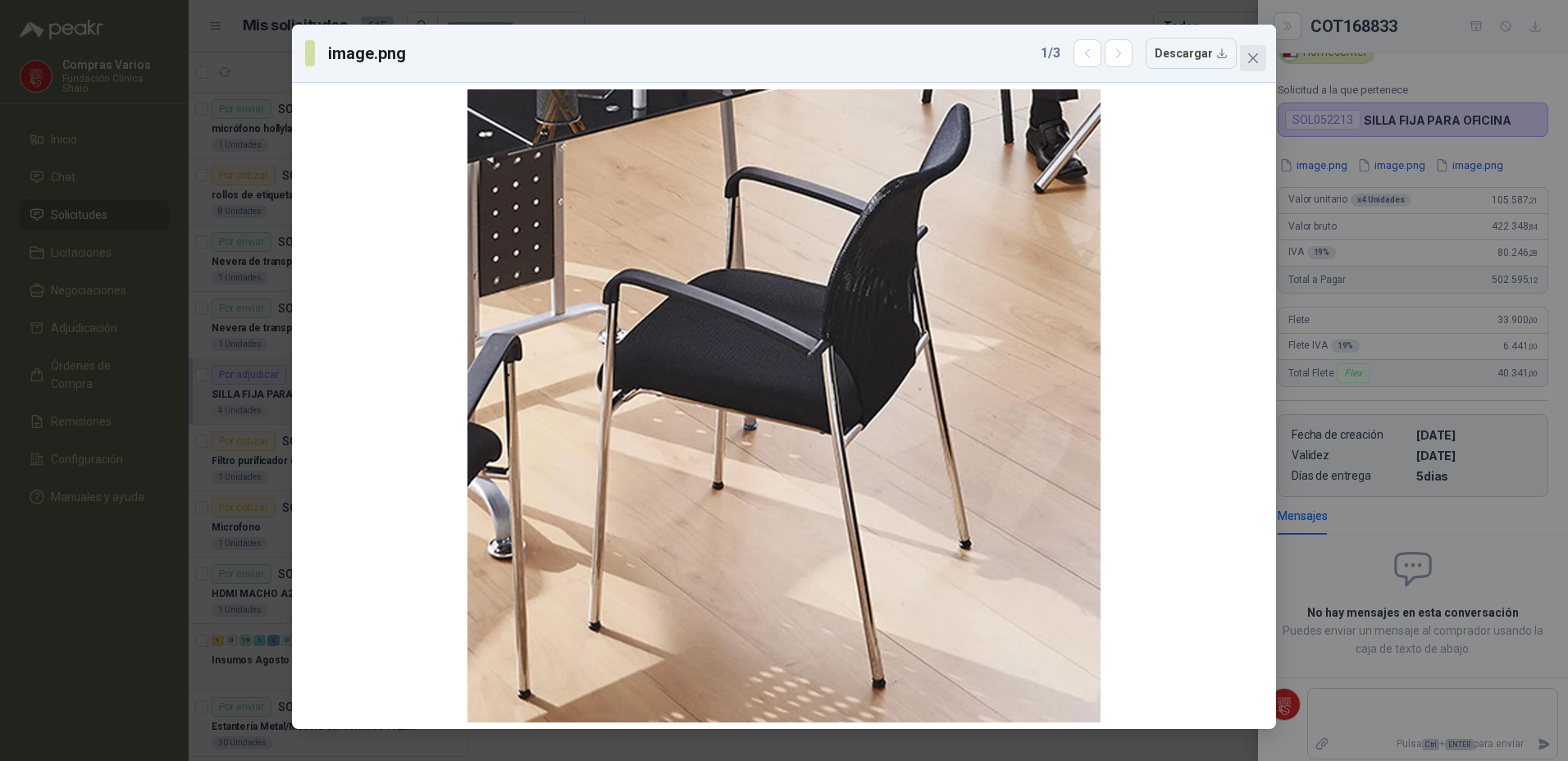
click at [1255, 58] on icon "close" at bounding box center [1252, 58] width 13 height 13
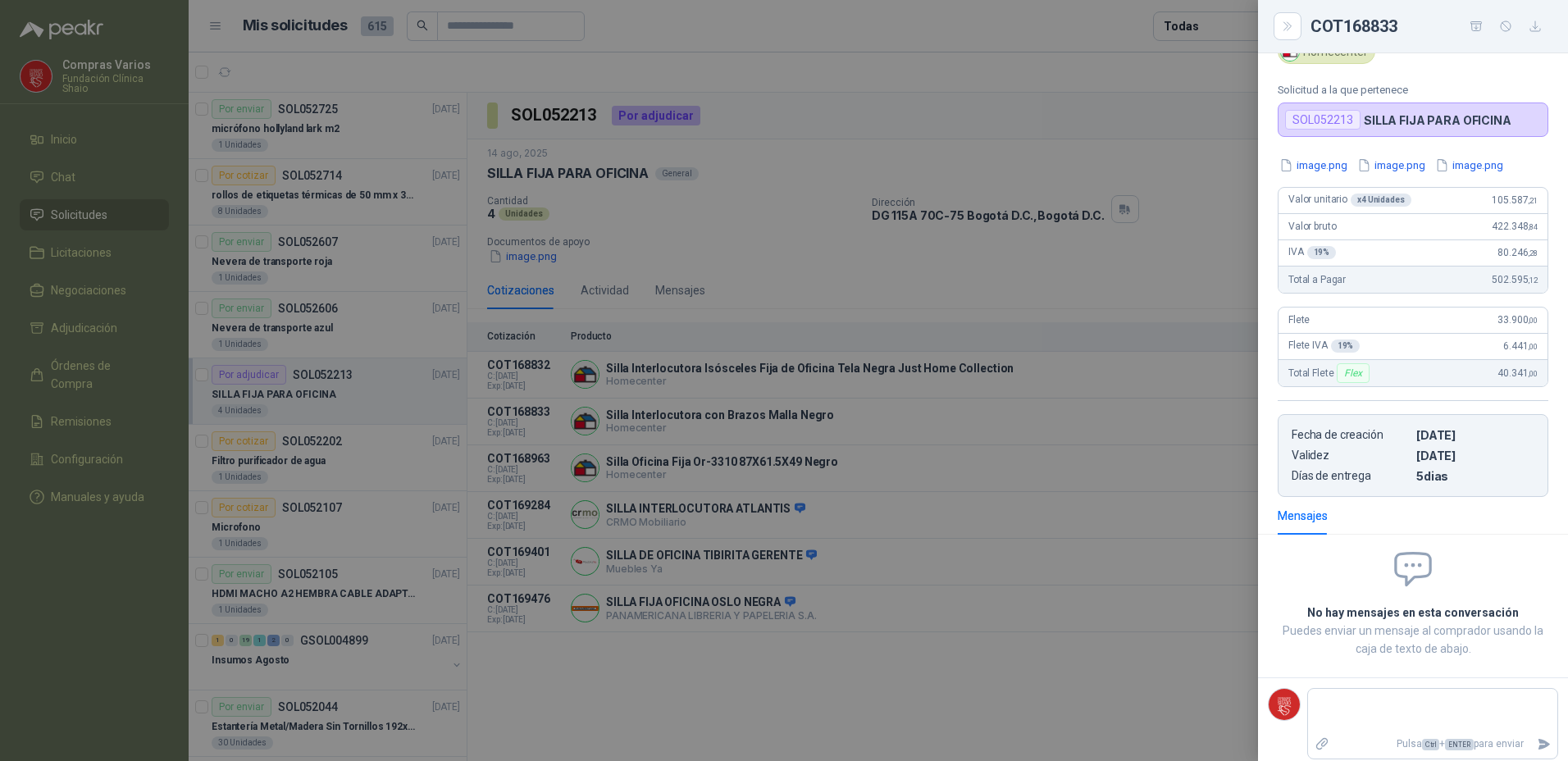
click at [1021, 460] on div at bounding box center [784, 380] width 1568 height 761
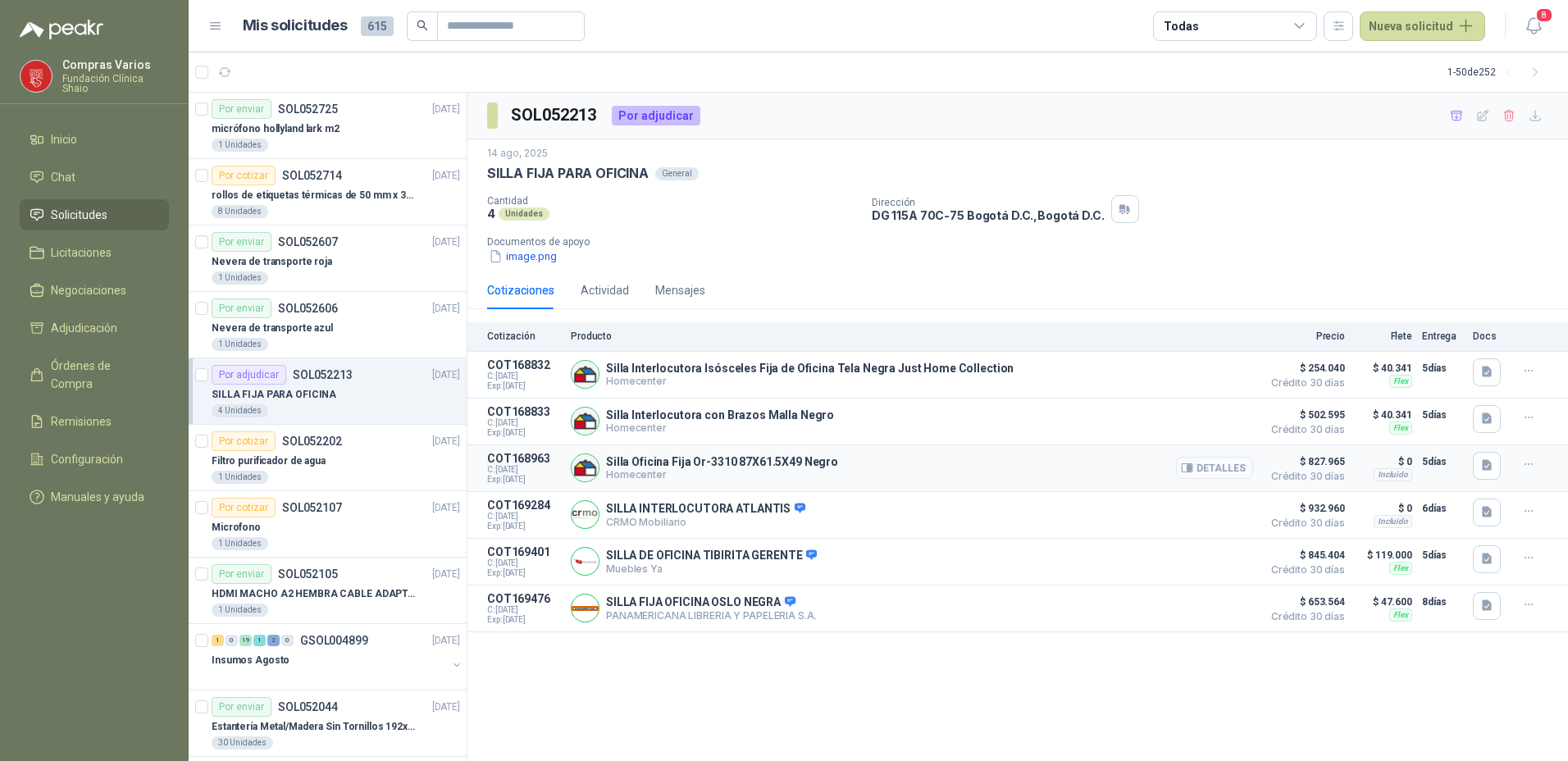
click at [1207, 466] on button "Detalles" at bounding box center [1214, 467] width 77 height 22
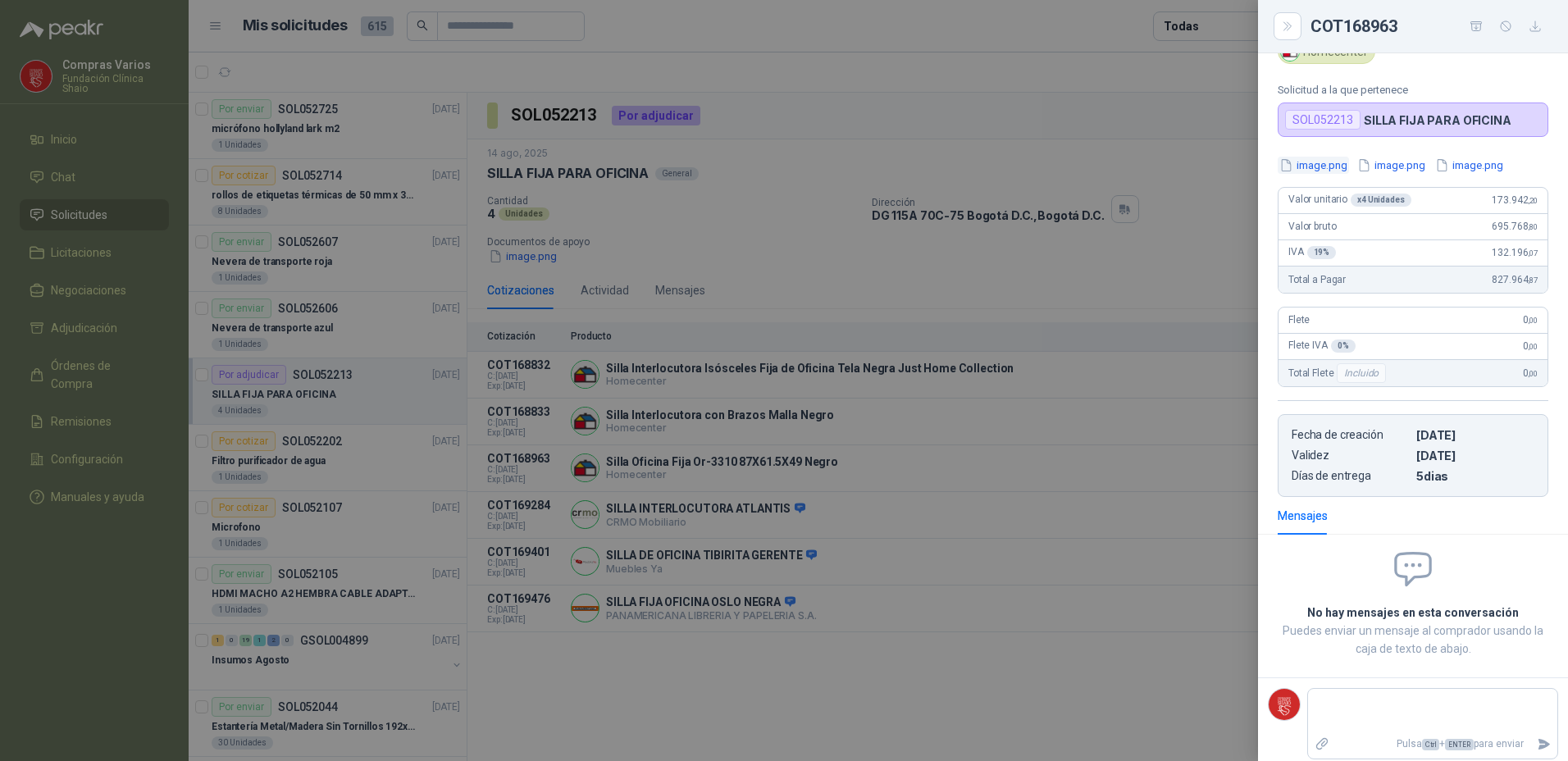
click at [1313, 166] on button "image.png" at bounding box center [1313, 165] width 71 height 17
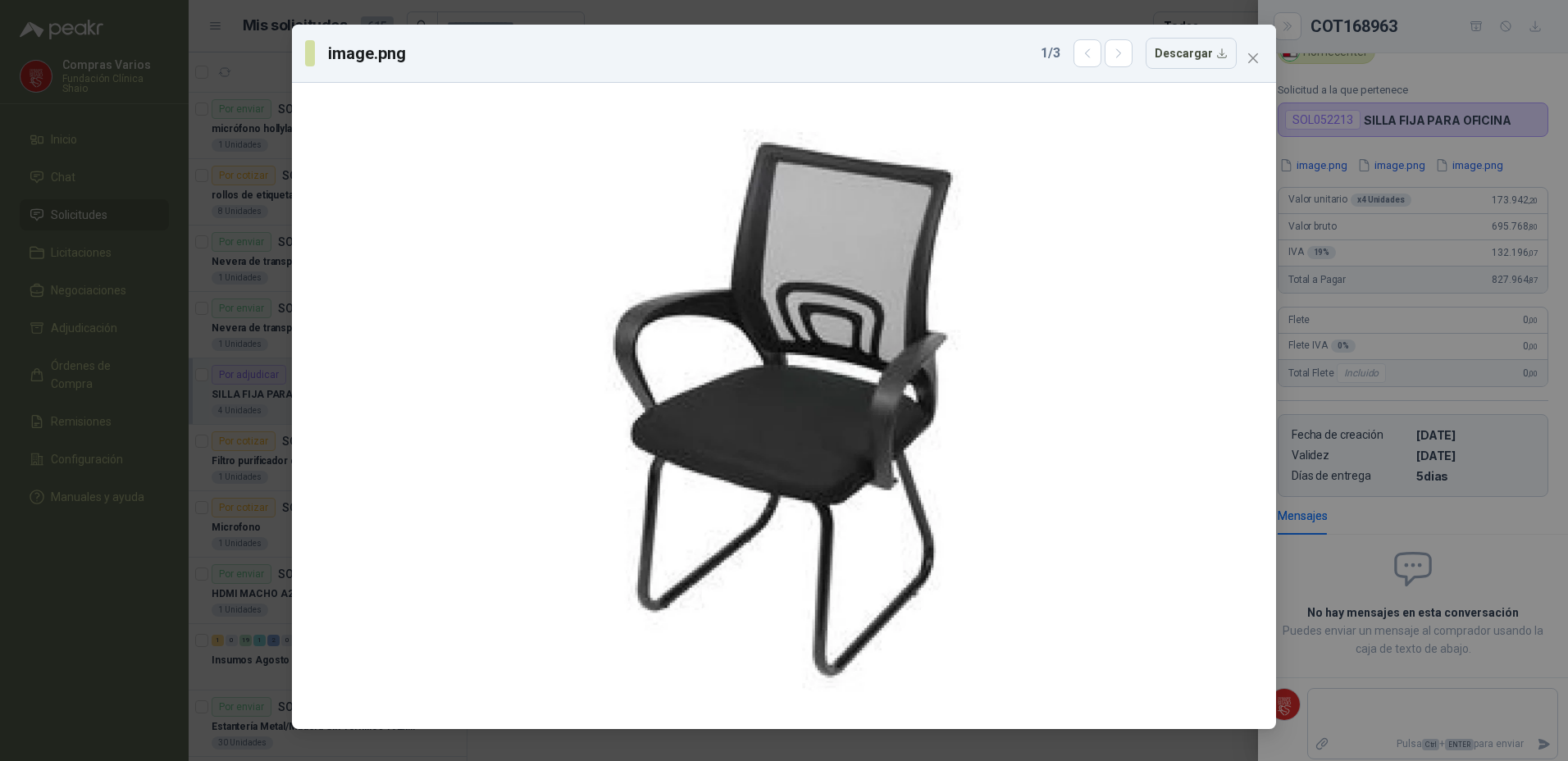
click at [1266, 47] on div "image.png 1 / 3 Descargar" at bounding box center [784, 53] width 984 height 58
click at [1261, 58] on span "Close" at bounding box center [1253, 58] width 27 height 13
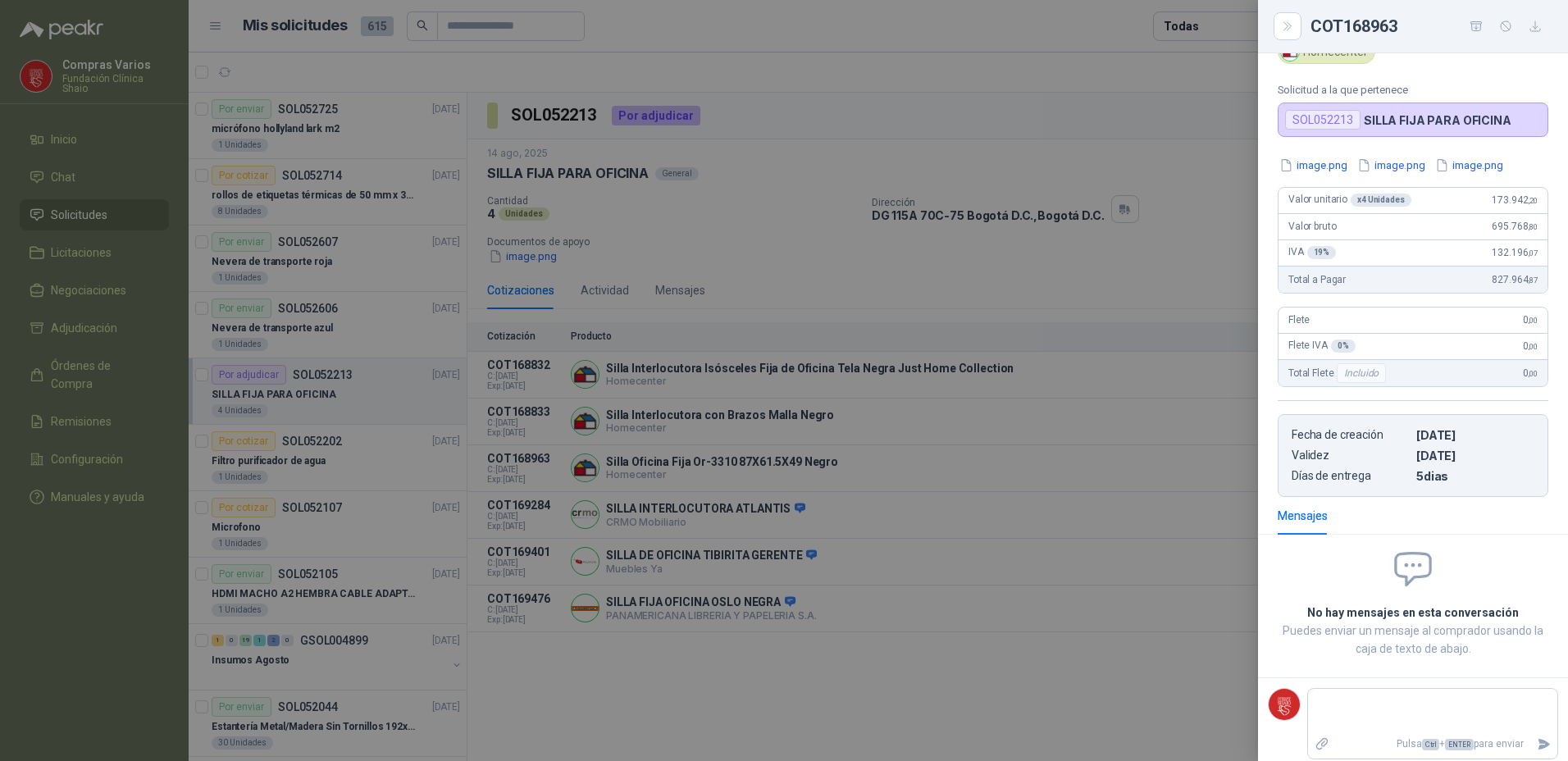
click at [991, 465] on div at bounding box center [784, 380] width 1568 height 761
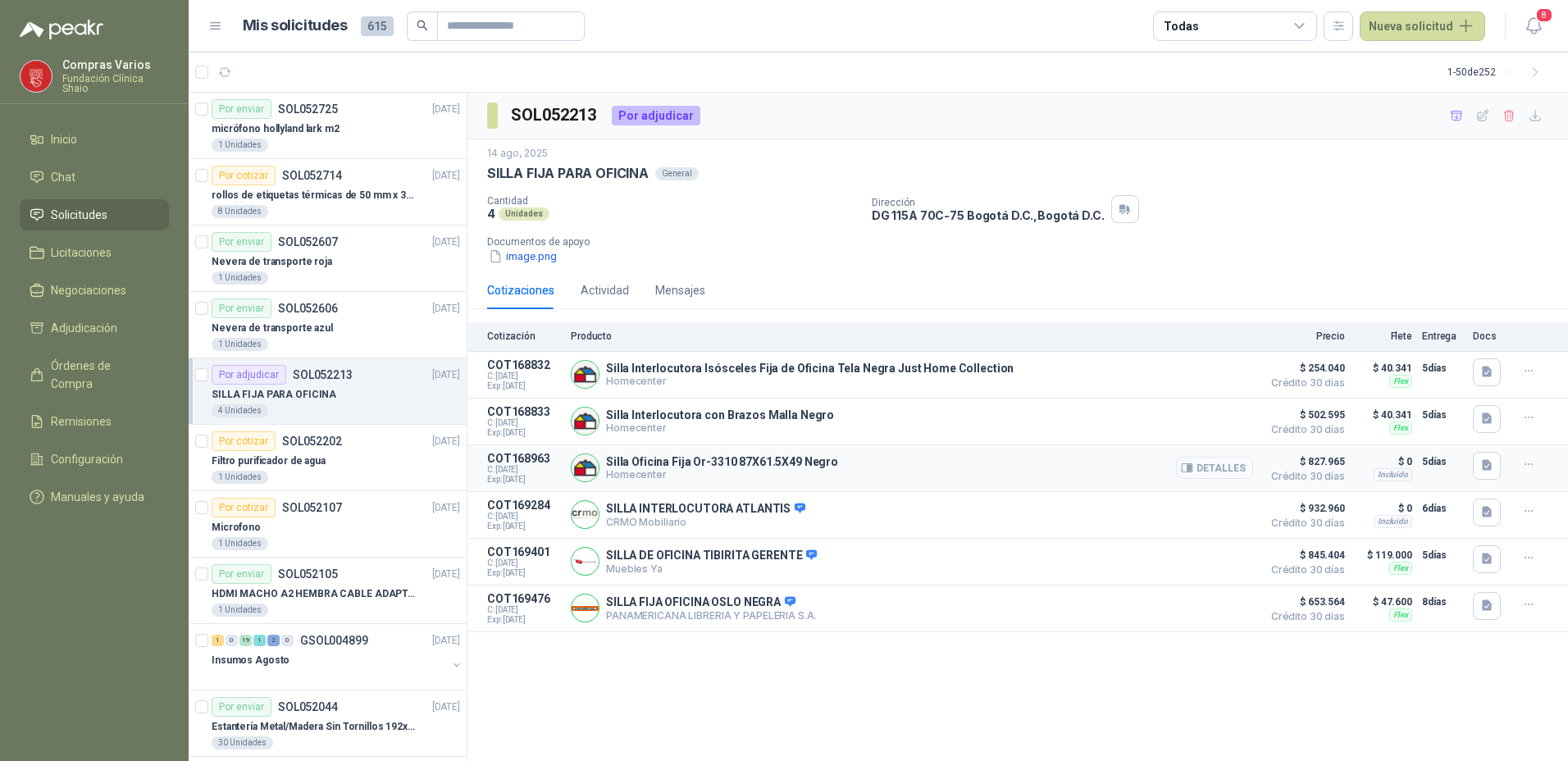
click at [1217, 472] on button "Detalles" at bounding box center [1214, 467] width 77 height 22
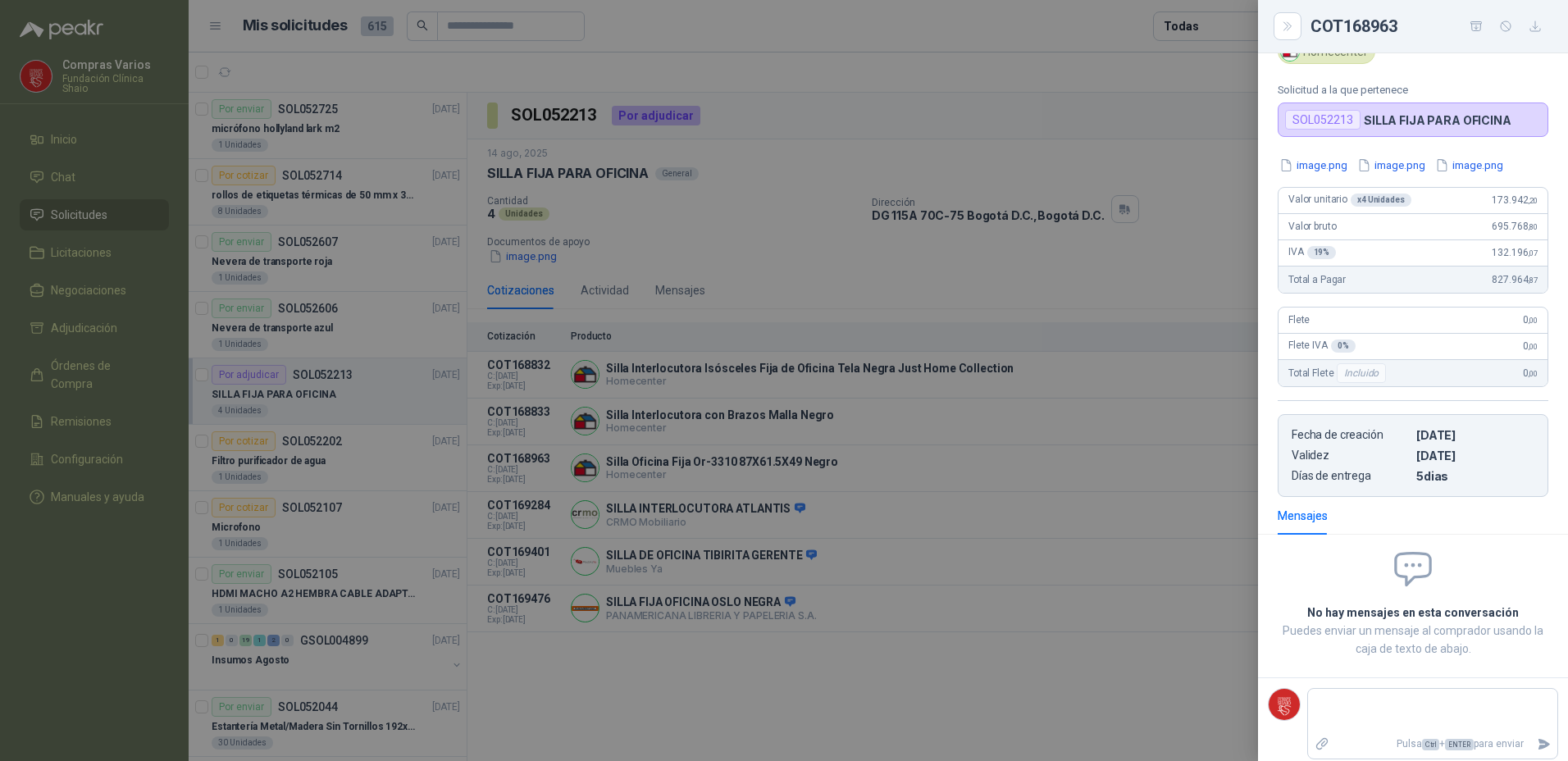
click at [926, 476] on div at bounding box center [784, 380] width 1568 height 761
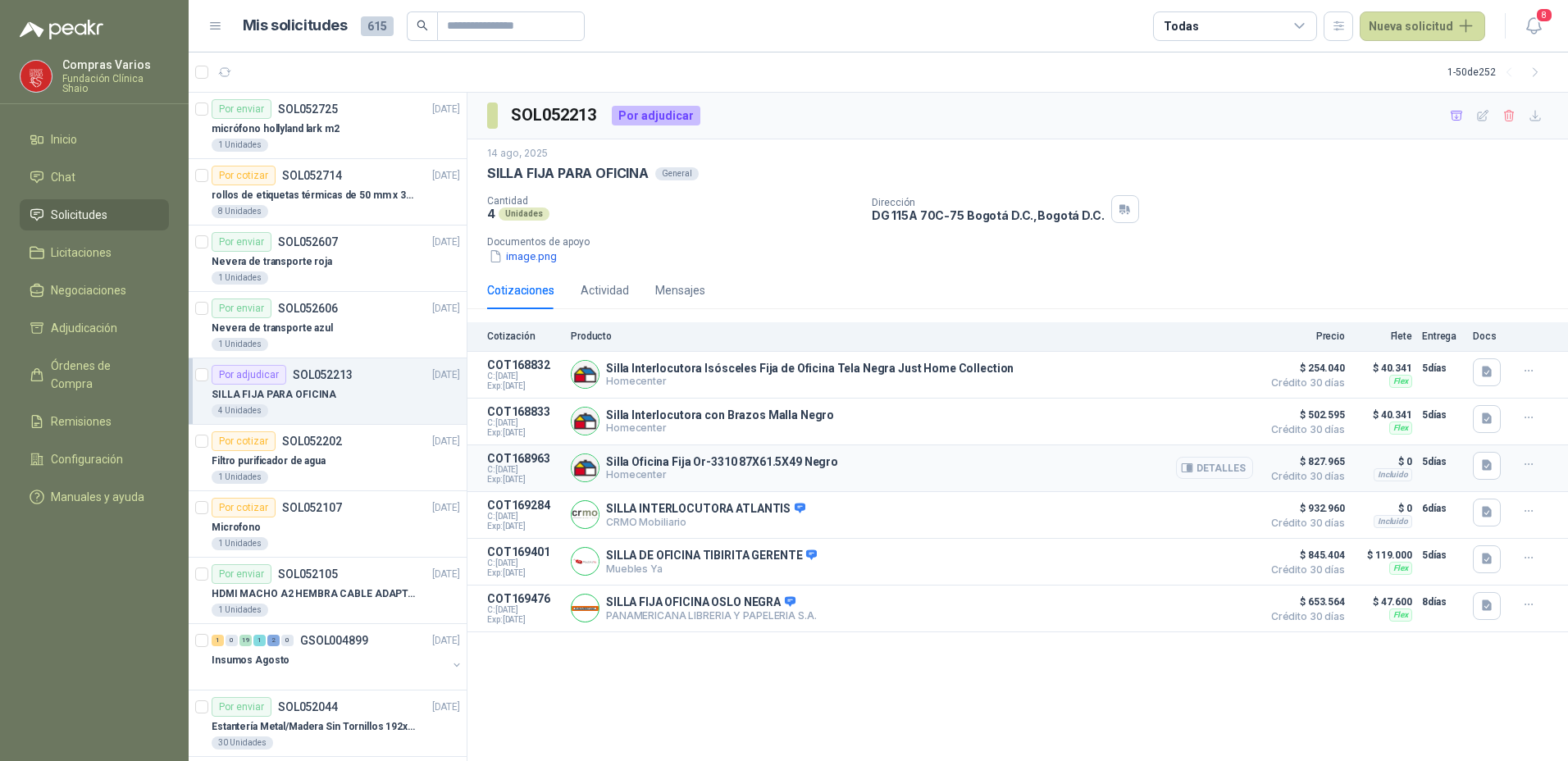
click at [1212, 466] on button "Detalles" at bounding box center [1214, 467] width 77 height 22
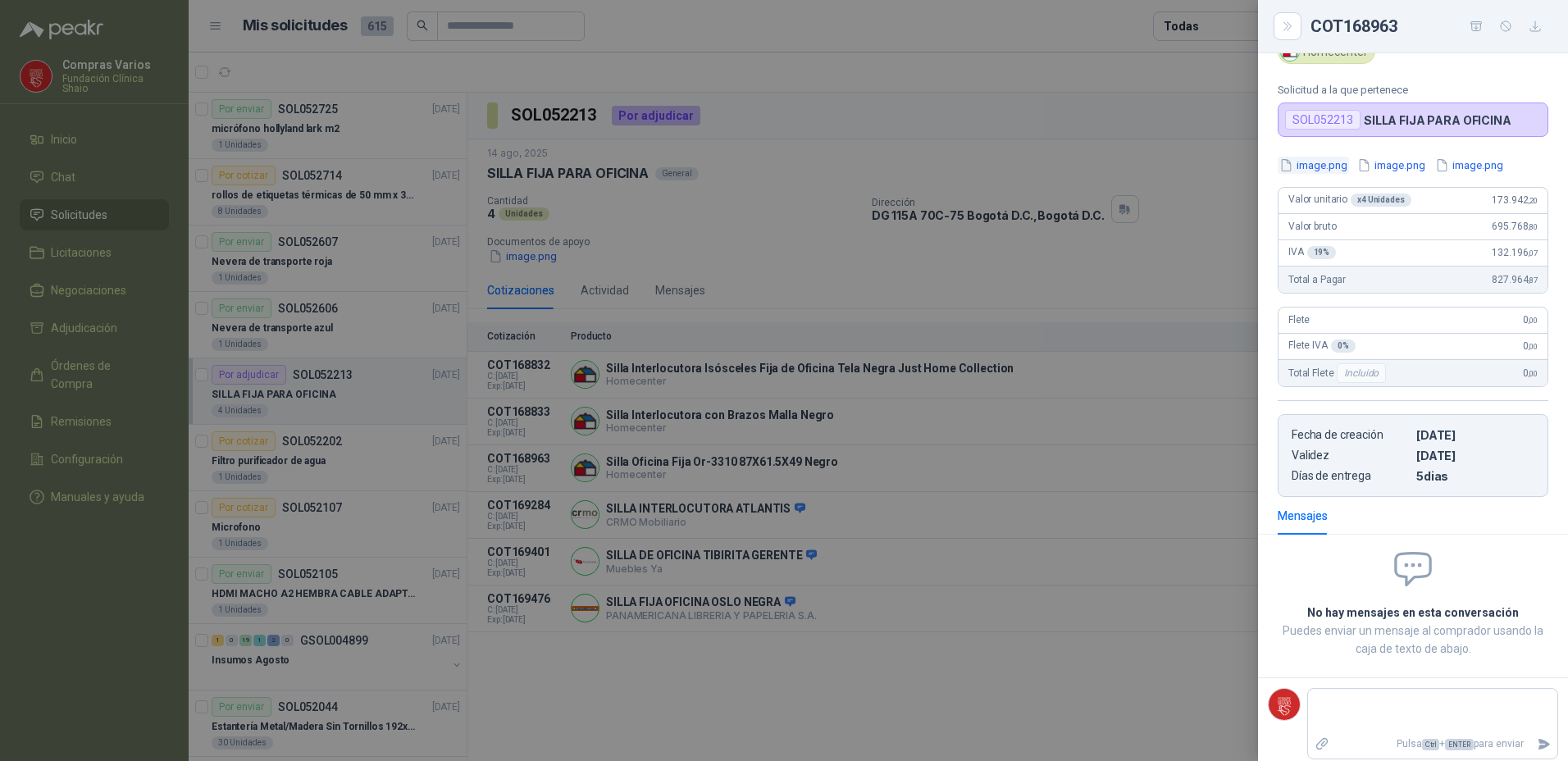
click at [1324, 158] on button "image.png" at bounding box center [1313, 165] width 71 height 17
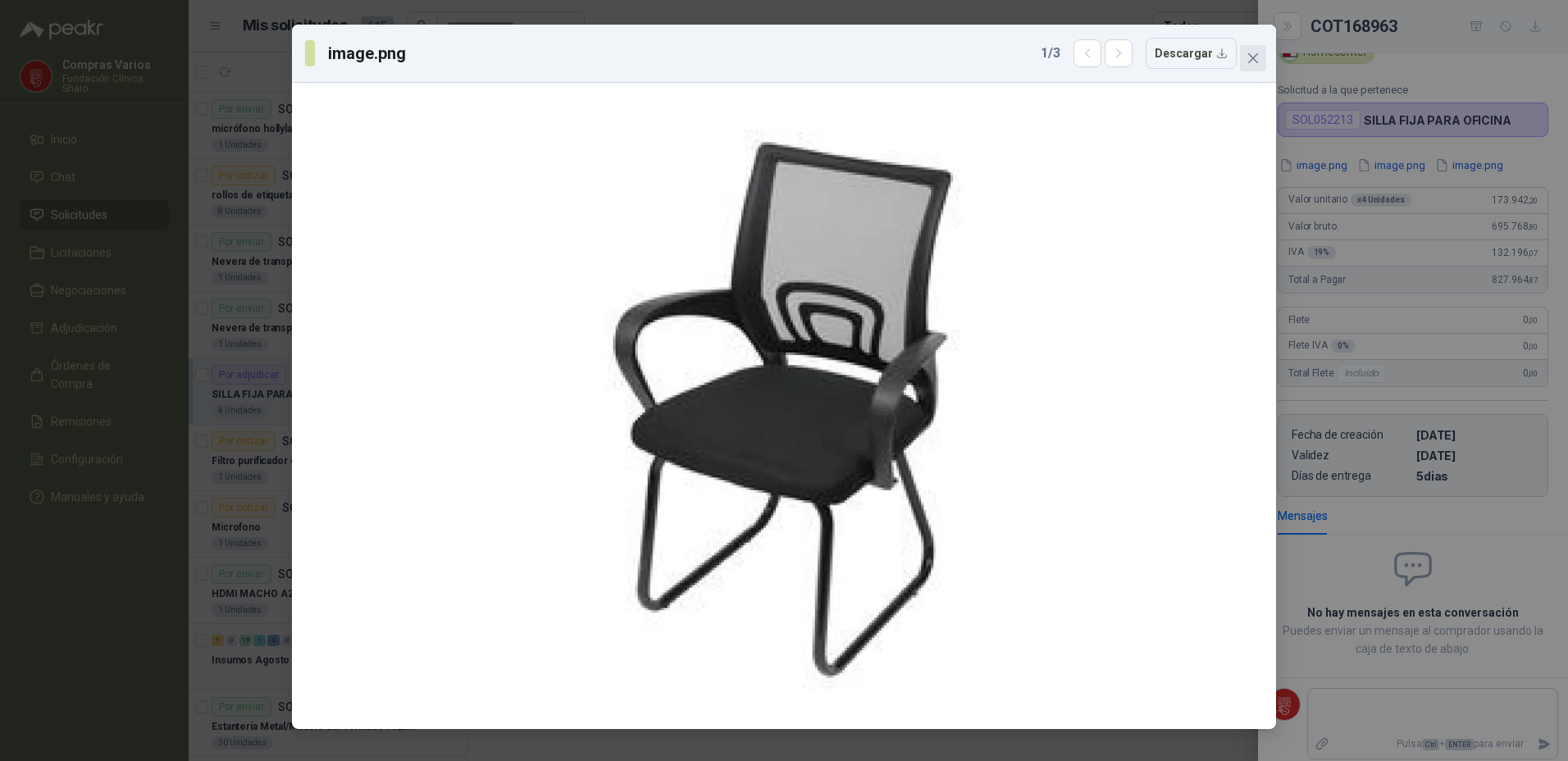
click at [1252, 52] on icon "close" at bounding box center [1252, 58] width 13 height 13
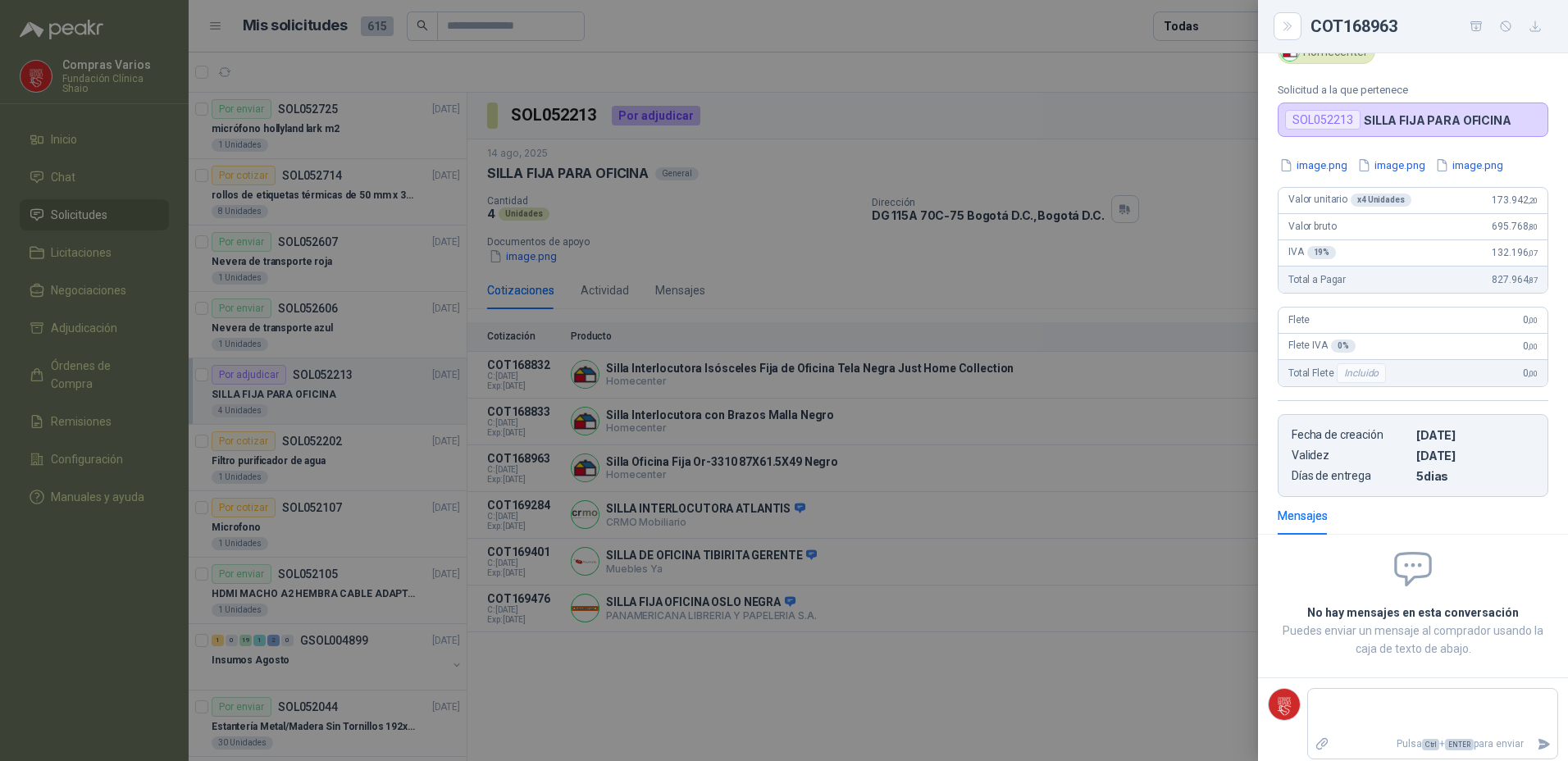
click at [999, 450] on div at bounding box center [784, 380] width 1568 height 761
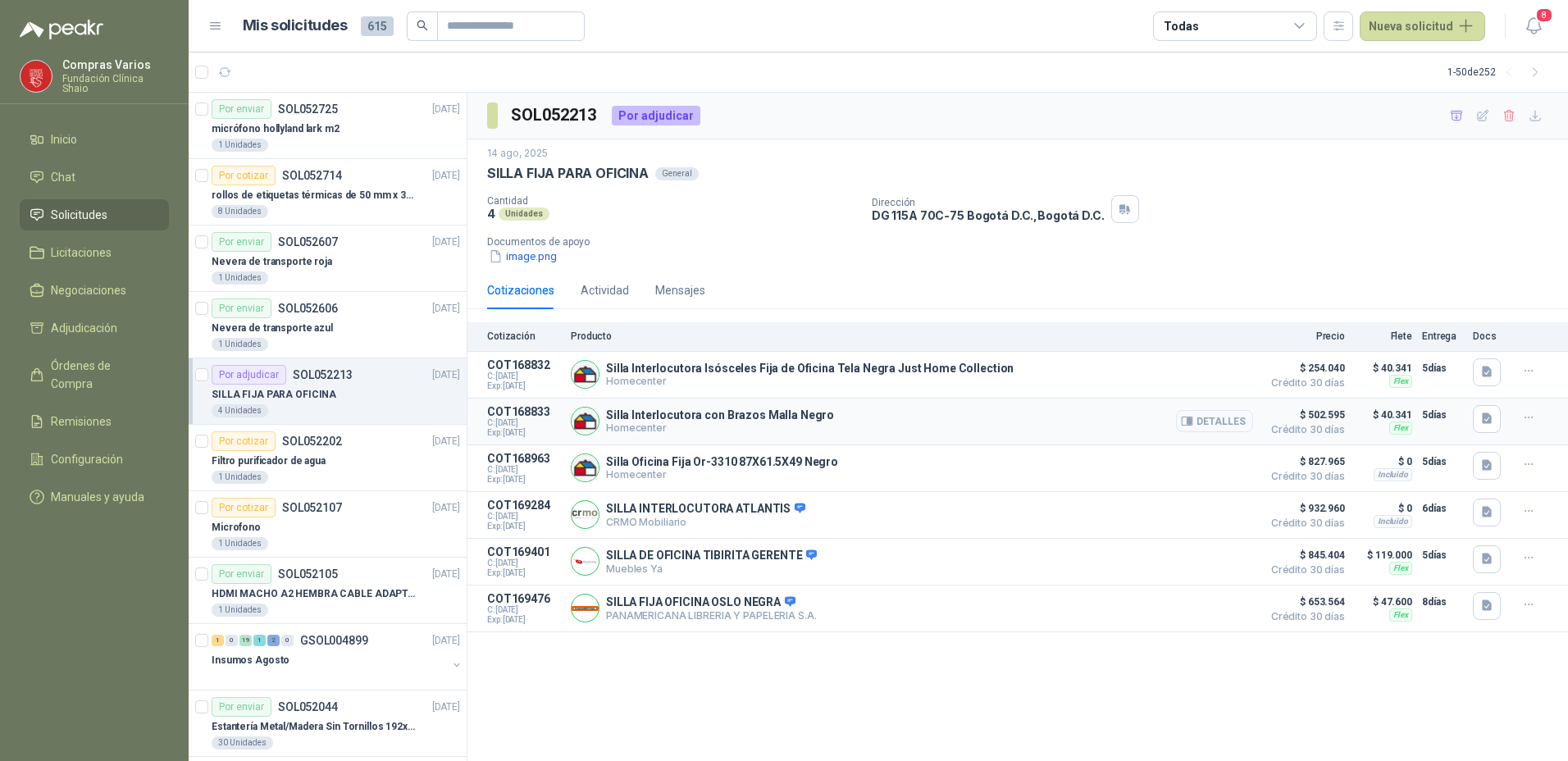
click at [1232, 420] on button "Detalles" at bounding box center [1214, 421] width 77 height 22
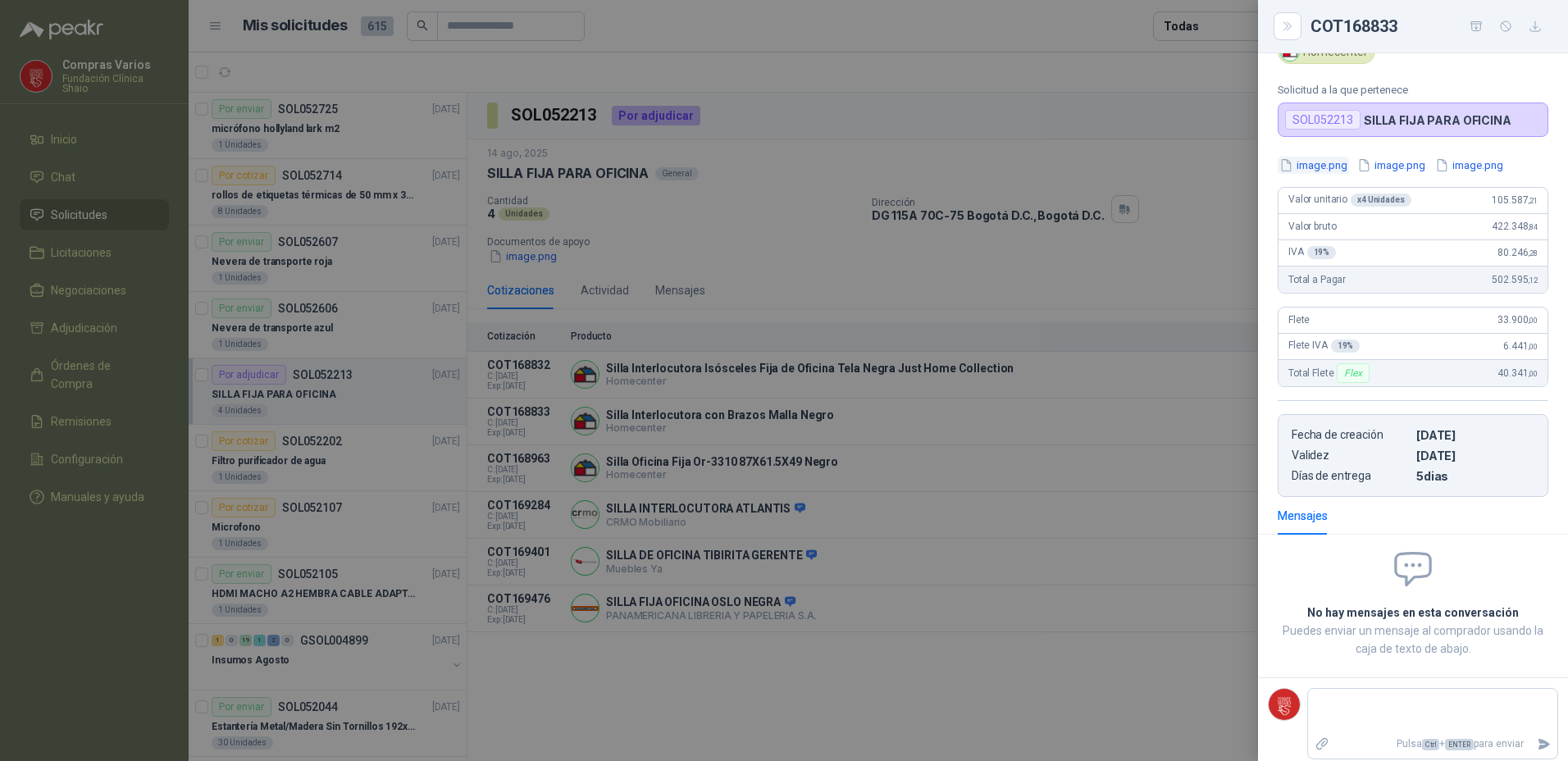
click at [1305, 160] on button "image.png" at bounding box center [1313, 165] width 71 height 17
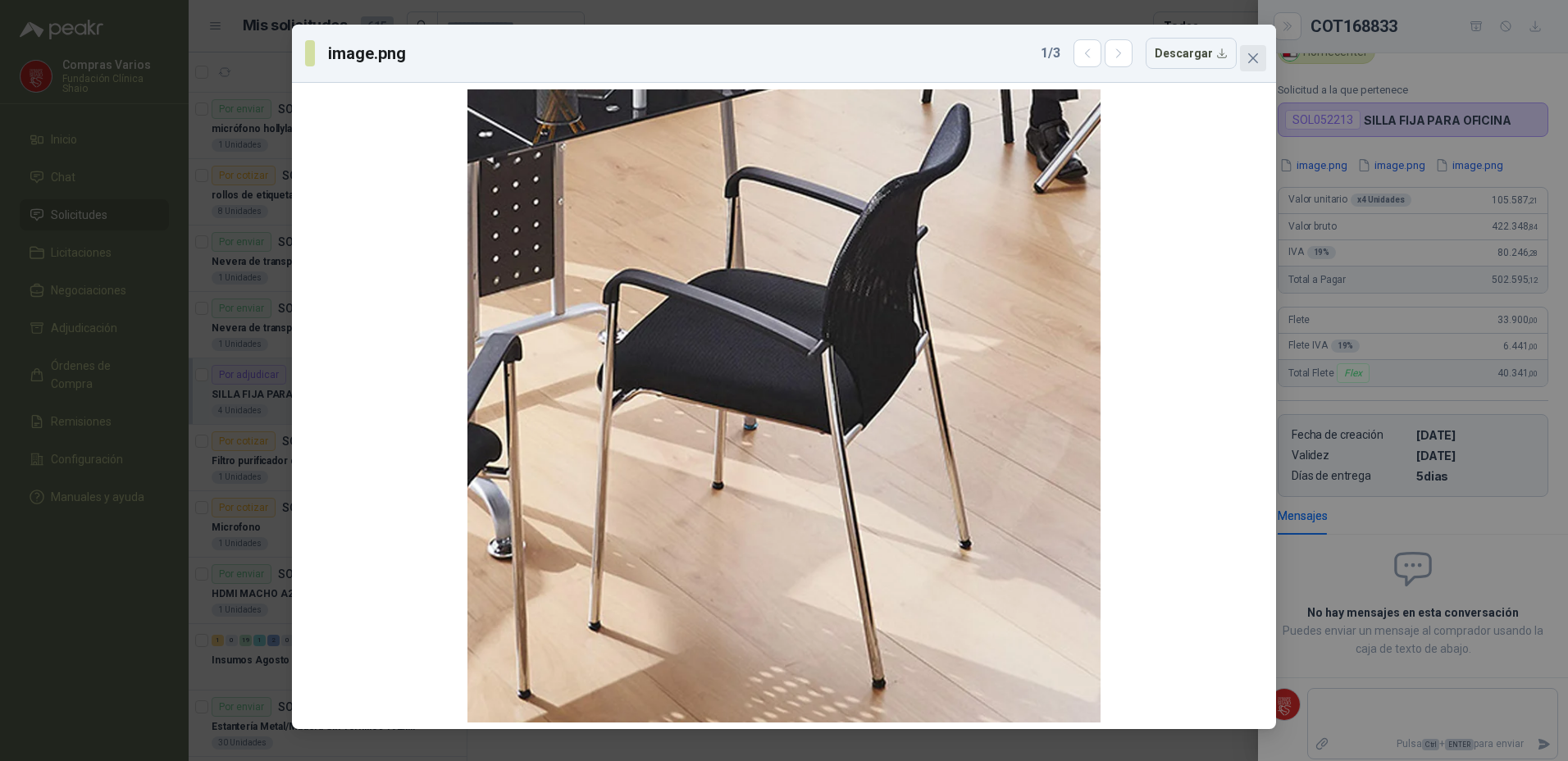
click at [1251, 56] on icon "close" at bounding box center [1252, 58] width 13 height 13
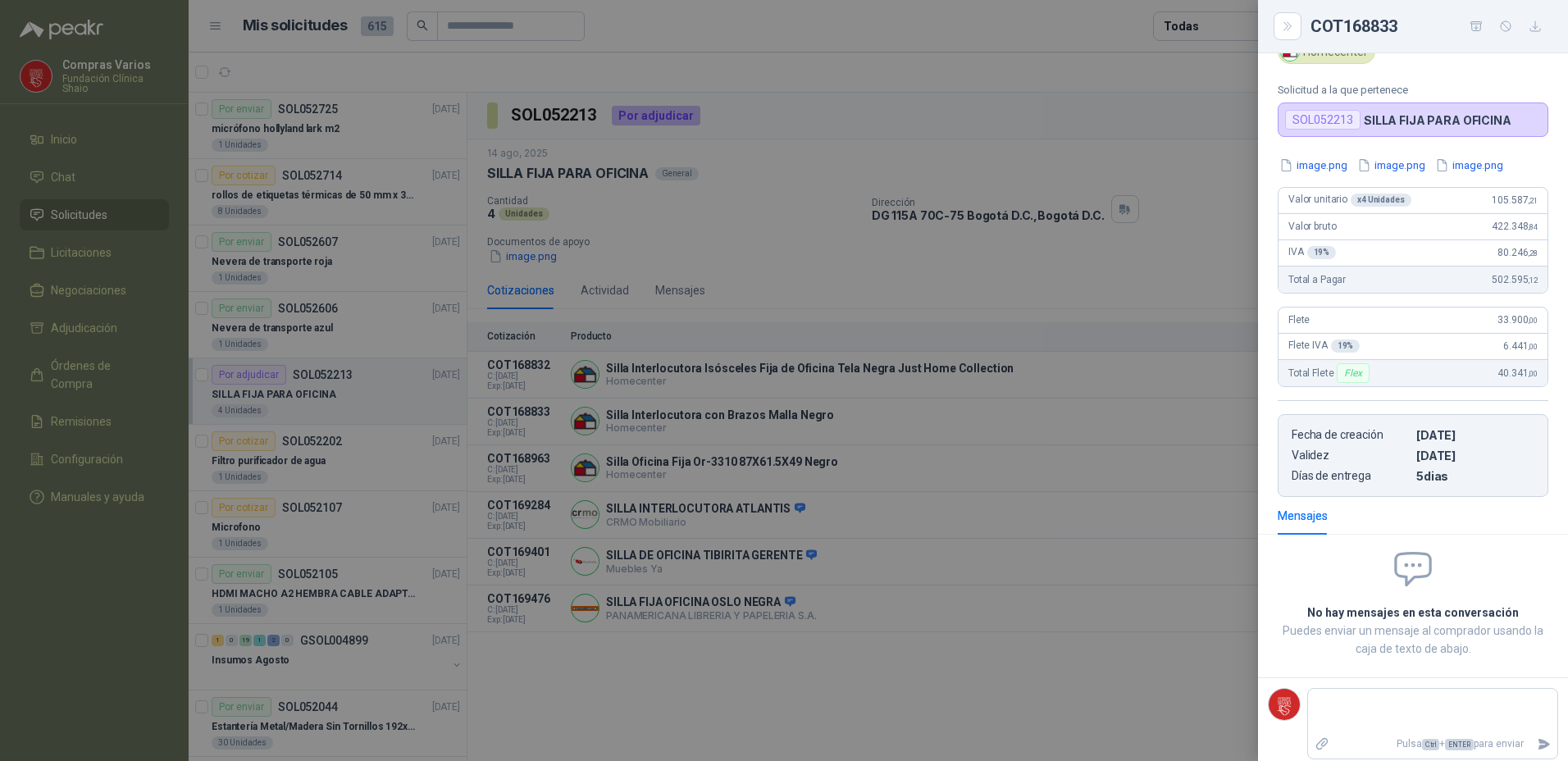
click at [1054, 452] on div at bounding box center [784, 380] width 1568 height 761
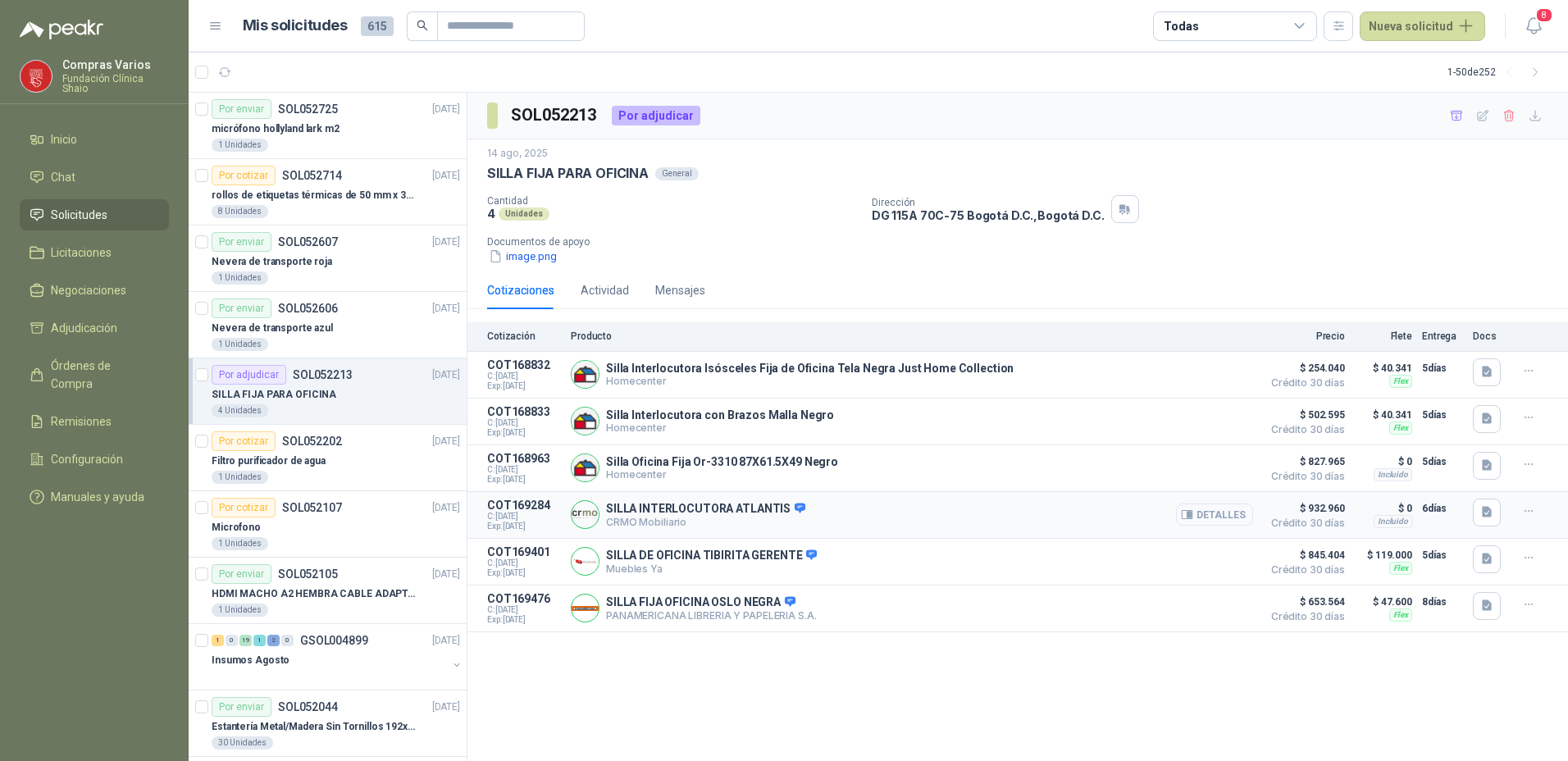
click at [1222, 520] on button "Detalles" at bounding box center [1214, 514] width 77 height 22
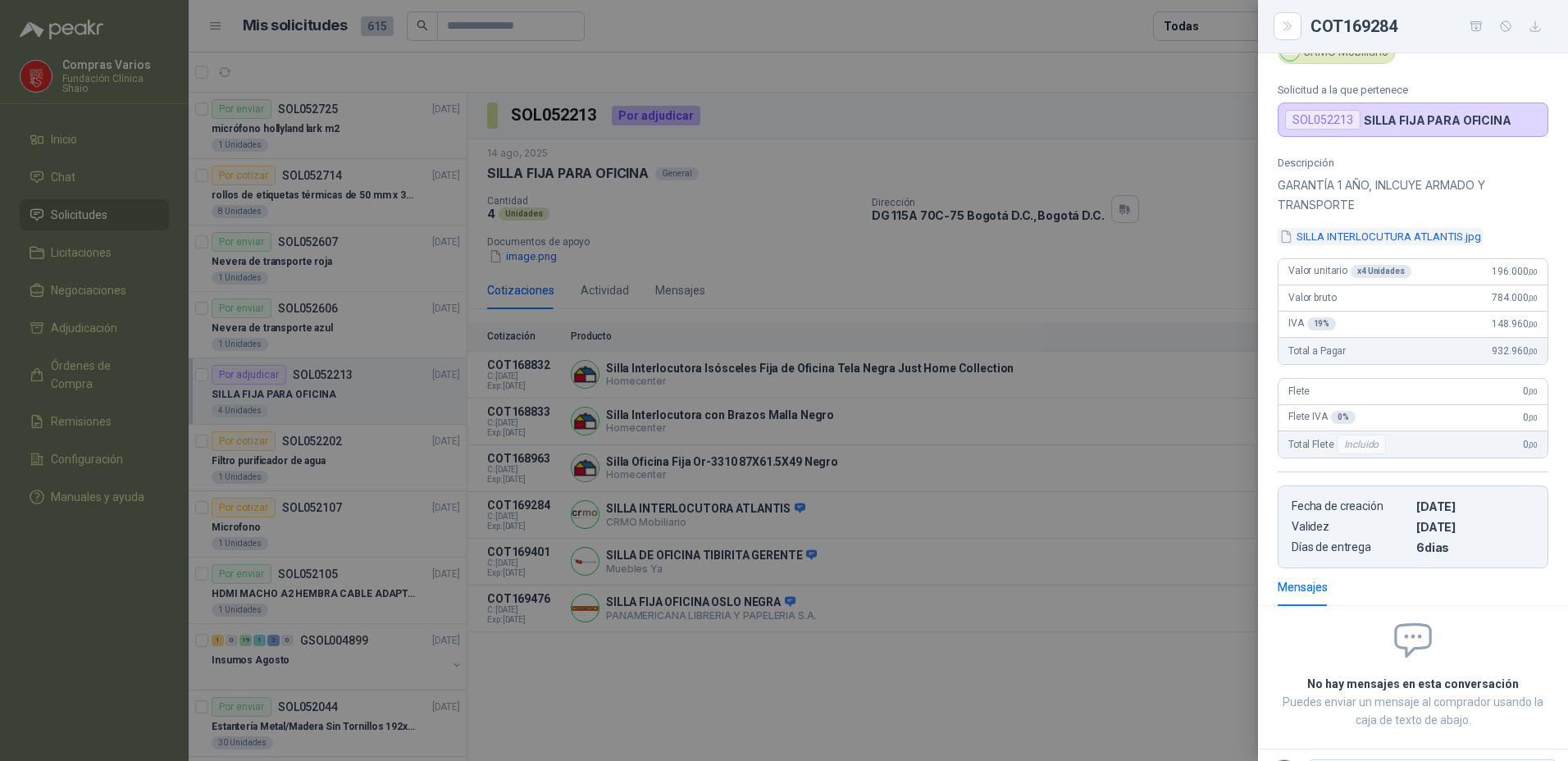
click at [1327, 236] on button "SILLA INTERLOCUTURA ATLANTIS.jpg" at bounding box center [1379, 237] width 205 height 17
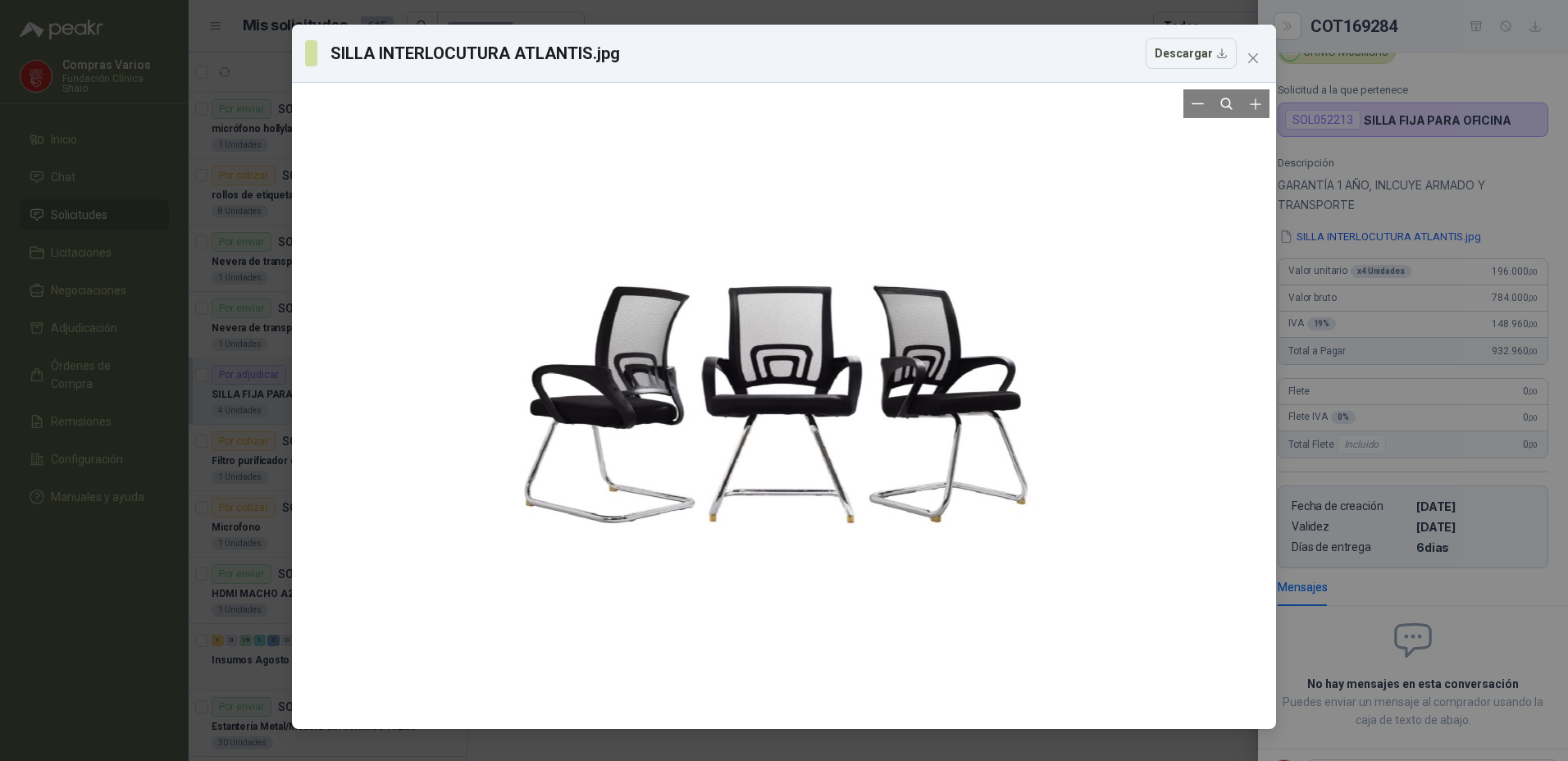
drag, startPoint x: 1117, startPoint y: 640, endPoint x: 1088, endPoint y: 589, distance: 58.7
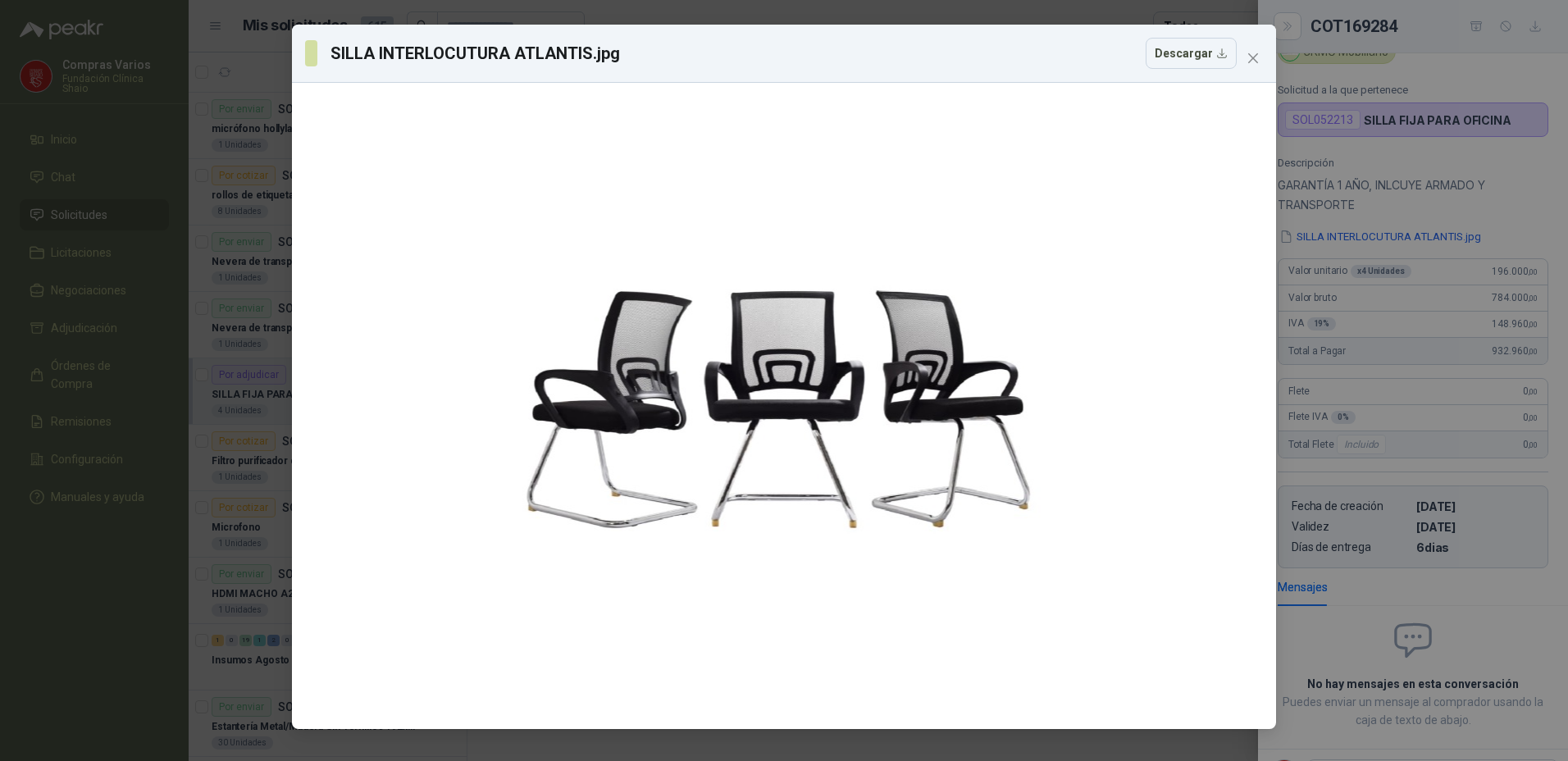
click at [1256, 44] on div "SILLA INTERLOCUTURA ATLANTIS.jpg Descargar" at bounding box center [784, 53] width 958 height 31
click at [1248, 56] on icon "close" at bounding box center [1252, 58] width 13 height 13
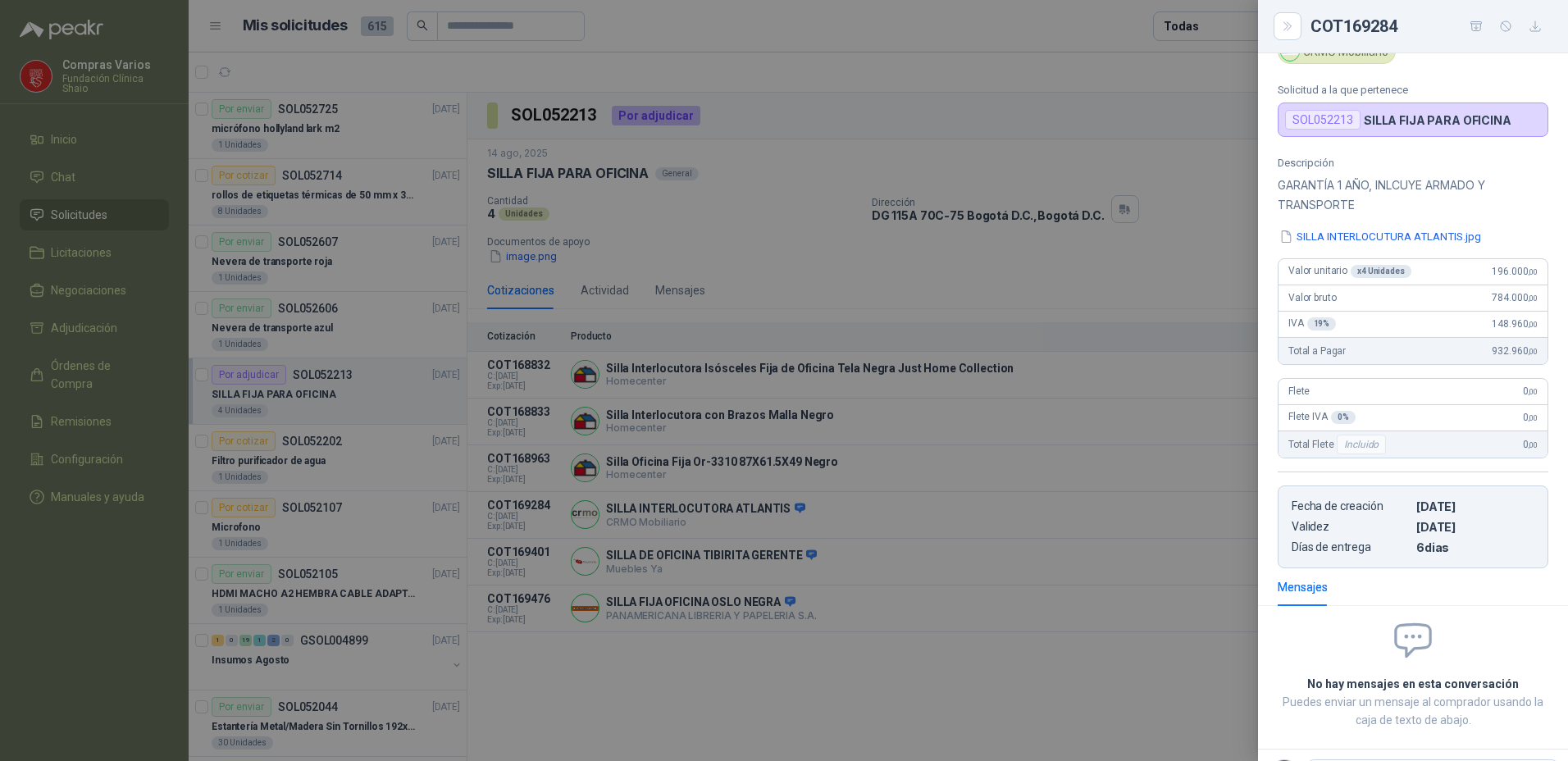
click at [1007, 517] on div at bounding box center [784, 380] width 1568 height 761
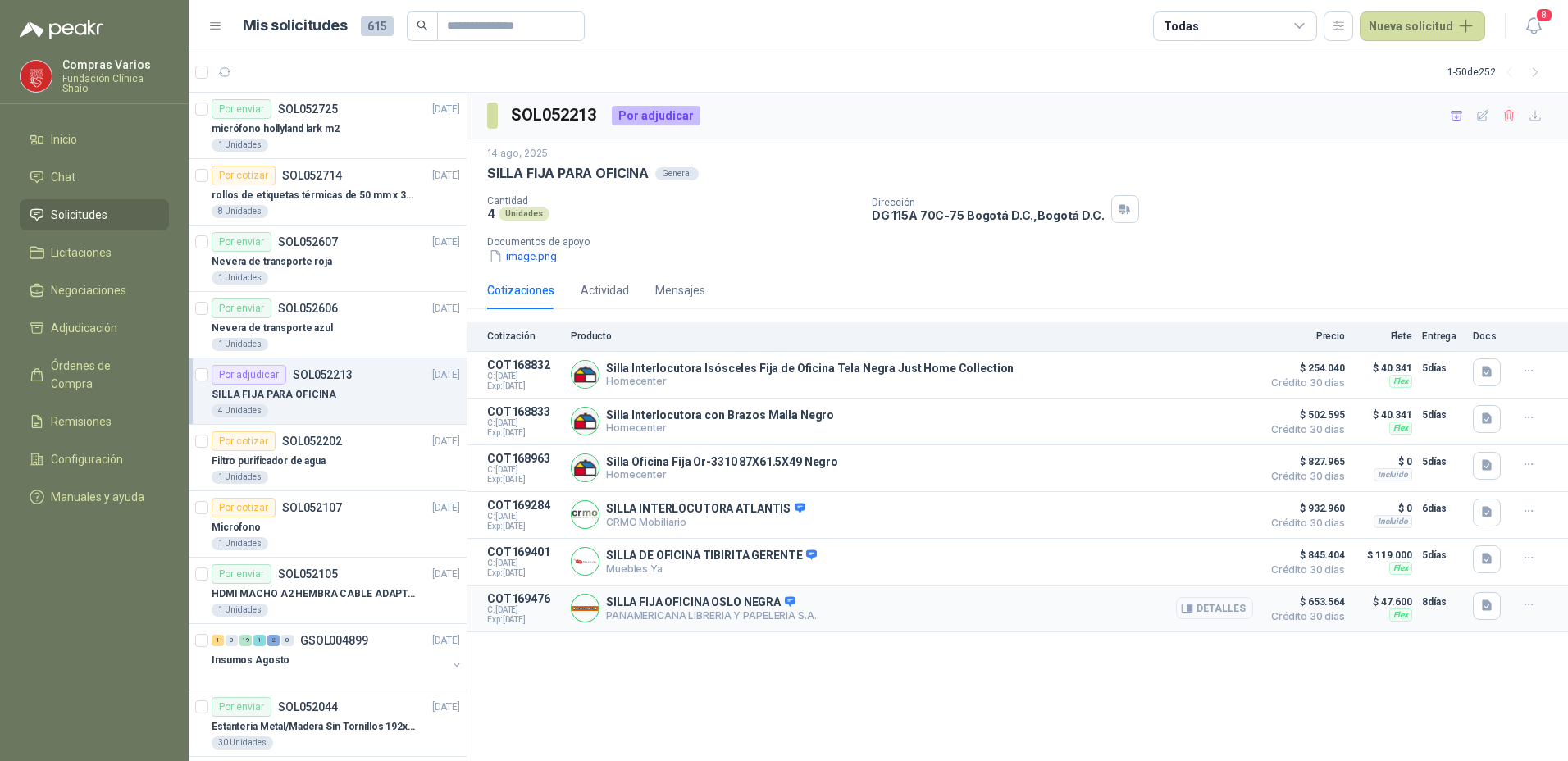
click at [1201, 613] on button "Detalles" at bounding box center [1214, 607] width 77 height 22
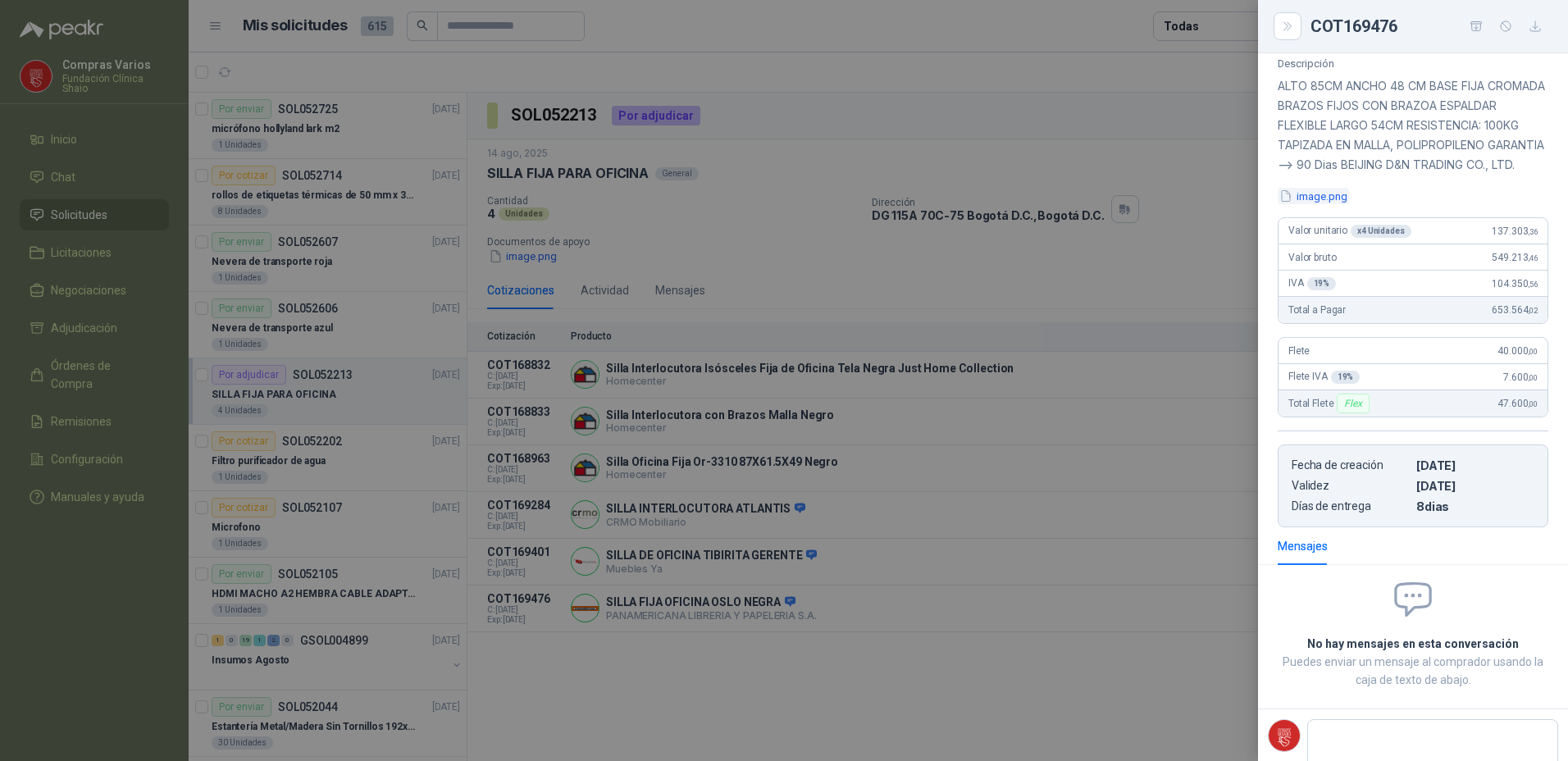
click at [1313, 205] on button "image.png" at bounding box center [1313, 196] width 71 height 17
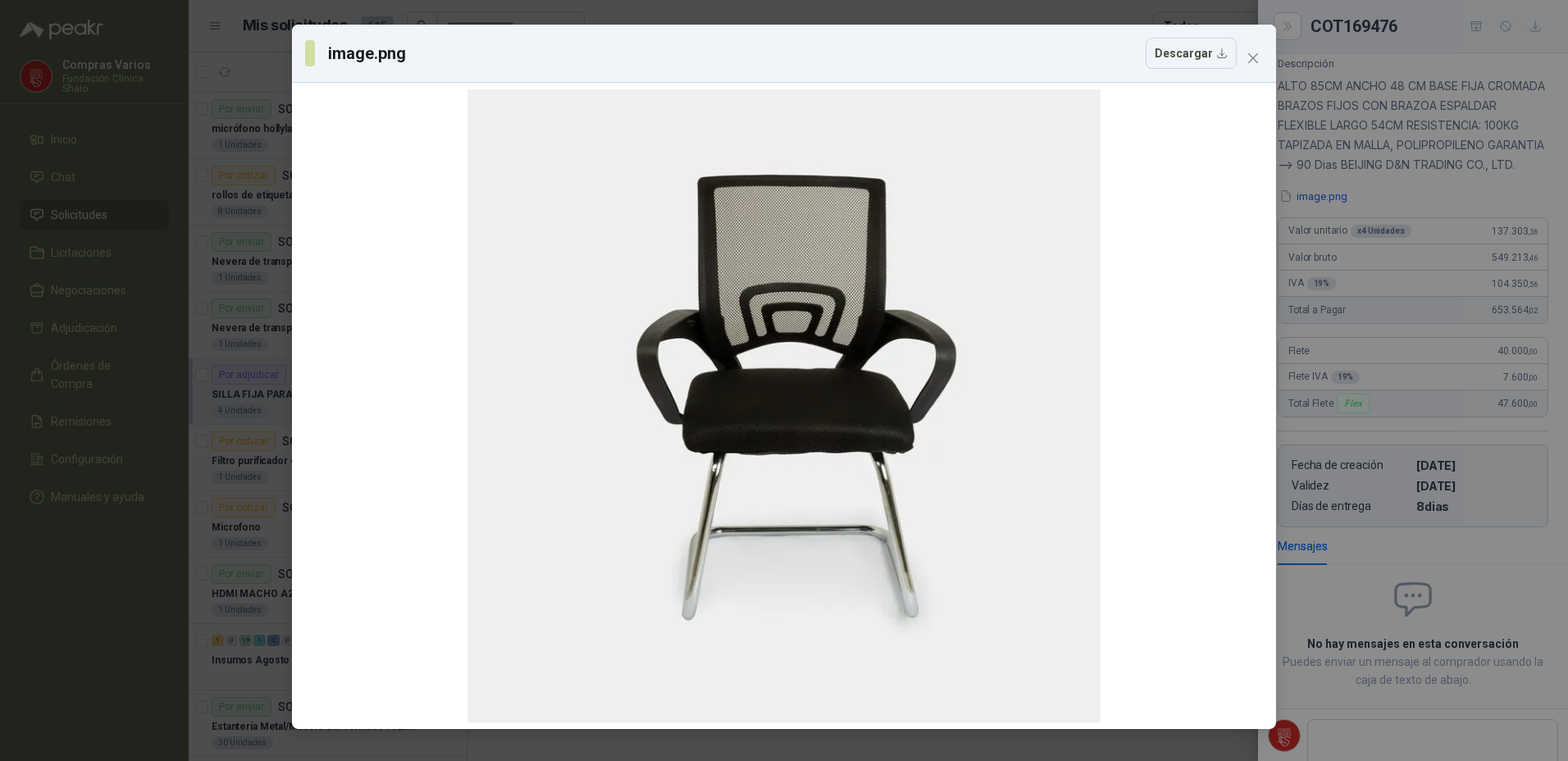
click at [1396, 422] on div "image.png Descargar" at bounding box center [784, 380] width 1568 height 761
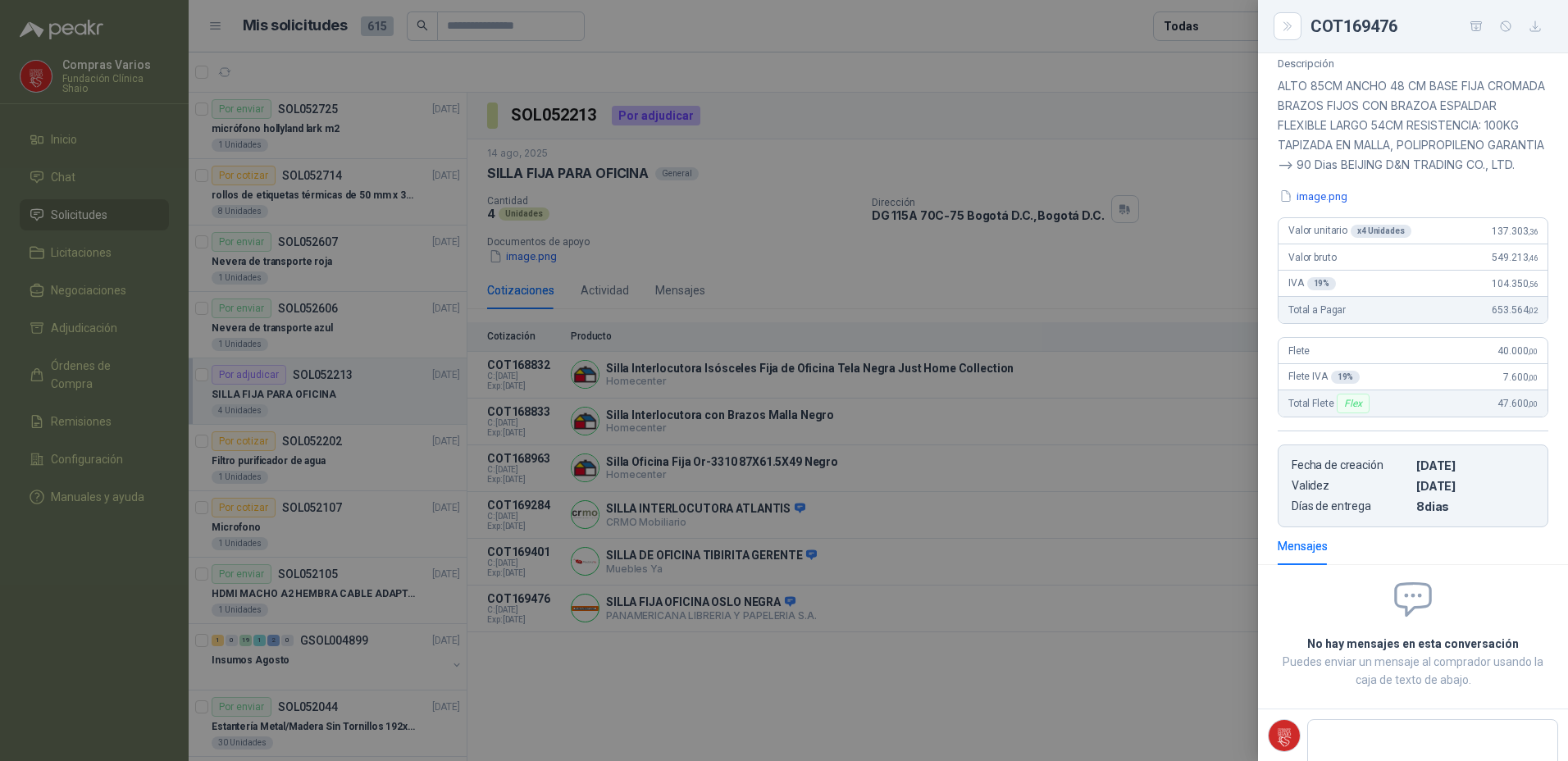
click at [1102, 696] on div at bounding box center [784, 380] width 1568 height 761
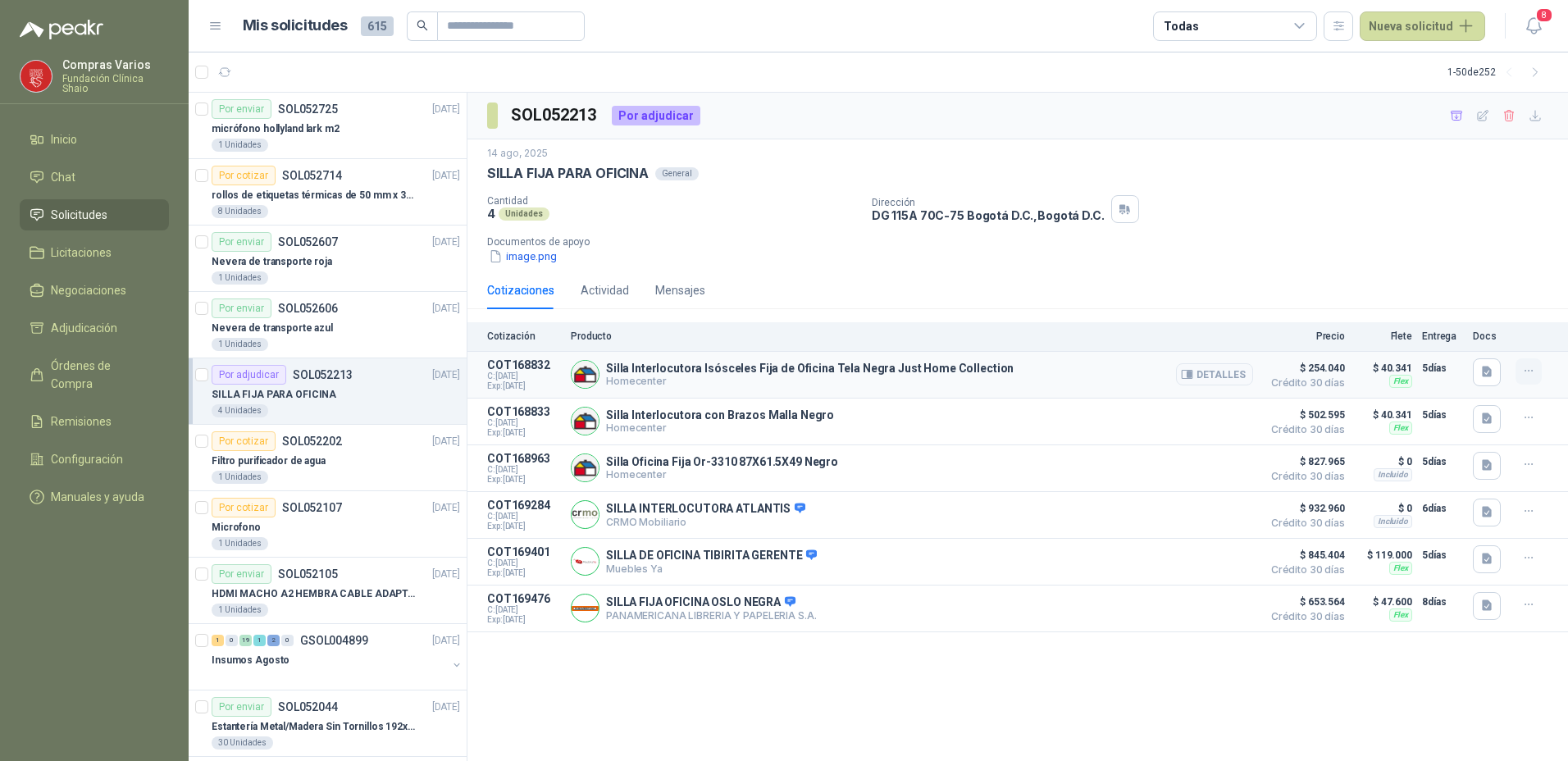
click at [1524, 367] on icon "button" at bounding box center [1529, 371] width 14 height 14
click at [1212, 360] on div "Detalles" at bounding box center [1214, 375] width 77 height 32
click at [1212, 384] on button "Detalles" at bounding box center [1214, 374] width 77 height 22
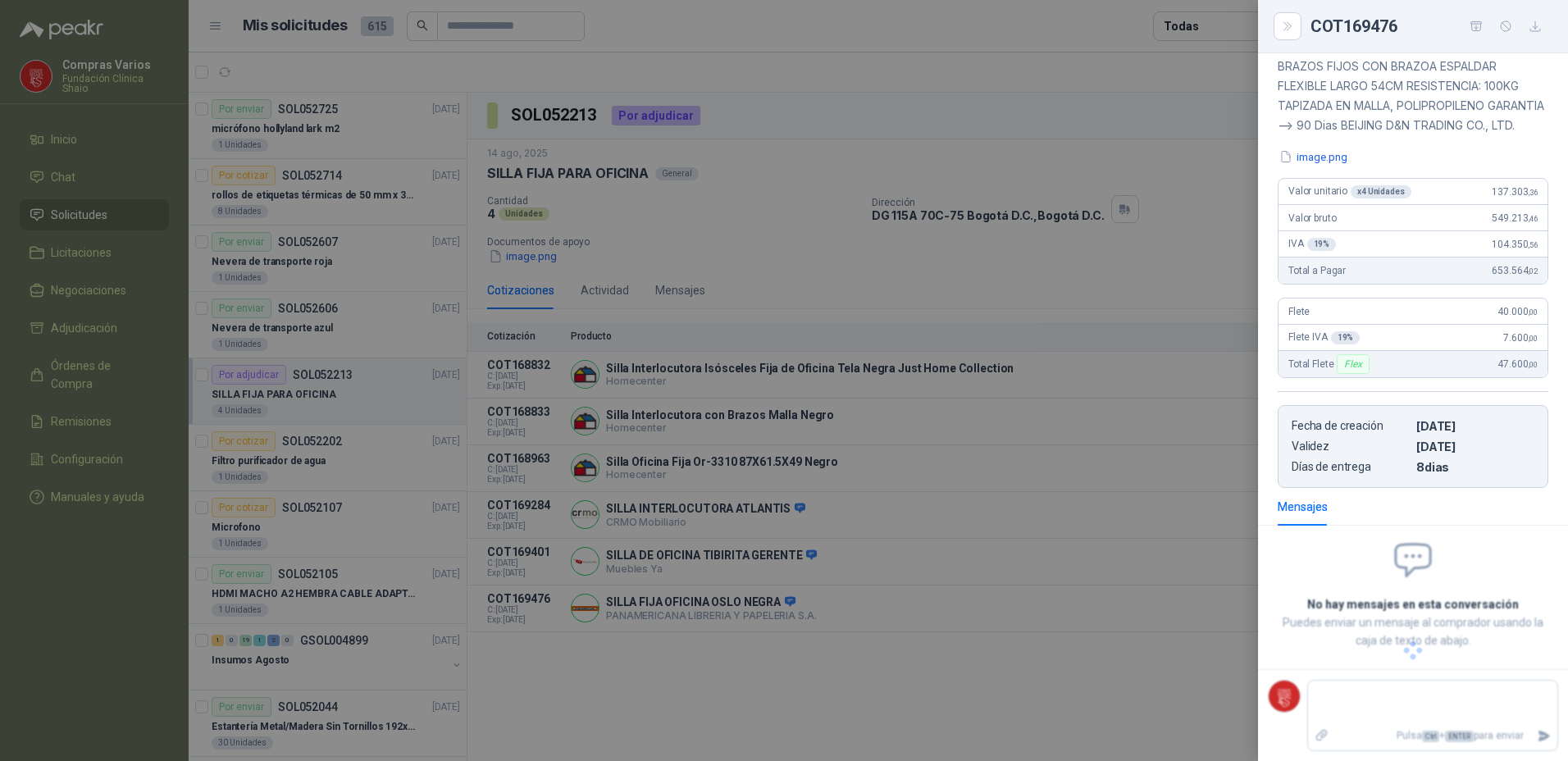
scroll to position [65, 0]
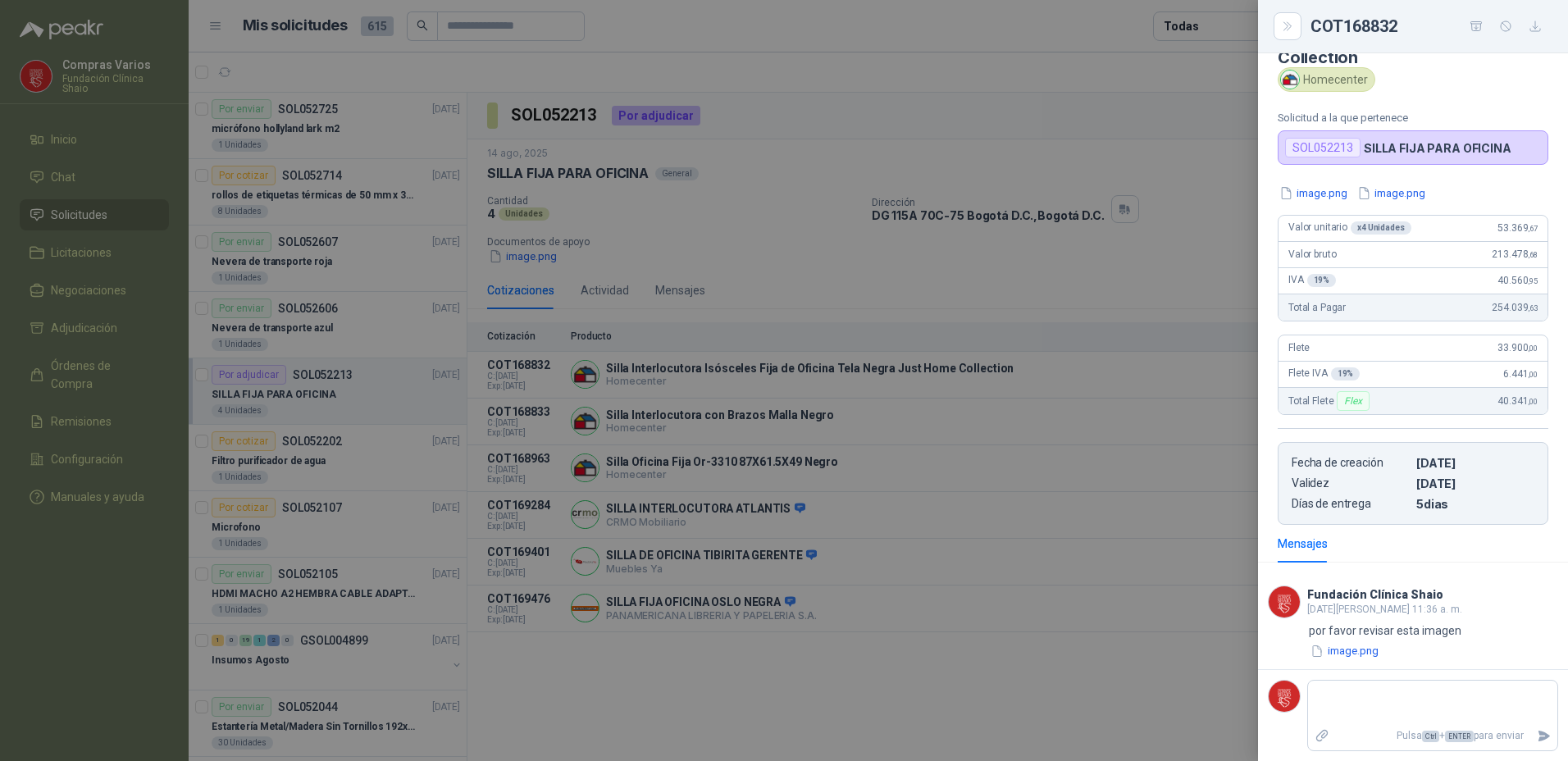
click at [1132, 615] on div at bounding box center [784, 380] width 1568 height 761
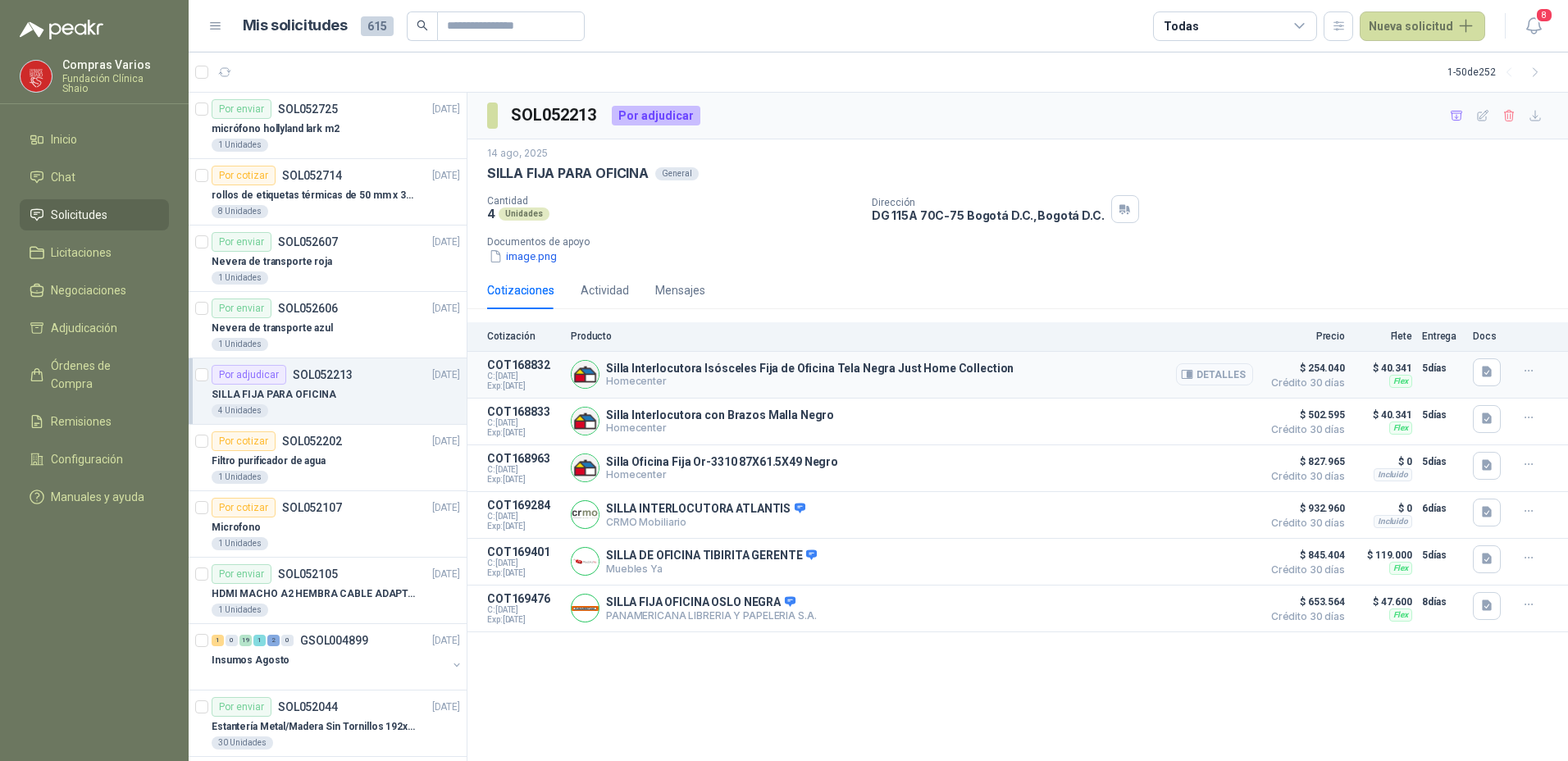
click at [1226, 373] on button "Detalles" at bounding box center [1214, 374] width 77 height 22
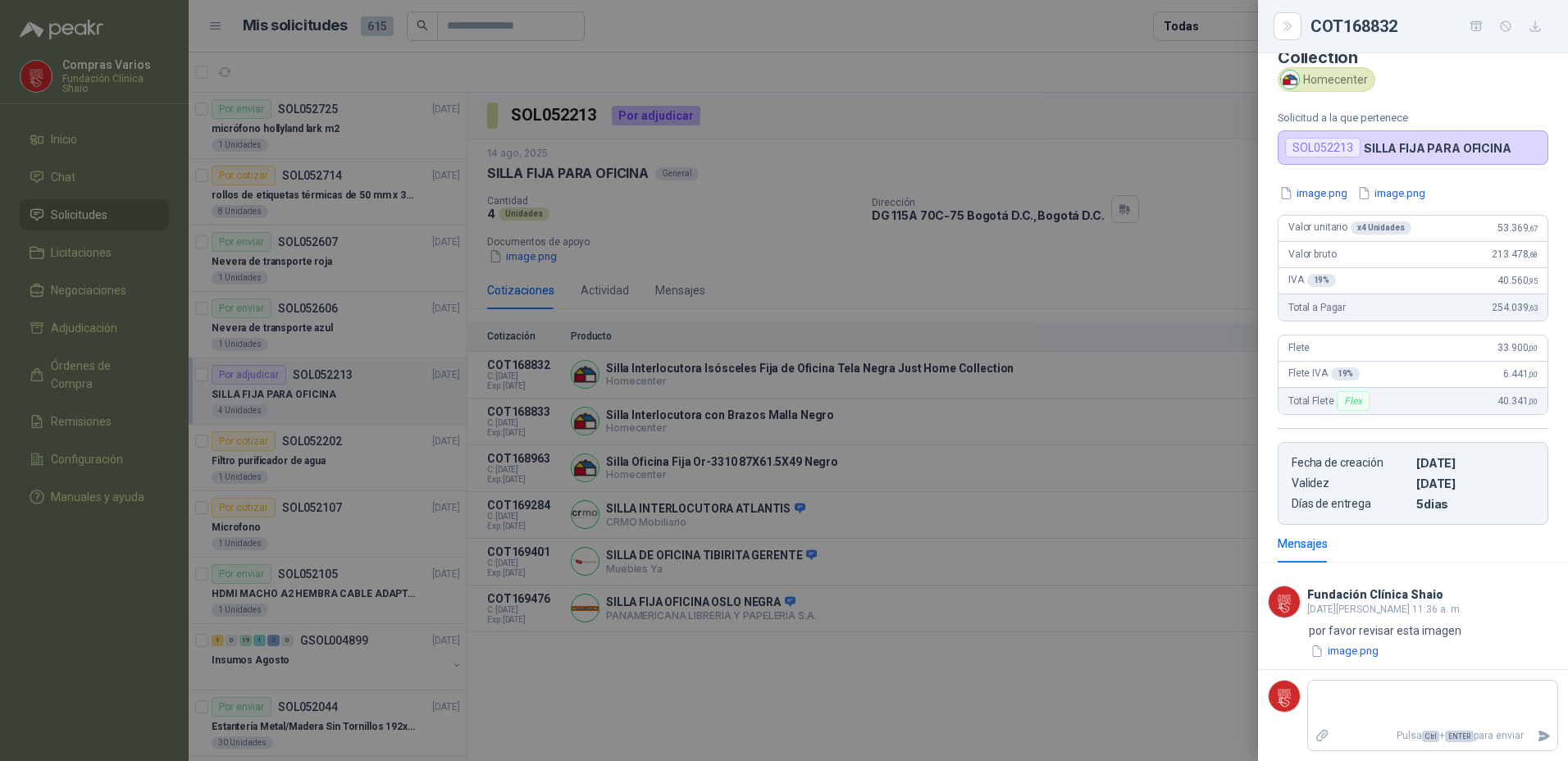
click at [1118, 673] on div at bounding box center [784, 380] width 1568 height 761
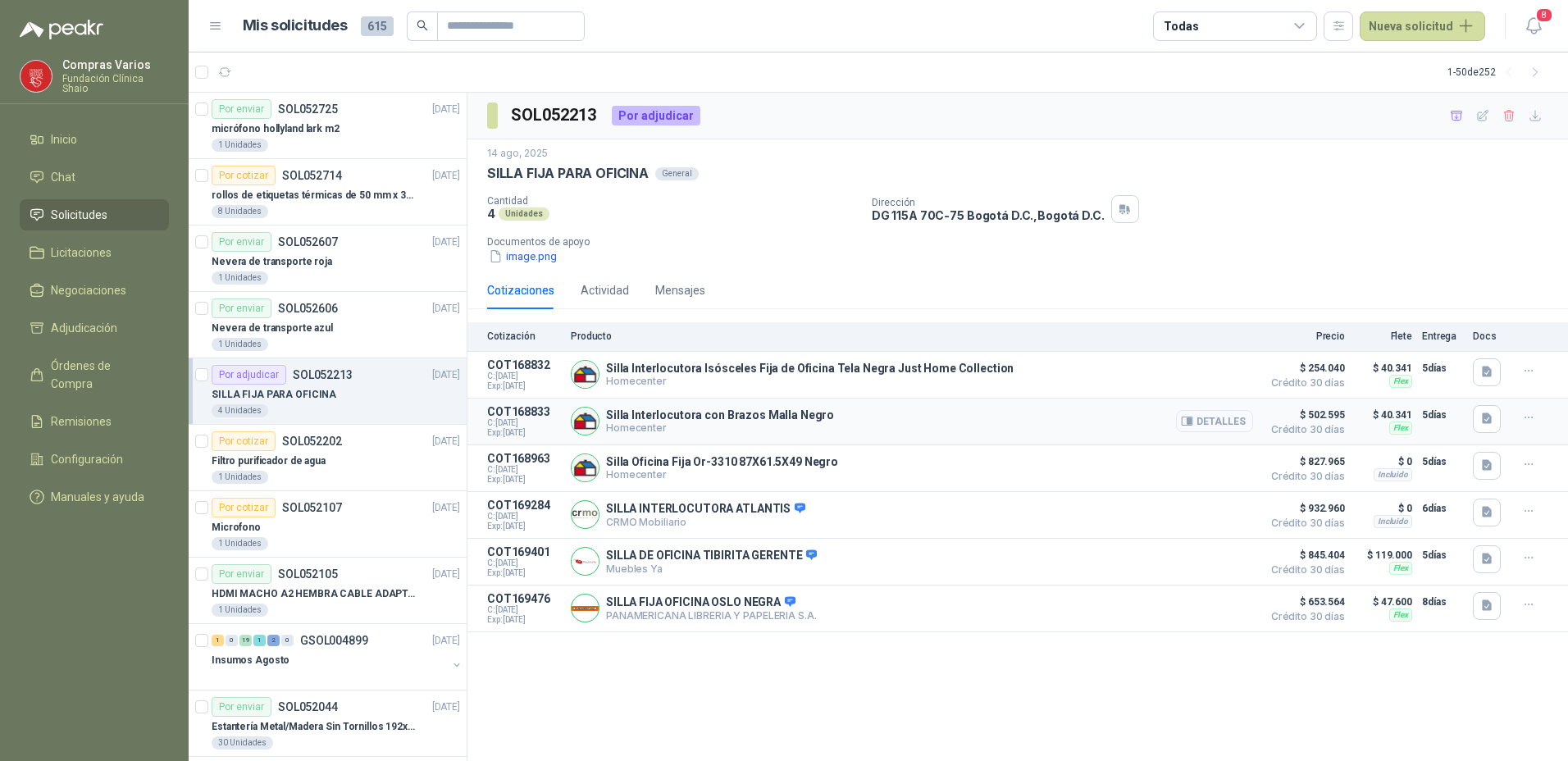
click at [1215, 431] on button "Detalles" at bounding box center [1214, 421] width 77 height 22
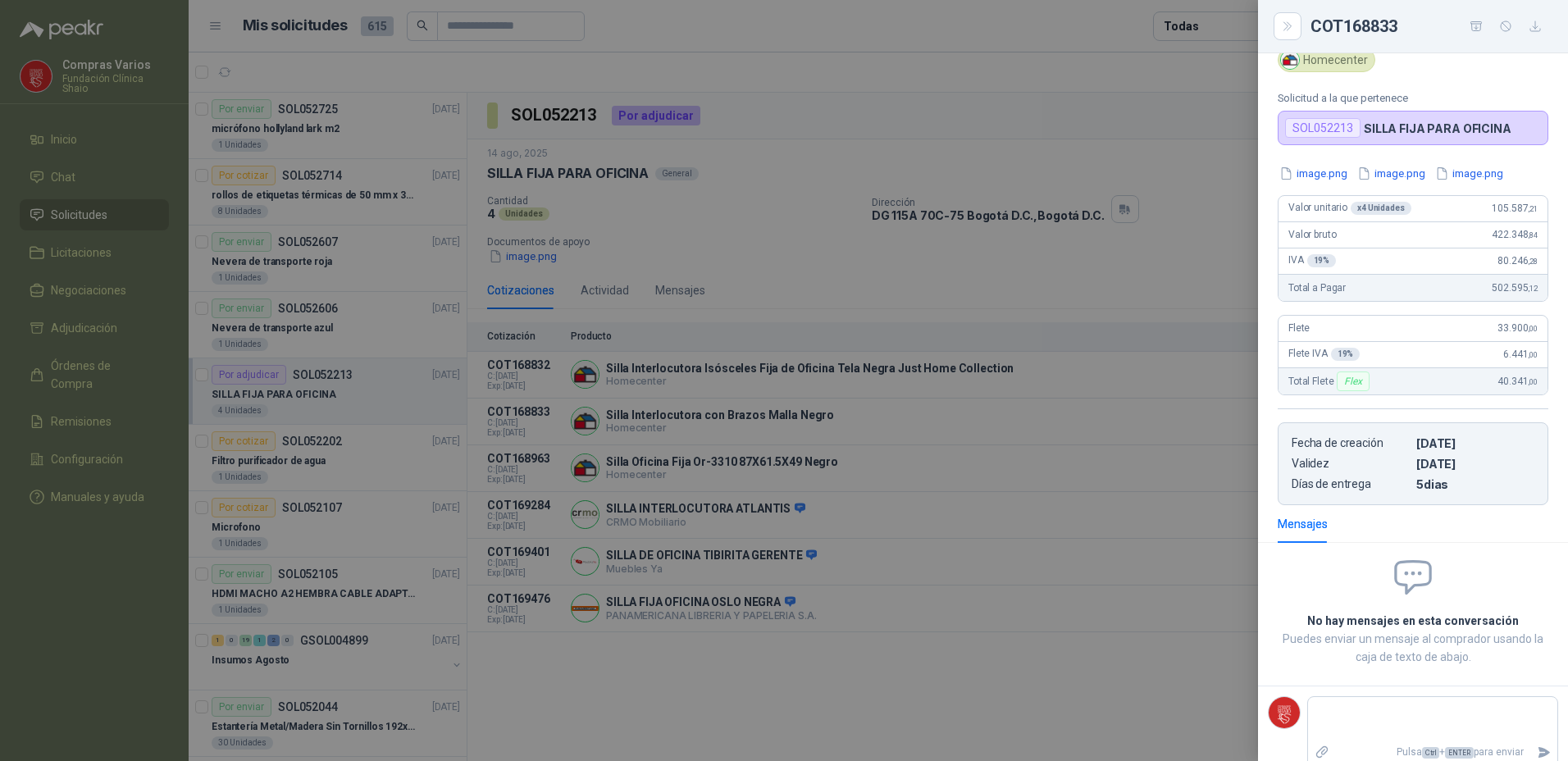
click at [1158, 654] on div at bounding box center [784, 380] width 1568 height 761
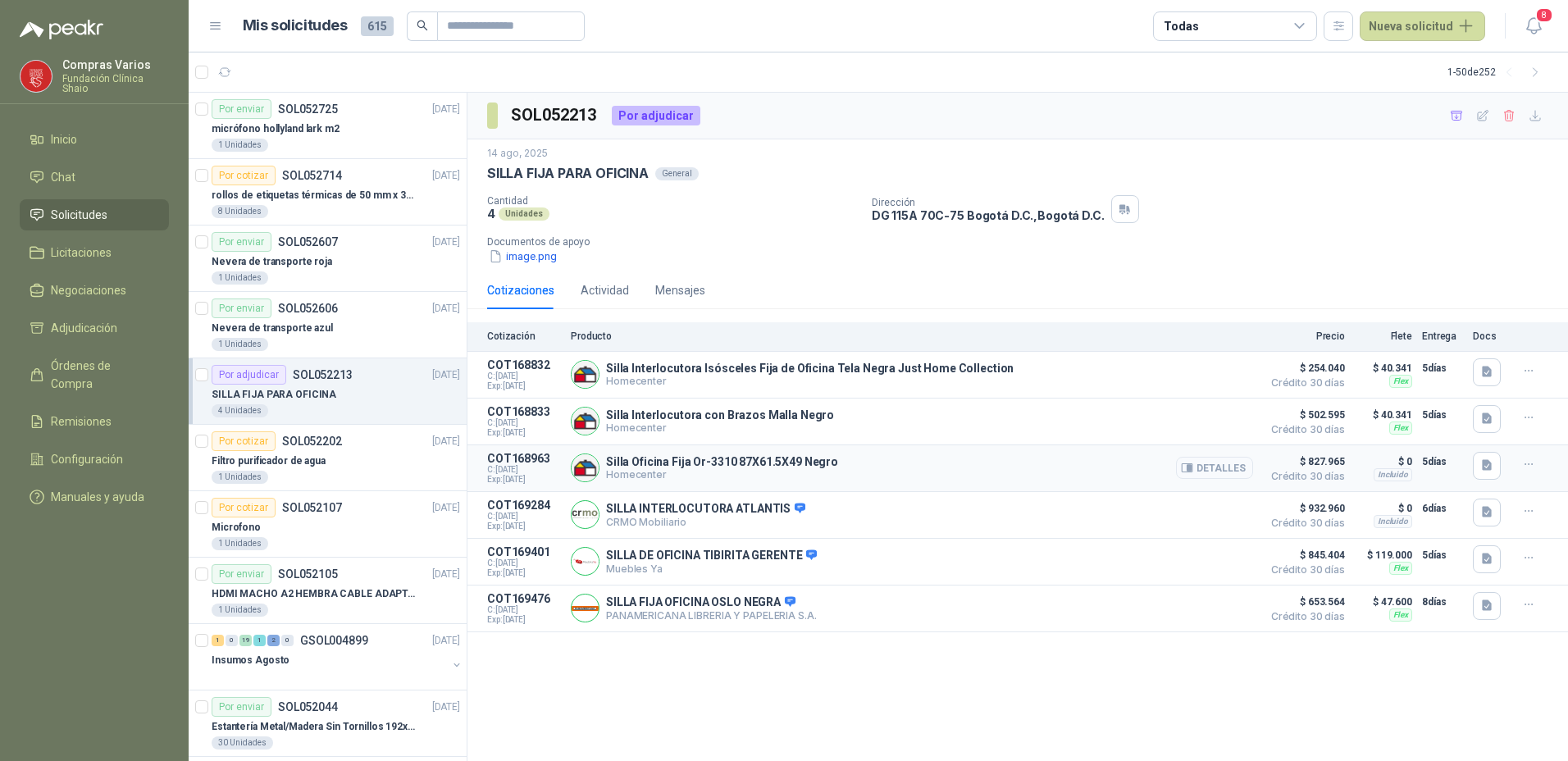
click at [1216, 467] on button "Detalles" at bounding box center [1214, 467] width 77 height 22
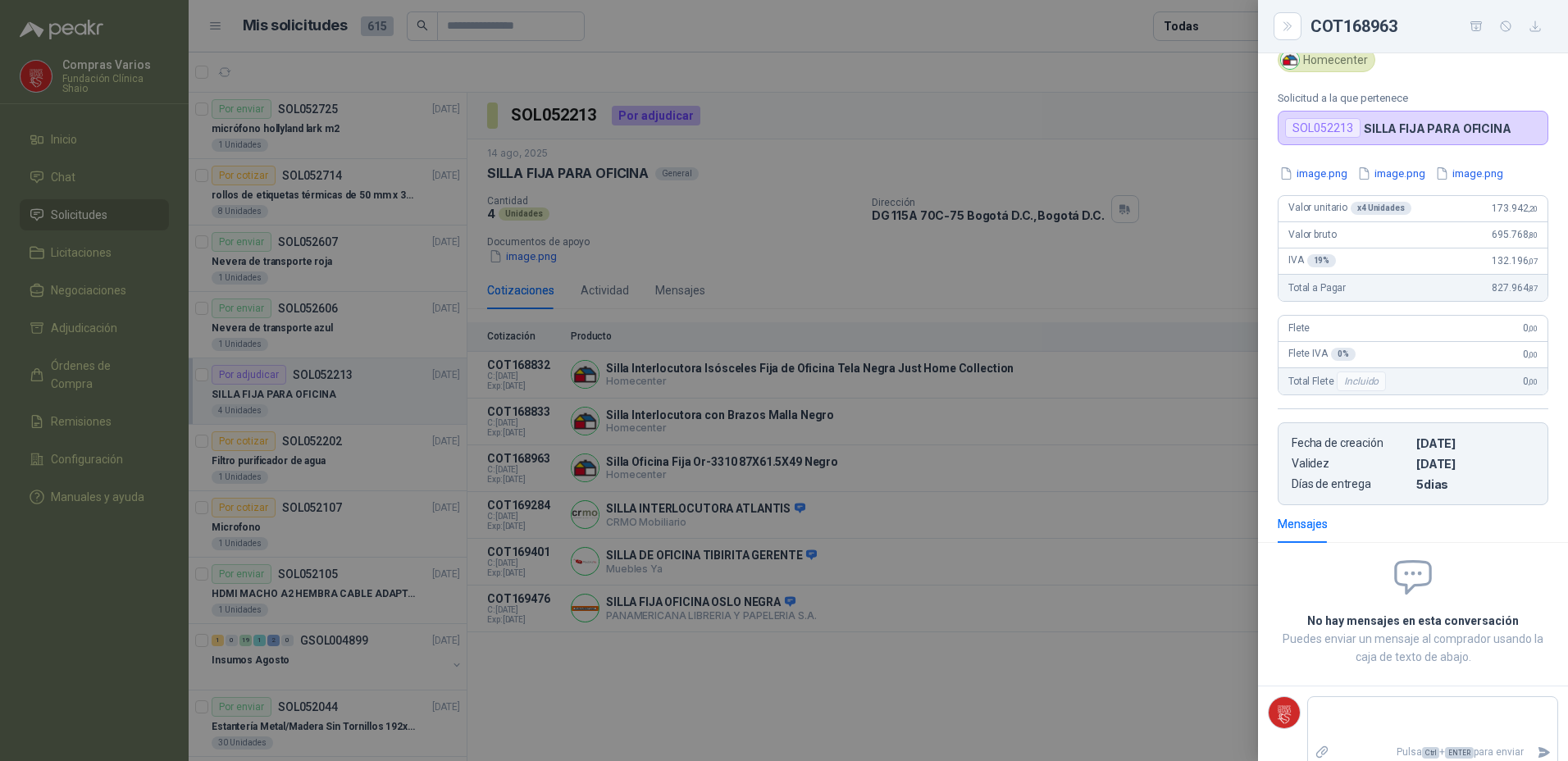
click at [1083, 701] on div at bounding box center [784, 380] width 1568 height 761
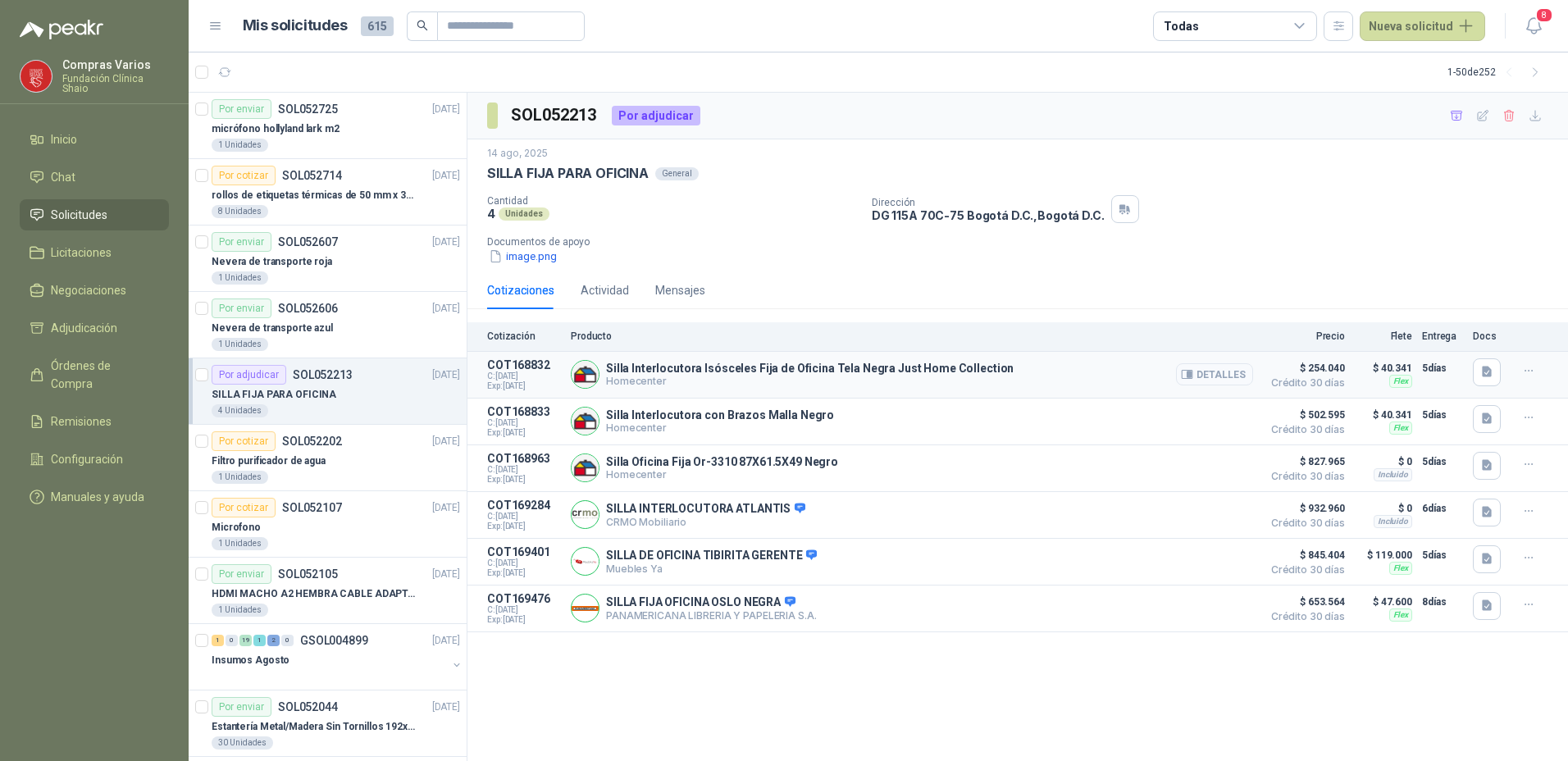
click at [1236, 377] on button "Detalles" at bounding box center [1214, 374] width 77 height 22
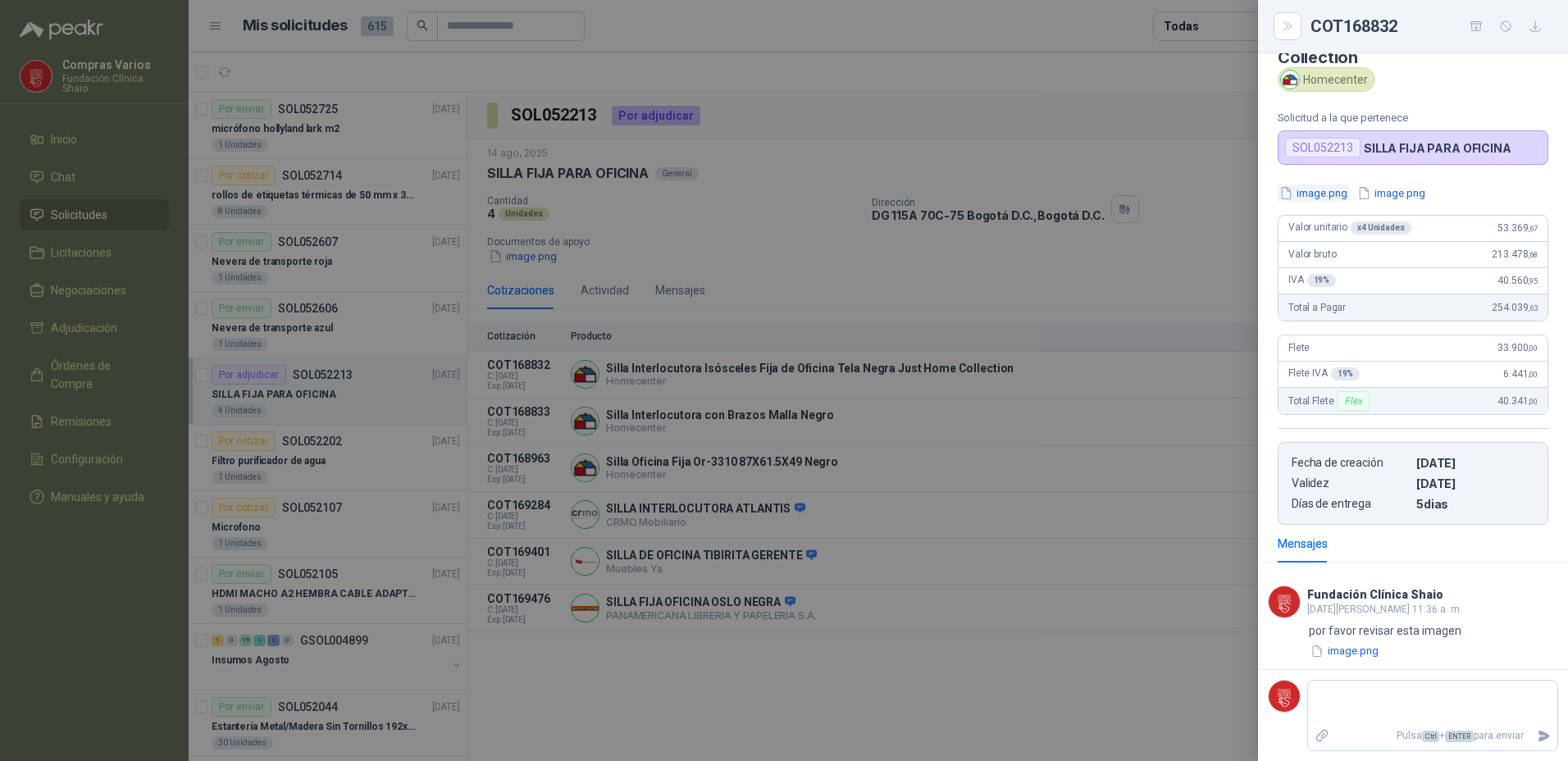
click at [1316, 194] on button "image.png" at bounding box center [1313, 194] width 71 height 17
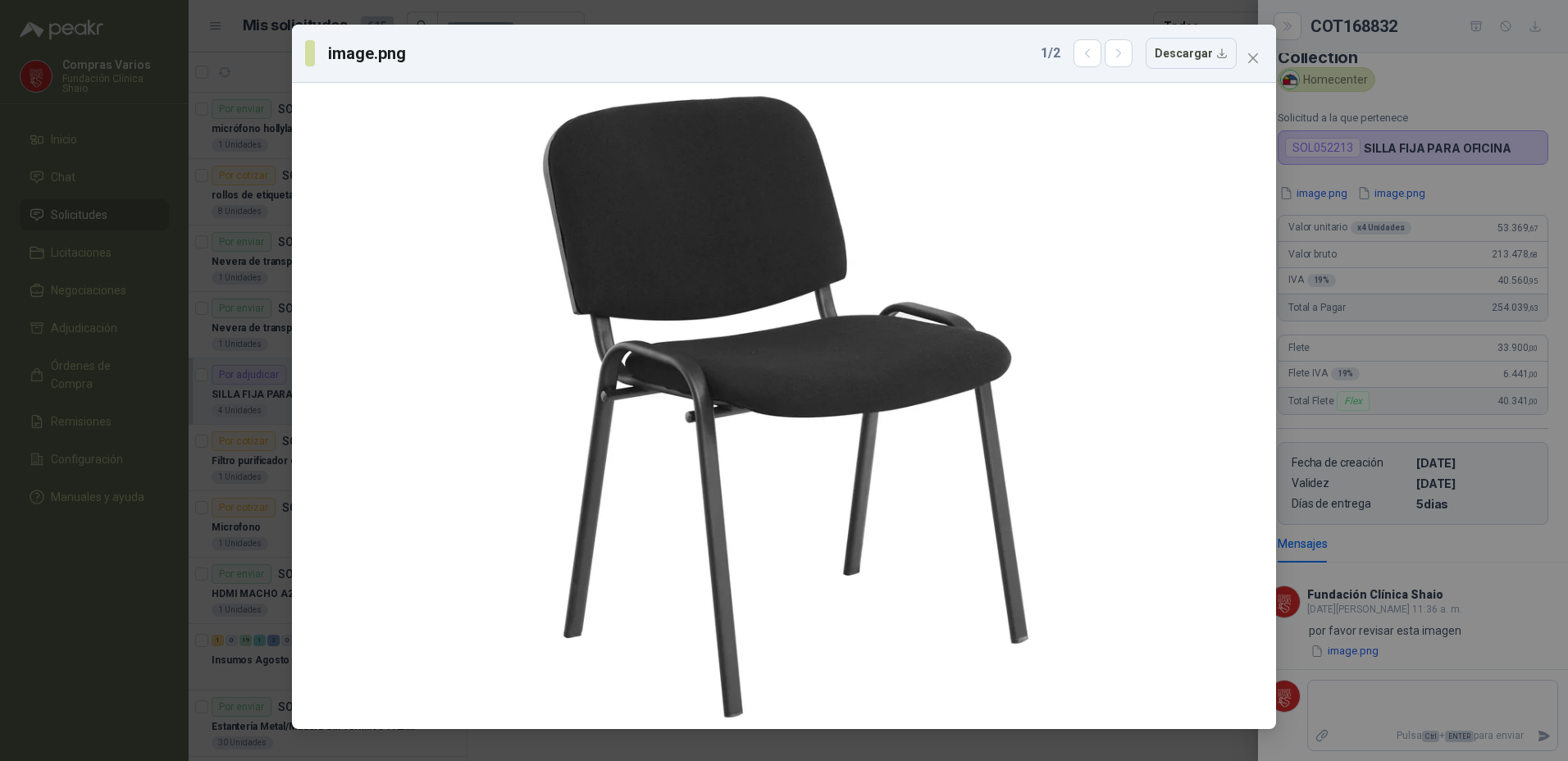
click at [1266, 50] on div "image.png 1 / 2 Descargar" at bounding box center [784, 53] width 984 height 58
click at [1267, 62] on div "image.png 1 / 2 Descargar" at bounding box center [784, 53] width 984 height 58
click at [1252, 51] on icon "close" at bounding box center [1252, 58] width 13 height 13
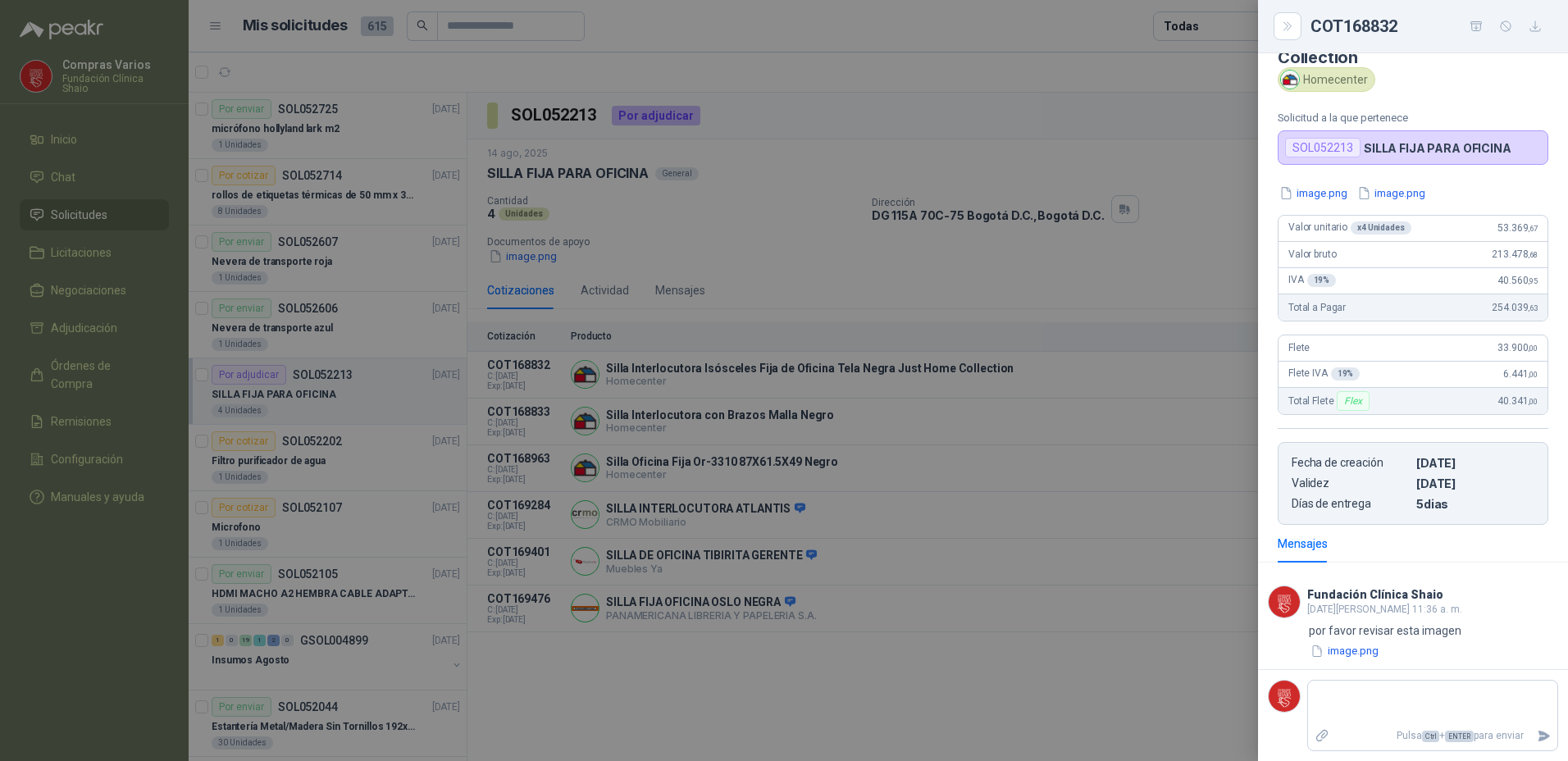
click at [1094, 605] on div at bounding box center [784, 380] width 1568 height 761
